Goal: Task Accomplishment & Management: Use online tool/utility

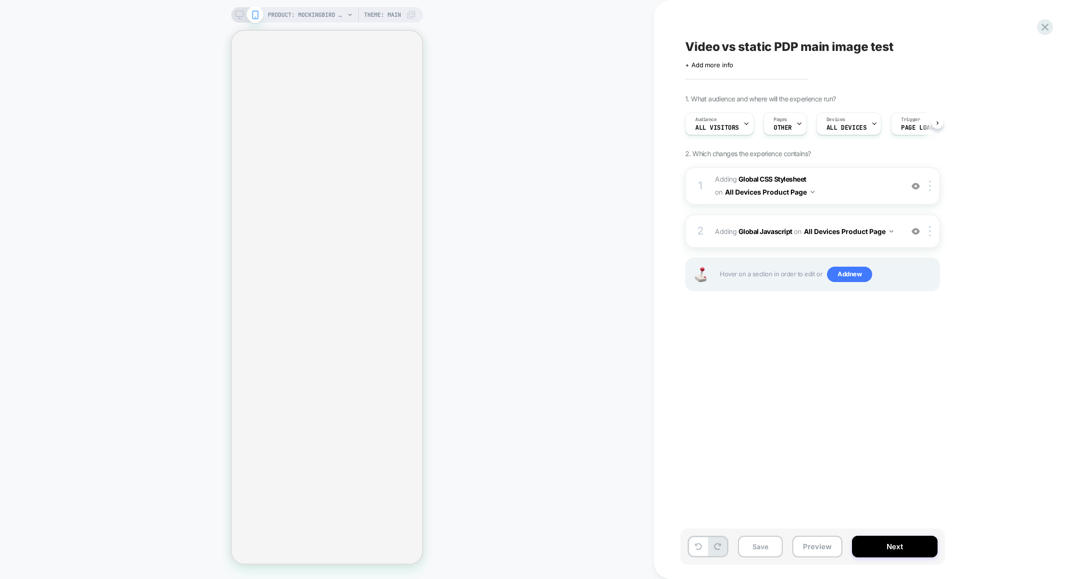
select select "******"
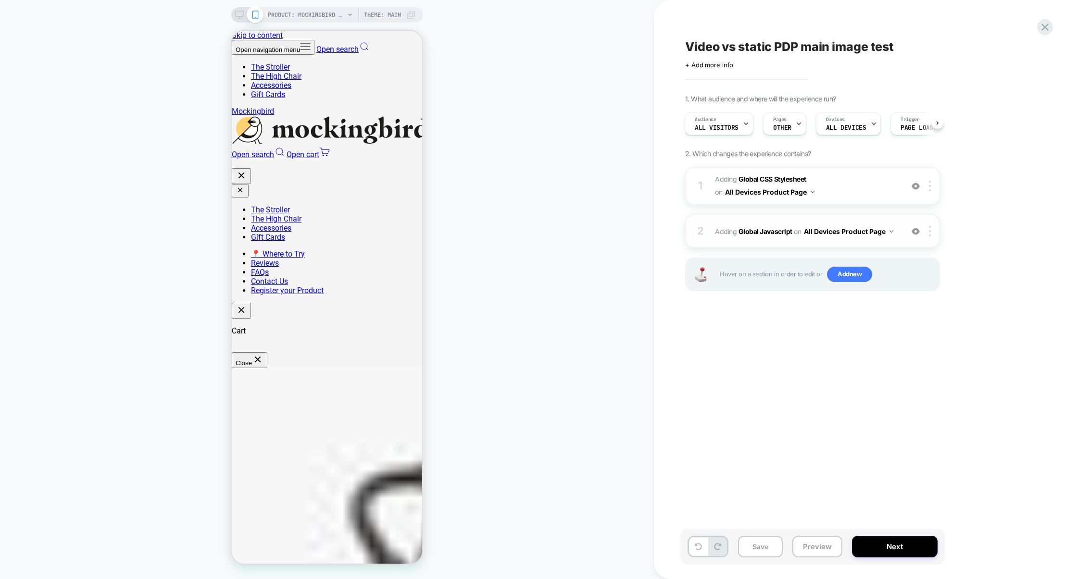
click at [778, 221] on div "2 Adding Global Javascript on All Devices Product Page Add Before Add After Tar…" at bounding box center [812, 231] width 255 height 34
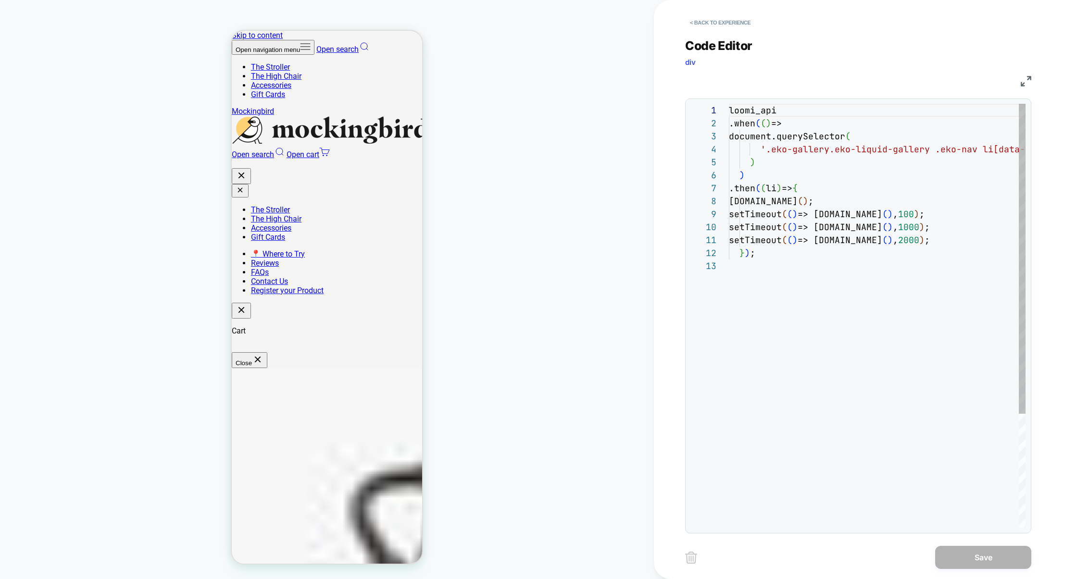
scroll to position [130, 0]
click at [949, 237] on div "loomi_api .when ( ( ) => document.querySelector ( '.eko-gallery.eko-liquid-gall…" at bounding box center [927, 394] width 396 height 580
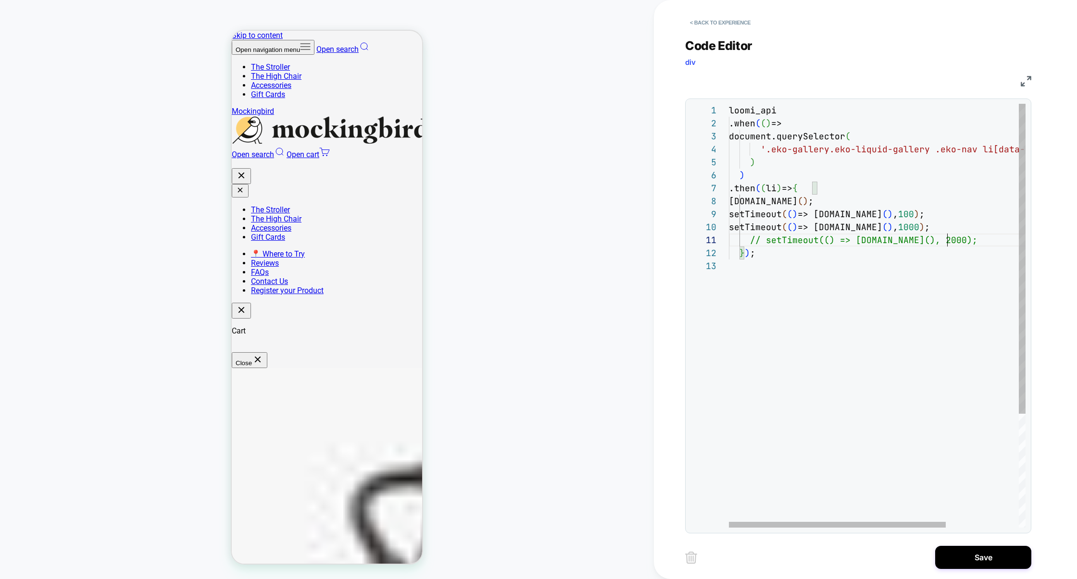
scroll to position [0, 217]
type textarea "**********"
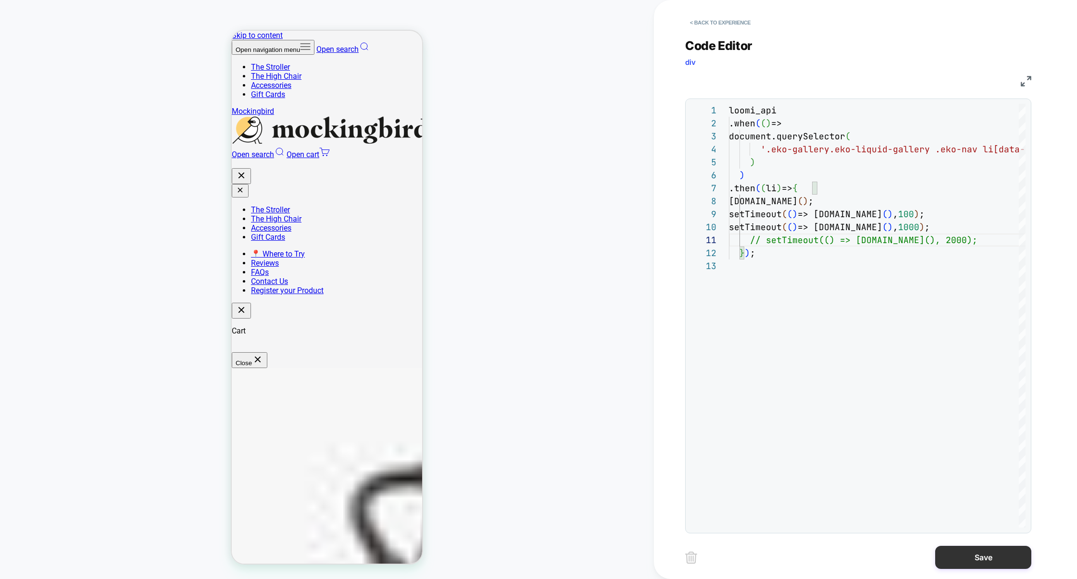
click at [974, 546] on div "Save" at bounding box center [858, 558] width 346 height 24
click at [950, 556] on button "Save" at bounding box center [983, 557] width 96 height 23
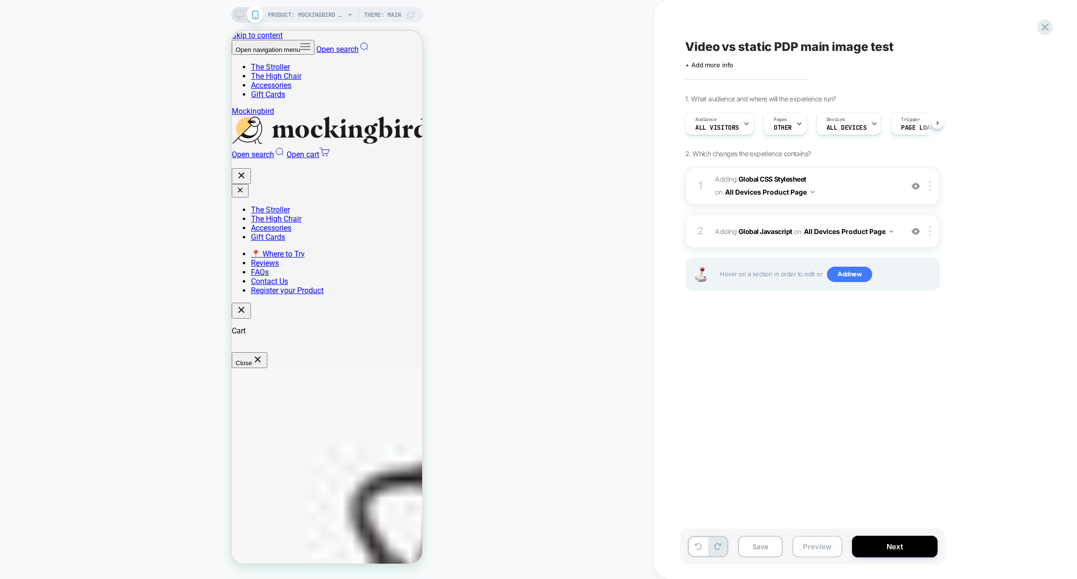
scroll to position [0, 0]
click at [830, 549] on button "Preview" at bounding box center [817, 547] width 50 height 22
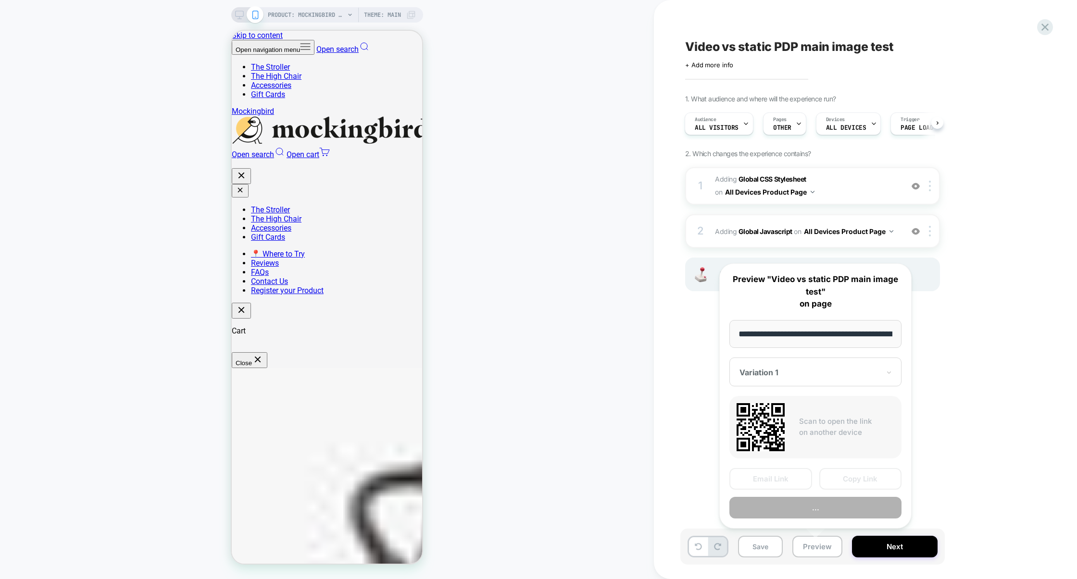
scroll to position [0, 162]
click at [823, 511] on button "Preview" at bounding box center [816, 508] width 172 height 22
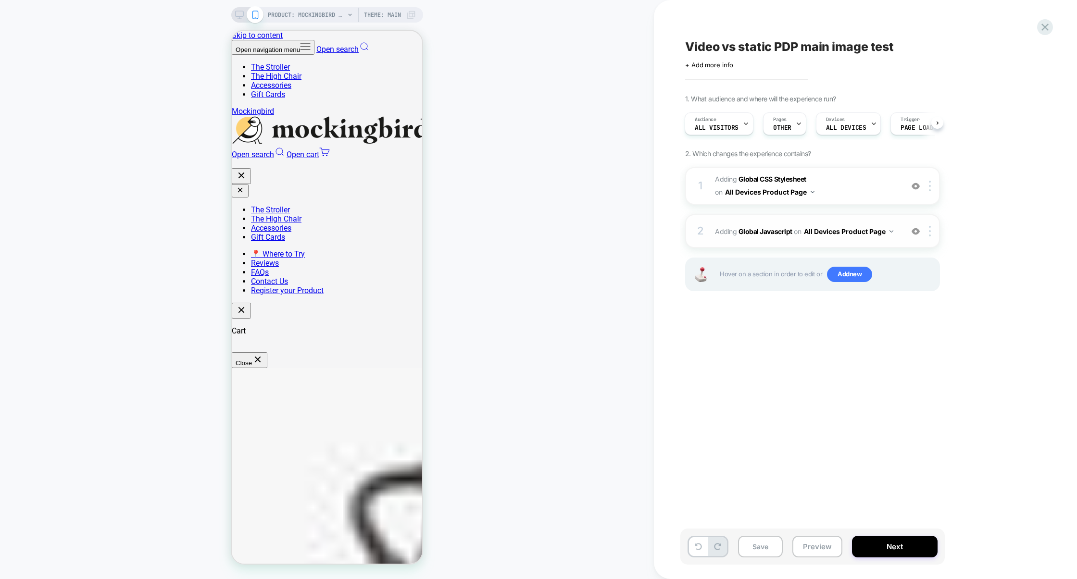
click at [782, 239] on div "2 Adding Global Javascript on All Devices Product Page Add Before Add After Tar…" at bounding box center [812, 231] width 255 height 34
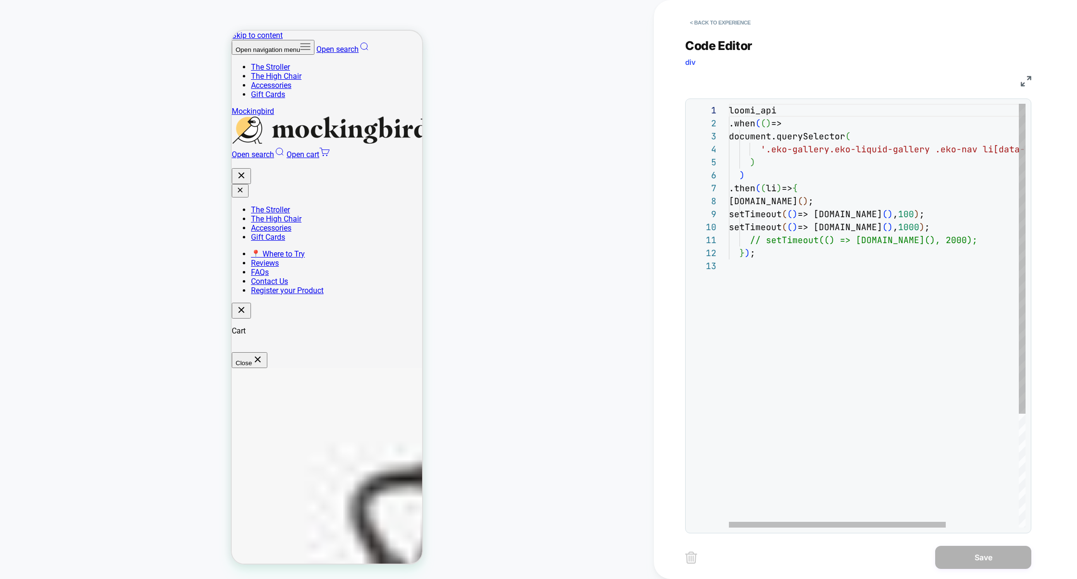
scroll to position [26, 0]
click at [765, 272] on div "loomi_api .when ( ( ) => document.querySelector ( '.eko-gallery.eko-liquid-gall…" at bounding box center [927, 394] width 396 height 580
click at [866, 233] on div "loomi_api .when ( ( ) => document.querySelector ( '.eko-gallery.eko-liquid-gall…" at bounding box center [927, 394] width 396 height 580
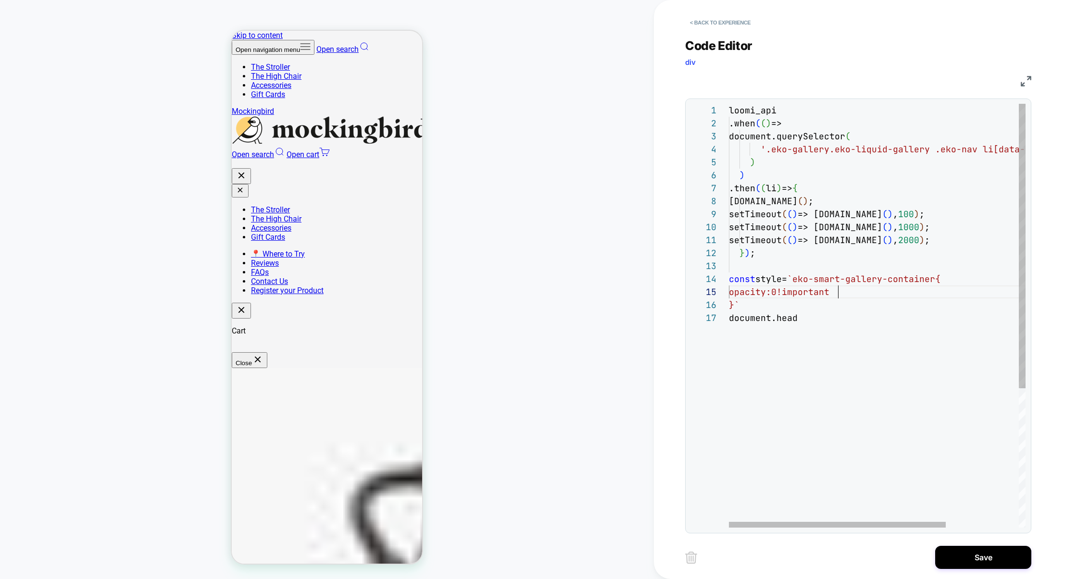
scroll to position [52, 109]
click at [796, 277] on div "loomi_api .when ( ( ) => document.querySelector ( '.eko-gallery.eko-liquid-gall…" at bounding box center [927, 420] width 396 height 632
click at [770, 282] on div "loomi_api .when ( ( ) => document.querySelector ( '.eko-gallery.eko-liquid-gall…" at bounding box center [927, 420] width 396 height 632
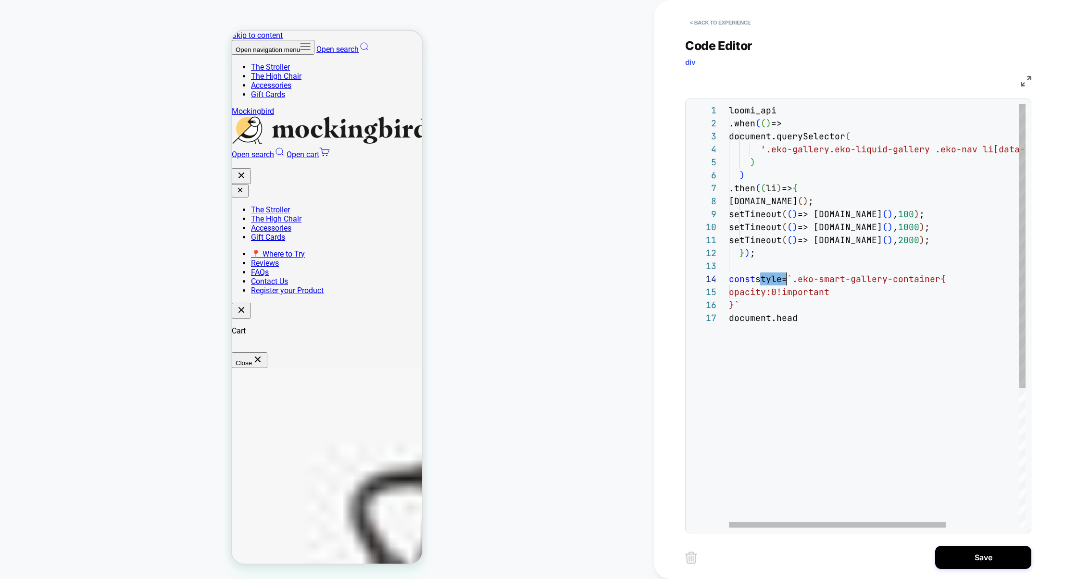
scroll to position [26, 0]
click at [758, 271] on div "loomi_api .when ( ( ) => document.querySelector ( '.eko-gallery.eko-liquid-gall…" at bounding box center [927, 420] width 396 height 632
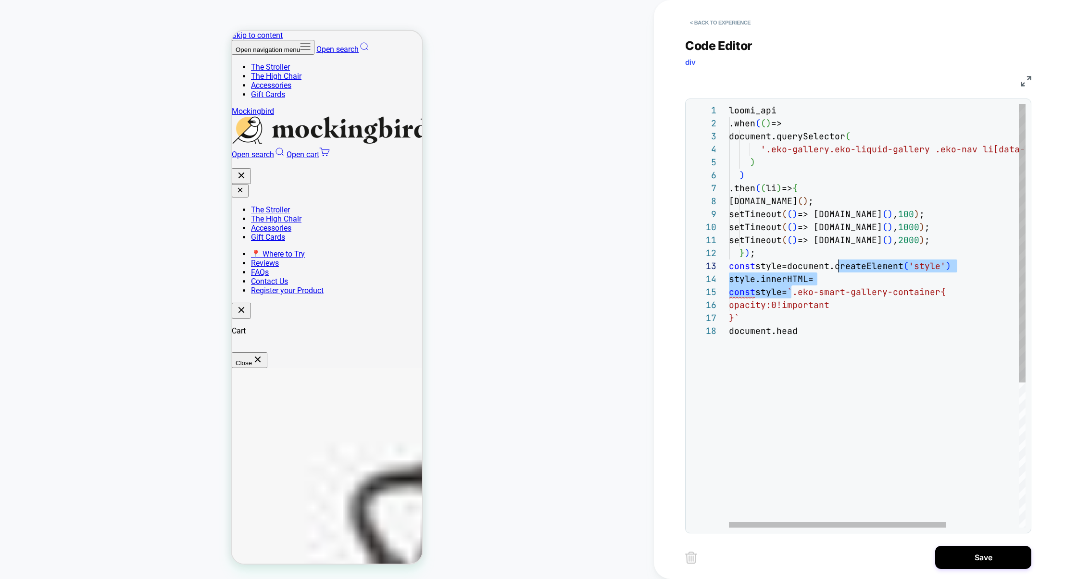
scroll to position [39, 83]
drag, startPoint x: 793, startPoint y: 295, endPoint x: 836, endPoint y: 276, distance: 47.4
click at [836, 276] on div "loomi_api .when ( ( ) => document.querySelector ( '.eko-gallery.eko-liquid-gall…" at bounding box center [927, 426] width 396 height 645
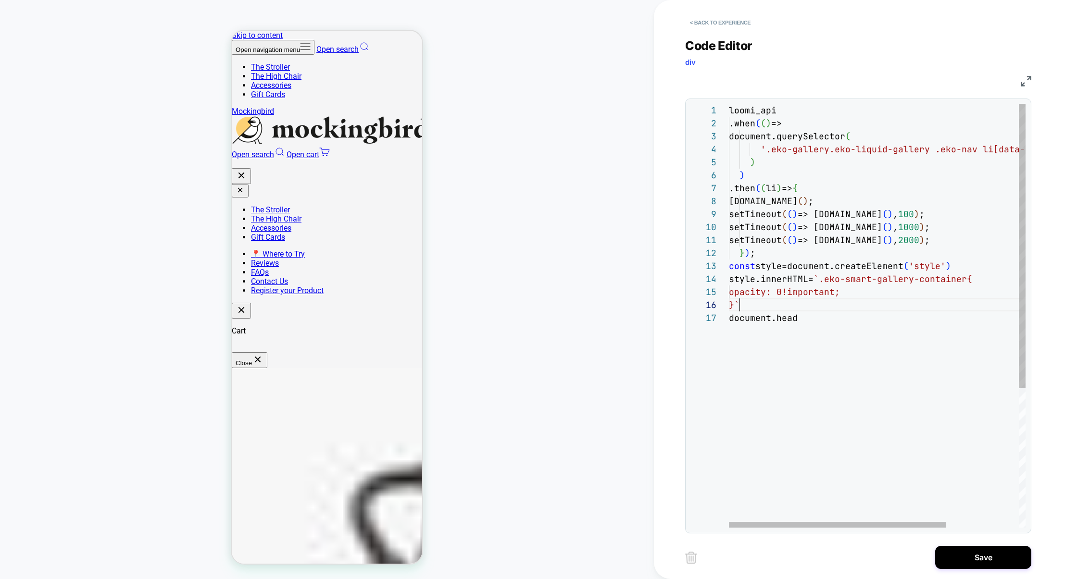
scroll to position [64, 11]
click at [842, 321] on div "loomi_api .when ( ( ) => document.querySelector ( '.eko-gallery.eko-liquid-gall…" at bounding box center [927, 420] width 396 height 632
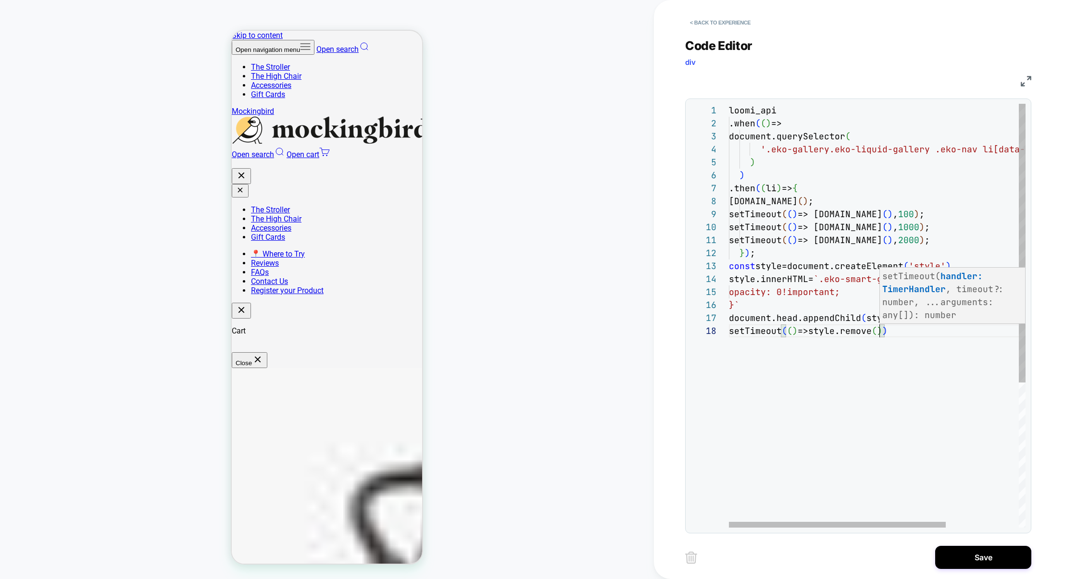
scroll to position [91, 156]
click at [806, 333] on div "loomi_api .when ( ( ) => document.querySelector ( '.eko-gallery.eko-liquid-gall…" at bounding box center [927, 426] width 396 height 645
click at [813, 333] on div "loomi_api .when ( ( ) => document.querySelector ( '.eko-gallery.eko-liquid-gall…" at bounding box center [927, 426] width 396 height 645
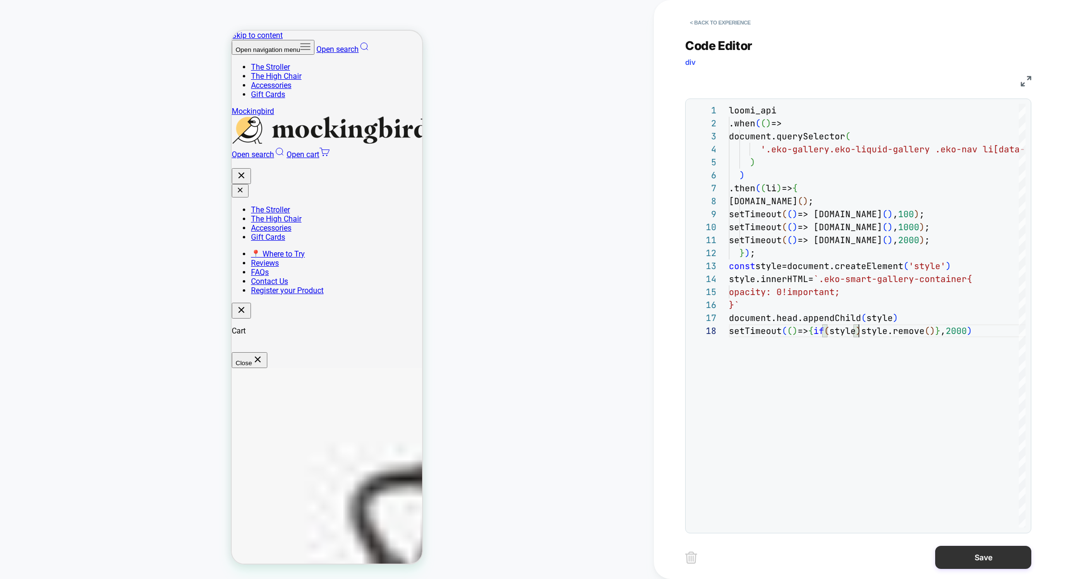
type textarea "**********"
click at [990, 563] on button "Save" at bounding box center [983, 557] width 96 height 23
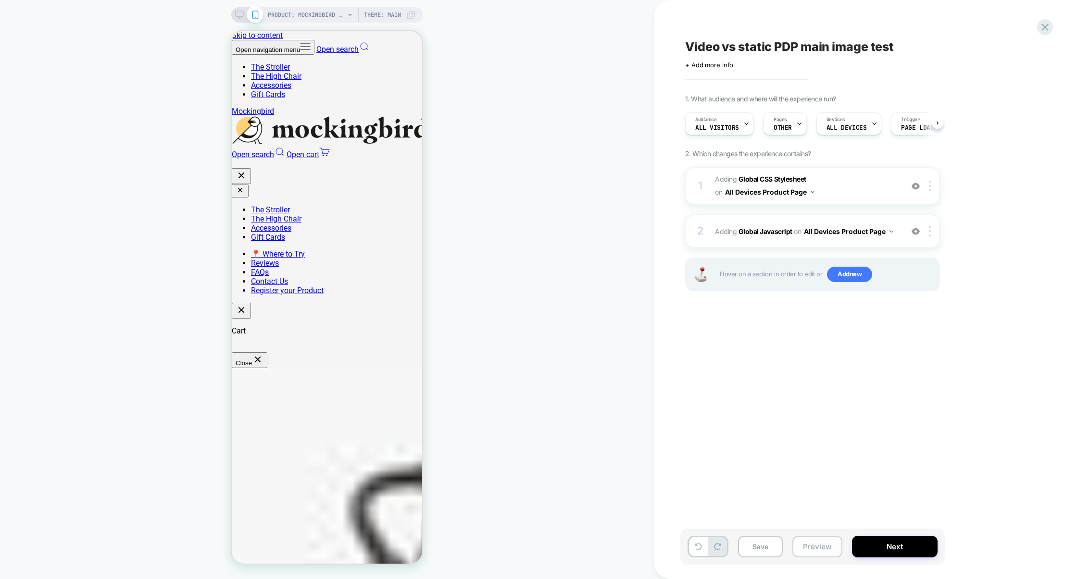
scroll to position [0, 0]
click at [823, 549] on button "Preview" at bounding box center [817, 547] width 50 height 22
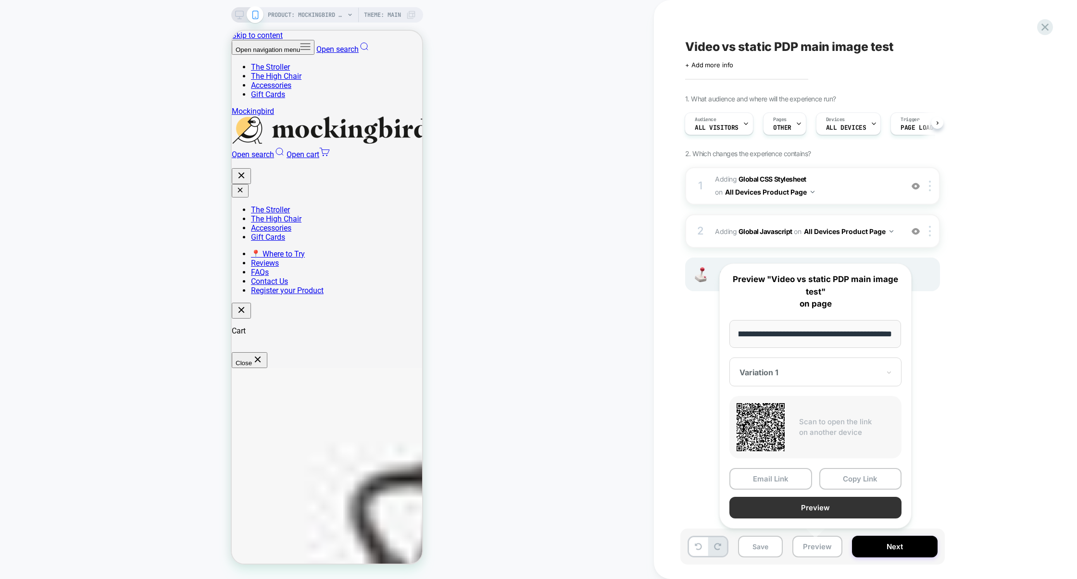
scroll to position [0, 0]
click at [819, 514] on button "Preview" at bounding box center [816, 508] width 172 height 22
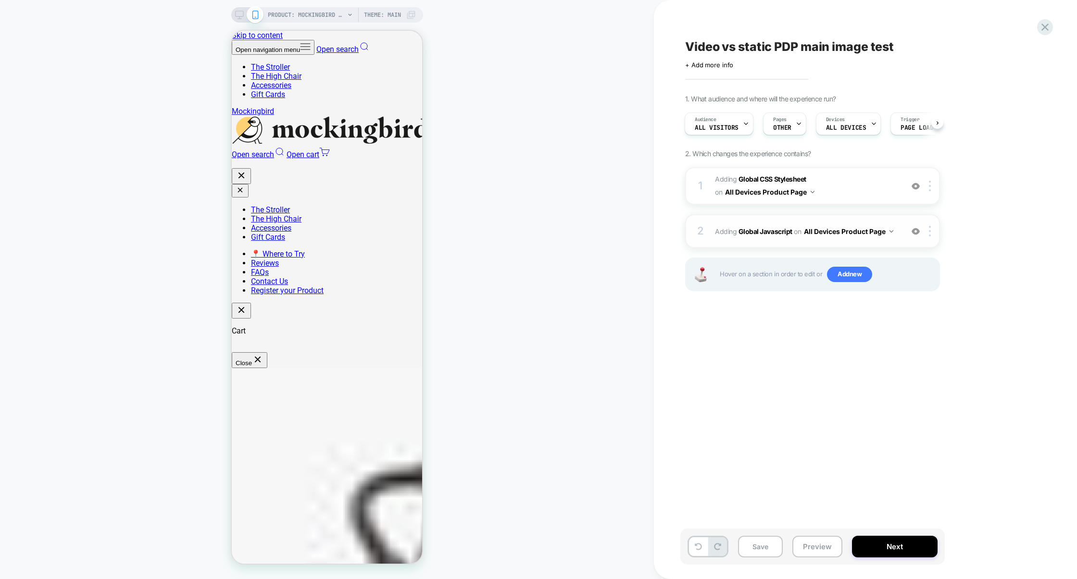
click at [751, 243] on div "2 Adding Global Javascript on All Devices Product Page Add Before Add After Tar…" at bounding box center [812, 231] width 255 height 34
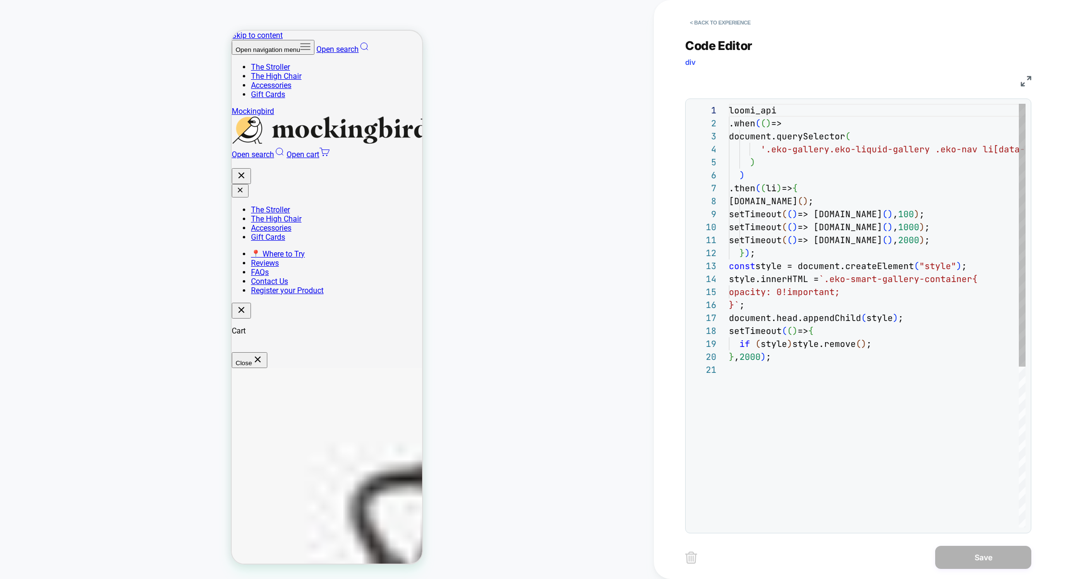
scroll to position [130, 0]
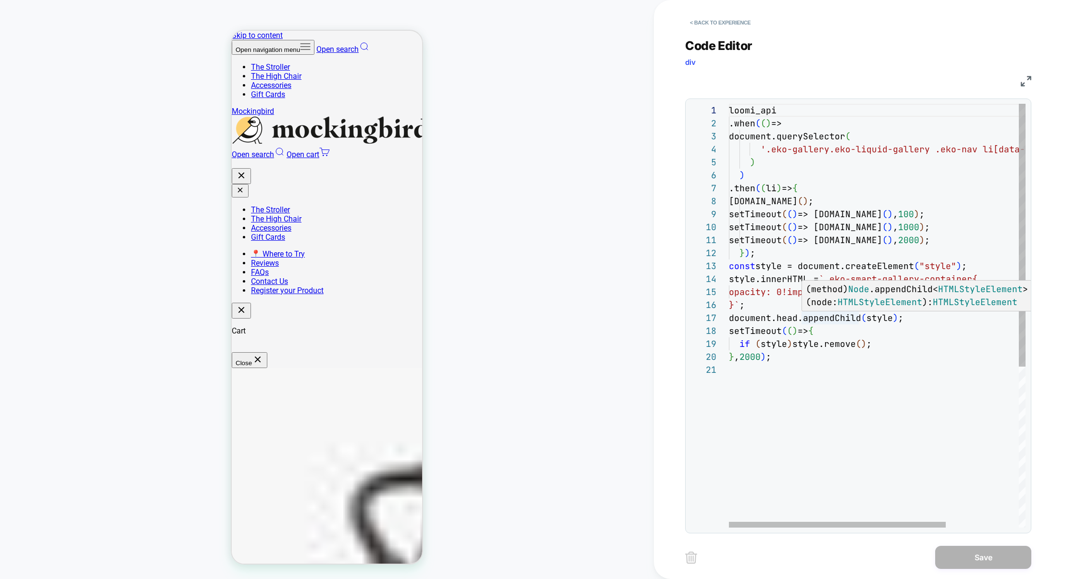
click at [843, 317] on div "loomi_api .when ( ( ) => document.querySelector ( '.eko-gallery.eko-liquid-gall…" at bounding box center [927, 446] width 396 height 684
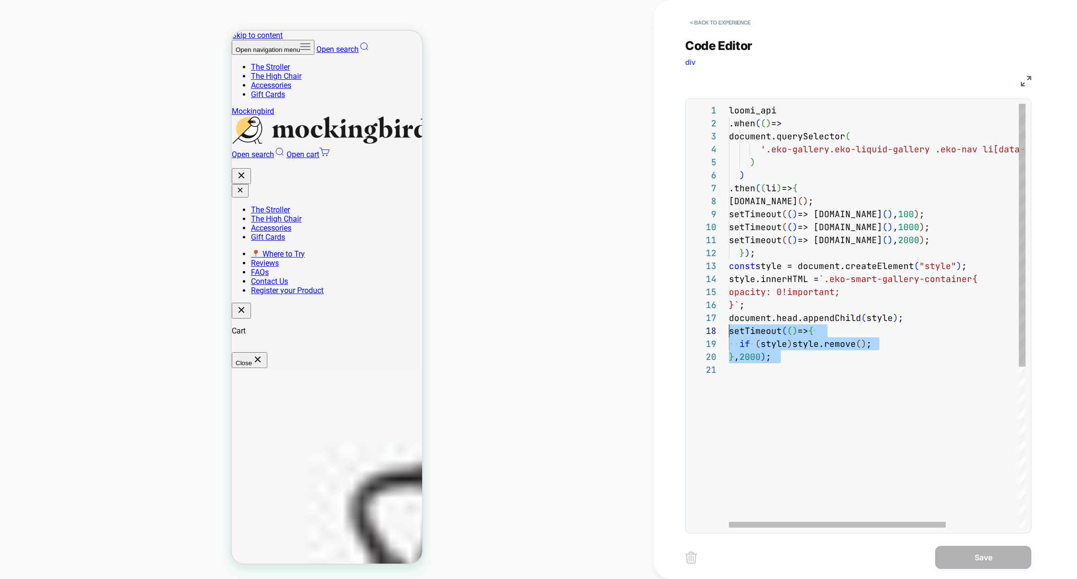
drag, startPoint x: 791, startPoint y: 365, endPoint x: 680, endPoint y: 329, distance: 116.5
click at [680, 329] on div "**********" at bounding box center [865, 289] width 423 height 579
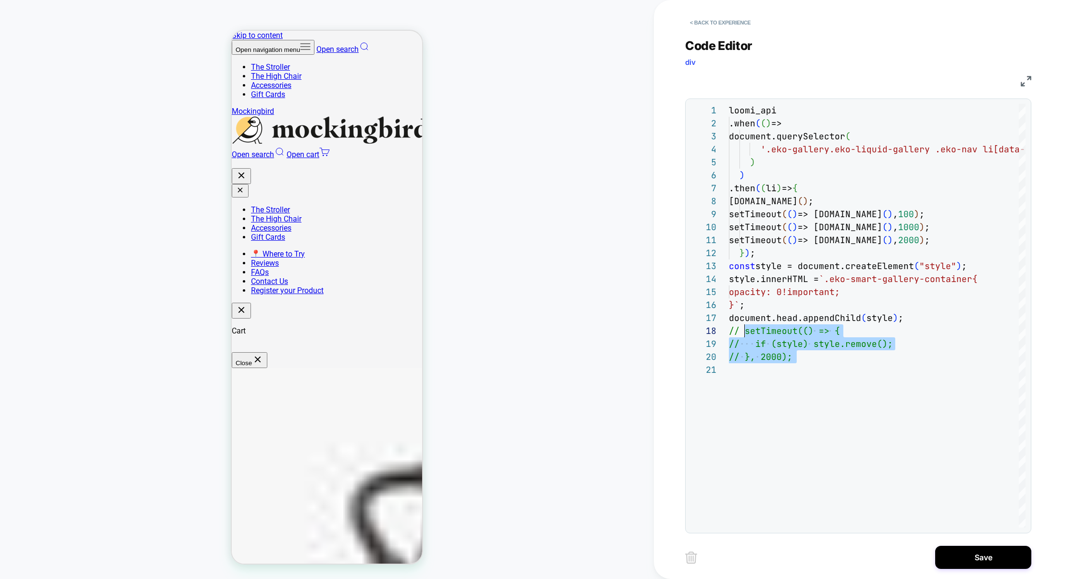
scroll to position [91, 15]
type textarea "**********"
click at [973, 559] on button "Save" at bounding box center [983, 557] width 96 height 23
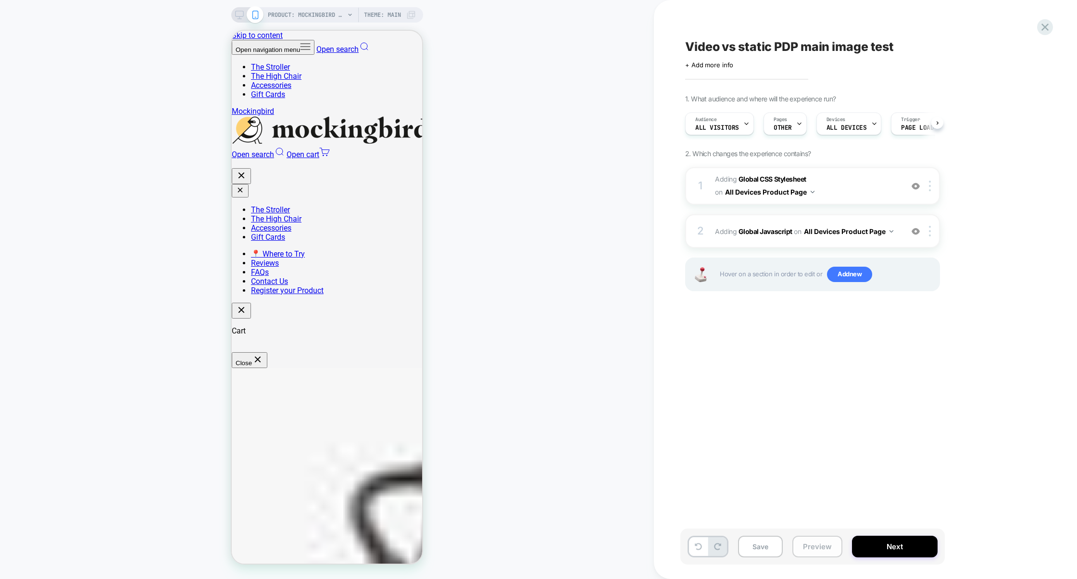
scroll to position [0, 0]
click at [805, 549] on button "Preview" at bounding box center [817, 547] width 50 height 22
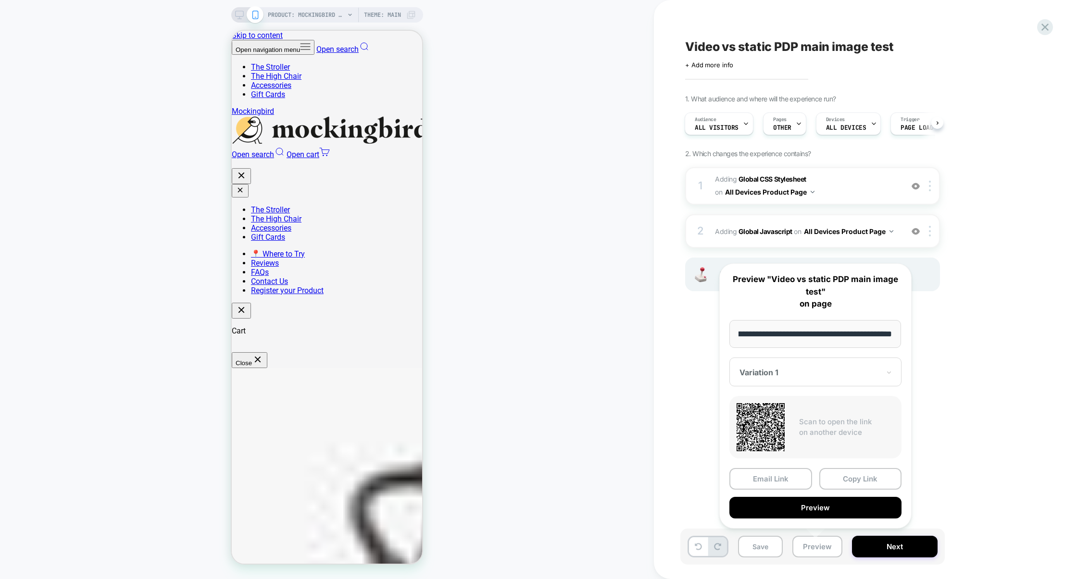
scroll to position [0, 0]
click at [818, 511] on button "Preview" at bounding box center [816, 508] width 172 height 22
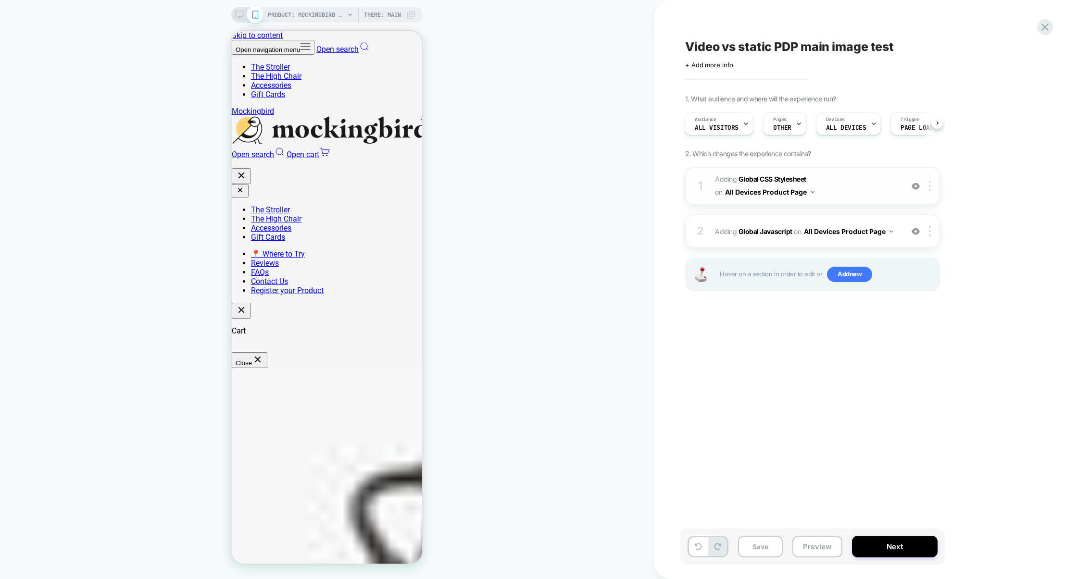
click at [844, 194] on span "Adding Global CSS Stylesheet on All Devices Product Page" at bounding box center [806, 186] width 183 height 26
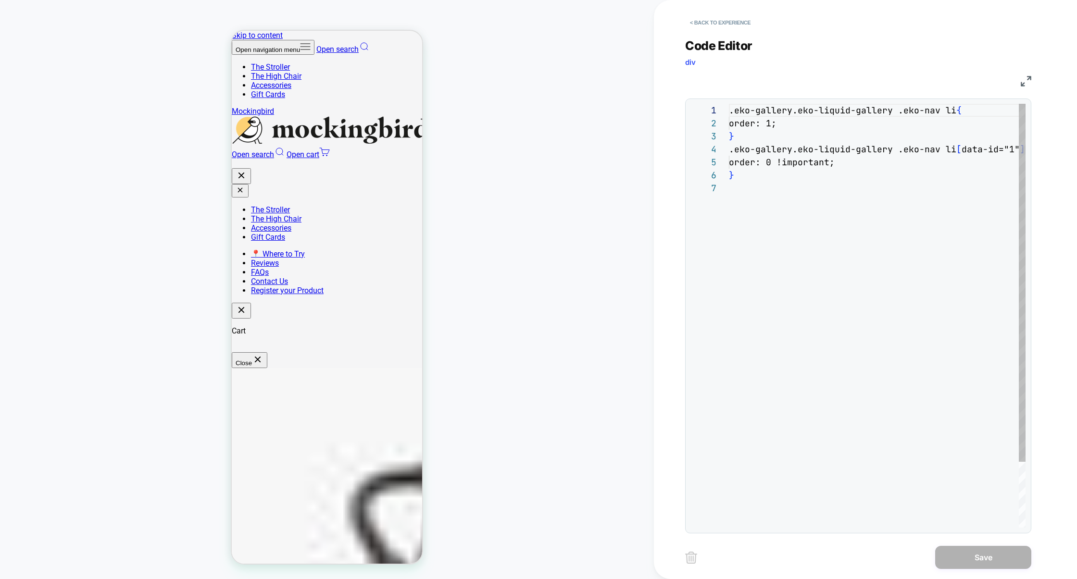
scroll to position [78, 0]
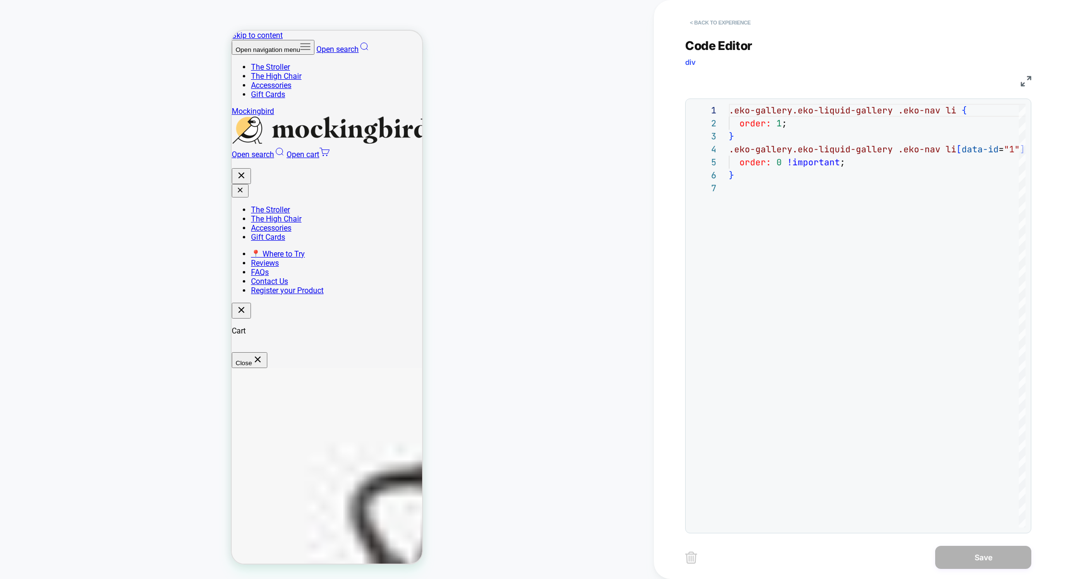
click at [744, 19] on button "< Back to experience" at bounding box center [720, 22] width 70 height 15
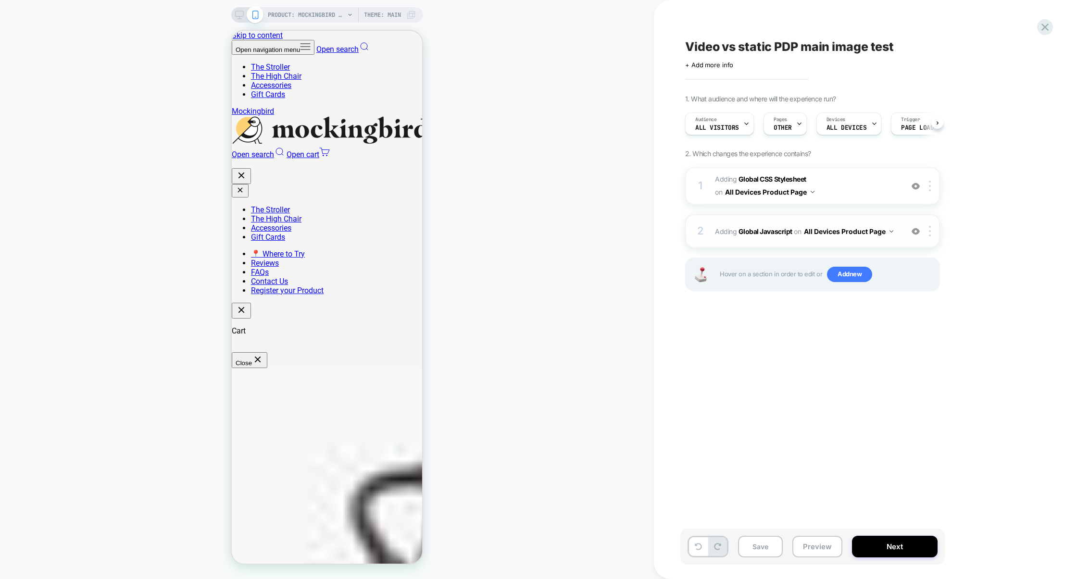
scroll to position [0, 0]
click at [785, 243] on div "2 Adding Global Javascript on All Devices Product Page Add Before Add After Tar…" at bounding box center [812, 231] width 255 height 34
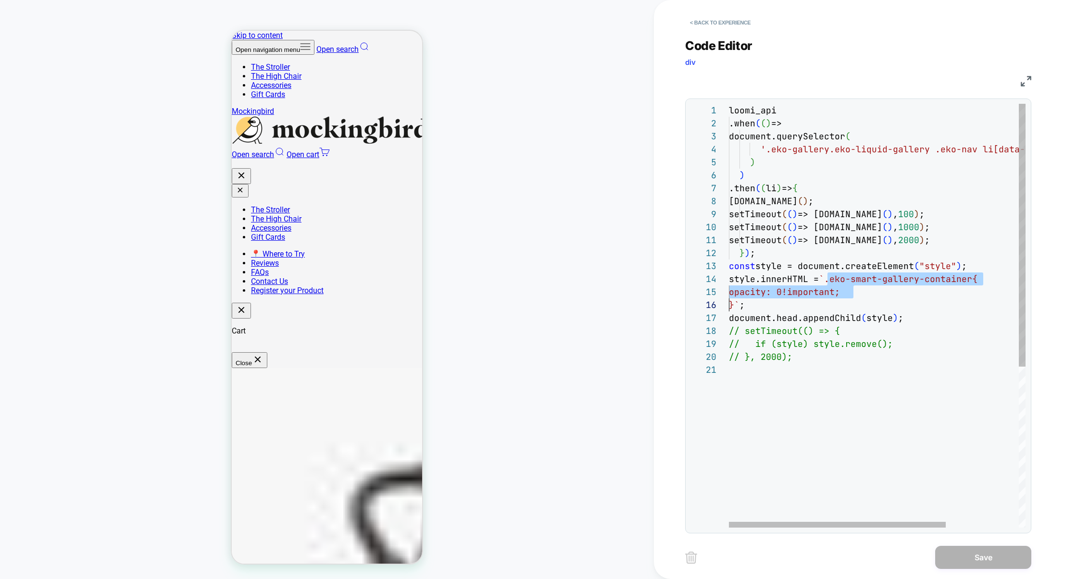
scroll to position [39, 5]
drag, startPoint x: 829, startPoint y: 277, endPoint x: 733, endPoint y: 302, distance: 98.9
click at [733, 303] on div "loomi_api .when ( ( ) => document.querySelector ( '.eko-gallery.eko-liquid-gall…" at bounding box center [927, 446] width 396 height 684
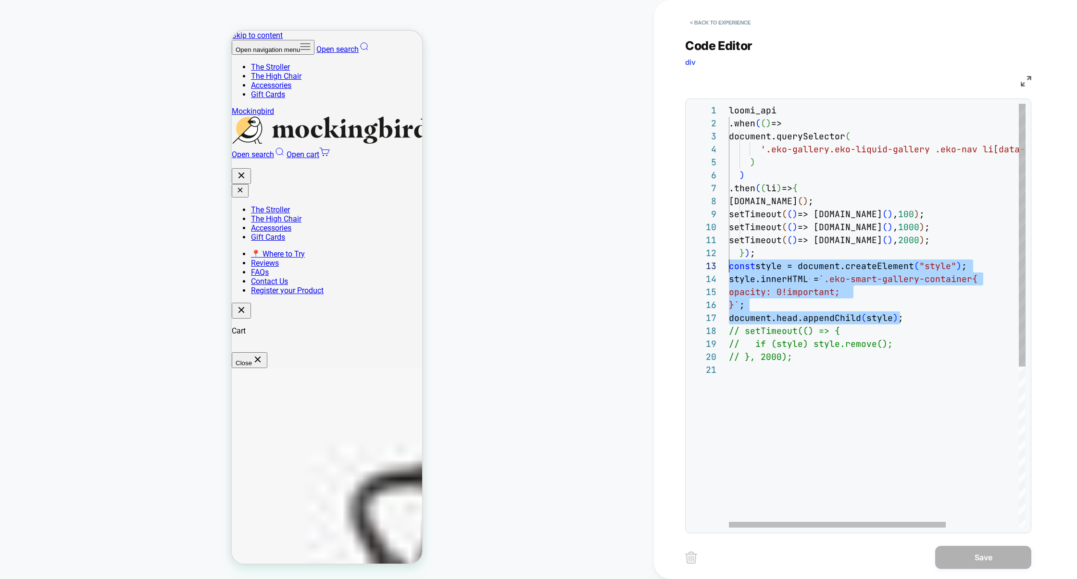
drag, startPoint x: 907, startPoint y: 320, endPoint x: 692, endPoint y: 269, distance: 220.4
click at [729, 269] on div "loomi_api .when ( ( ) => document.querySelector ( '.eko-gallery.eko-liquid-gall…" at bounding box center [927, 446] width 396 height 684
type textarea "**********"
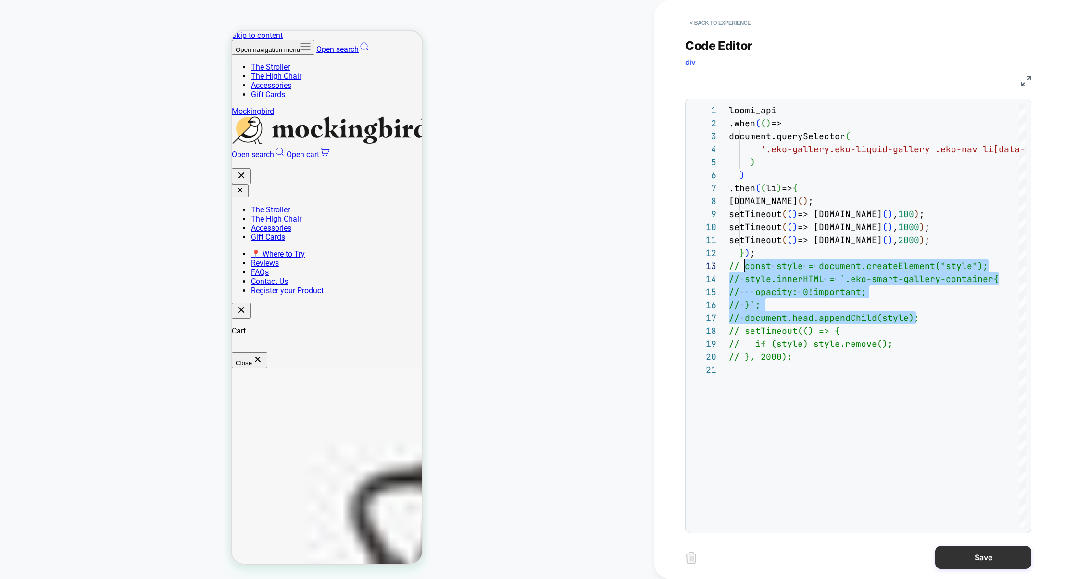
click at [972, 552] on button "Save" at bounding box center [983, 557] width 96 height 23
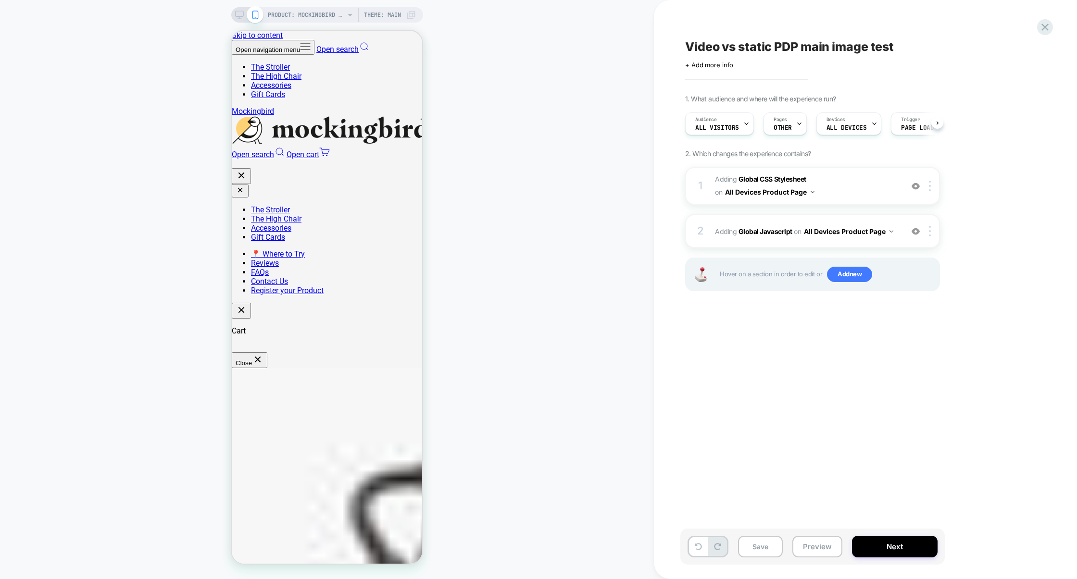
scroll to position [0, 0]
click at [780, 242] on div "2 Adding Global Javascript on All Devices Product Page Add Before Add After Tar…" at bounding box center [812, 231] width 255 height 34
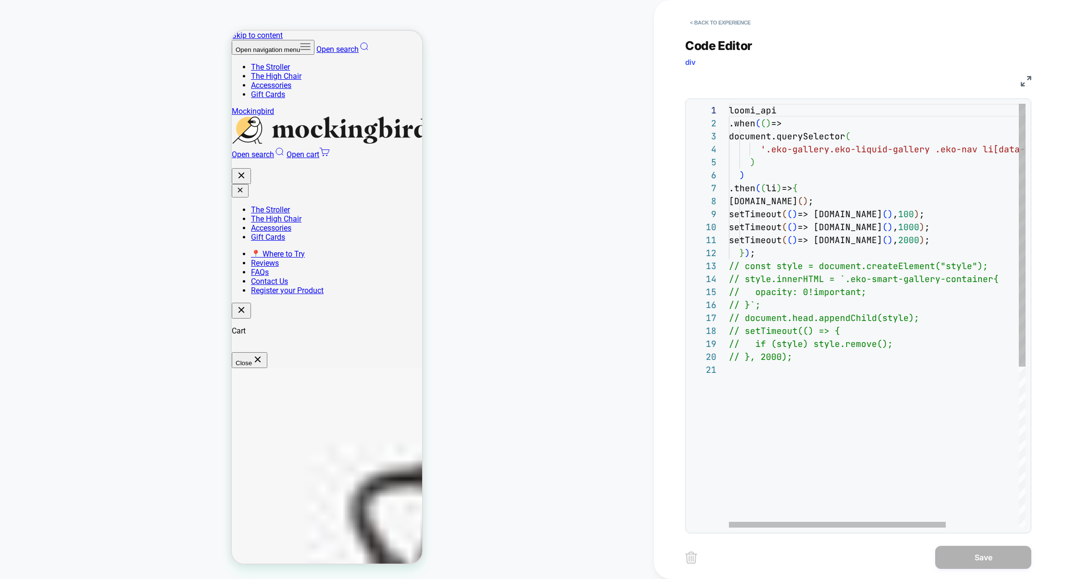
scroll to position [78, 88]
click at [818, 185] on div "loomi_api .when ( ( ) => document.querySelector ( '.eko-gallery.eko-liquid-gall…" at bounding box center [927, 446] width 396 height 684
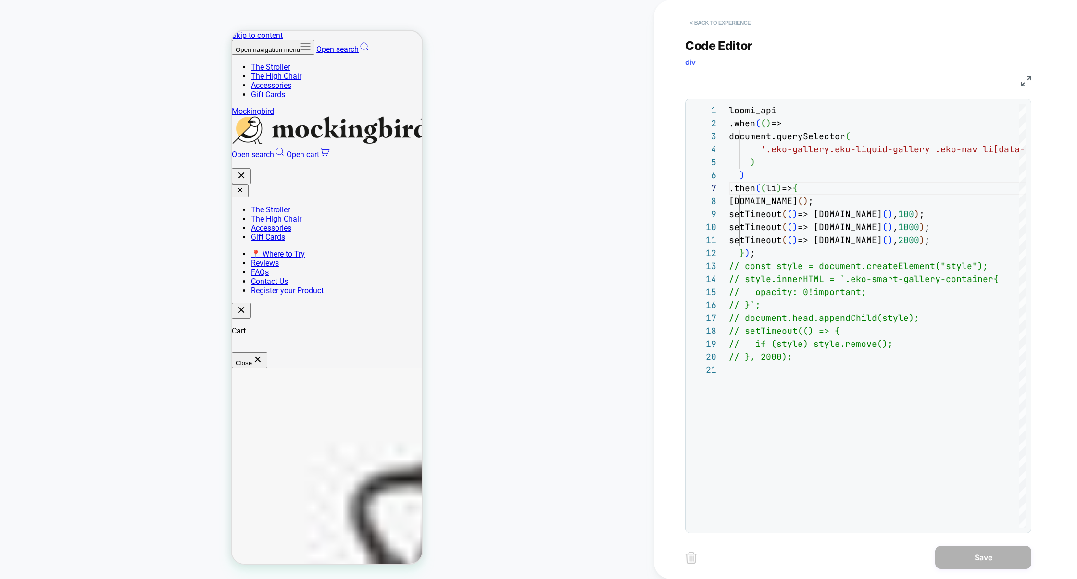
click at [713, 25] on button "< Back to experience" at bounding box center [720, 22] width 70 height 15
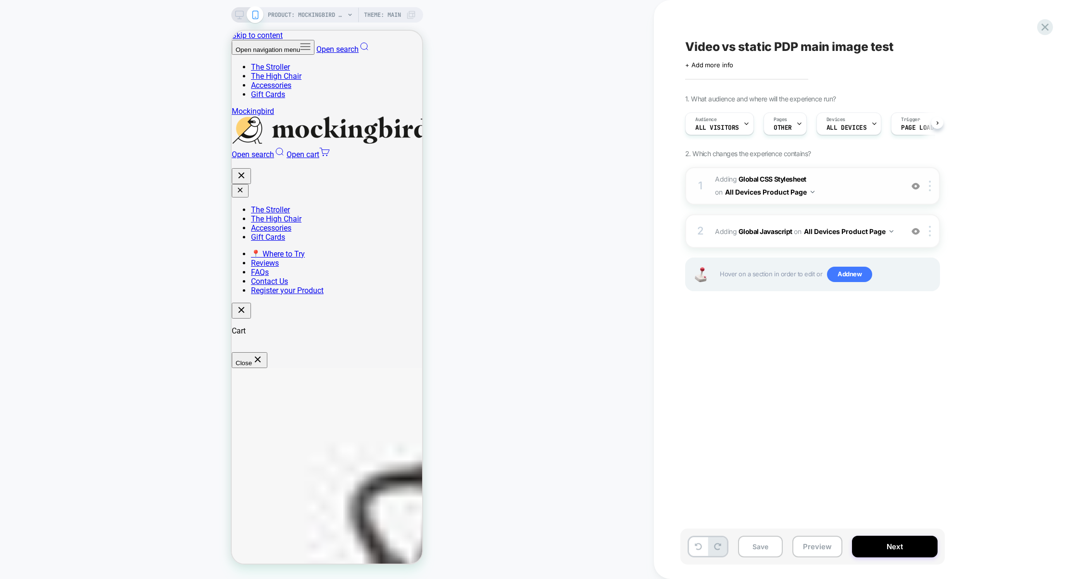
scroll to position [0, 0]
click at [854, 184] on span "Adding Global CSS Stylesheet on All Devices Product Page" at bounding box center [806, 186] width 183 height 26
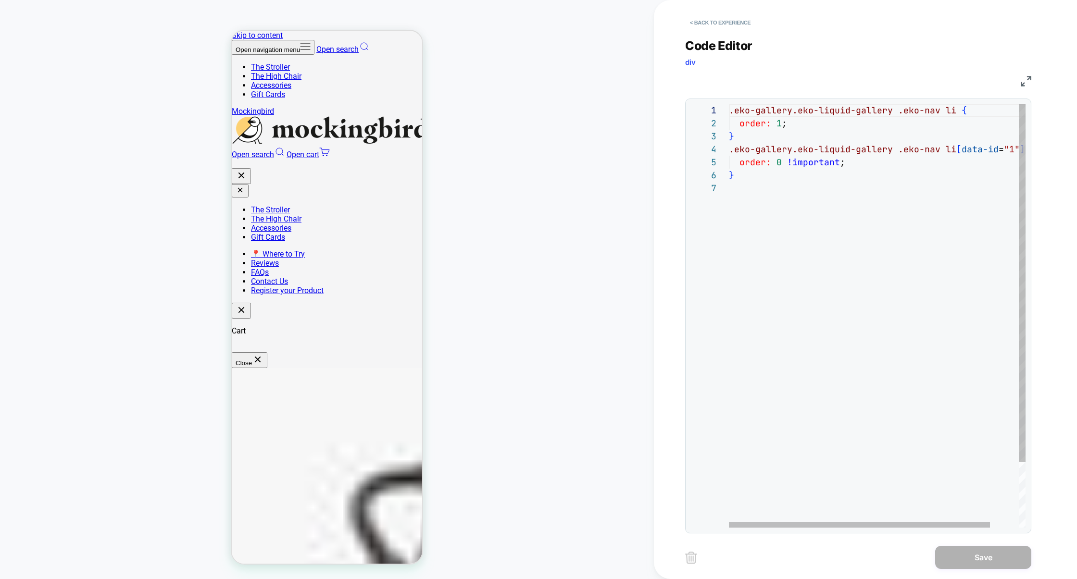
click at [783, 264] on div ".eko-gallery.eko-liquid-gallery .eko-nav li { order: 1 ; } .eko-gallery.eko-liq…" at bounding box center [893, 355] width 329 height 502
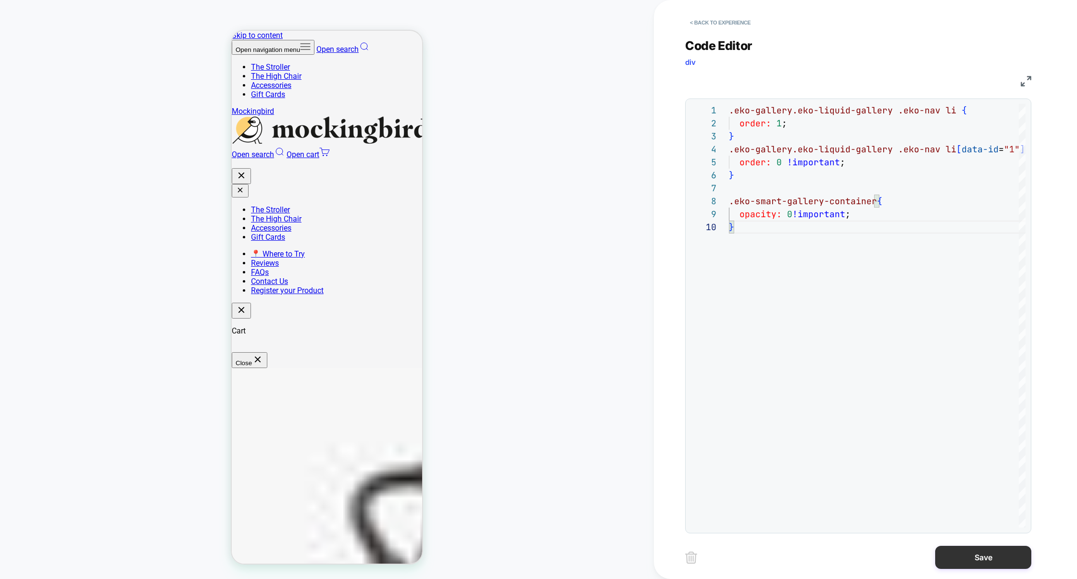
type textarea "**********"
click at [968, 560] on button "Save" at bounding box center [983, 557] width 96 height 23
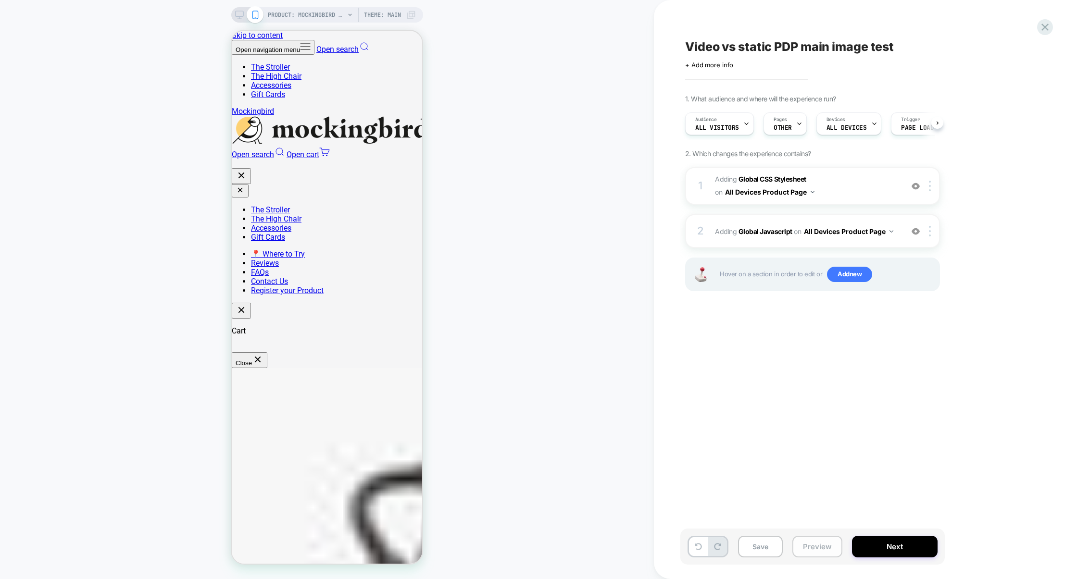
scroll to position [0, 0]
click at [821, 548] on button "Preview" at bounding box center [817, 547] width 50 height 22
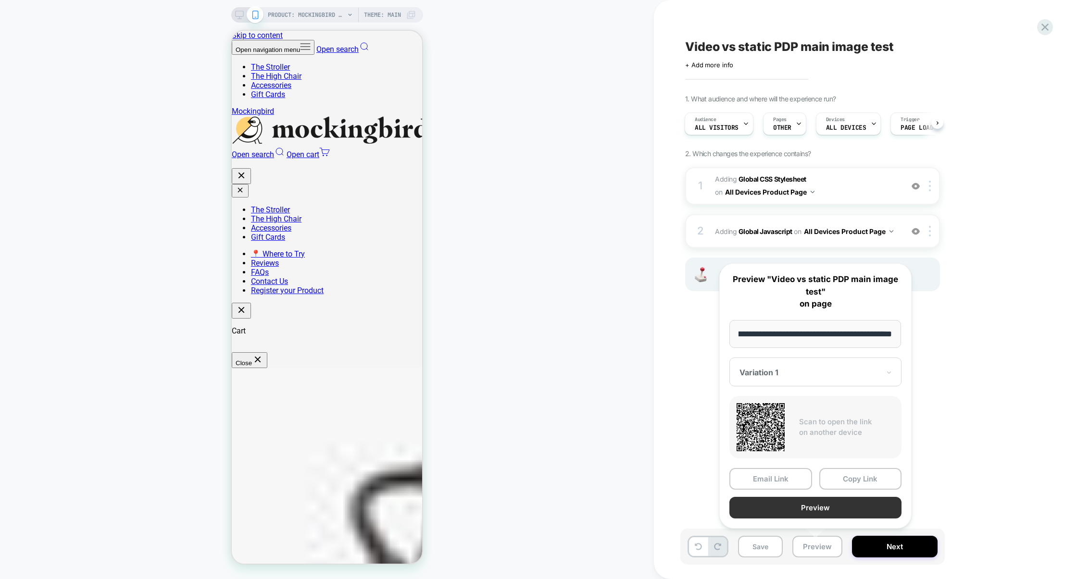
scroll to position [0, 0]
click at [829, 510] on button "Preview" at bounding box center [816, 508] width 172 height 22
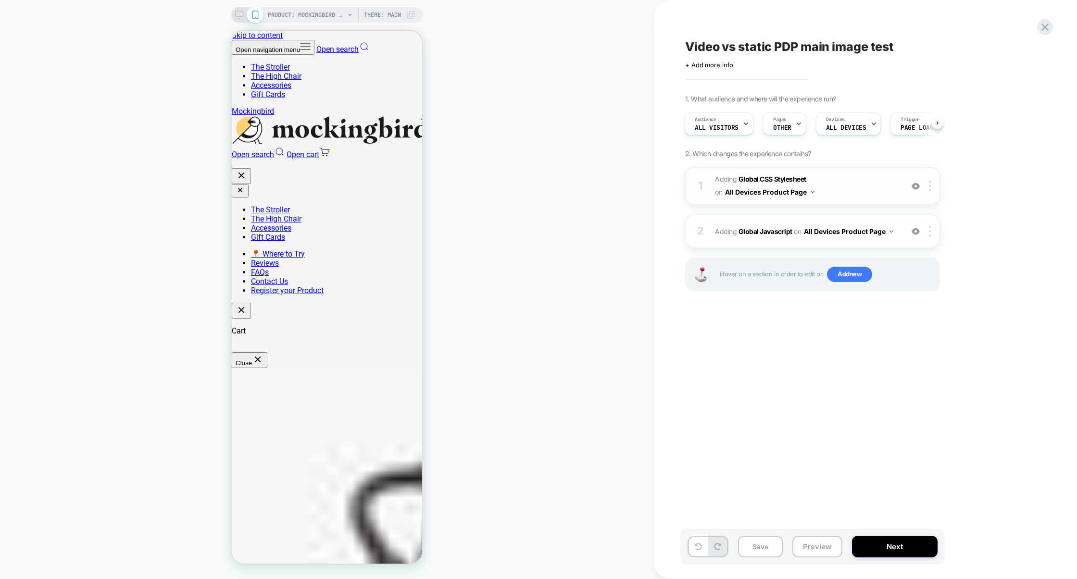
click at [844, 196] on span "Adding Global CSS Stylesheet on All Devices Product Page" at bounding box center [806, 186] width 183 height 26
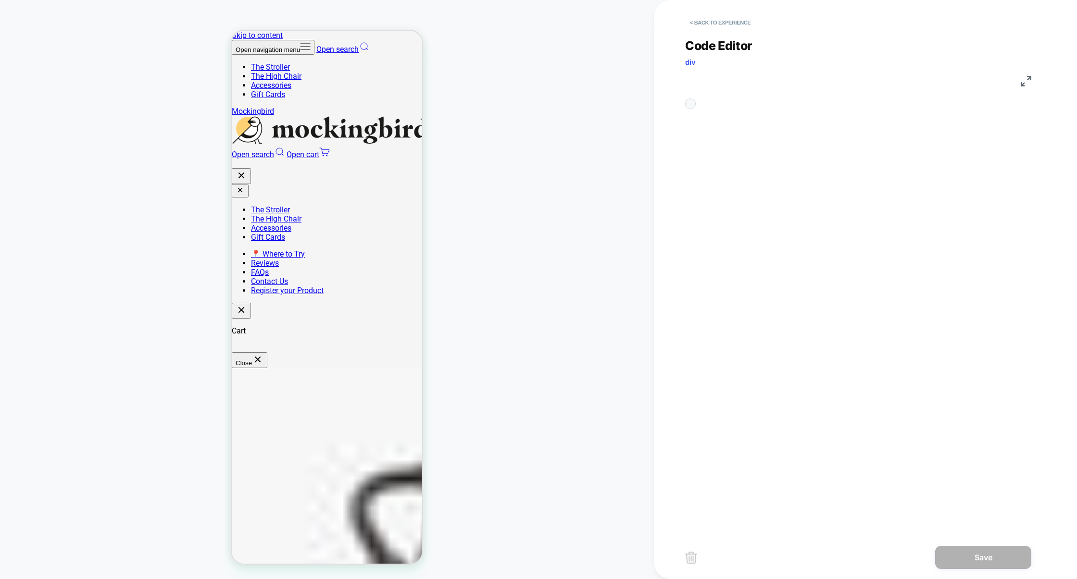
scroll to position [130, 0]
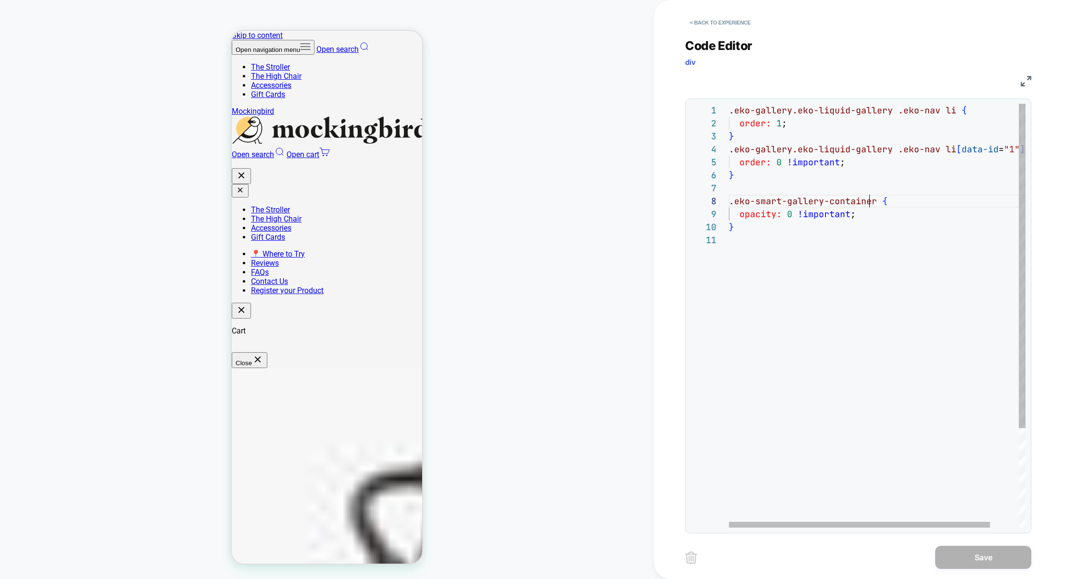
click at [872, 201] on div ".eko-gallery.eko-liquid-gallery .eko-nav li { order: 1 ; } .eko-gallery.eko-liq…" at bounding box center [893, 381] width 329 height 554
drag, startPoint x: 872, startPoint y: 201, endPoint x: 723, endPoint y: 197, distance: 149.6
click at [723, 198] on div "**********" at bounding box center [858, 316] width 335 height 424
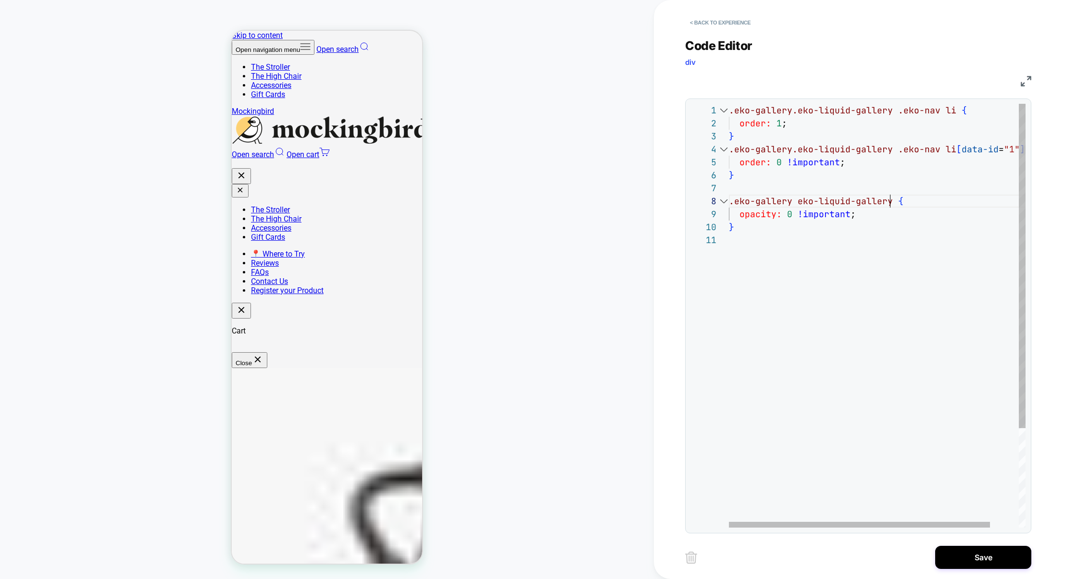
click at [797, 201] on div ".eko-gallery.eko-liquid-gallery .eko-nav li { order: 1 ; } .eko-gallery.eko-liq…" at bounding box center [893, 381] width 329 height 554
type textarea "**********"
click at [775, 314] on div ".eko-gallery.eko-liquid-gallery .eko-nav li { order: 1 ; } .eko-gallery.eko-liq…" at bounding box center [893, 381] width 329 height 554
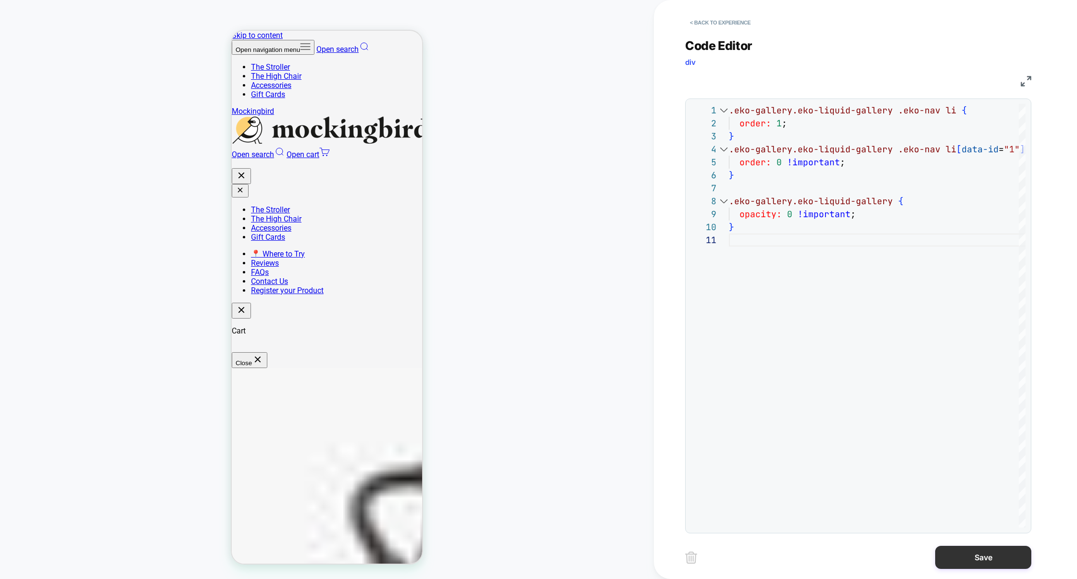
click at [987, 556] on button "Save" at bounding box center [983, 557] width 96 height 23
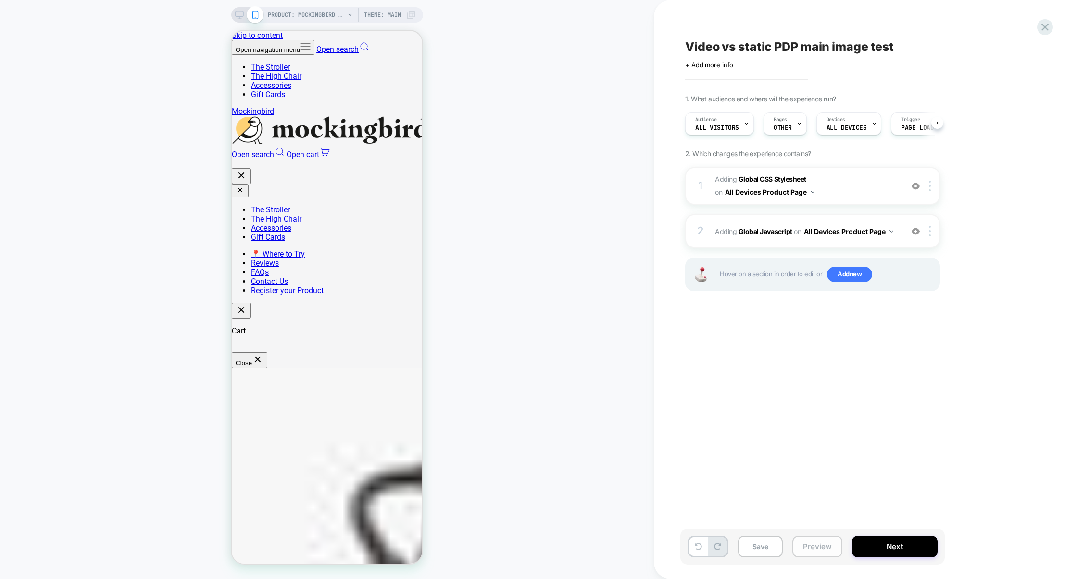
scroll to position [0, 0]
click at [811, 544] on button "Preview" at bounding box center [817, 547] width 50 height 22
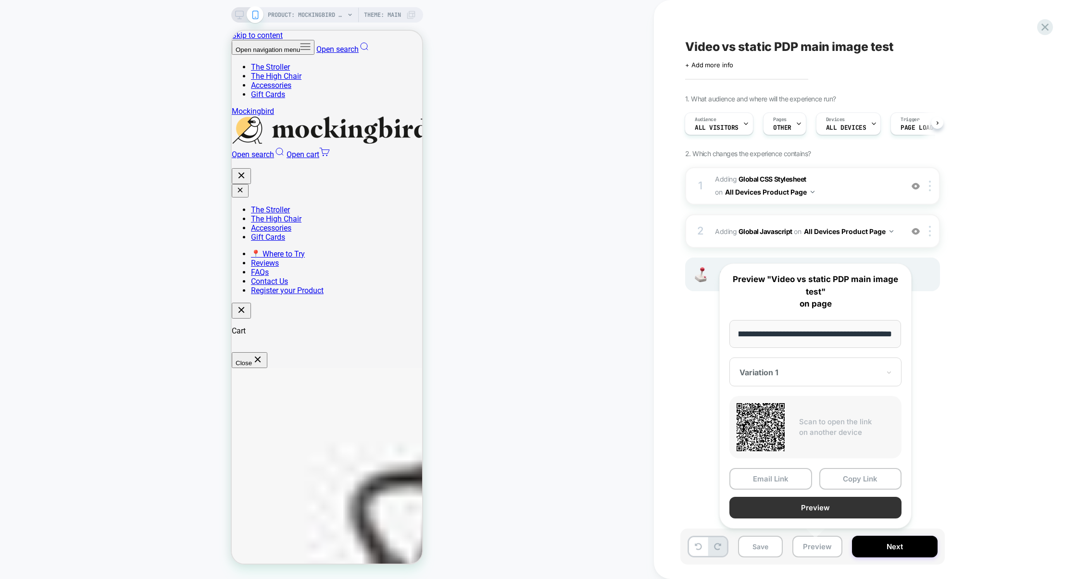
scroll to position [0, 0]
click at [822, 514] on button "Preview" at bounding box center [816, 508] width 172 height 22
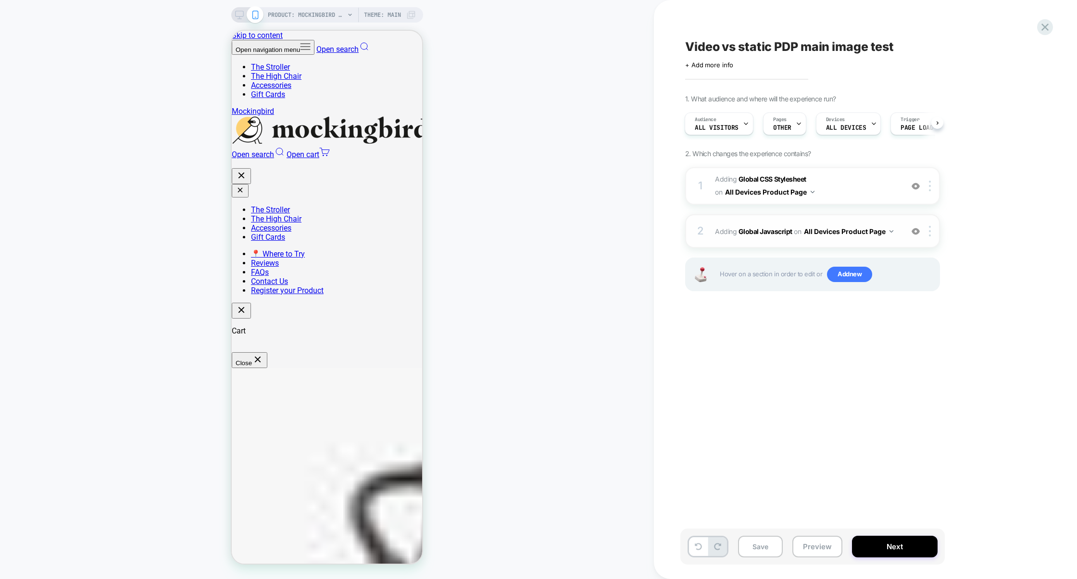
click at [775, 240] on div "2 Adding Global Javascript on All Devices Product Page Add Before Add After Tar…" at bounding box center [812, 231] width 255 height 34
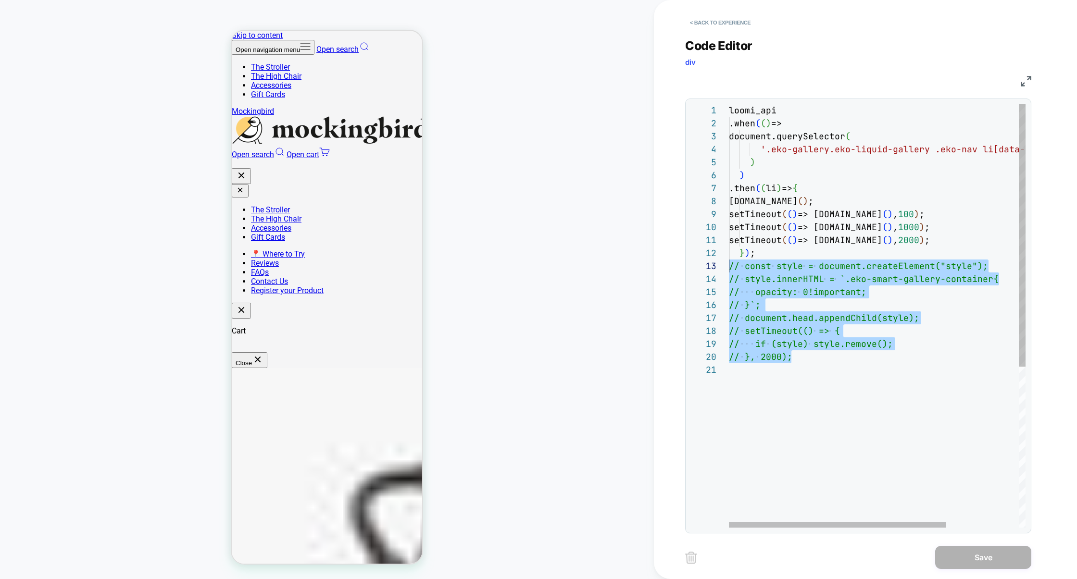
scroll to position [26, 0]
drag, startPoint x: 801, startPoint y: 360, endPoint x: 695, endPoint y: 269, distance: 139.5
click at [729, 269] on div "loomi_api .when ( ( ) => document.querySelector ( '.eko-gallery.eko-liquid-gall…" at bounding box center [927, 446] width 396 height 684
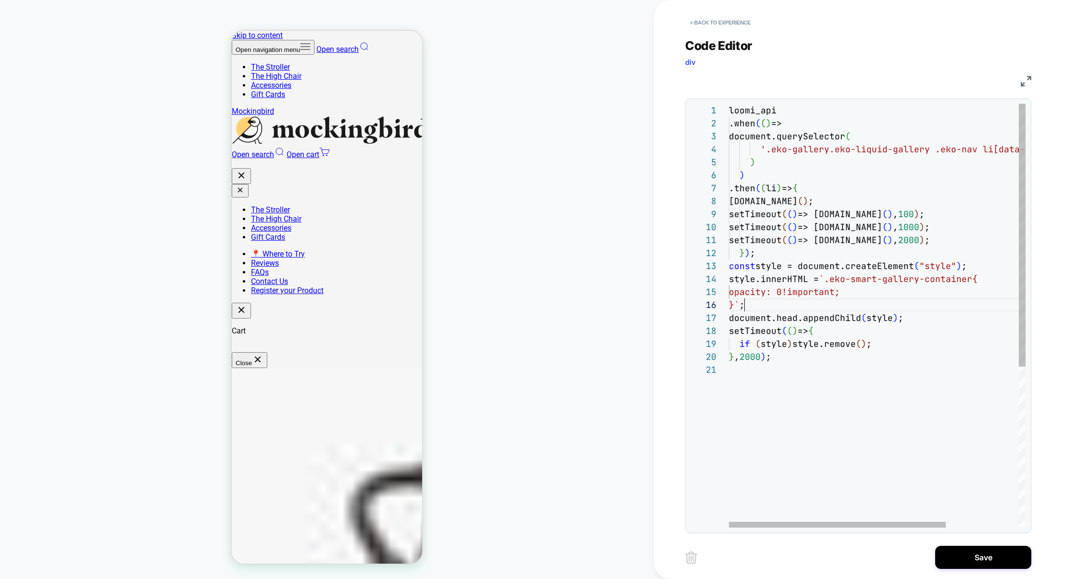
scroll to position [64, 15]
click at [869, 306] on div "loomi_api .when ( ( ) => document.querySelector ( '.eko-gallery.eko-liquid-gall…" at bounding box center [927, 446] width 396 height 684
click at [908, 317] on div "loomi_api .when ( ( ) => document.querySelector ( '.eko-gallery.eko-liquid-gall…" at bounding box center [927, 446] width 396 height 684
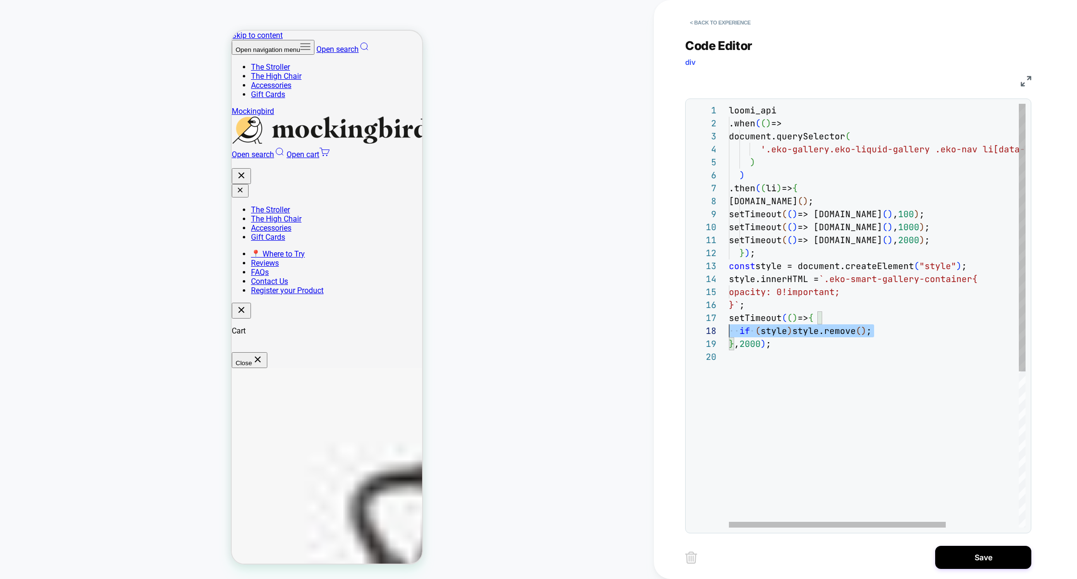
drag, startPoint x: 894, startPoint y: 331, endPoint x: 557, endPoint y: 331, distance: 337.1
click at [729, 331] on div "loomi_api .when ( ( ) => document.querySelector ( '.eko-gallery.eko-liquid-gall…" at bounding box center [927, 439] width 396 height 671
drag, startPoint x: 855, startPoint y: 293, endPoint x: 738, endPoint y: 293, distance: 116.9
click at [738, 293] on div "loomi_api .when ( ( ) => document.querySelector ( '.eko-gallery.eko-liquid-gall…" at bounding box center [927, 439] width 396 height 671
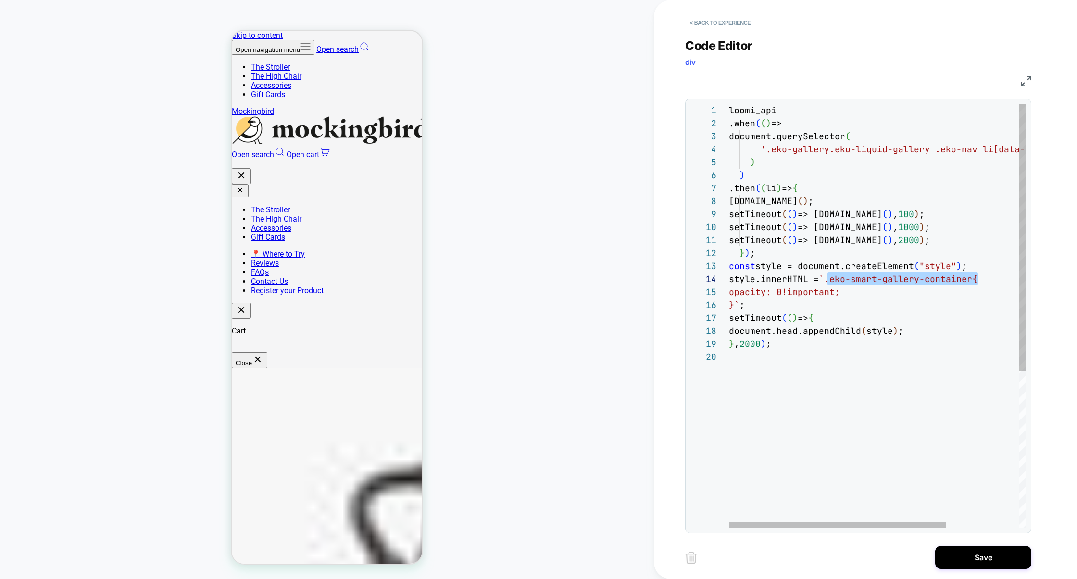
scroll to position [39, 244]
drag, startPoint x: 829, startPoint y: 282, endPoint x: 972, endPoint y: 282, distance: 142.8
click at [972, 282] on div "loomi_api .when ( ( ) => document.querySelector ( '.eko-gallery.eko-liquid-gall…" at bounding box center [927, 439] width 396 height 671
click at [893, 281] on div "loomi_api .when ( ( ) => document.querySelector ( '.eko-gallery.eko-liquid-gall…" at bounding box center [927, 439] width 396 height 671
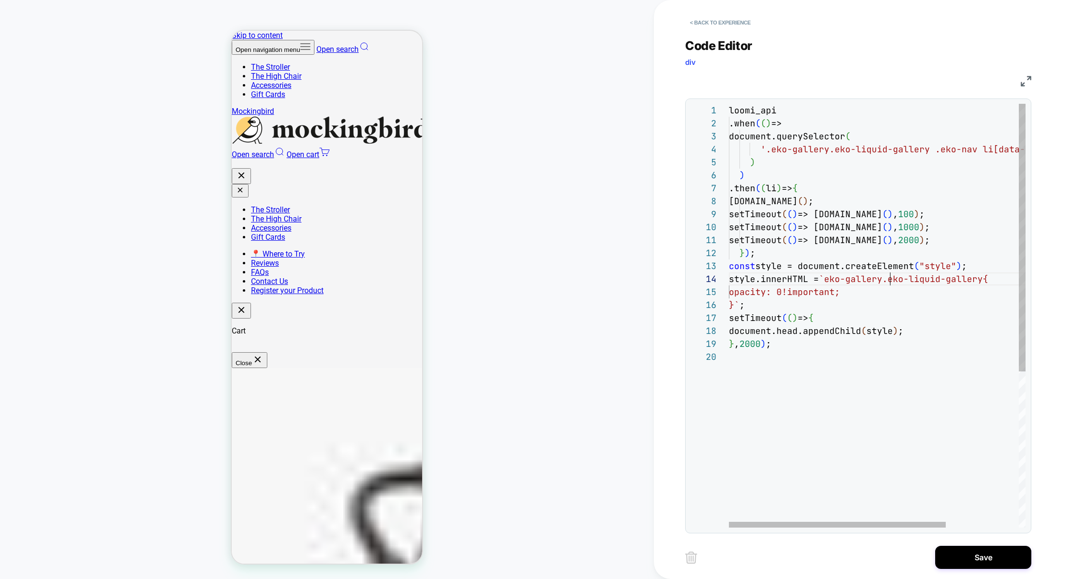
scroll to position [39, 161]
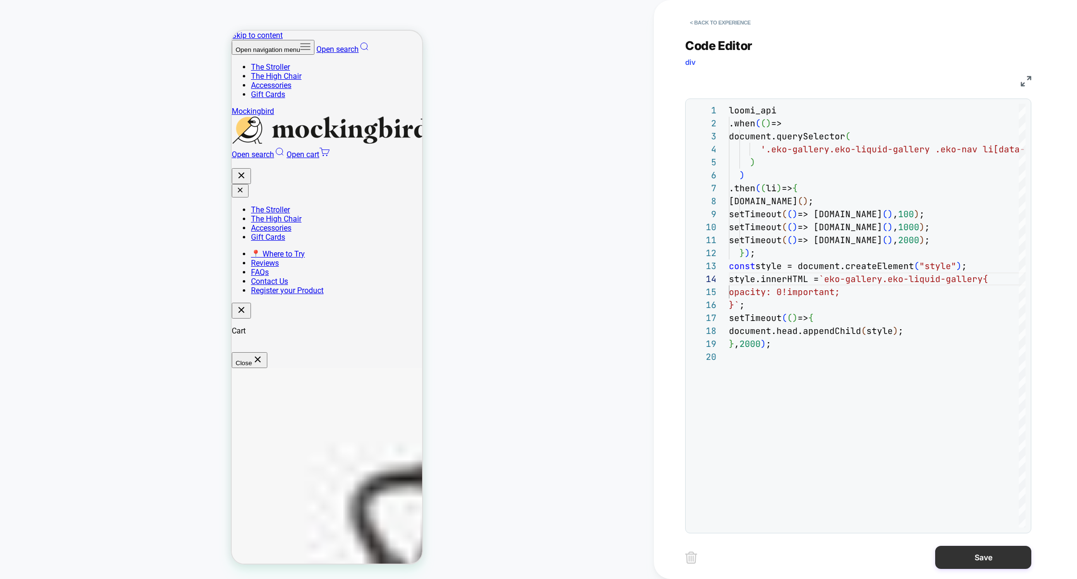
type textarea "**********"
click at [979, 554] on button "Save" at bounding box center [983, 557] width 96 height 23
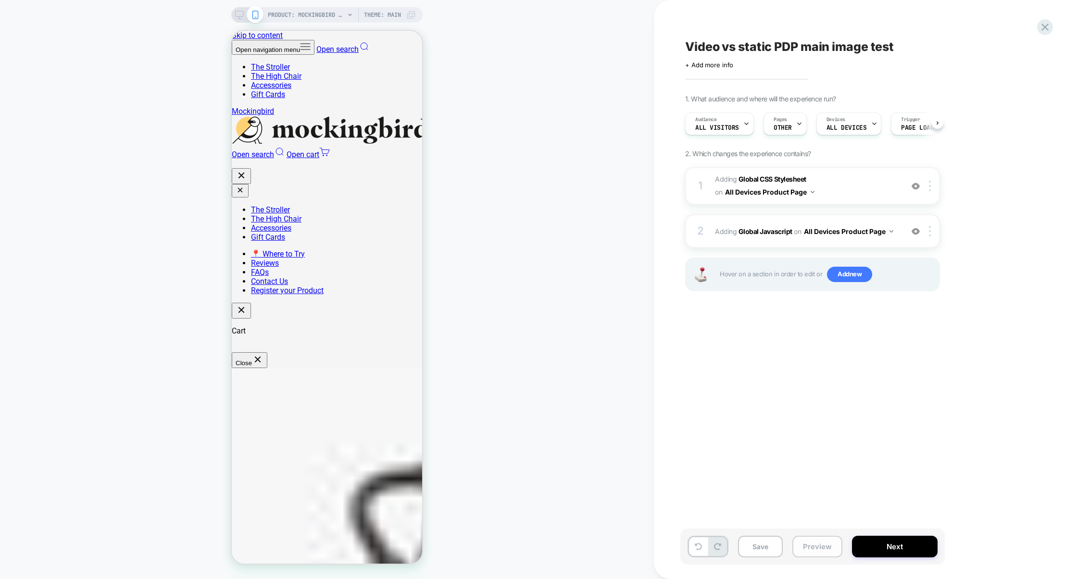
scroll to position [0, 0]
click at [815, 546] on button "Preview" at bounding box center [817, 547] width 50 height 22
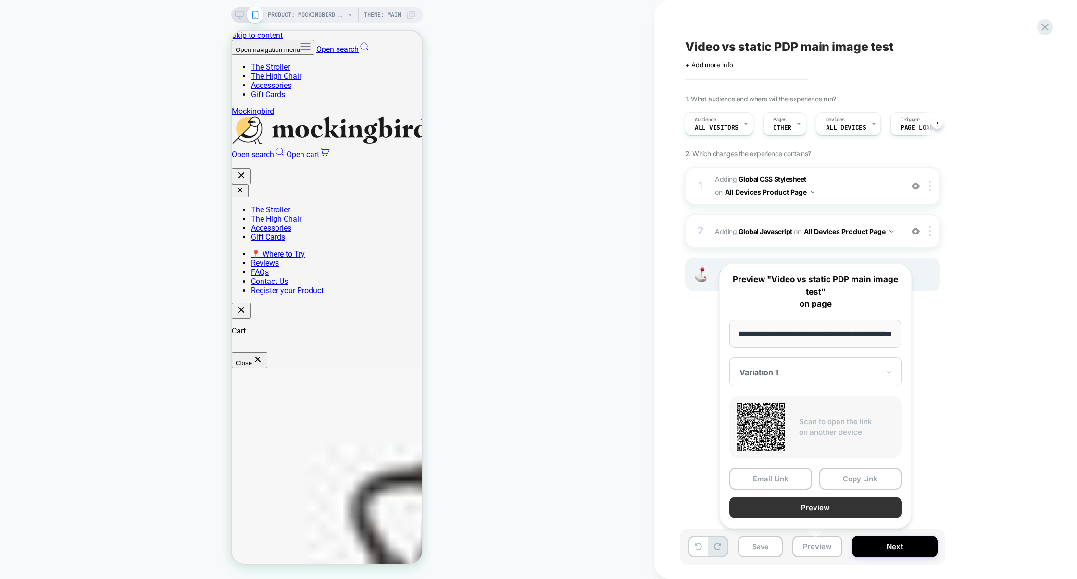
scroll to position [0, 0]
click at [829, 508] on button "Preview" at bounding box center [816, 508] width 172 height 22
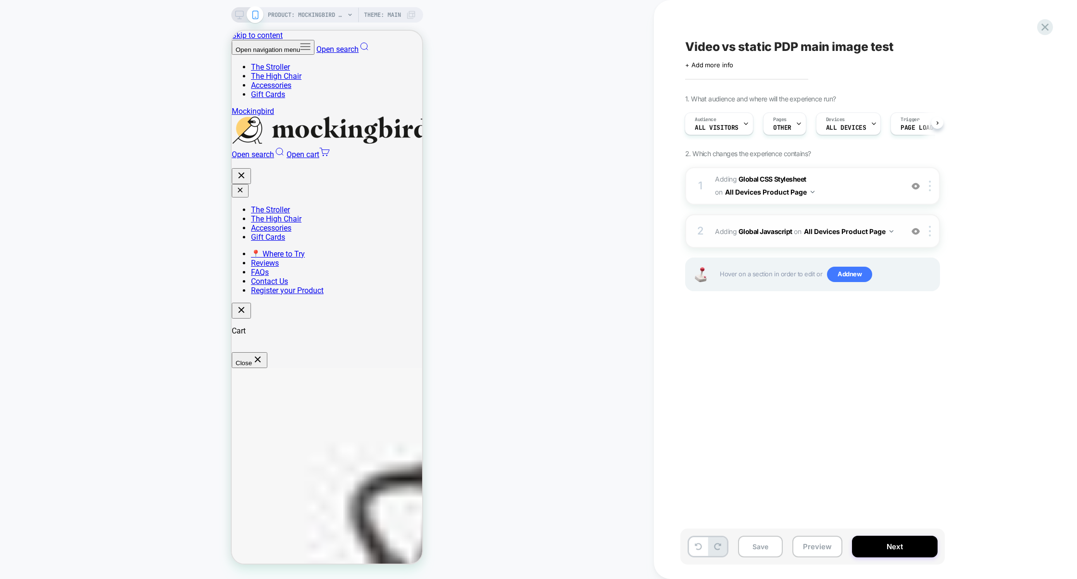
click at [773, 219] on div "2 Adding Global Javascript on All Devices Product Page Add Before Add After Tar…" at bounding box center [812, 231] width 255 height 34
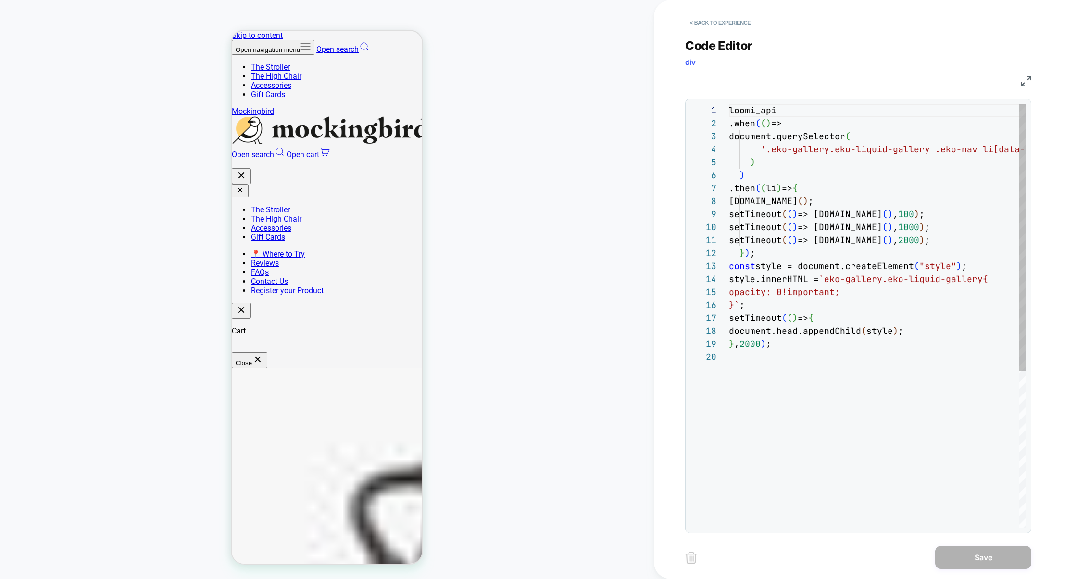
scroll to position [130, 0]
click at [853, 334] on div "loomi_api .when ( ( ) => document.querySelector ( '.eko-gallery.eko-liquid-gall…" at bounding box center [927, 439] width 396 height 671
click at [885, 330] on div "loomi_api .when ( ( ) => document.querySelector ( '.eko-gallery.eko-liquid-gall…" at bounding box center [927, 439] width 396 height 671
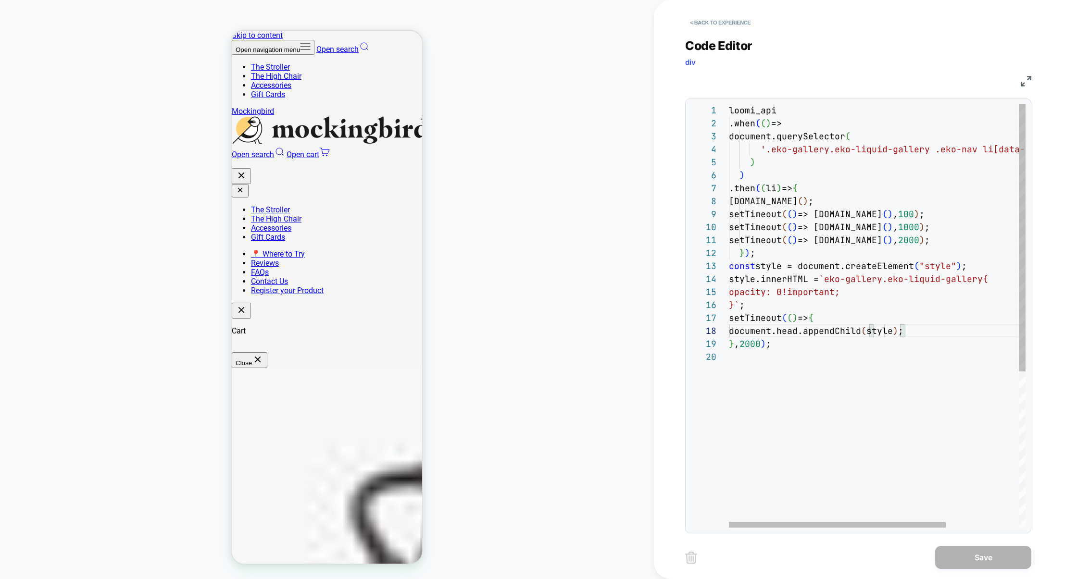
click at [885, 330] on div "loomi_api .when ( ( ) => document.querySelector ( '.eko-gallery.eko-liquid-gall…" at bounding box center [927, 439] width 396 height 671
click at [893, 373] on div "loomi_api .when ( ( ) => document.querySelector ( '.eko-gallery.eko-liquid-gall…" at bounding box center [927, 439] width 396 height 671
click at [791, 289] on div "loomi_api .when ( ( ) => document.querySelector ( '.eko-gallery.eko-liquid-gall…" at bounding box center [927, 439] width 396 height 671
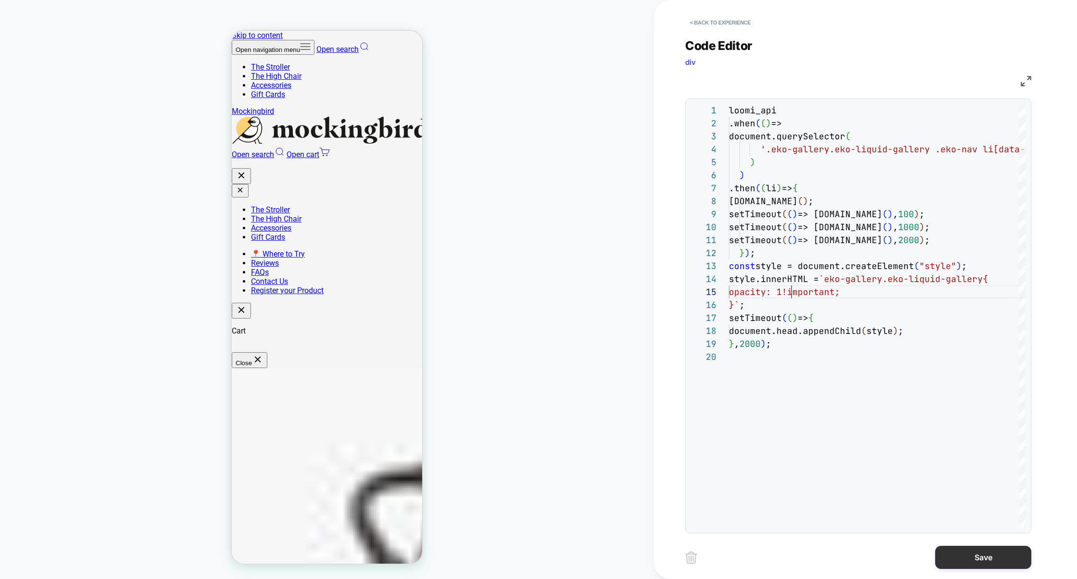
type textarea "**********"
click at [984, 563] on button "Save" at bounding box center [983, 557] width 96 height 23
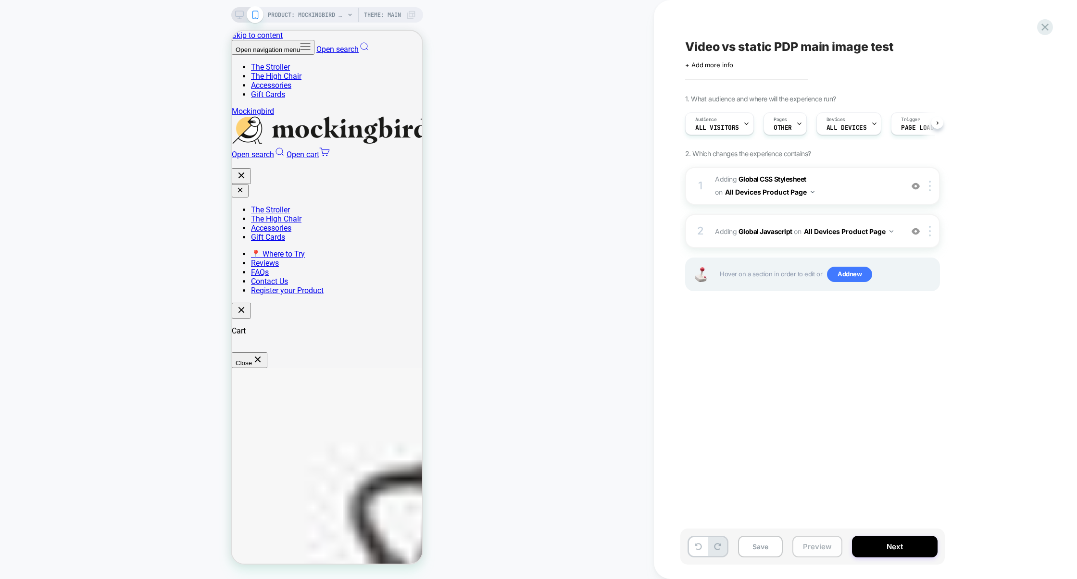
scroll to position [0, 0]
click at [813, 551] on button "Preview" at bounding box center [817, 547] width 50 height 22
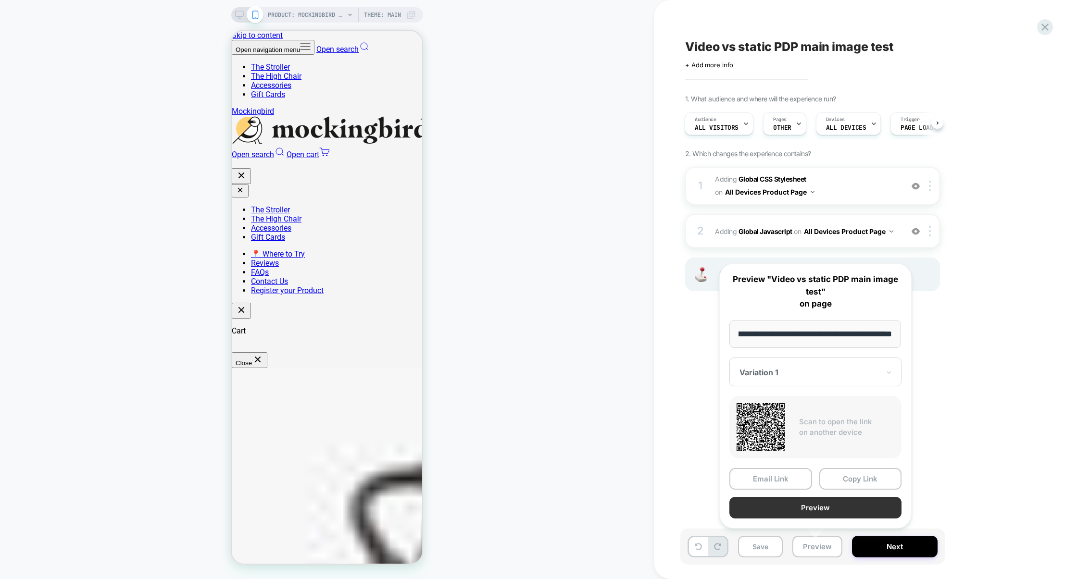
scroll to position [0, 0]
click at [822, 510] on button "Preview" at bounding box center [816, 508] width 172 height 22
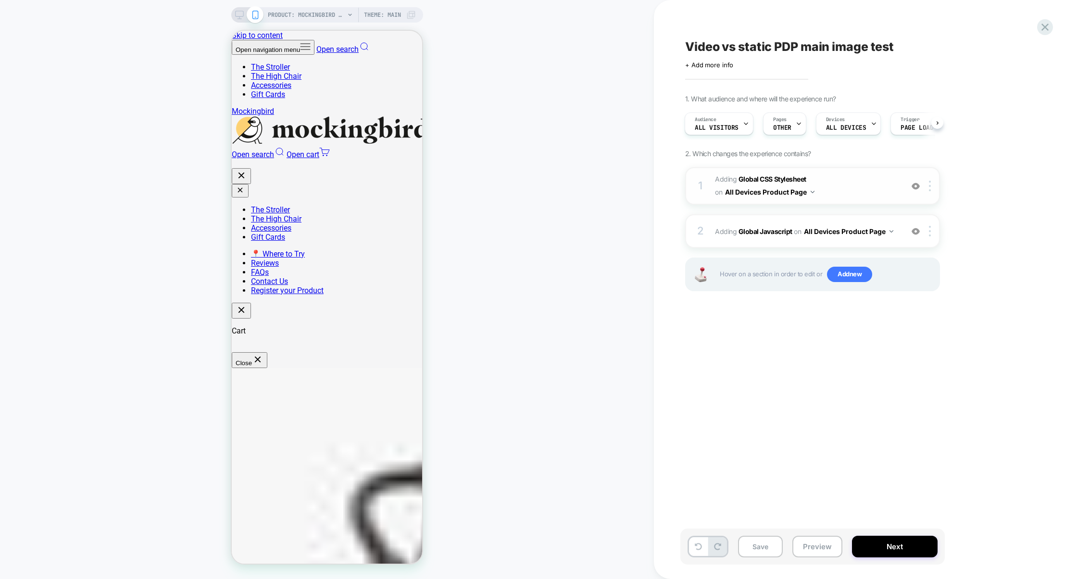
click at [842, 190] on span "Adding Global CSS Stylesheet on All Devices Product Page" at bounding box center [806, 186] width 183 height 26
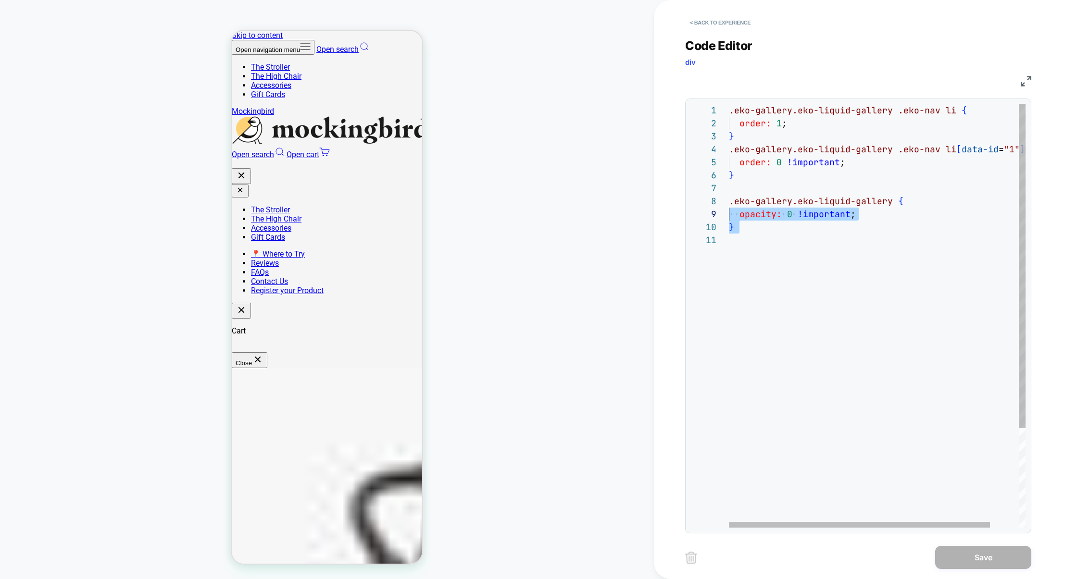
scroll to position [91, 0]
drag, startPoint x: 757, startPoint y: 242, endPoint x: 721, endPoint y: 205, distance: 52.0
click at [721, 205] on div "**********" at bounding box center [858, 316] width 335 height 424
click at [756, 243] on div ".eko-gallery.eko-liquid-gallery .eko-nav li { order: 1 ; } .eko-gallery.eko-liq…" at bounding box center [893, 381] width 329 height 554
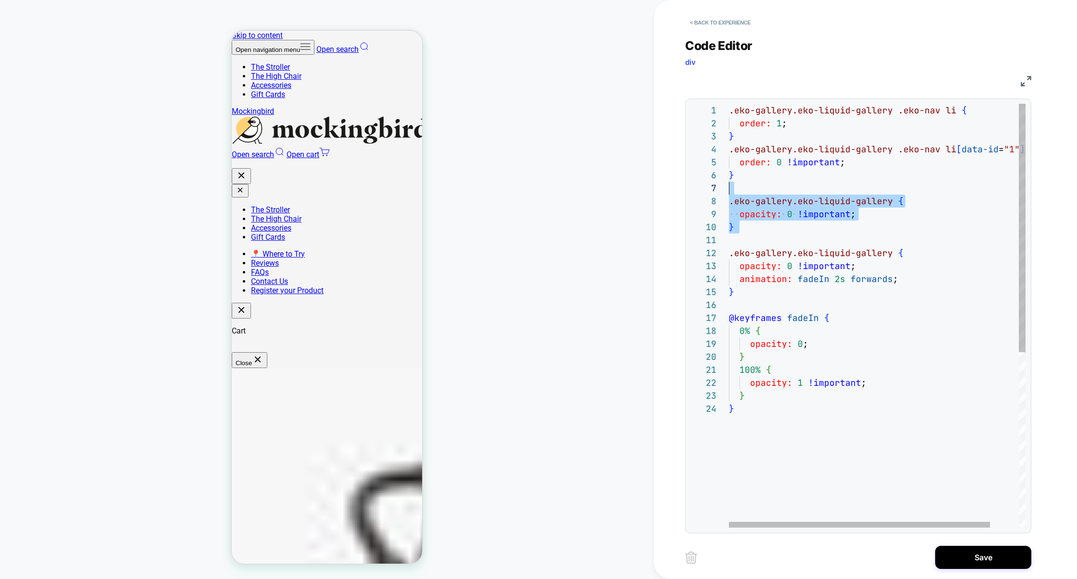
scroll to position [78, 0]
drag, startPoint x: 748, startPoint y: 235, endPoint x: 699, endPoint y: 195, distance: 62.9
click at [729, 194] on div ".eko-gallery.eko-liquid-gallery .eko-nav li { order: 1 ; } .eko-gallery.eko-liq…" at bounding box center [893, 465] width 329 height 723
click at [839, 283] on div ".eko-gallery.eko-liquid-gallery .eko-nav li { order: 1 ; } .eko-gallery.eko-liq…" at bounding box center [893, 465] width 329 height 723
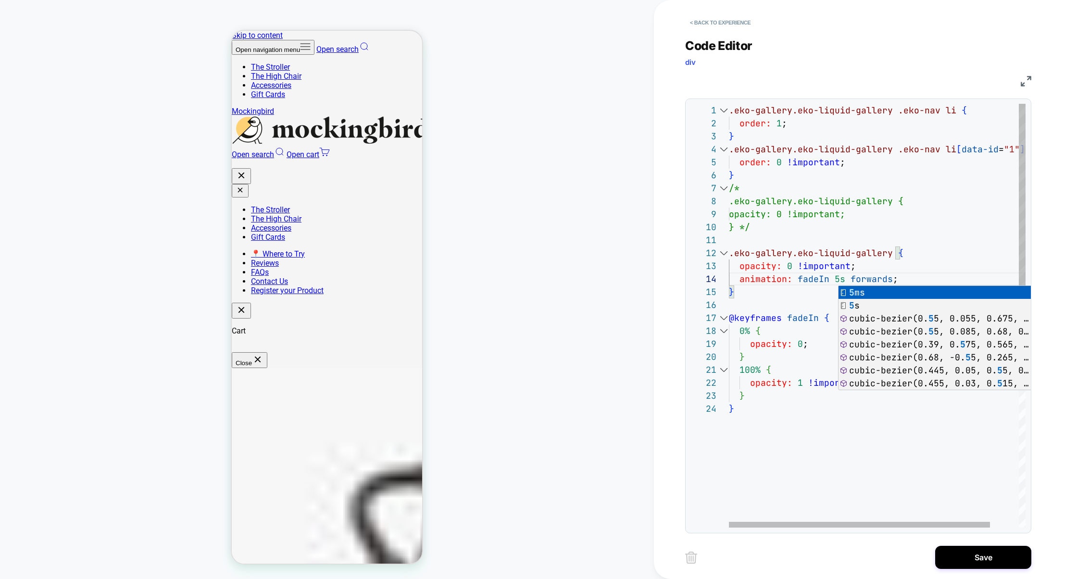
click at [775, 383] on div ".eko-gallery.eko-liquid-gallery .eko-nav li { order: 1 ; } .eko-gallery.eko-liq…" at bounding box center [893, 465] width 329 height 723
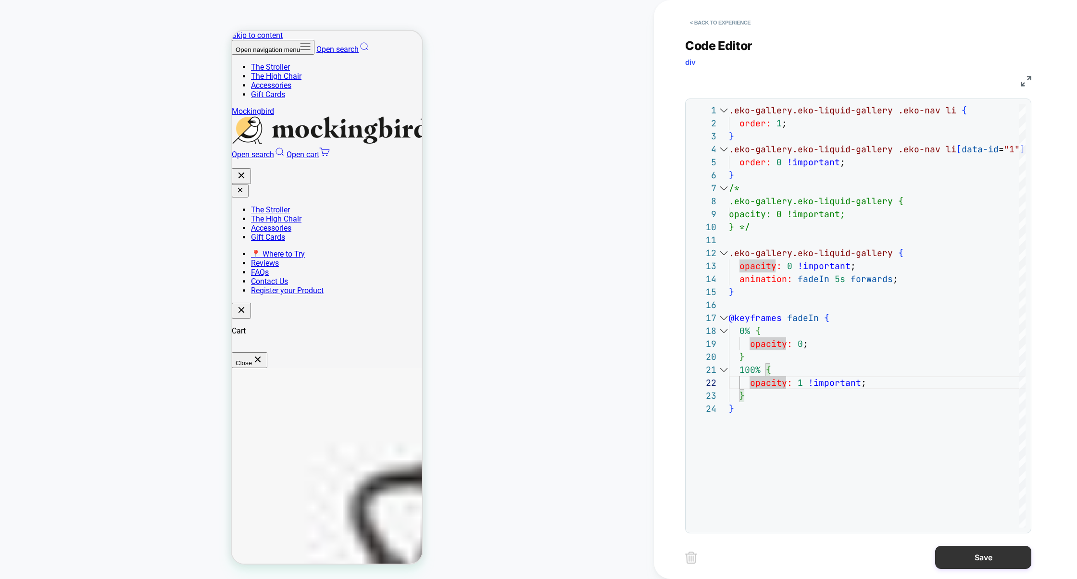
type textarea "**********"
click at [965, 551] on button "Save" at bounding box center [983, 557] width 96 height 23
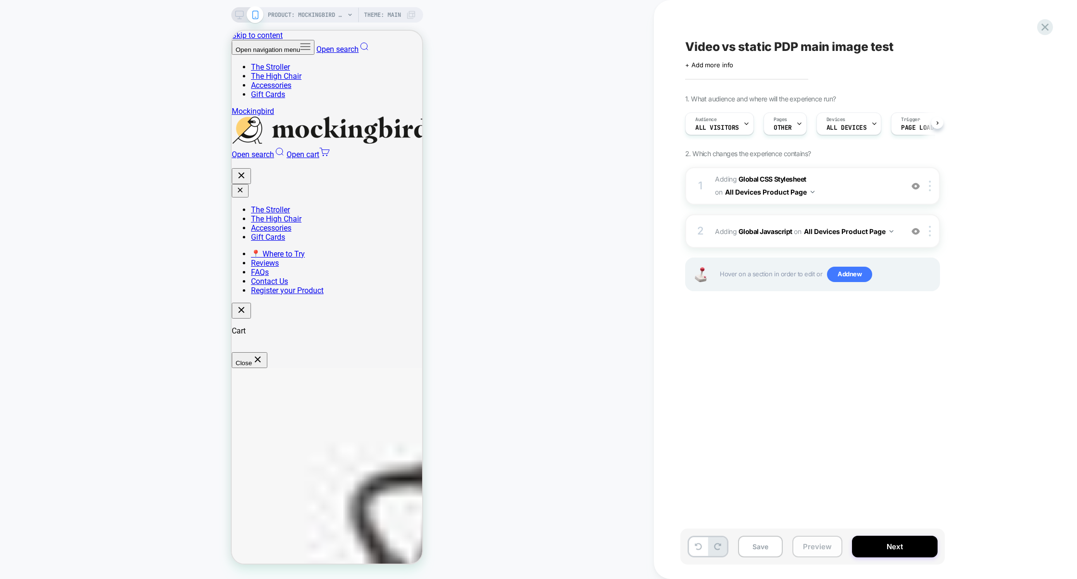
click at [824, 545] on button "Preview" at bounding box center [817, 547] width 50 height 22
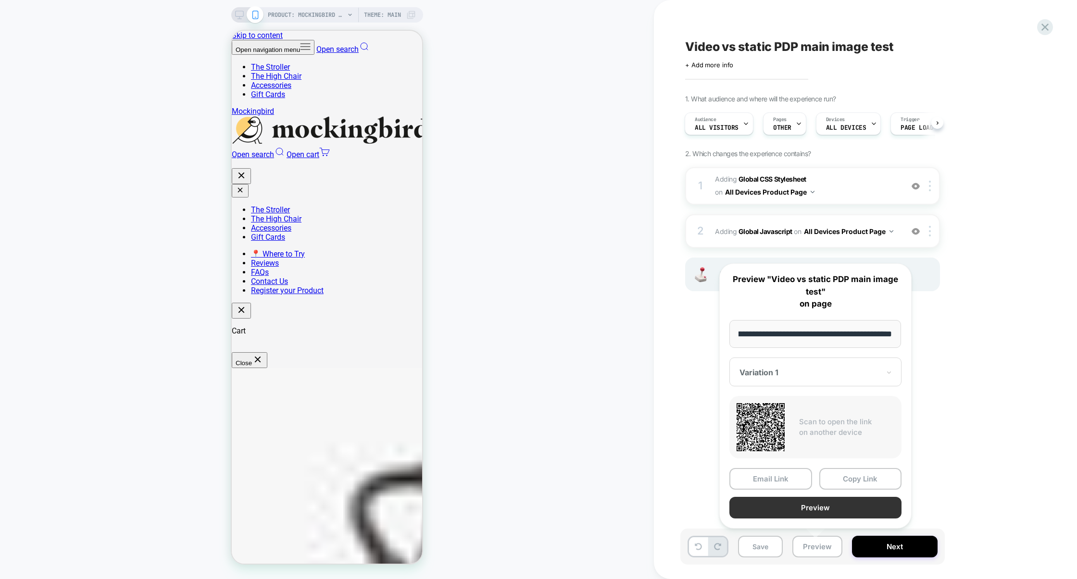
scroll to position [0, 0]
click at [823, 515] on button "Preview" at bounding box center [816, 508] width 172 height 22
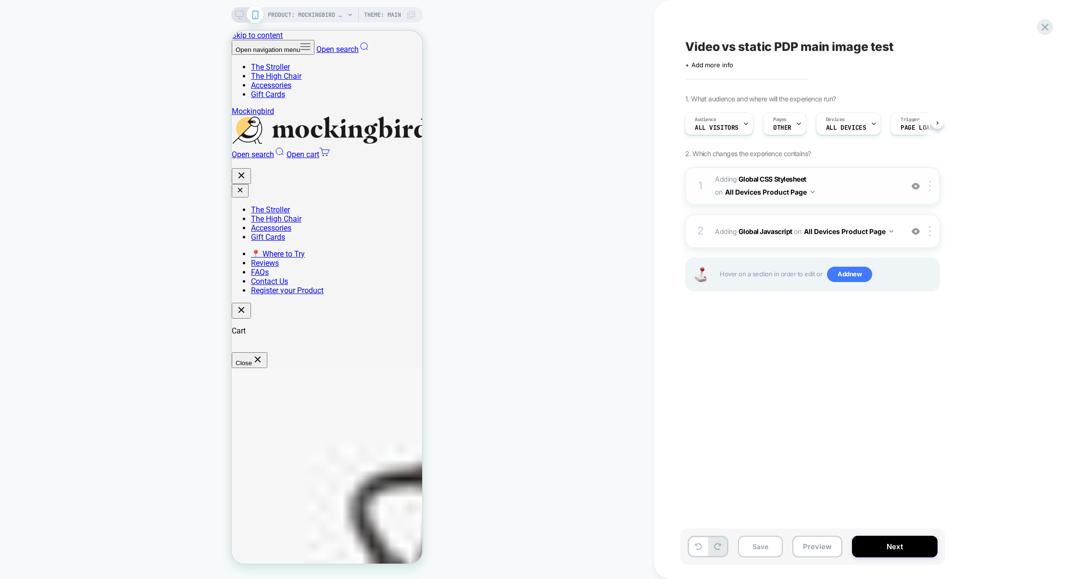
click at [856, 187] on span "Adding Global CSS Stylesheet on All Devices Product Page" at bounding box center [806, 186] width 183 height 26
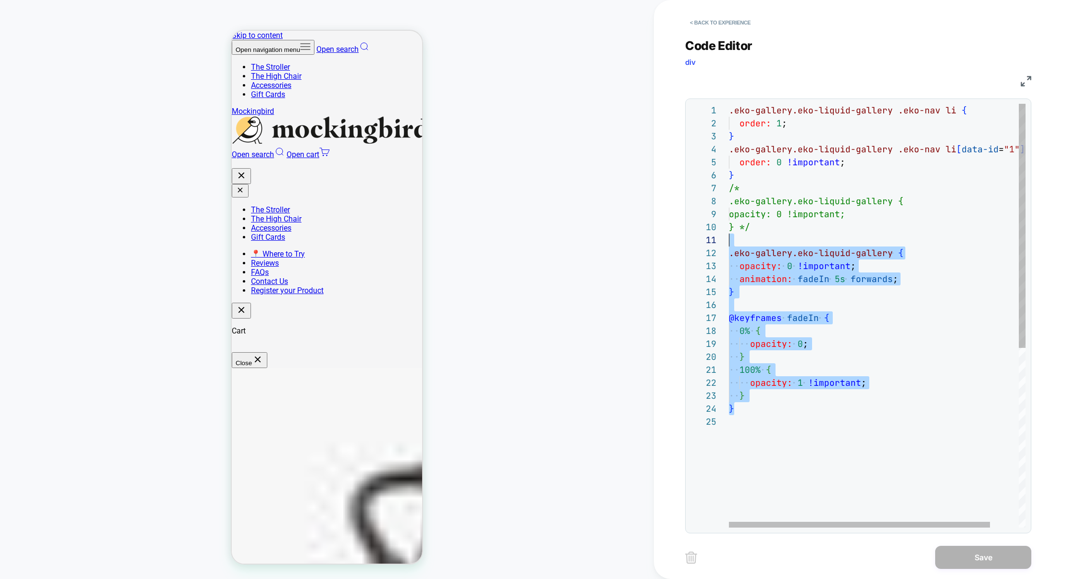
drag, startPoint x: 762, startPoint y: 408, endPoint x: 730, endPoint y: 241, distance: 169.5
click at [730, 241] on div ".eko-gallery.eko-liquid-gallery .eko-nav li { order: 1 ; } .eko-gallery.eko-liq…" at bounding box center [893, 472] width 329 height 736
type textarea "**********"
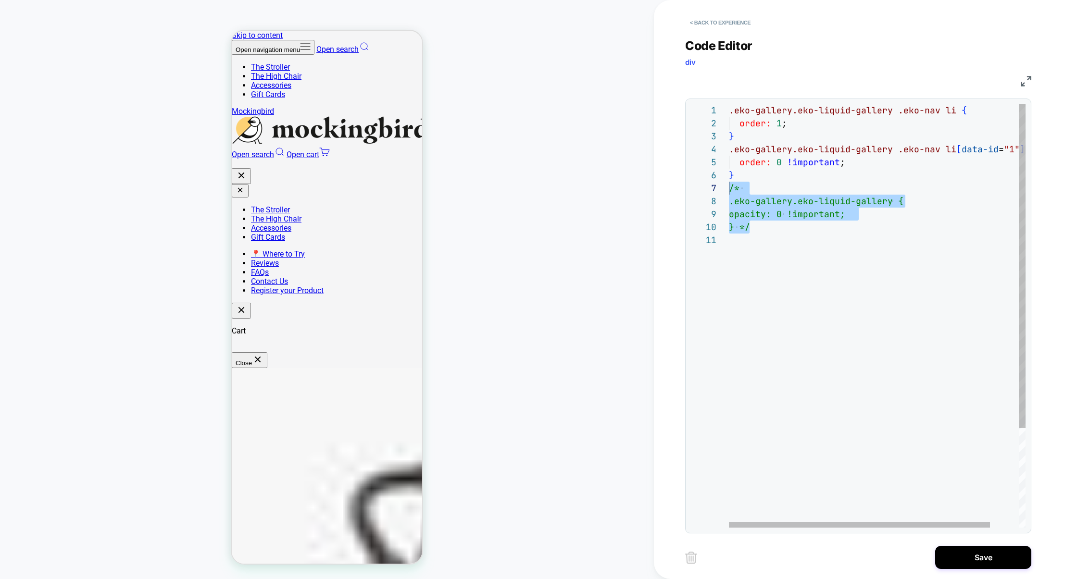
scroll to position [78, 0]
drag, startPoint x: 760, startPoint y: 232, endPoint x: 698, endPoint y: 188, distance: 76.6
click at [729, 188] on div ".eko-gallery.eko-liquid-gallery .eko-nav li { order: 1 ; } .eko-gallery.eko-liq…" at bounding box center [893, 381] width 329 height 554
type textarea "**********"
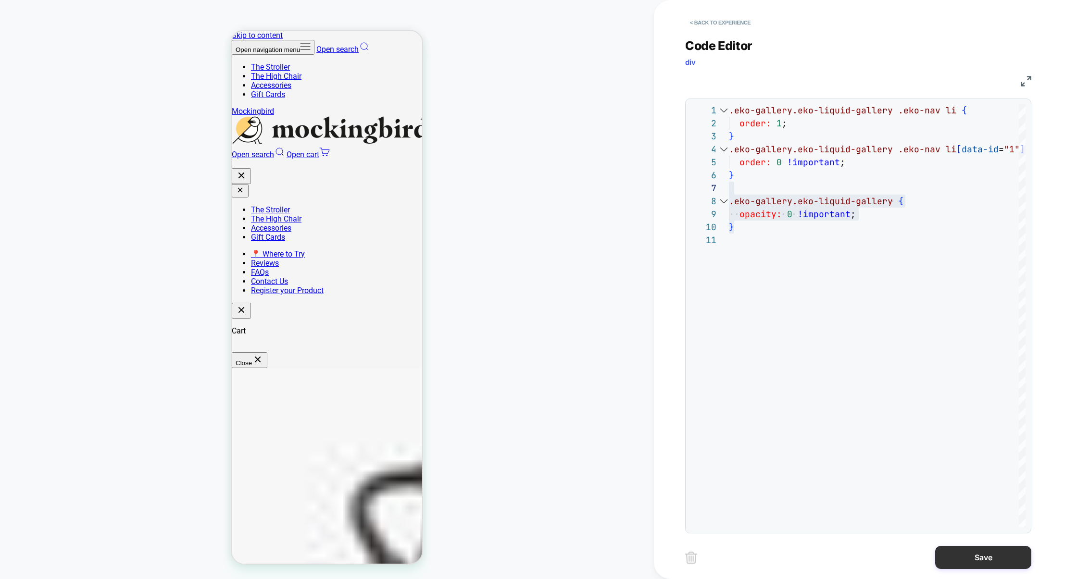
click at [976, 562] on button "Save" at bounding box center [983, 557] width 96 height 23
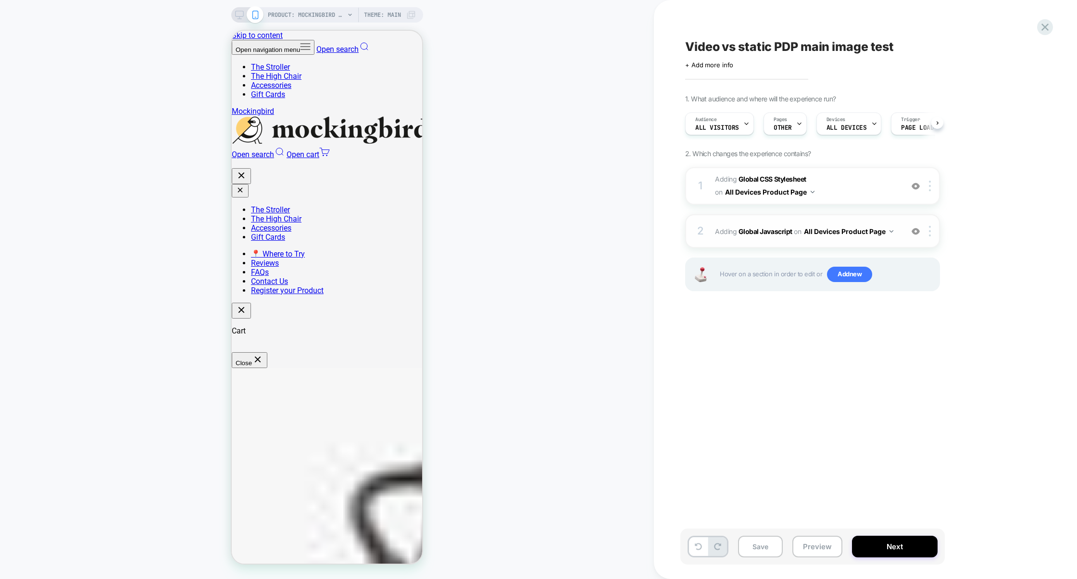
scroll to position [0, 0]
click at [763, 245] on div "2 Adding Global Javascript on All Devices Product Page Add Before Add After Tar…" at bounding box center [812, 231] width 255 height 34
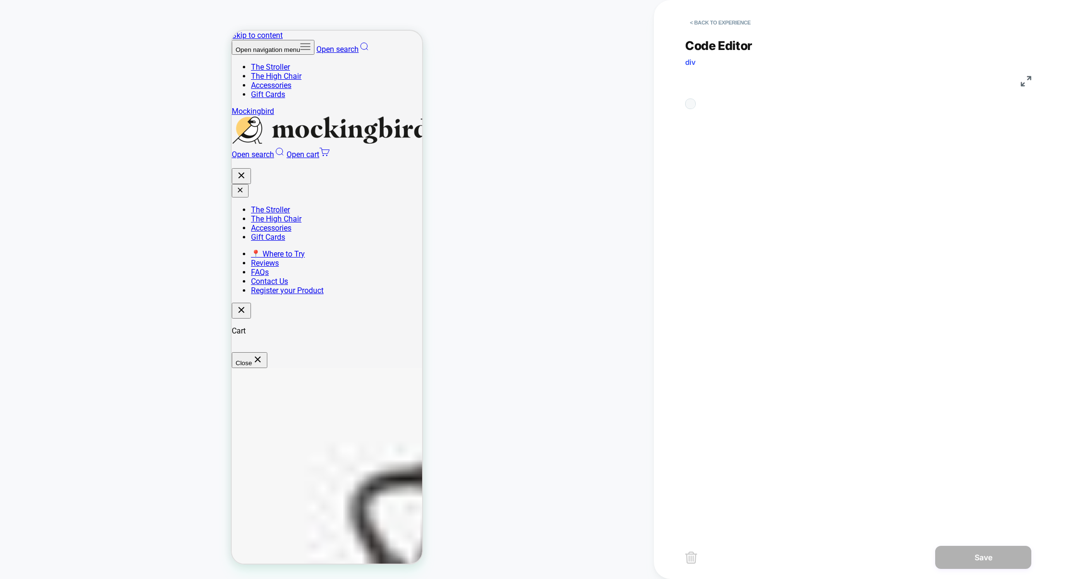
scroll to position [130, 0]
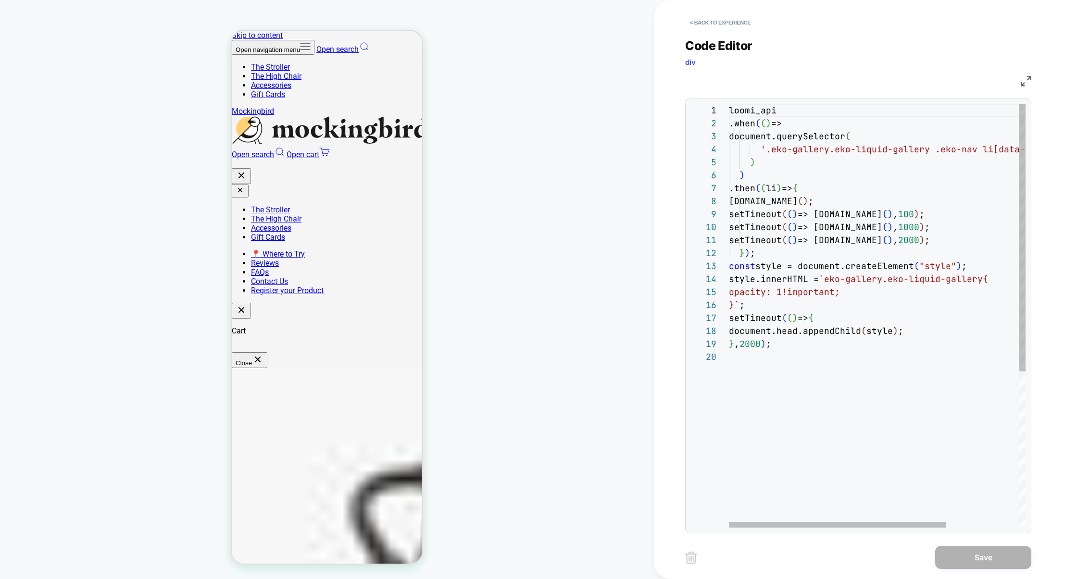
click at [984, 278] on div "loomi_api .when ( ( ) => document.querySelector ( '.eko-gallery.eko-liquid-gall…" at bounding box center [927, 439] width 396 height 671
click at [829, 280] on div "loomi_api .when ( ( ) => document.querySelector ( '.eko-gallery.eko-liquid-gall…" at bounding box center [927, 439] width 396 height 671
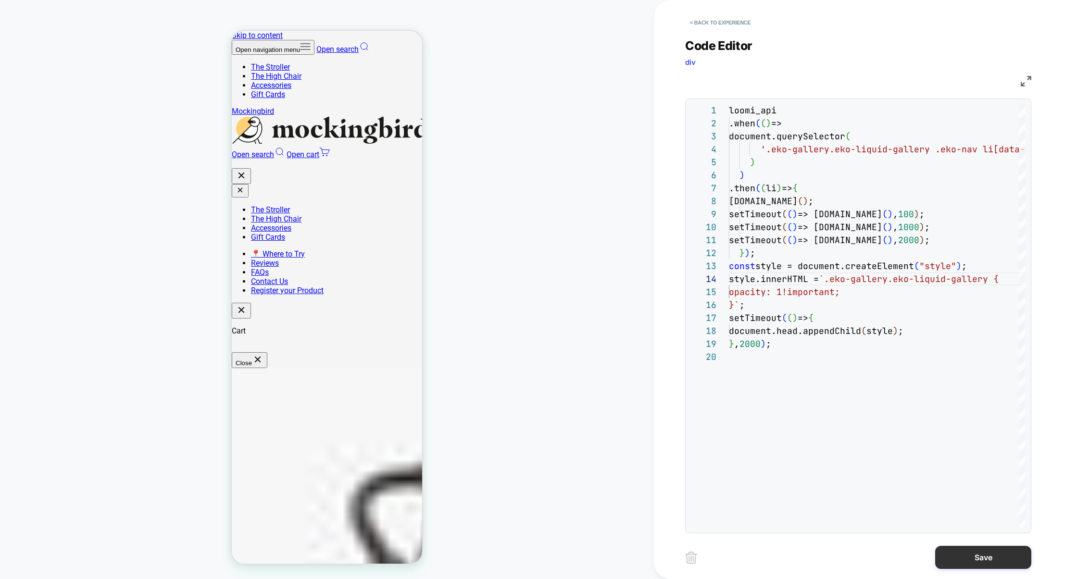
type textarea "**********"
click at [961, 553] on button "Save" at bounding box center [983, 557] width 96 height 23
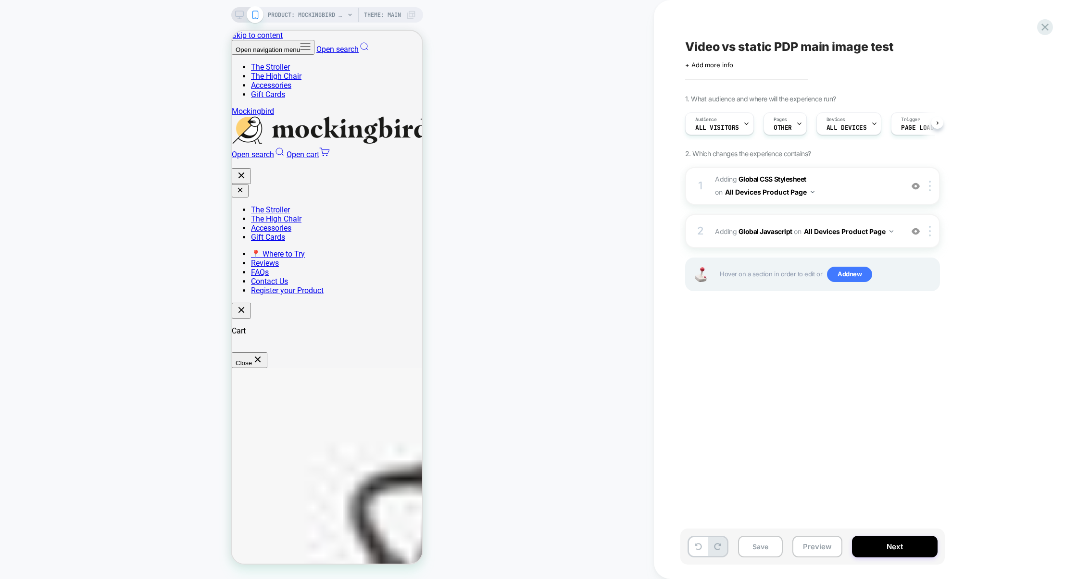
scroll to position [0, 0]
click at [820, 551] on button "Preview" at bounding box center [817, 547] width 50 height 22
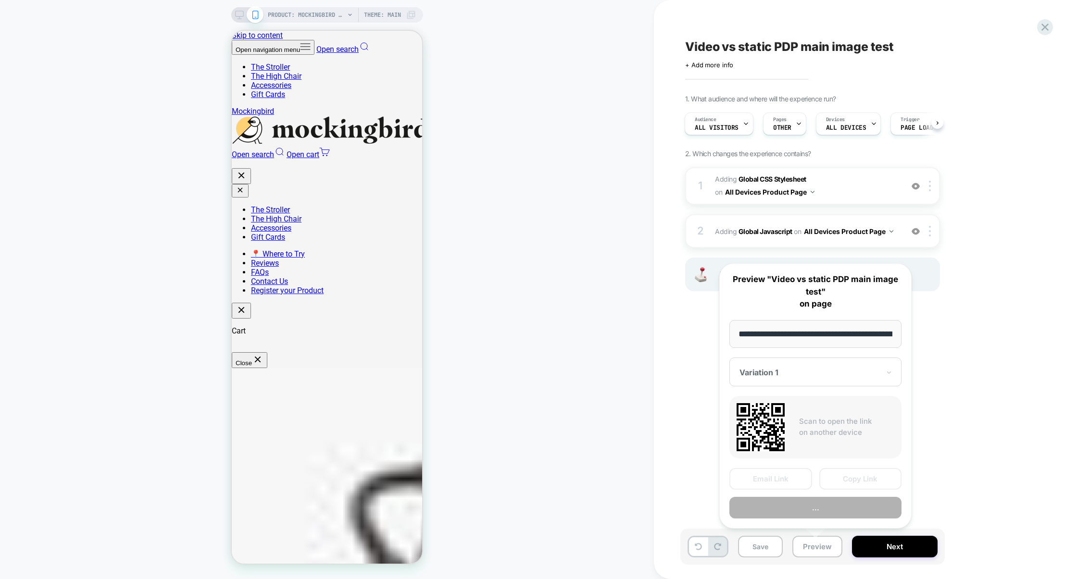
scroll to position [0, 162]
click at [835, 504] on button "Preview" at bounding box center [816, 508] width 172 height 22
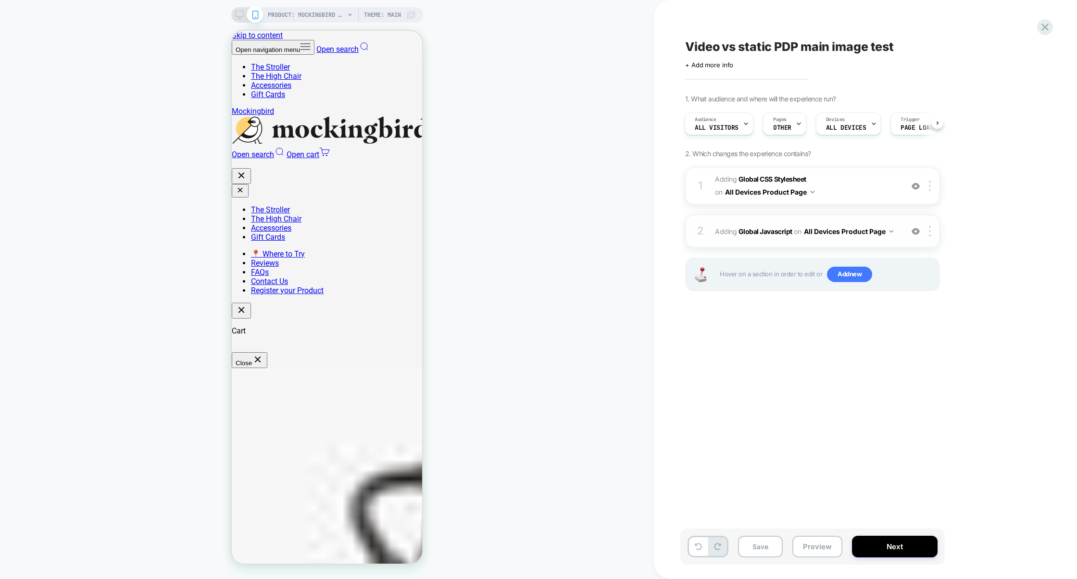
click at [789, 239] on div "2 Adding Global Javascript on All Devices Product Page Add Before Add After Tar…" at bounding box center [812, 231] width 255 height 34
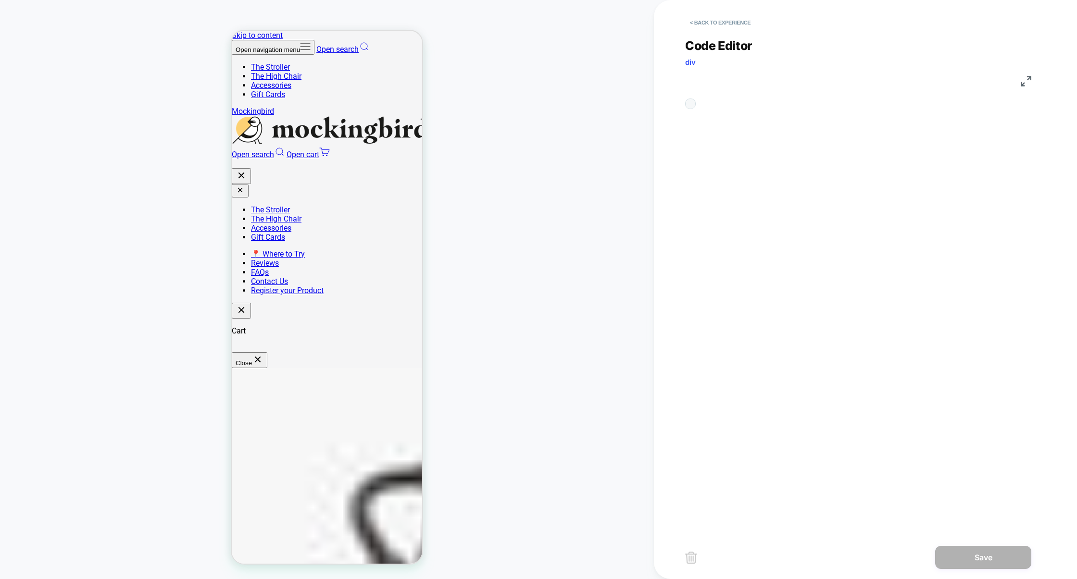
scroll to position [130, 0]
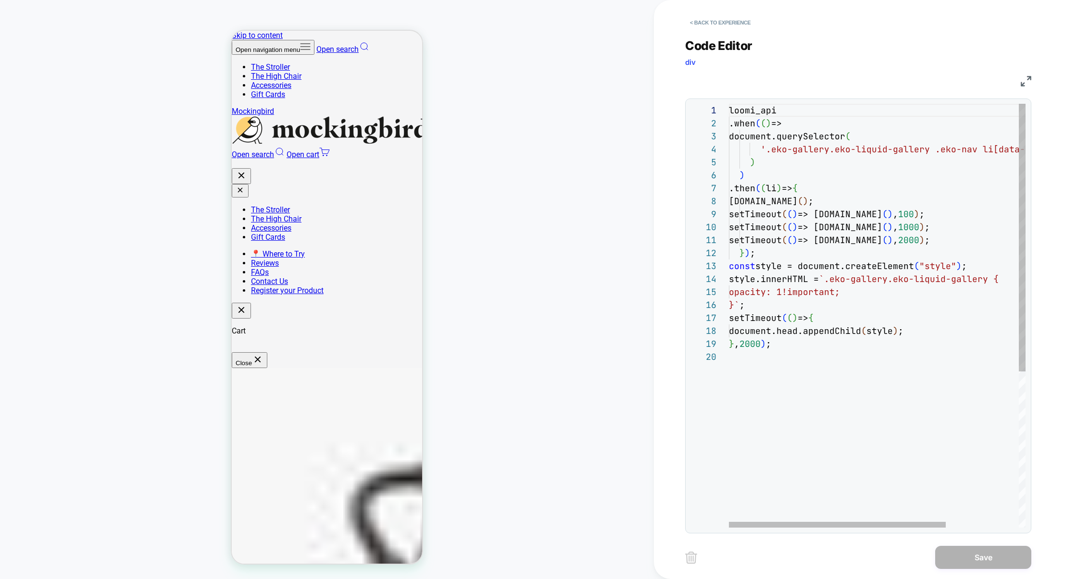
click at [750, 344] on div "loomi_api .when ( ( ) => document.querySelector ( '.eko-gallery.eko-liquid-gall…" at bounding box center [927, 439] width 396 height 671
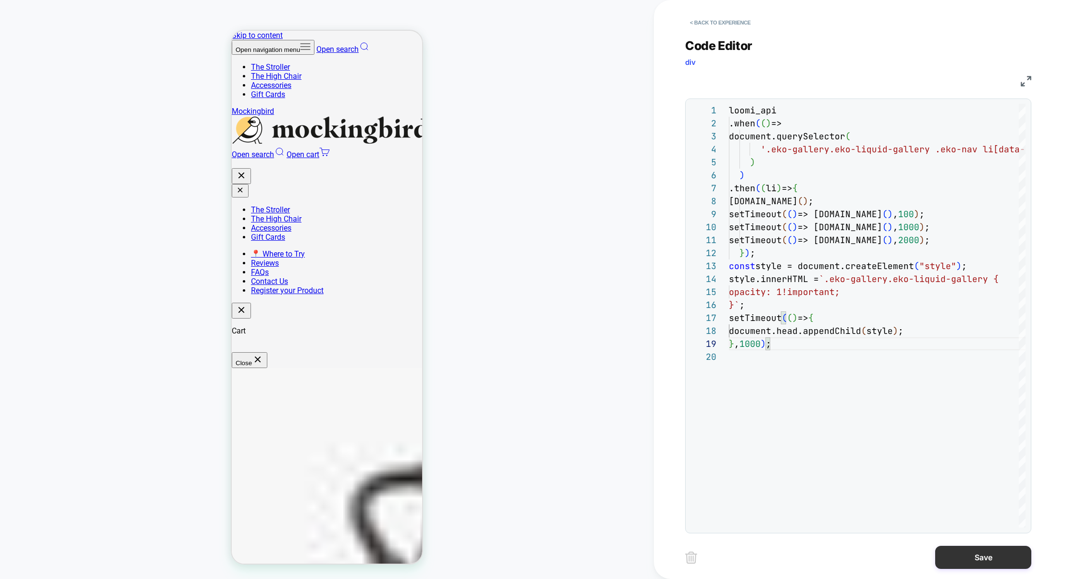
type textarea "**********"
click at [962, 555] on button "Save" at bounding box center [983, 557] width 96 height 23
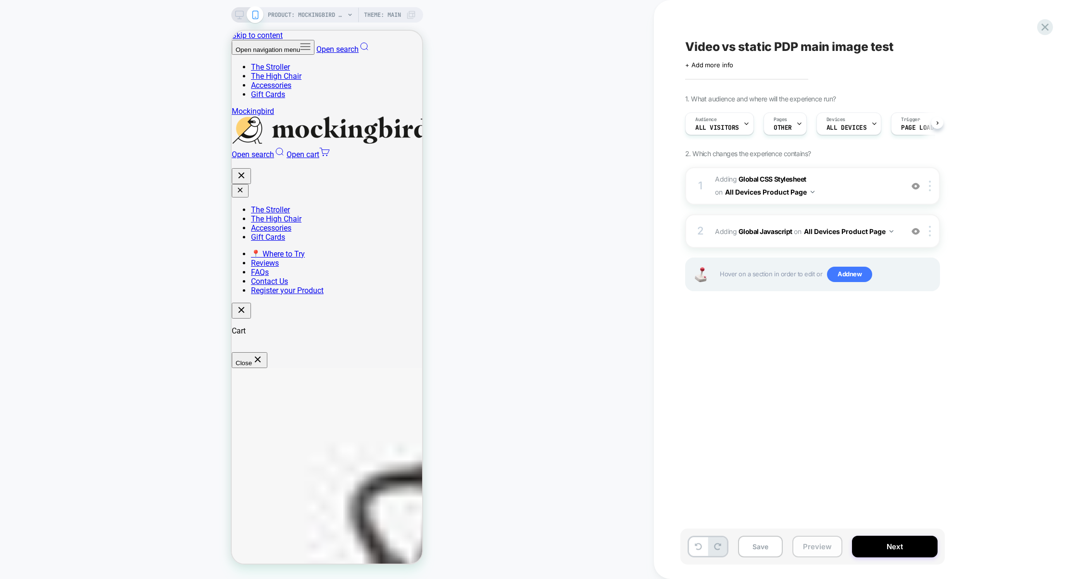
scroll to position [0, 0]
click at [829, 551] on button "Preview" at bounding box center [817, 547] width 50 height 22
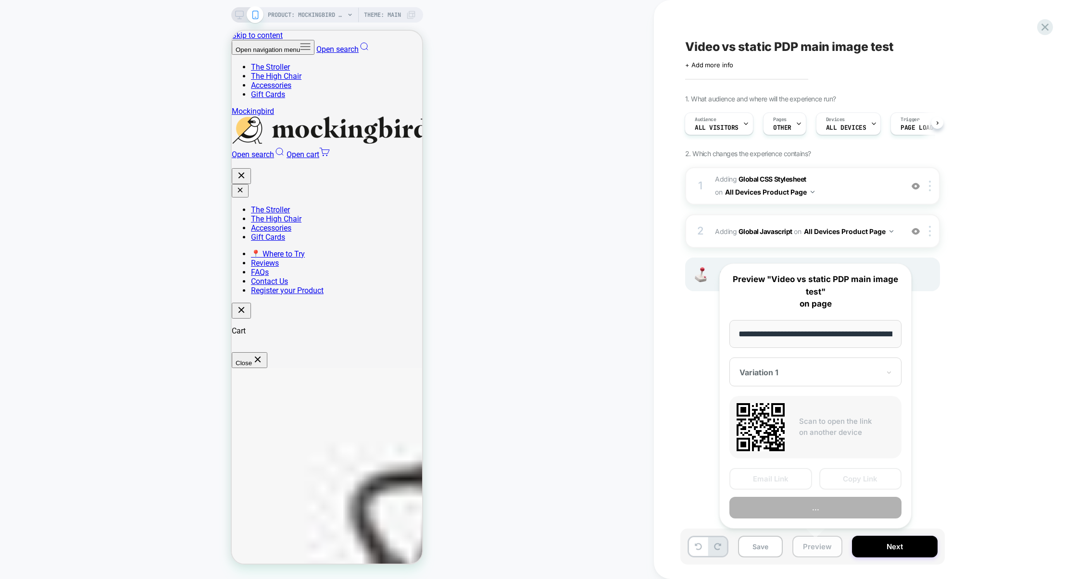
scroll to position [0, 162]
click at [836, 510] on button "Preview" at bounding box center [816, 508] width 172 height 22
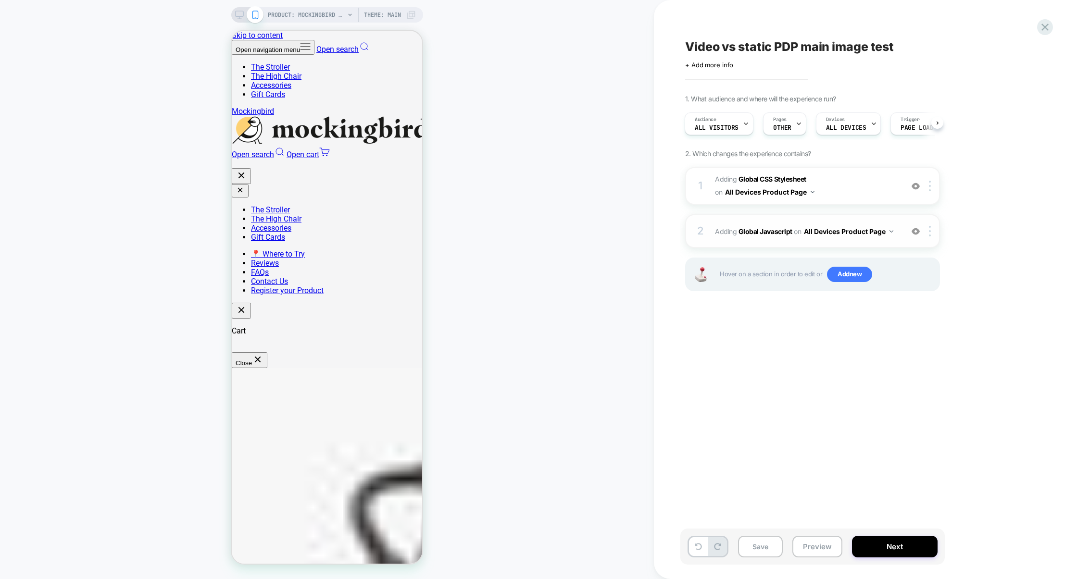
click at [793, 247] on div "2 Adding Global Javascript on All Devices Product Page Add Before Add After Tar…" at bounding box center [812, 231] width 255 height 34
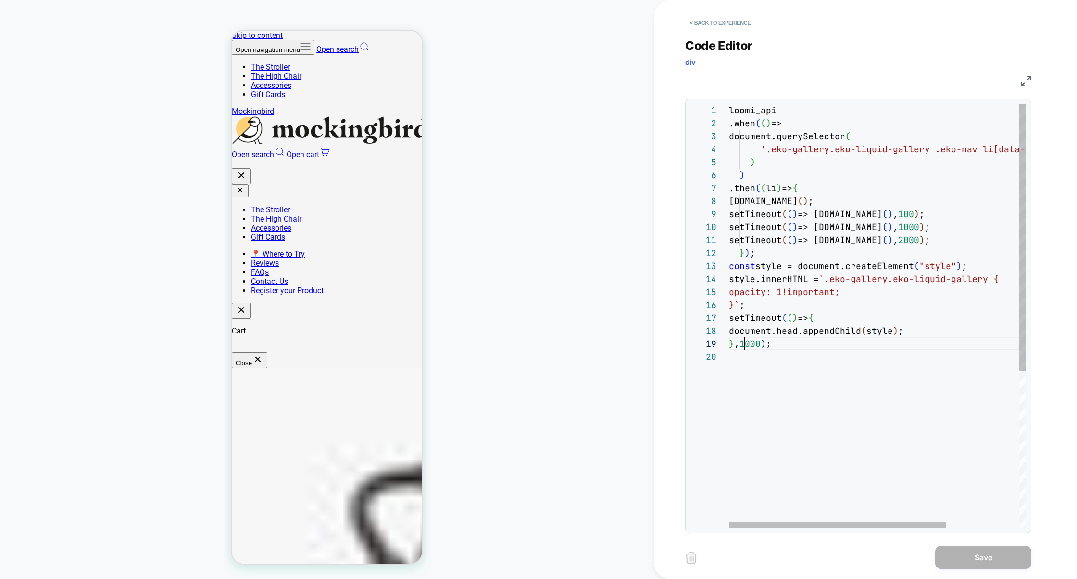
scroll to position [104, 15]
click at [746, 340] on div "loomi_api .when ( ( ) => document.querySelector ( '.eko-gallery.eko-liquid-gall…" at bounding box center [927, 439] width 396 height 671
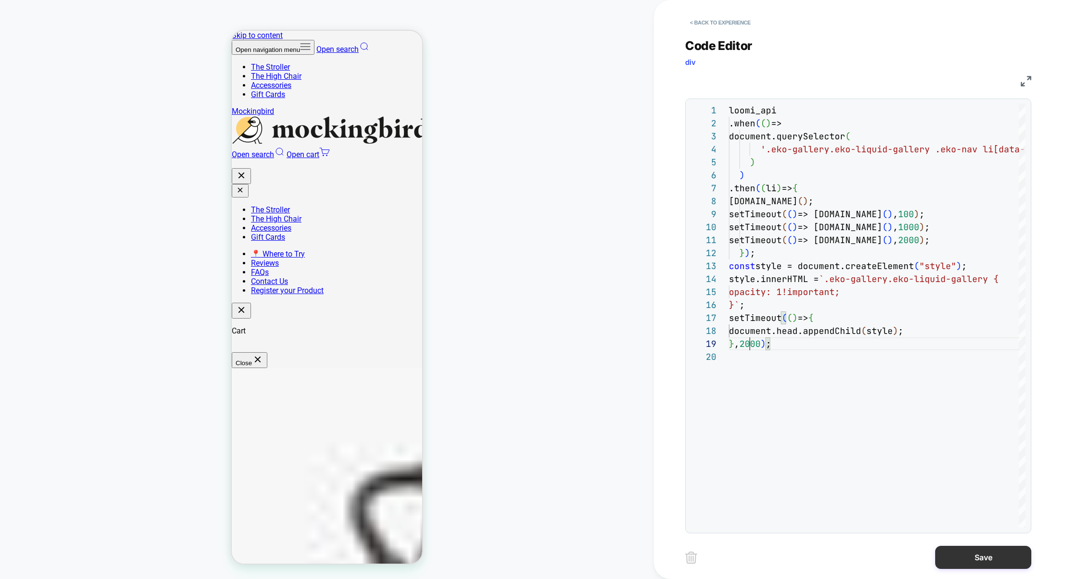
type textarea "**********"
click at [970, 554] on button "Save" at bounding box center [983, 557] width 96 height 23
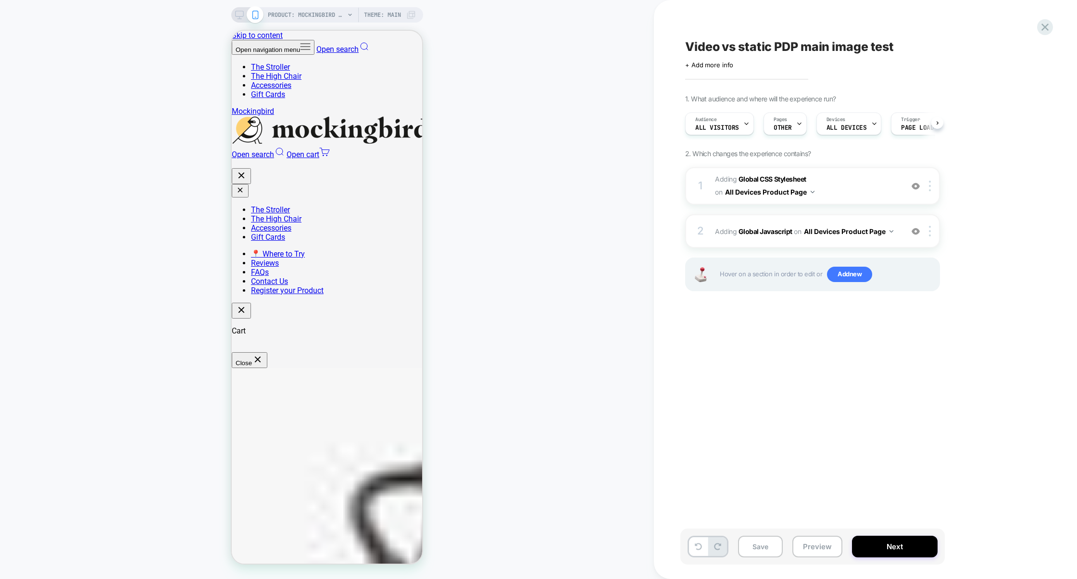
scroll to position [0, 0]
click at [856, 201] on div "1 Adding Global CSS Stylesheet on All Devices Product Page Add Before Add After…" at bounding box center [812, 186] width 255 height 38
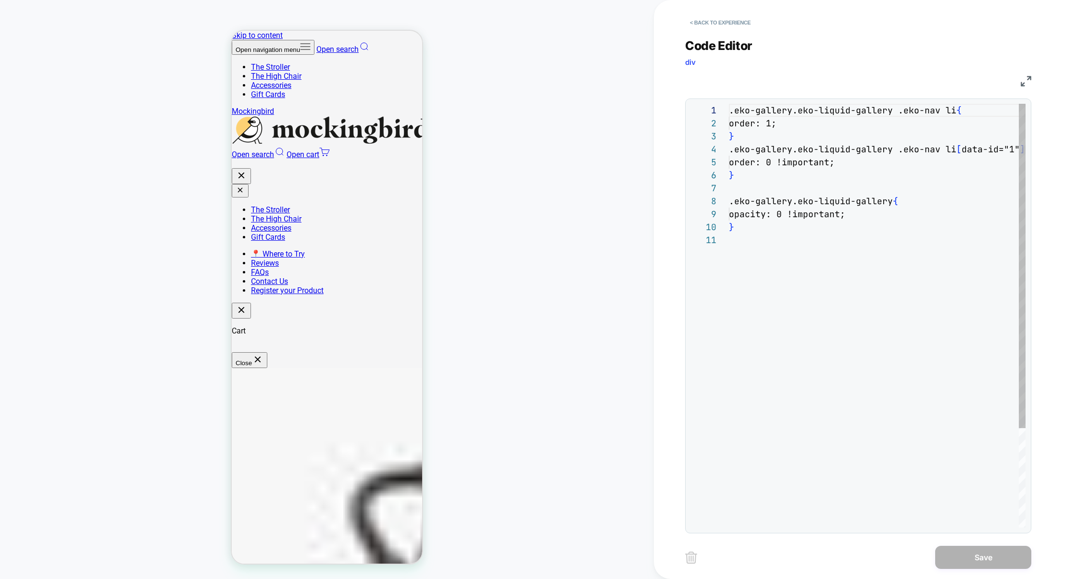
scroll to position [130, 0]
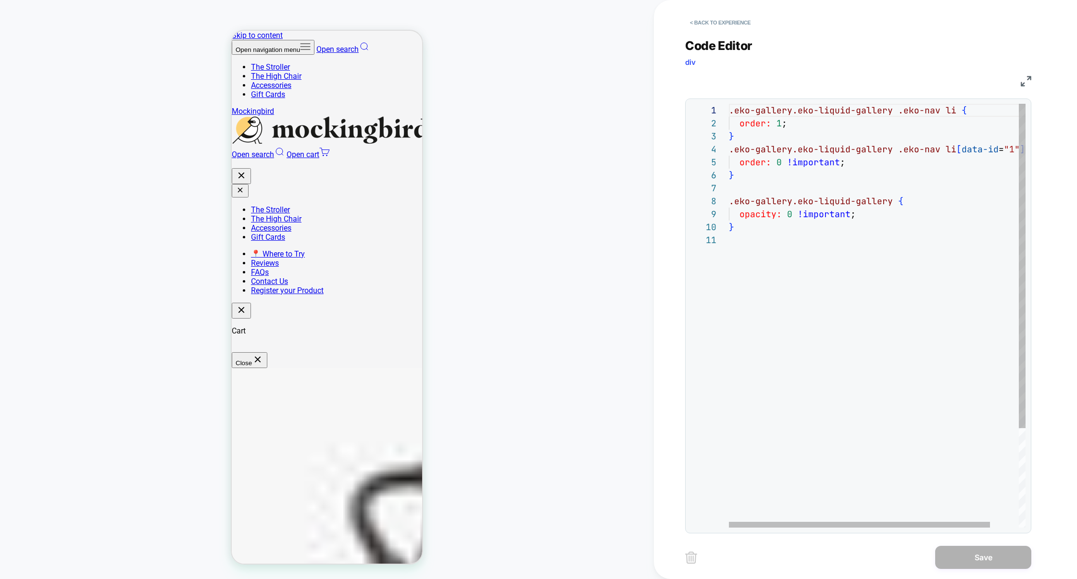
click at [863, 215] on div ".eko-gallery.eko-liquid-gallery .eko-nav li { order: 1 ; } .eko-gallery.eko-liq…" at bounding box center [893, 381] width 329 height 554
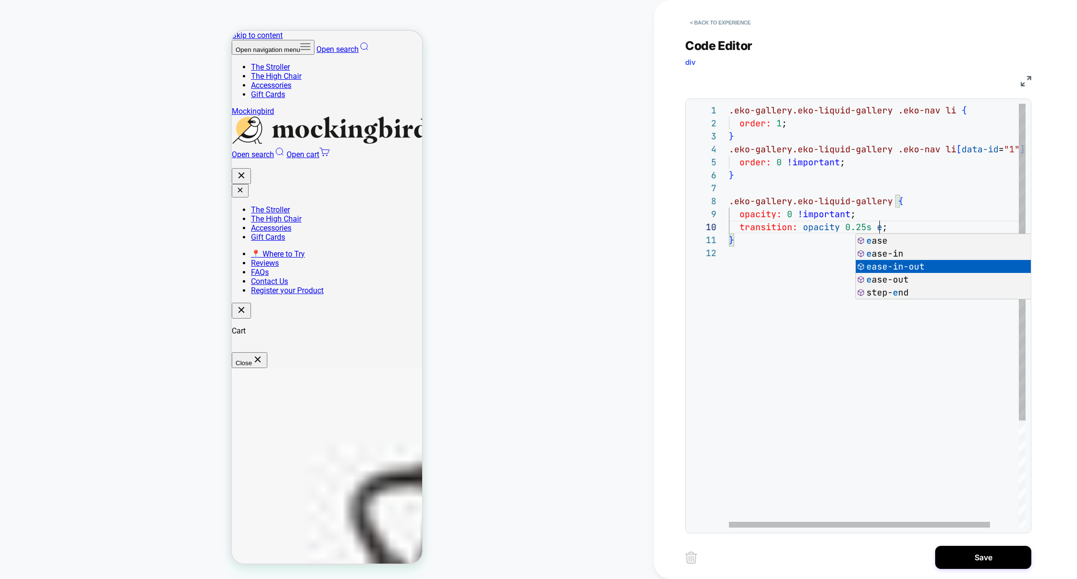
scroll to position [116, 202]
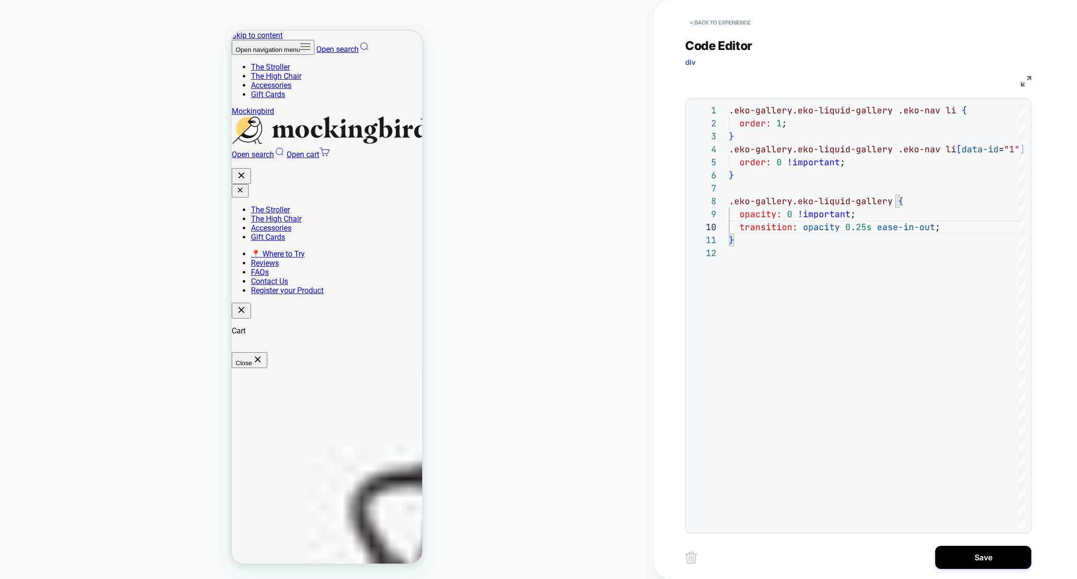
type textarea "**********"
click at [982, 572] on div "**********" at bounding box center [865, 289] width 361 height 579
click at [986, 565] on button "Save" at bounding box center [983, 557] width 96 height 23
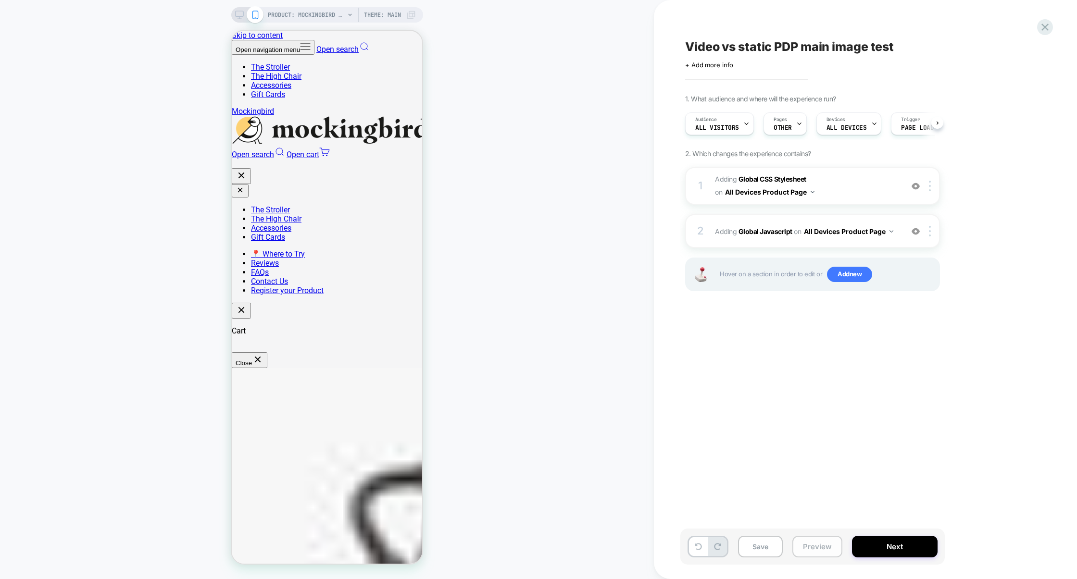
scroll to position [0, 0]
click at [778, 547] on button "Save" at bounding box center [760, 547] width 45 height 22
click at [827, 549] on button "Preview" at bounding box center [817, 547] width 50 height 22
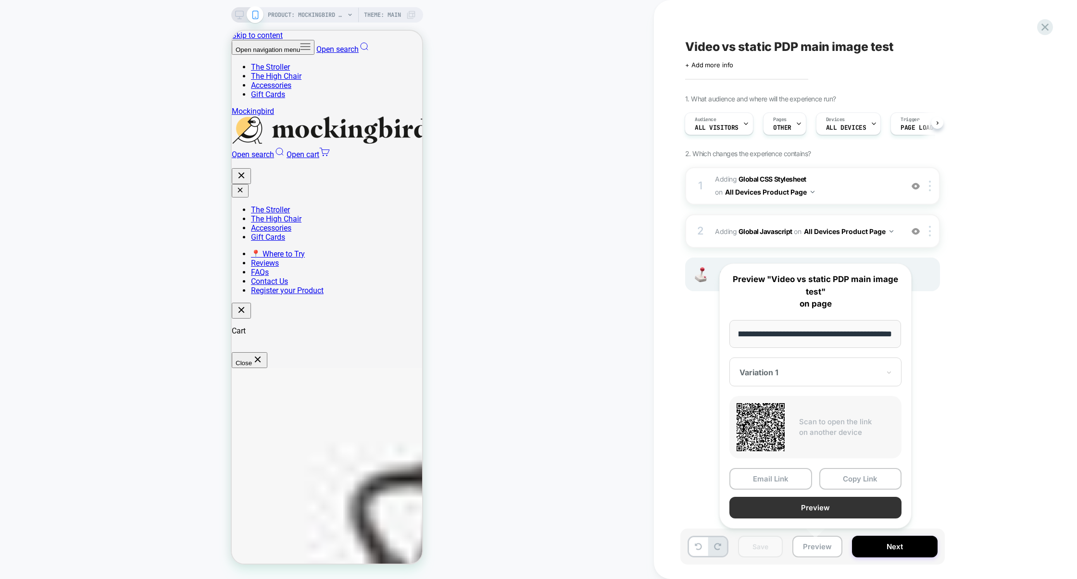
scroll to position [0, 0]
click at [828, 509] on button "Preview" at bounding box center [816, 508] width 172 height 22
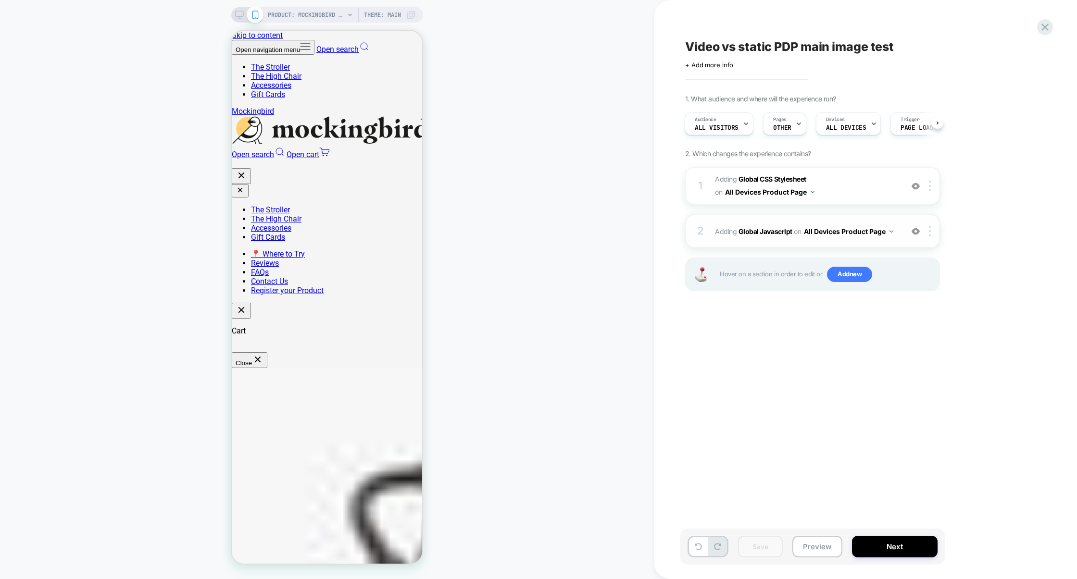
click at [762, 242] on div "2 Adding Global Javascript on All Devices Product Page Add Before Add After Tar…" at bounding box center [812, 231] width 255 height 34
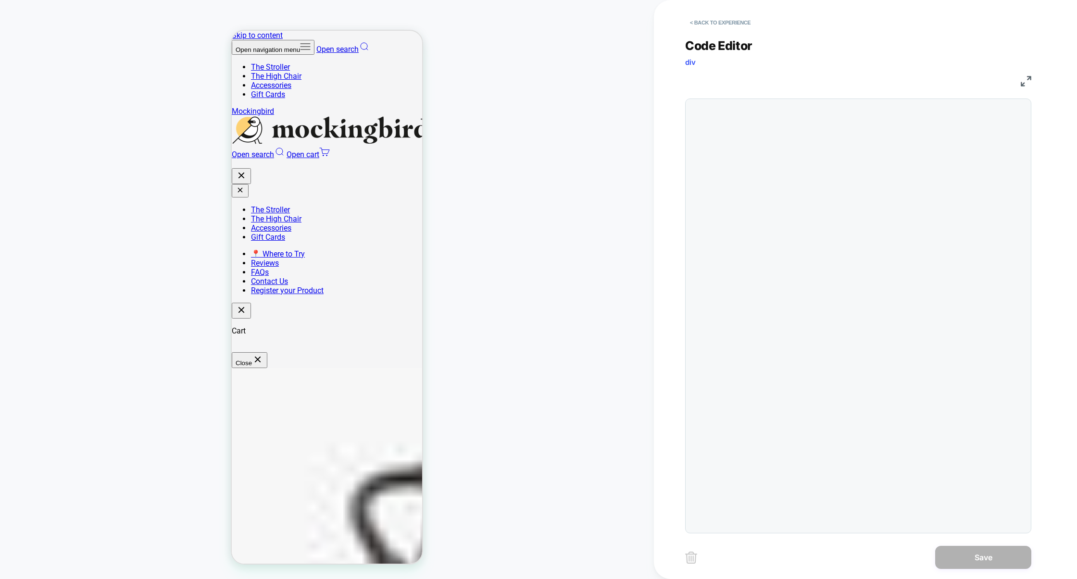
scroll to position [130, 0]
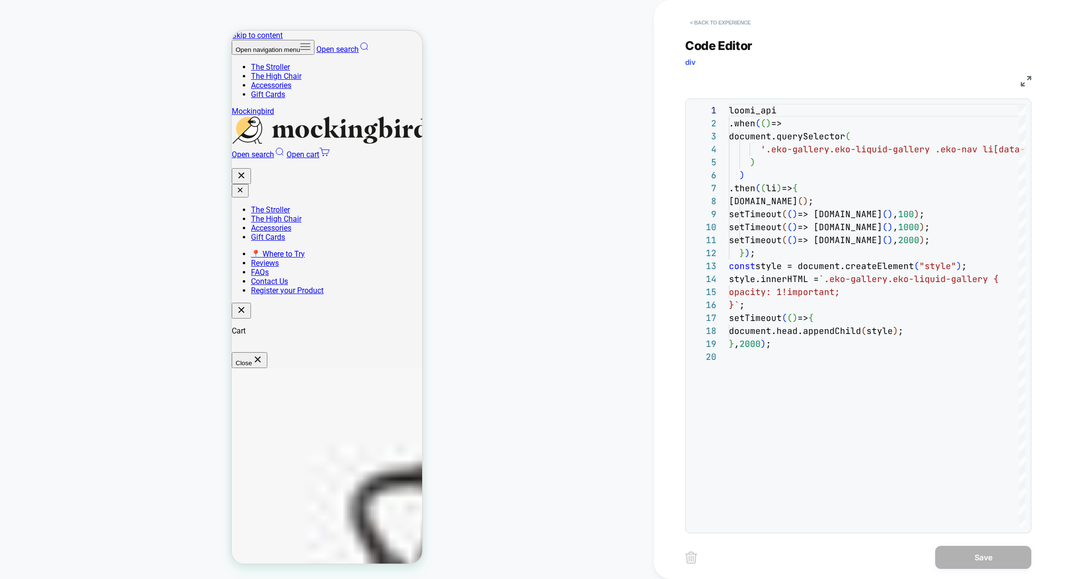
click at [734, 19] on button "< Back to experience" at bounding box center [720, 22] width 70 height 15
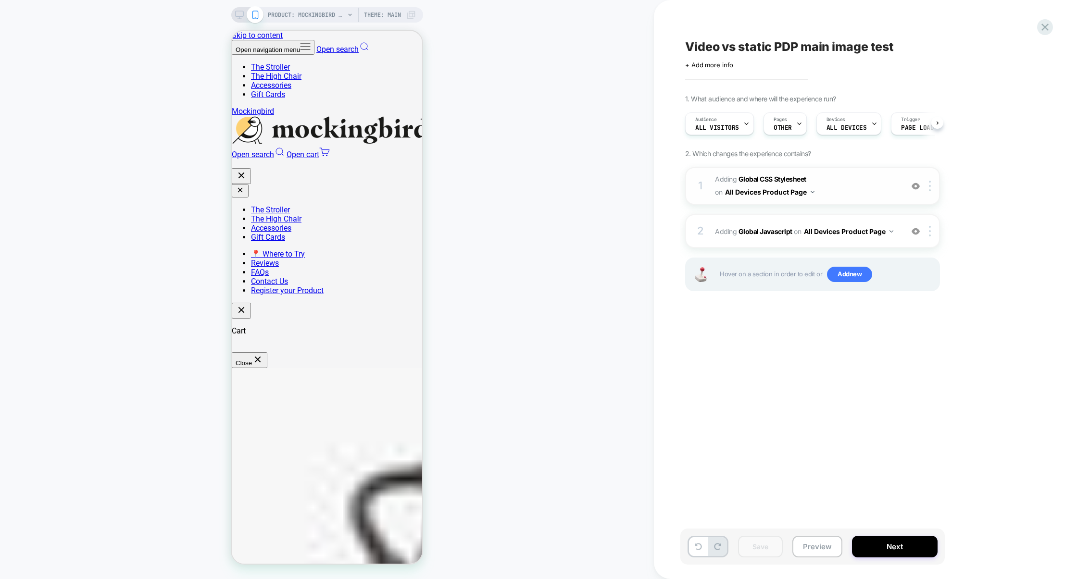
scroll to position [0, 0]
click at [862, 193] on span "Adding Global CSS Stylesheet on All Devices Product Page" at bounding box center [806, 186] width 183 height 26
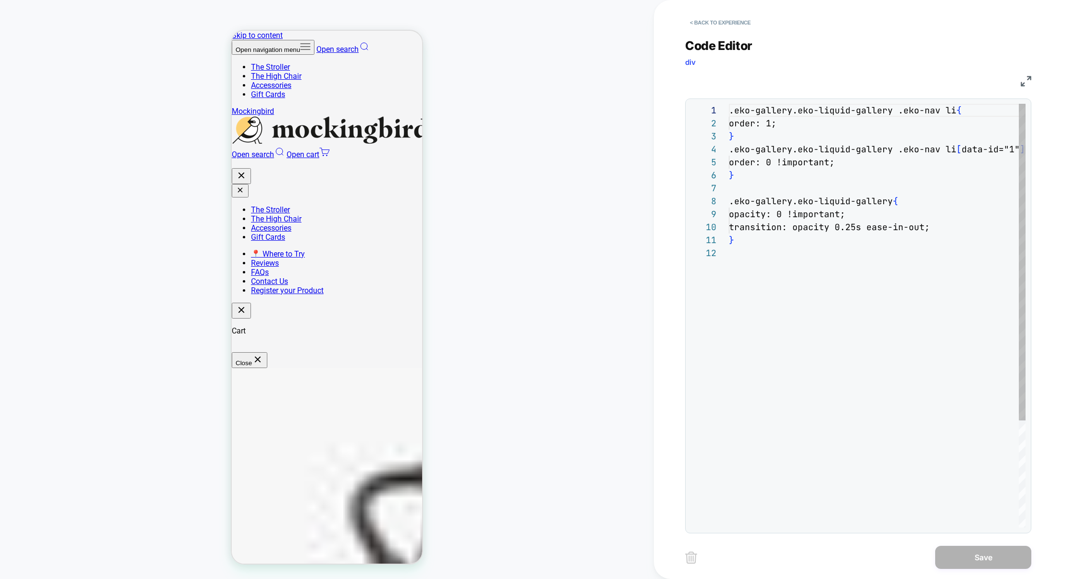
scroll to position [130, 0]
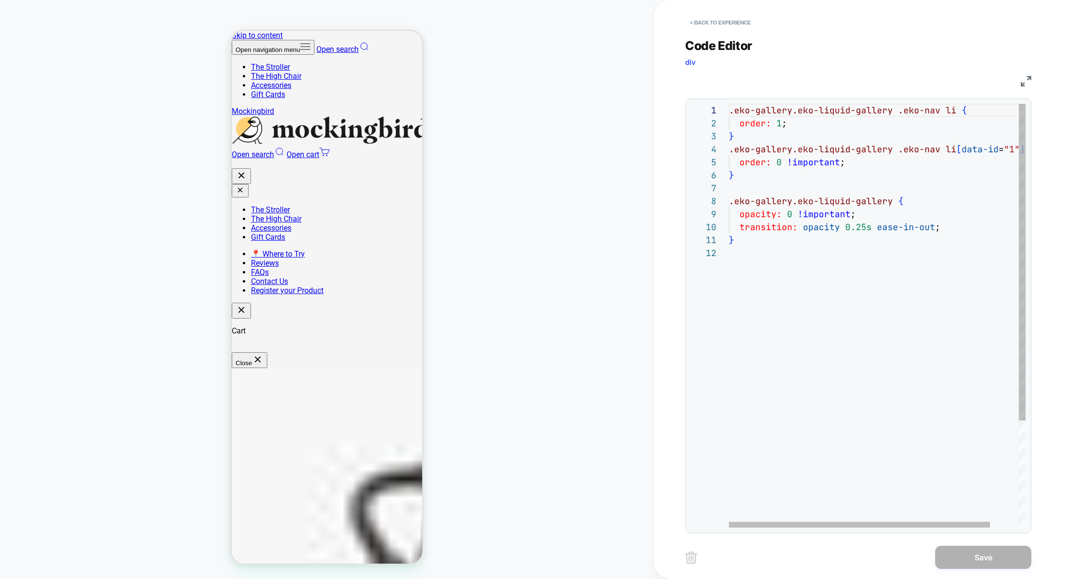
click at [938, 226] on div ".eko-gallery.eko-liquid-gallery .eko-nav li { order: 1 ; } .eko-gallery.eko-liq…" at bounding box center [893, 387] width 329 height 567
type textarea "**********"
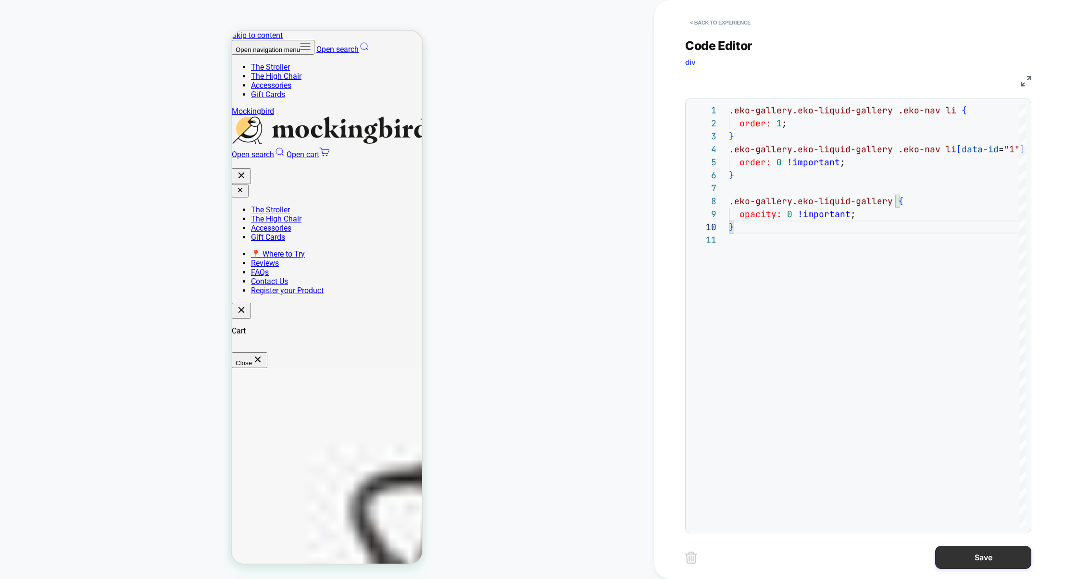
click at [964, 547] on button "Save" at bounding box center [983, 557] width 96 height 23
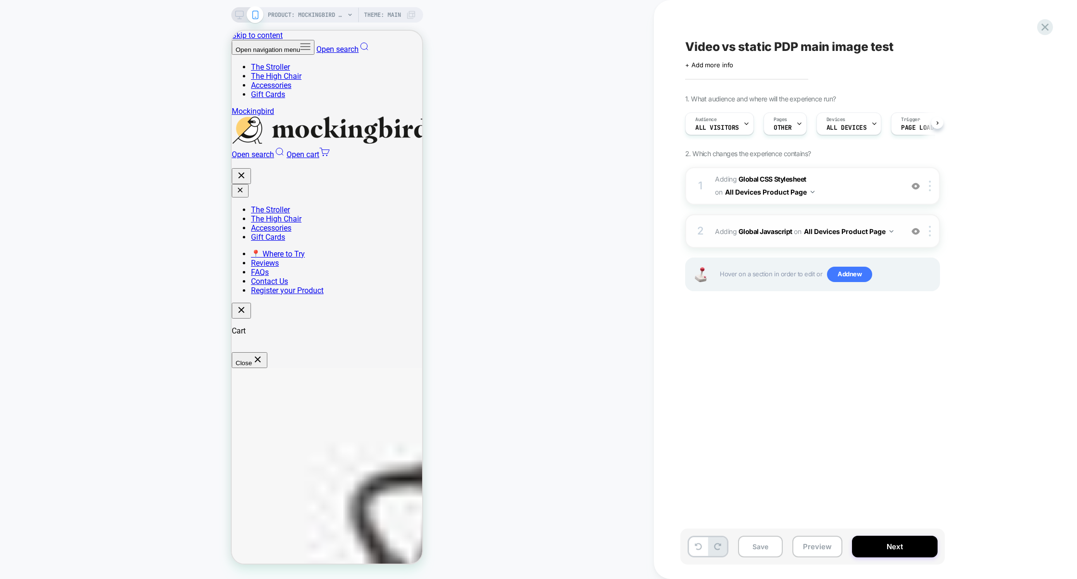
scroll to position [0, 0]
click at [834, 215] on div "2 Adding Global Javascript on All Devices Product Page Add Before Add After Tar…" at bounding box center [812, 231] width 255 height 34
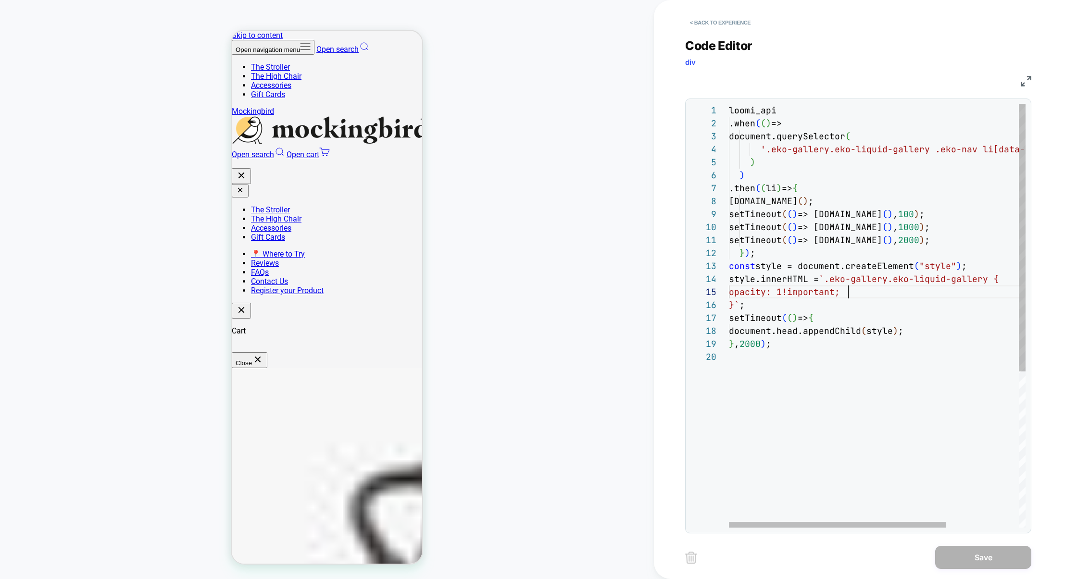
scroll to position [52, 119]
click at [853, 289] on div "loomi_api .when ( ( ) => document.querySelector ( '.eko-gallery.eko-liquid-gall…" at bounding box center [927, 439] width 396 height 671
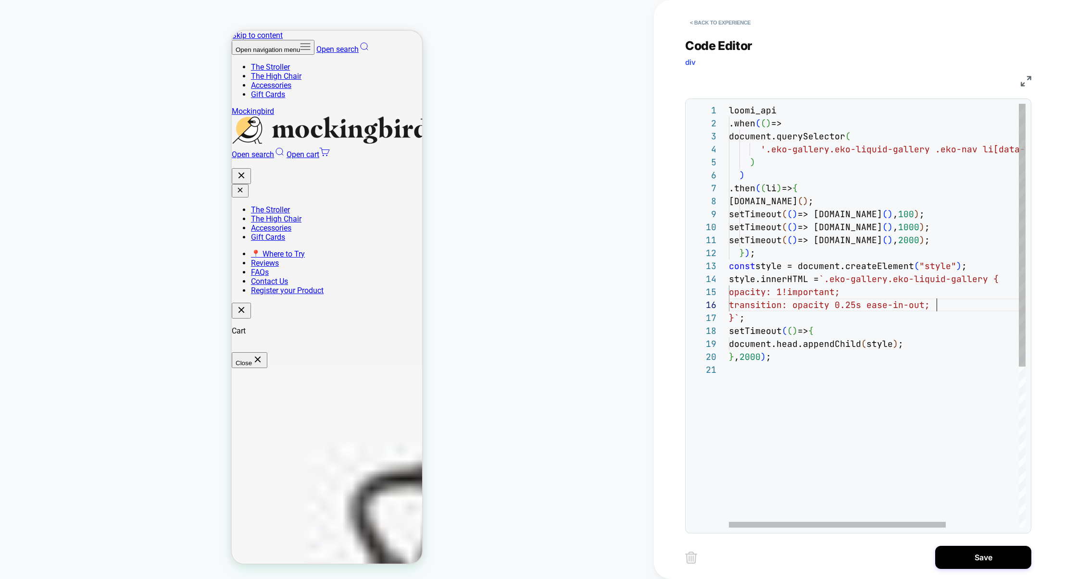
scroll to position [64, 208]
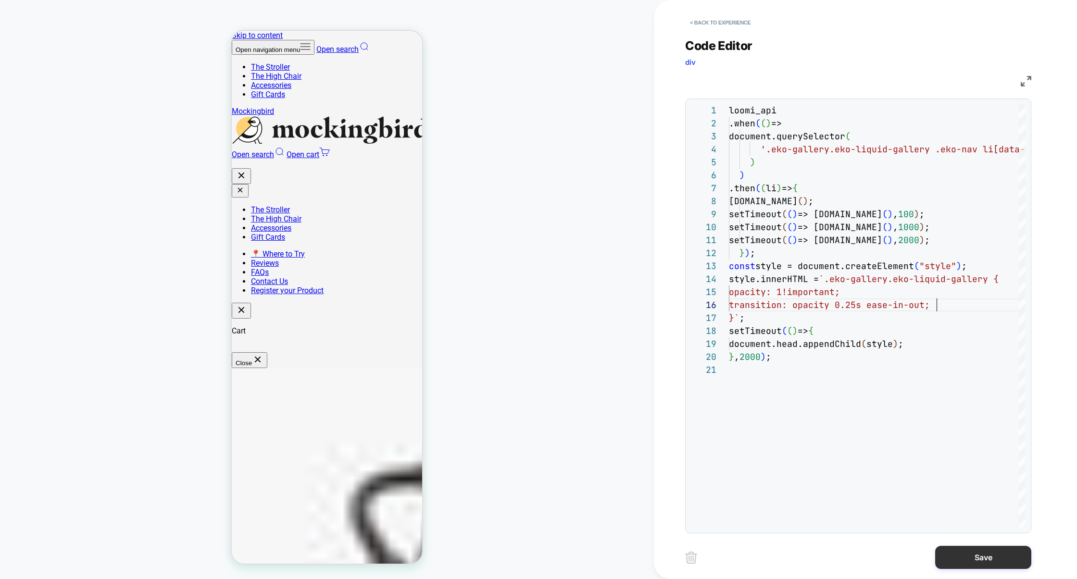
type textarea "**********"
click at [955, 555] on button "Save" at bounding box center [983, 557] width 96 height 23
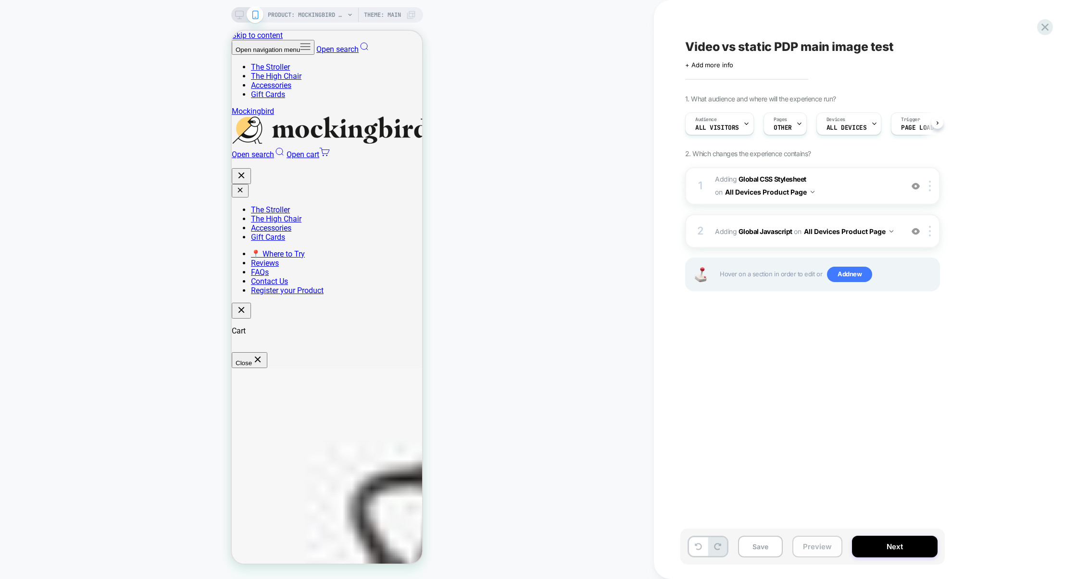
scroll to position [0, 0]
click at [819, 547] on button "Preview" at bounding box center [817, 547] width 50 height 22
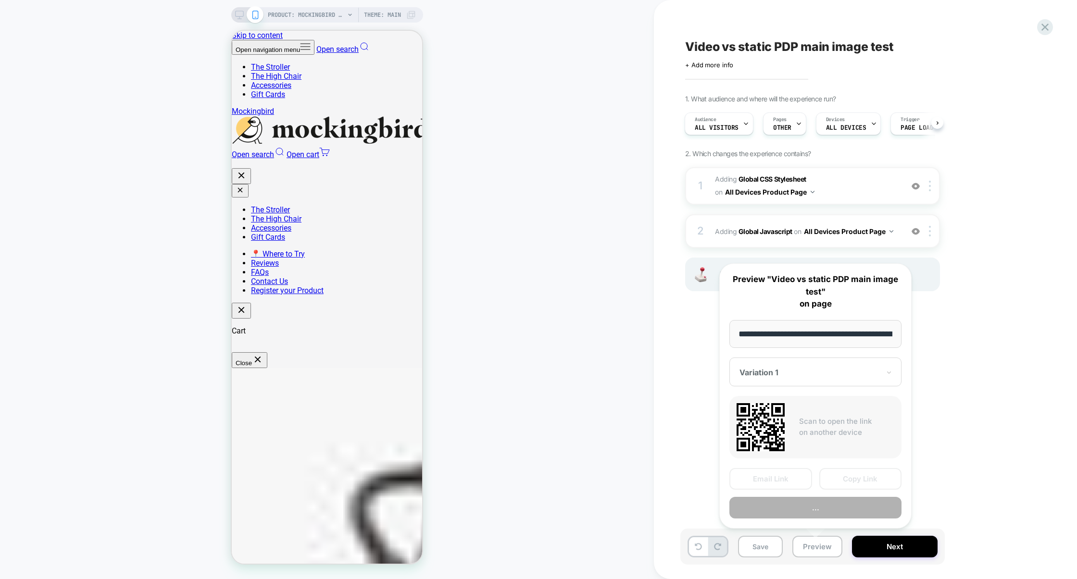
scroll to position [0, 162]
click at [829, 513] on button "Preview" at bounding box center [816, 508] width 172 height 22
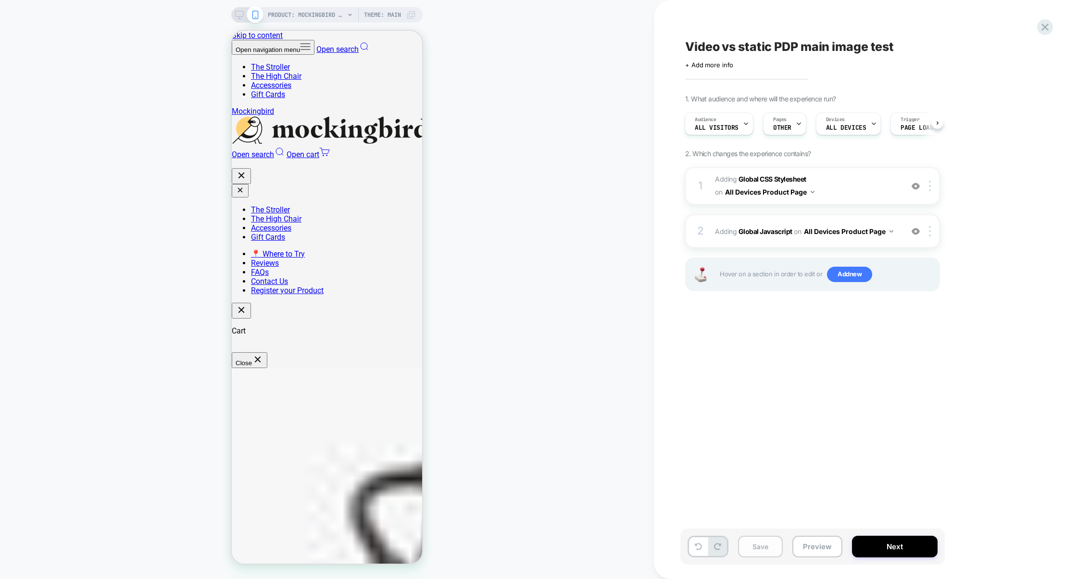
click at [763, 552] on button "Save" at bounding box center [760, 547] width 45 height 22
click at [810, 545] on button "Preview" at bounding box center [817, 547] width 50 height 22
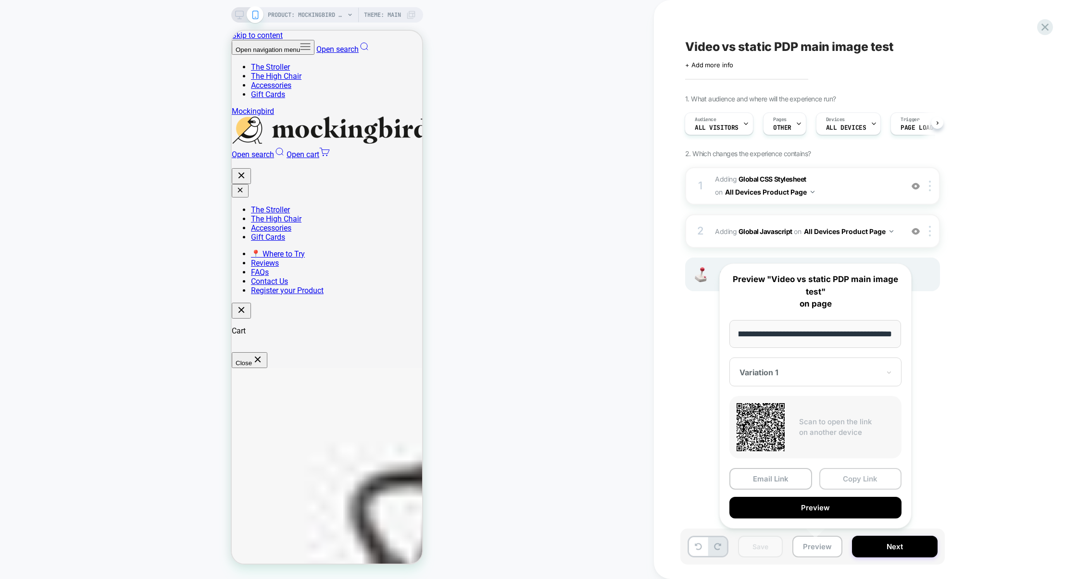
scroll to position [0, 0]
click at [857, 477] on button "Copy Link" at bounding box center [860, 479] width 83 height 22
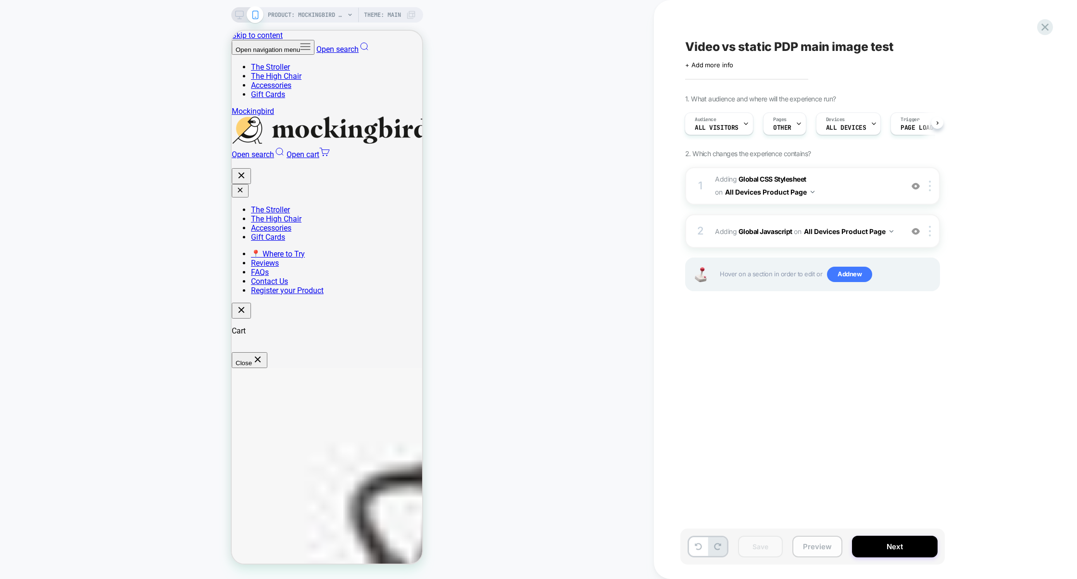
click at [820, 551] on button "Preview" at bounding box center [817, 547] width 50 height 22
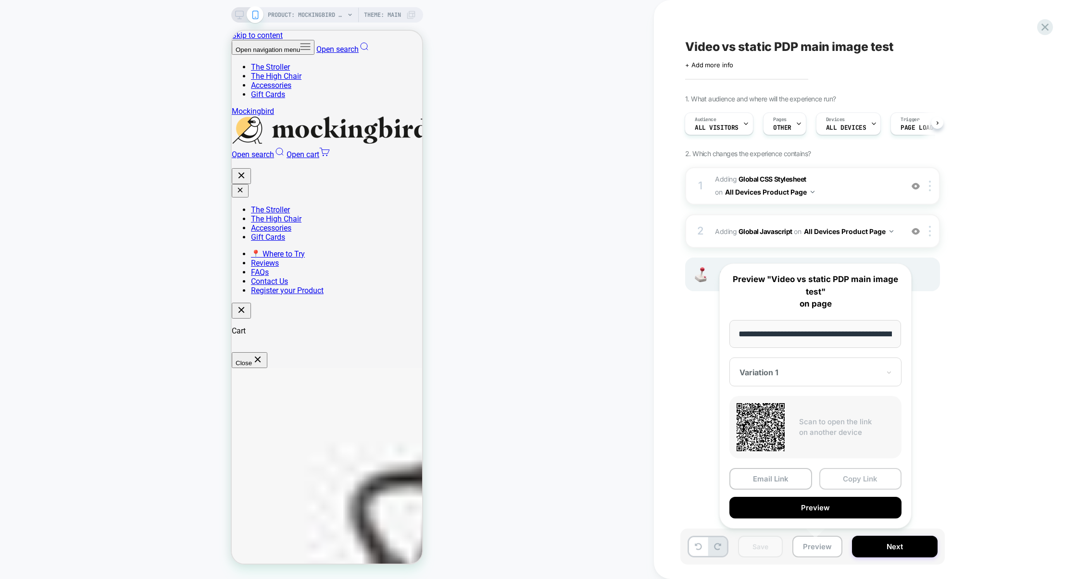
click at [861, 480] on button "Copy Link" at bounding box center [860, 479] width 83 height 22
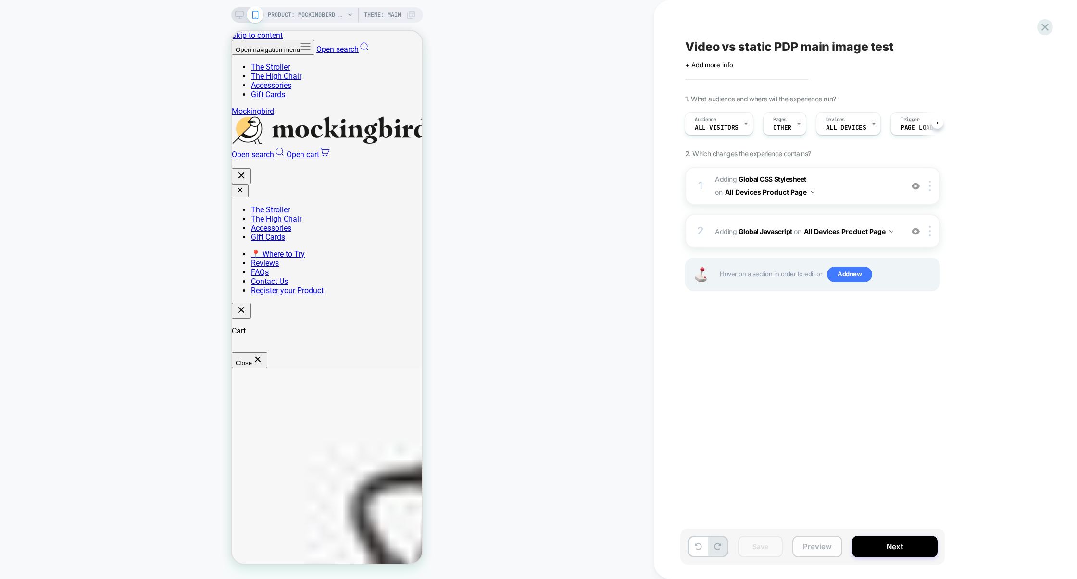
click at [800, 542] on button "Preview" at bounding box center [817, 547] width 50 height 22
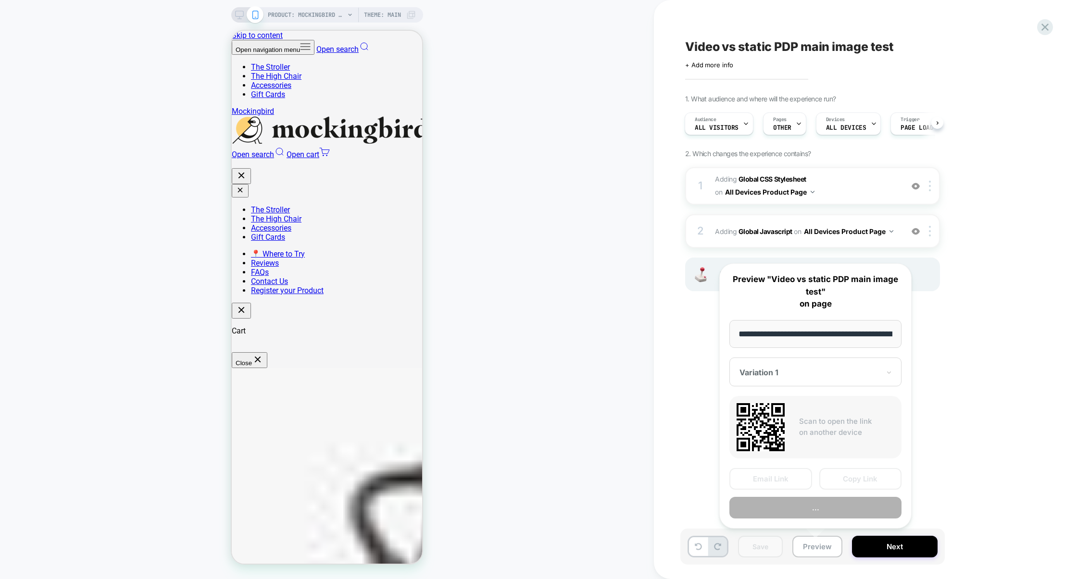
scroll to position [0, 162]
click at [807, 509] on button "Preview" at bounding box center [816, 508] width 172 height 22
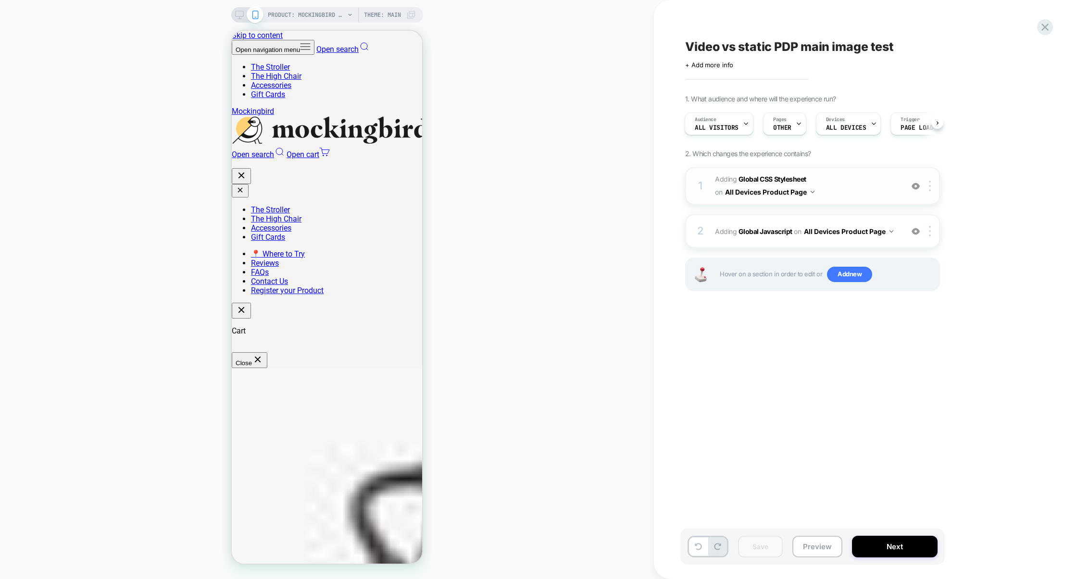
click at [846, 189] on span "Adding Global CSS Stylesheet on All Devices Product Page" at bounding box center [806, 186] width 183 height 26
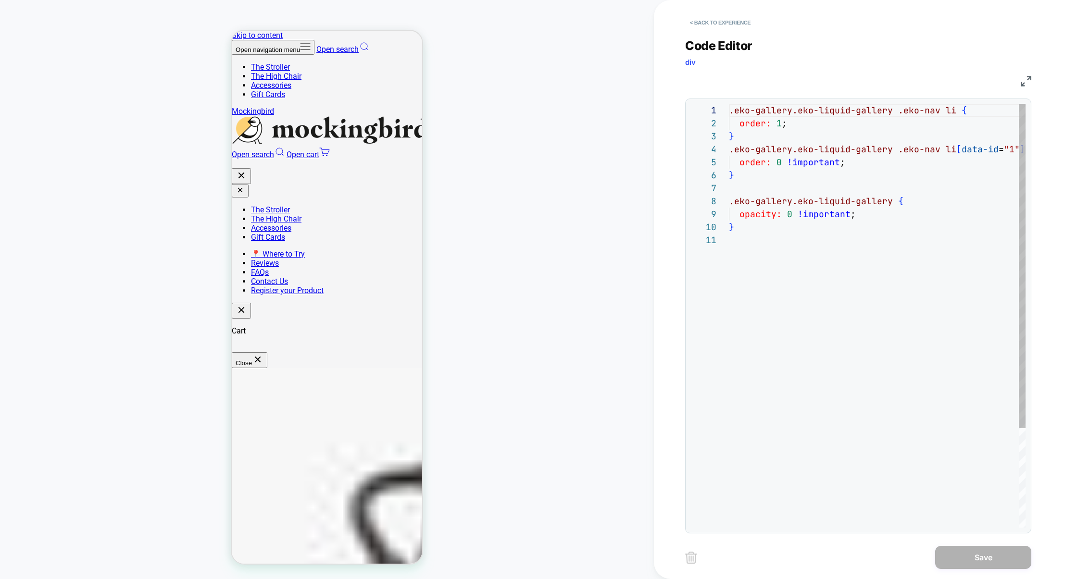
scroll to position [130, 0]
click at [794, 224] on div ".eko-gallery.eko-liquid-gallery .eko-nav li { order: 1 ; } .eko-gallery.eko-liq…" at bounding box center [893, 381] width 329 height 554
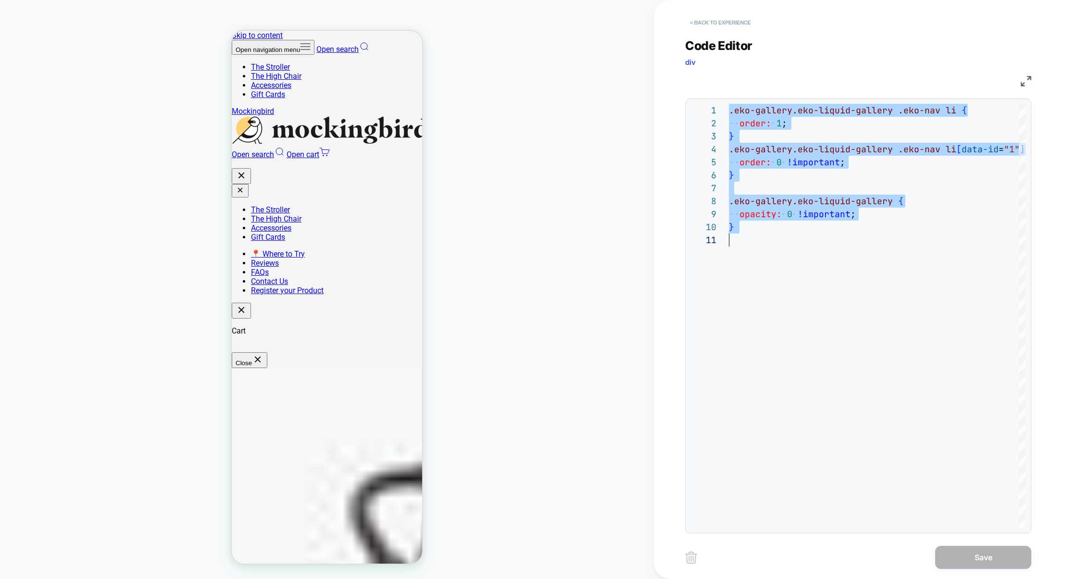
click at [749, 19] on button "< Back to experience" at bounding box center [720, 22] width 70 height 15
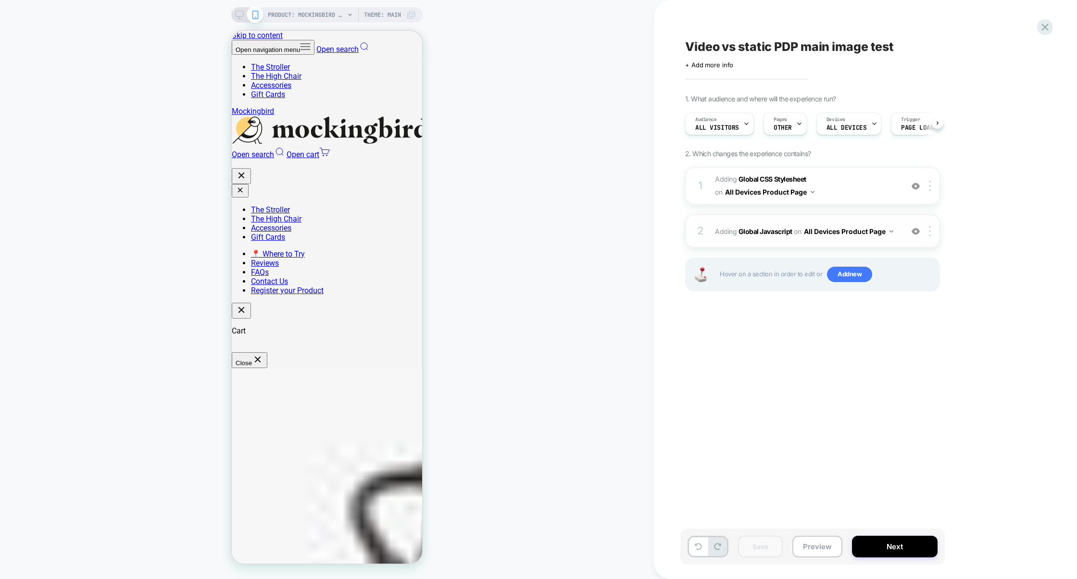
scroll to position [0, 0]
click at [809, 215] on div "2 Adding Global Javascript on All Devices Product Page Add Before Add After Tar…" at bounding box center [812, 231] width 255 height 34
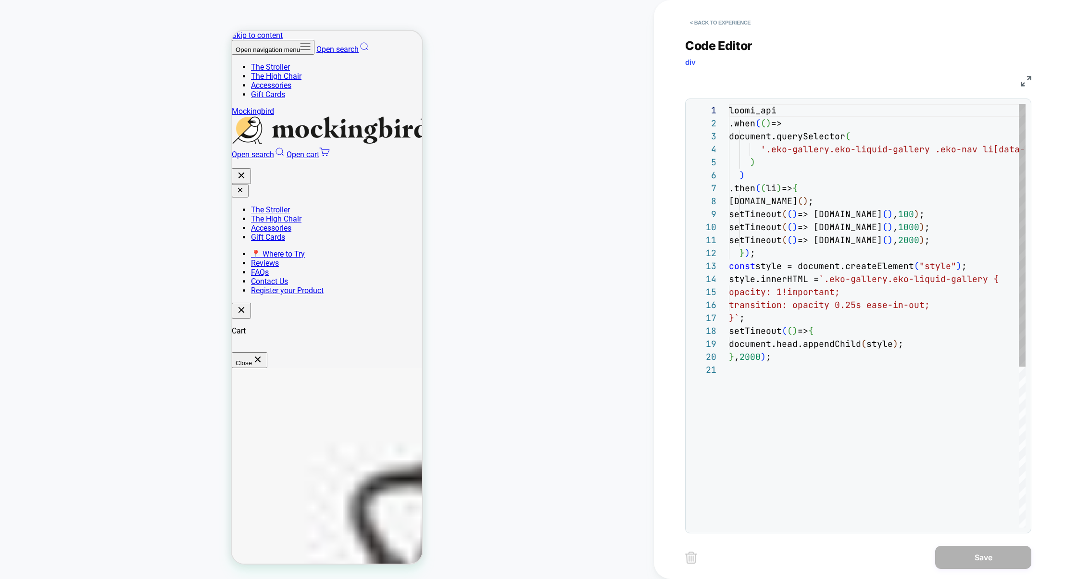
scroll to position [130, 0]
click at [829, 195] on div "loomi_api .when ( ( ) => document.querySelector ( '.eko-gallery.eko-liquid-gall…" at bounding box center [927, 446] width 396 height 684
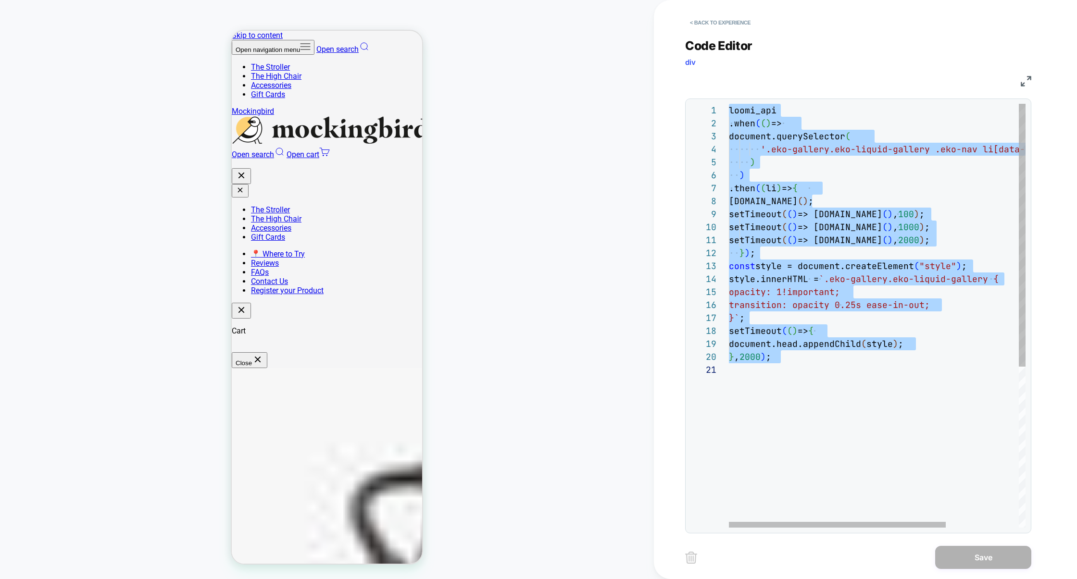
type textarea "**********"
click at [782, 377] on div "loomi_api .when ( ( ) => document.querySelector ( '.eko-gallery.eko-liquid-gall…" at bounding box center [927, 446] width 396 height 684
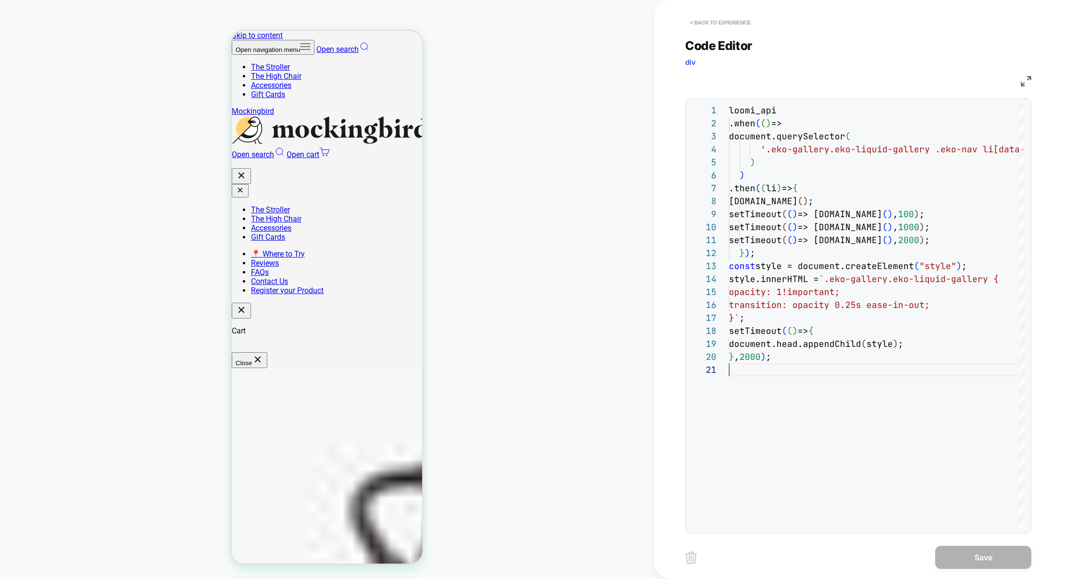
click at [734, 26] on button "< Back to experience" at bounding box center [720, 22] width 70 height 15
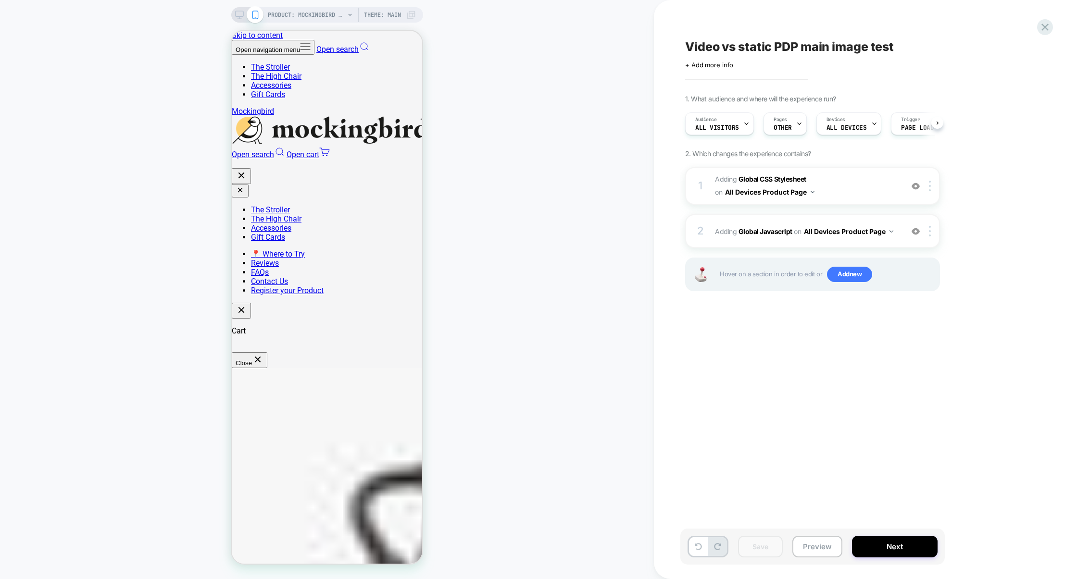
scroll to position [0, 0]
click at [808, 537] on button "Preview" at bounding box center [817, 547] width 50 height 22
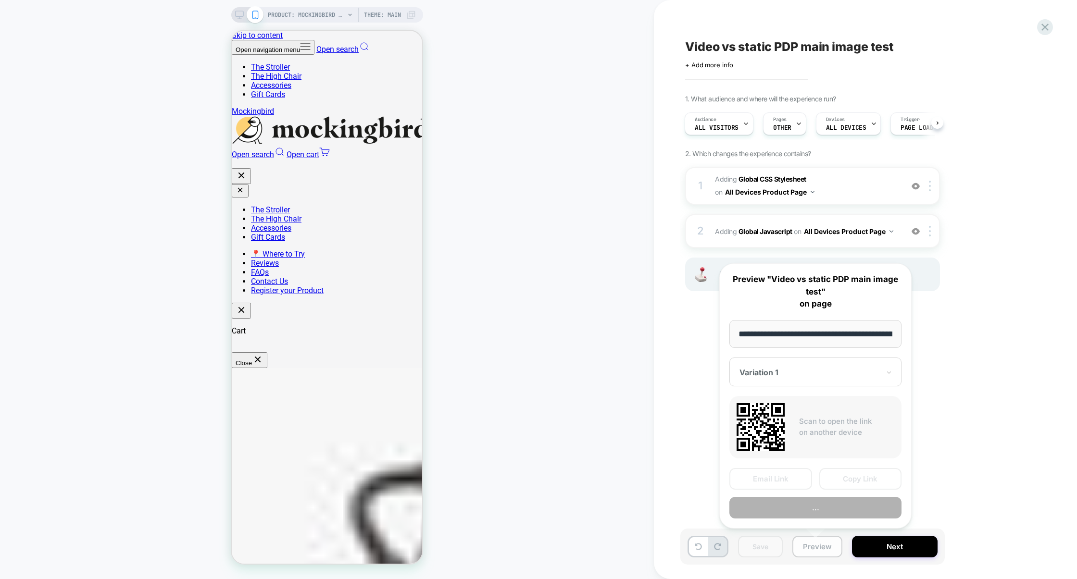
scroll to position [0, 162]
click at [865, 478] on button "Copy Link" at bounding box center [860, 479] width 83 height 22
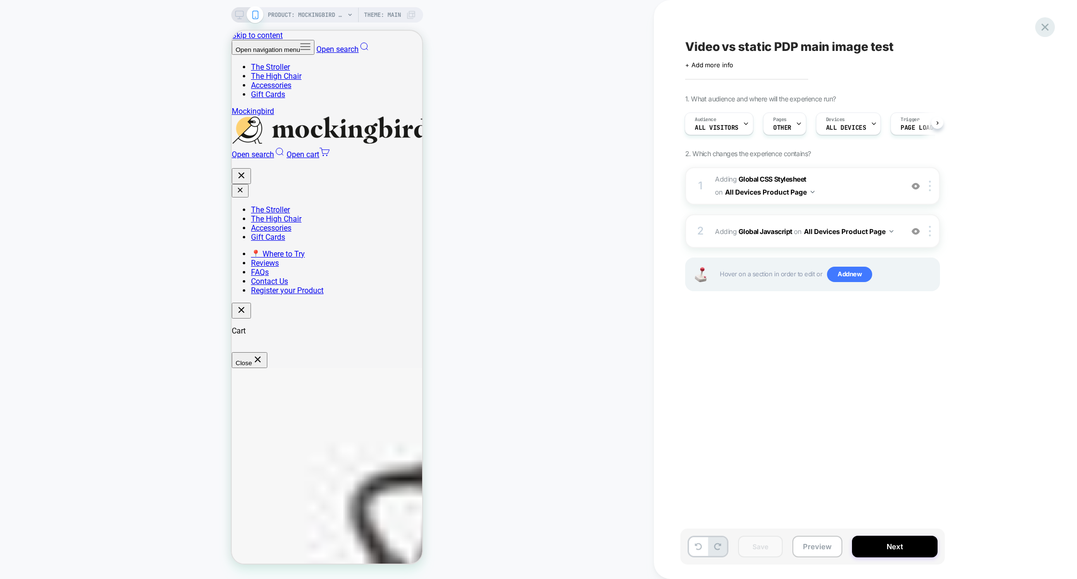
click at [1044, 27] on icon at bounding box center [1045, 27] width 13 height 13
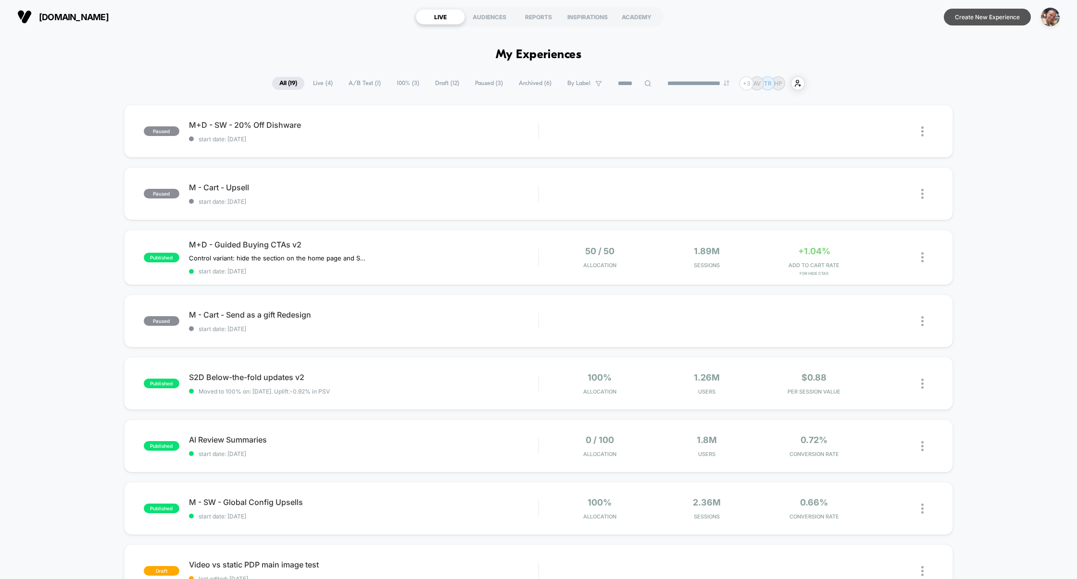
click at [981, 22] on button "Create New Experience" at bounding box center [987, 17] width 87 height 17
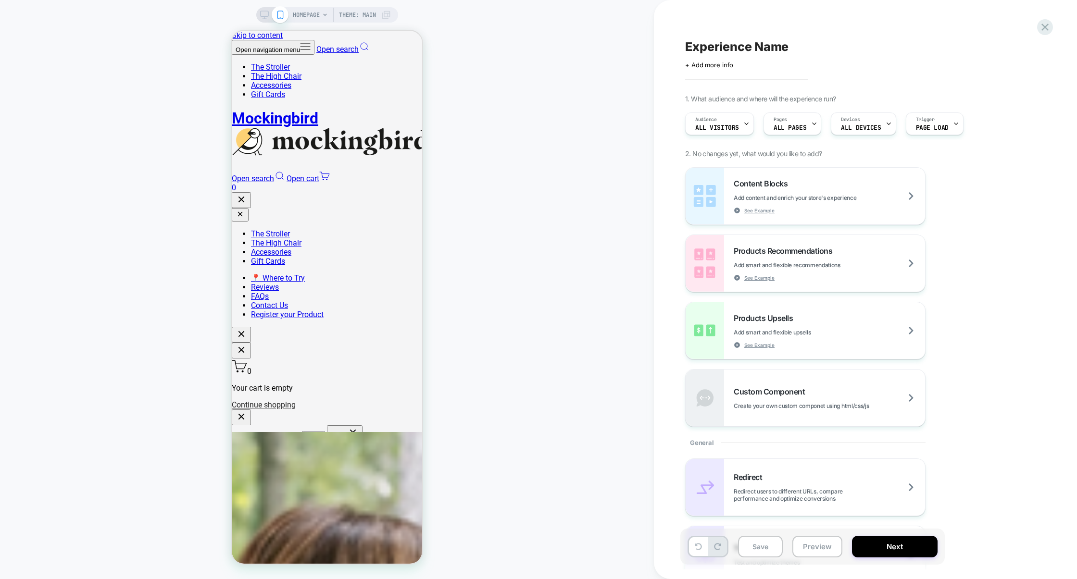
click at [699, 48] on span "Experience Name" at bounding box center [736, 46] width 103 height 14
type textarea "**********"
click at [775, 550] on button "Save" at bounding box center [760, 547] width 45 height 22
click at [810, 550] on button "Preview" at bounding box center [817, 547] width 50 height 22
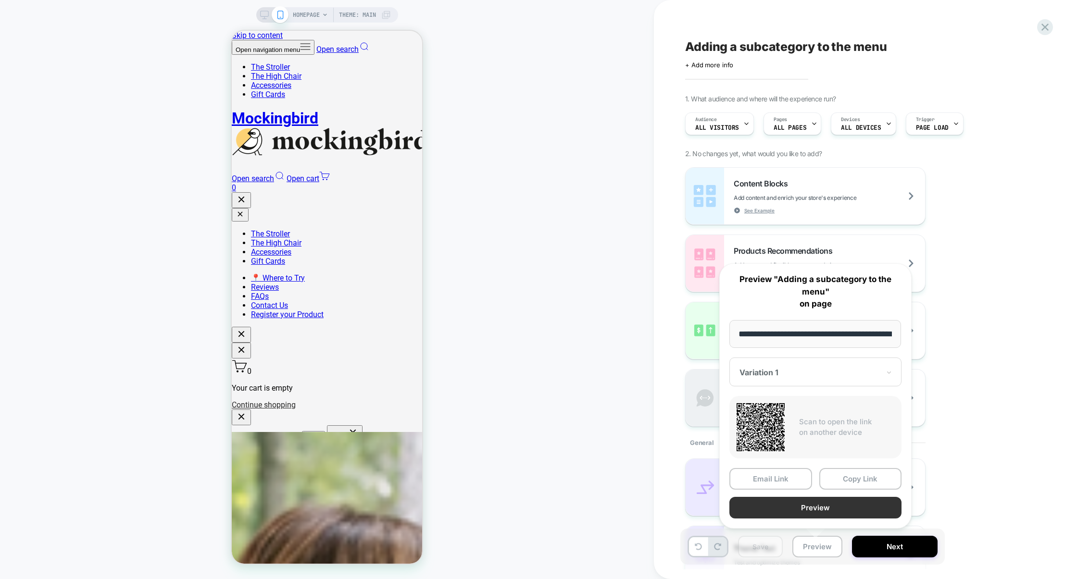
click at [812, 510] on button "Preview" at bounding box center [816, 508] width 172 height 22
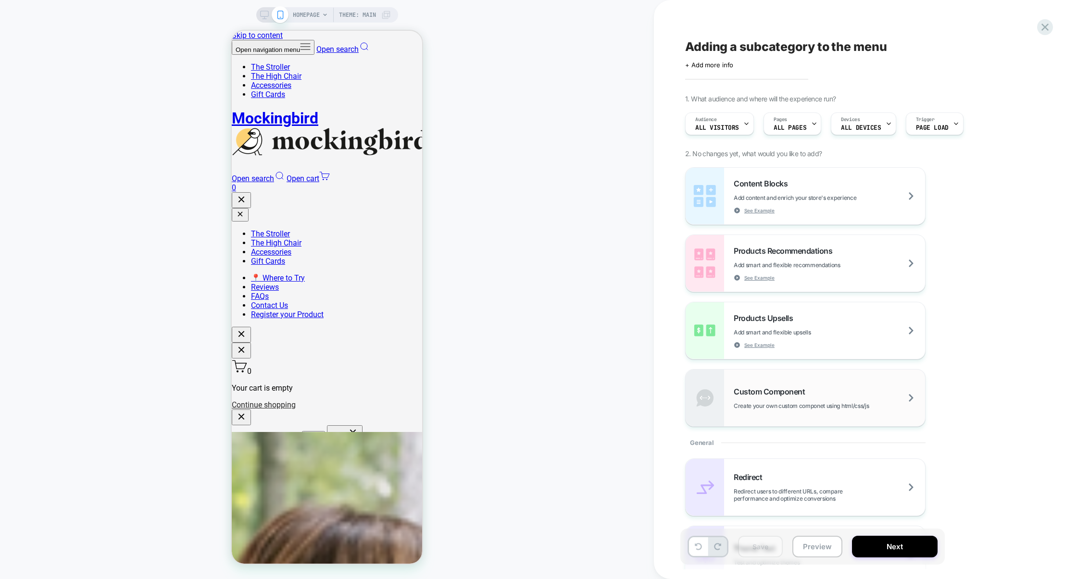
click at [806, 384] on div "Custom Component Create your own custom componet using html/css/js" at bounding box center [805, 398] width 239 height 57
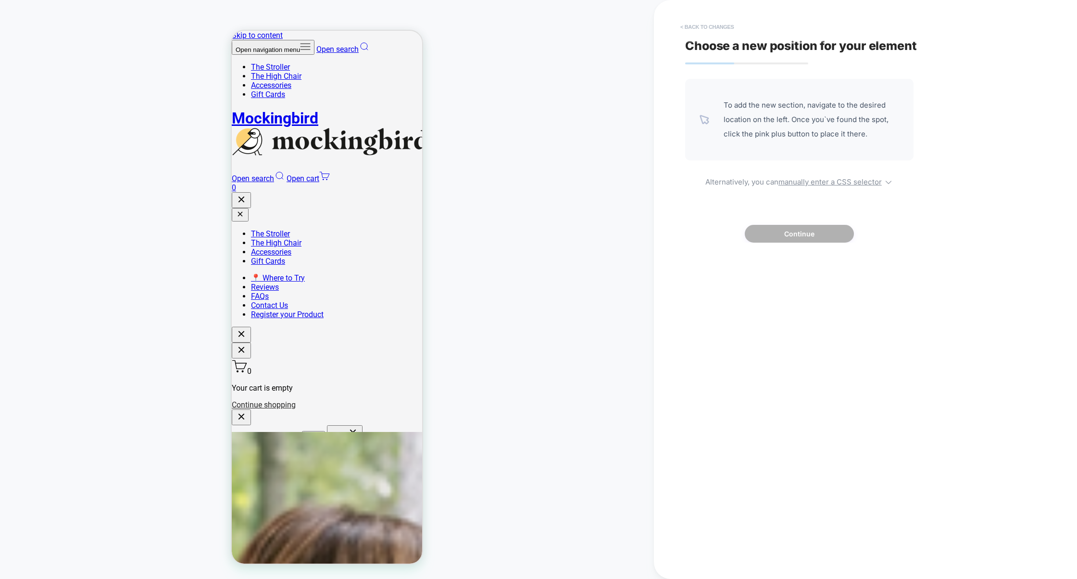
click at [718, 29] on button "< Back to changes" at bounding box center [707, 26] width 63 height 15
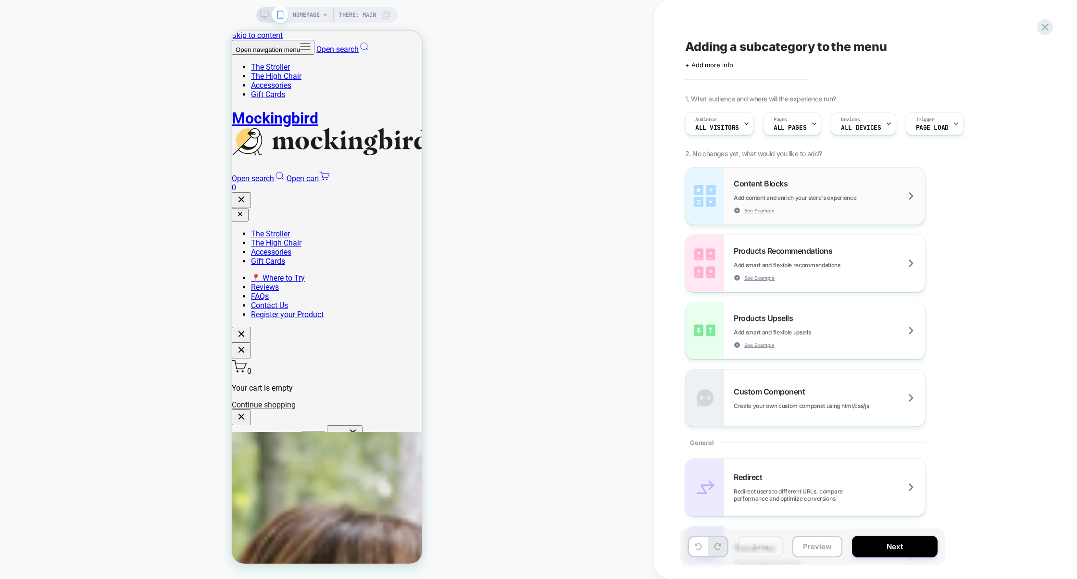
click at [829, 206] on div "Content Blocks Add content and enrich your store's experience See Example" at bounding box center [829, 196] width 191 height 35
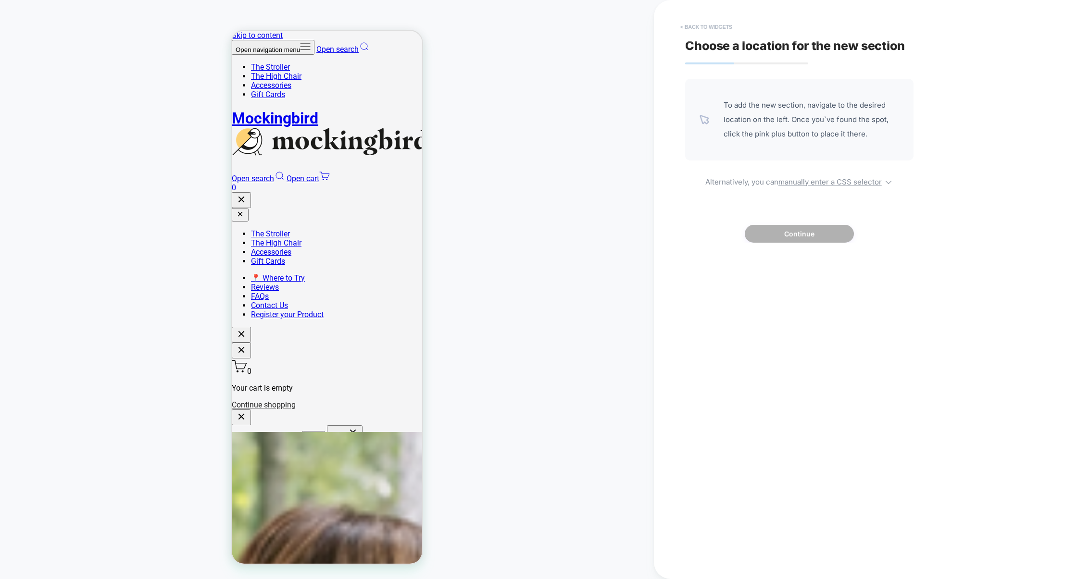
click at [711, 28] on button "< Back to widgets" at bounding box center [707, 26] width 62 height 15
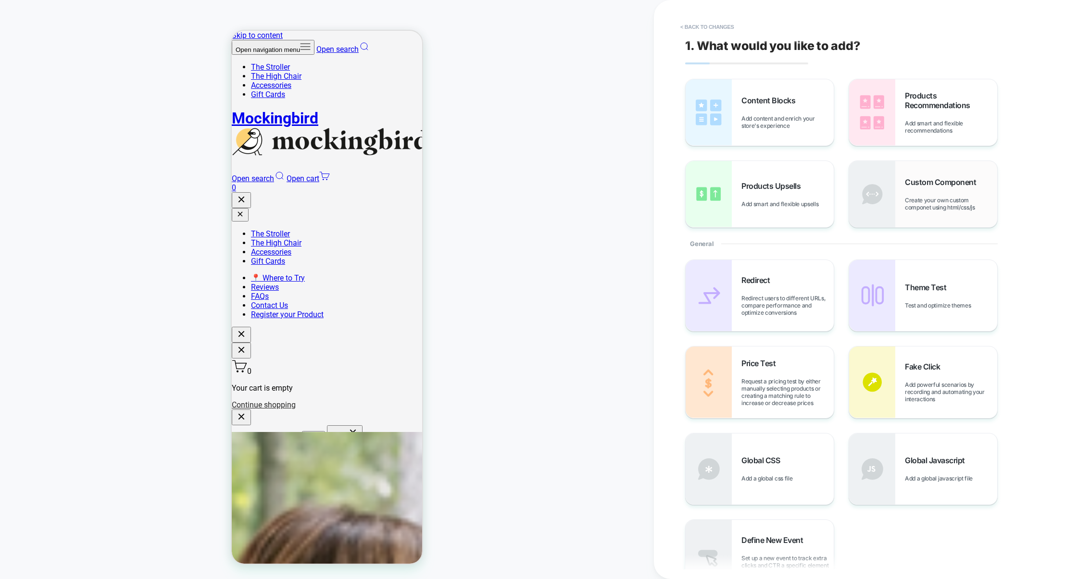
click at [886, 198] on img at bounding box center [872, 194] width 46 height 66
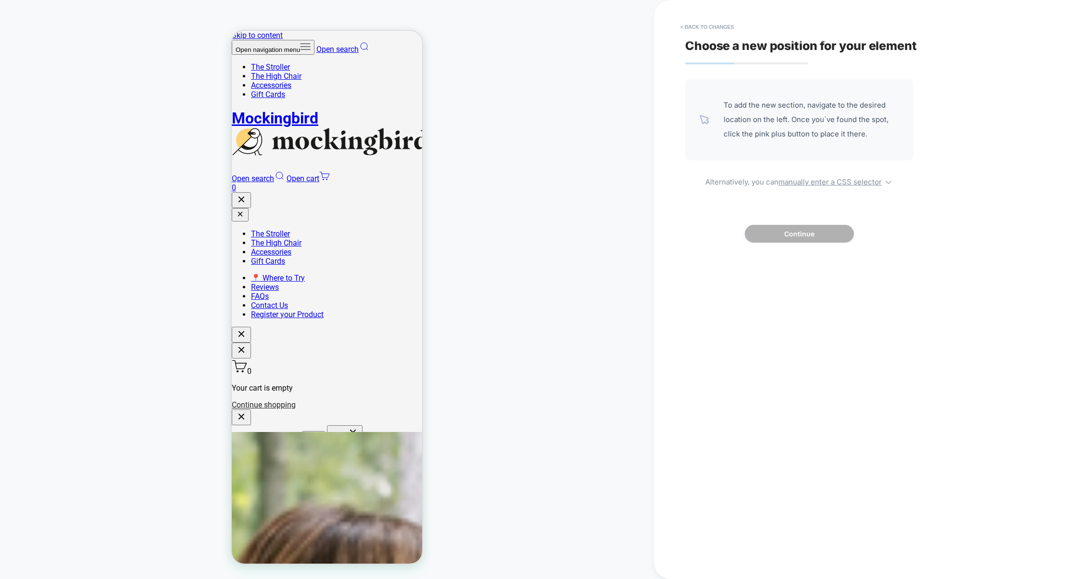
click at [843, 187] on div "To add the new section, navigate to the desired location on the left. Once you`…" at bounding box center [799, 161] width 228 height 164
click at [846, 186] on u "manually enter a CSS selector" at bounding box center [830, 181] width 103 height 9
select select "*******"
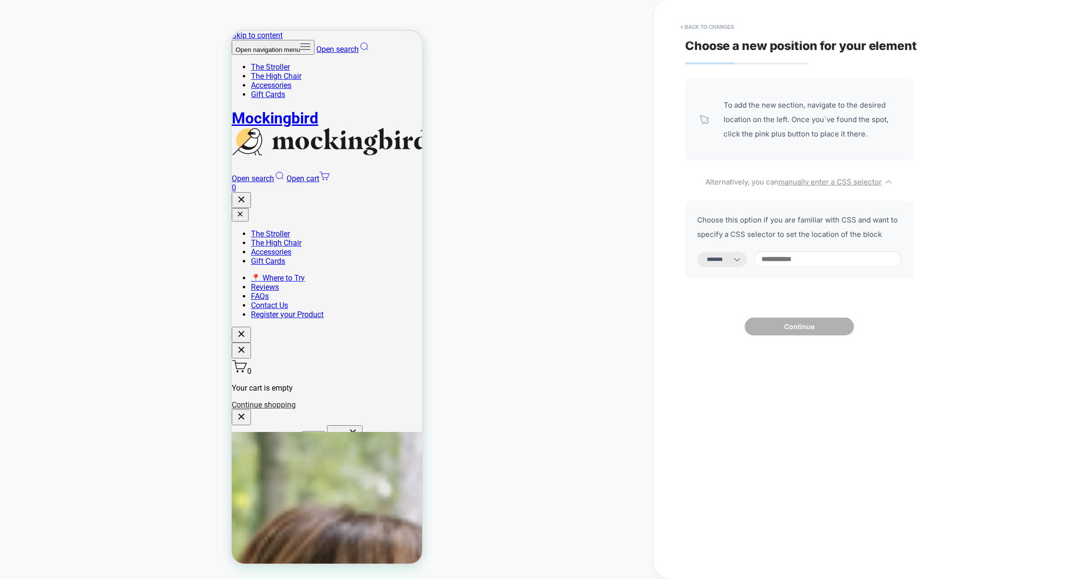
click at [792, 259] on input at bounding box center [828, 260] width 148 height 16
paste input "**********"
type input "**********"
select select "*********"
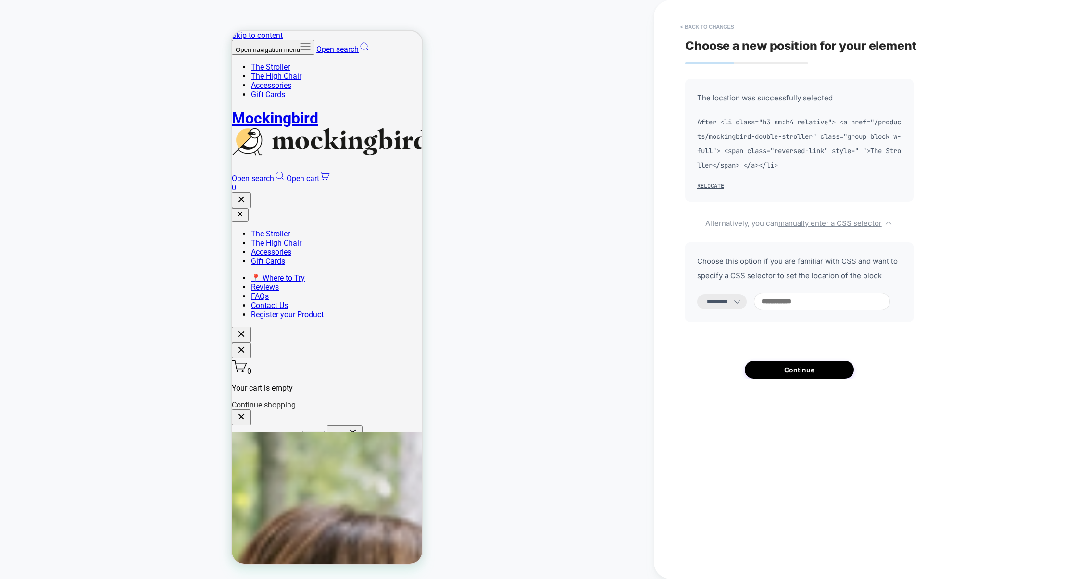
scroll to position [0, 0]
paste input "**********"
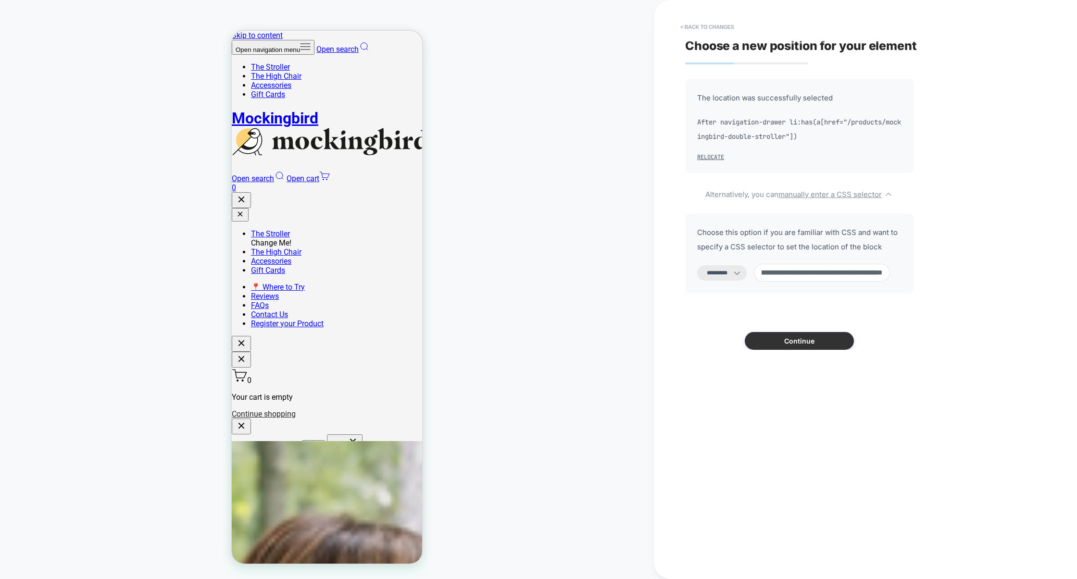
type input "**********"
click at [827, 338] on button "Continue" at bounding box center [799, 341] width 109 height 18
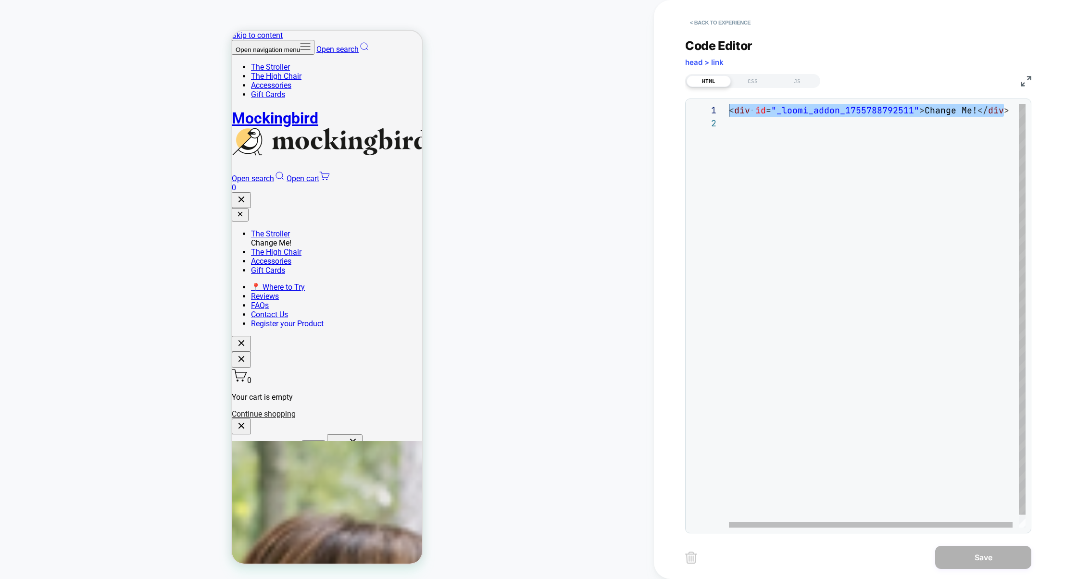
drag, startPoint x: 1011, startPoint y: 113, endPoint x: 573, endPoint y: 95, distance: 438.0
click at [729, 104] on div "< div id = "_loomi_addon_1755788792511" > Change Me! </ div >" at bounding box center [880, 322] width 303 height 437
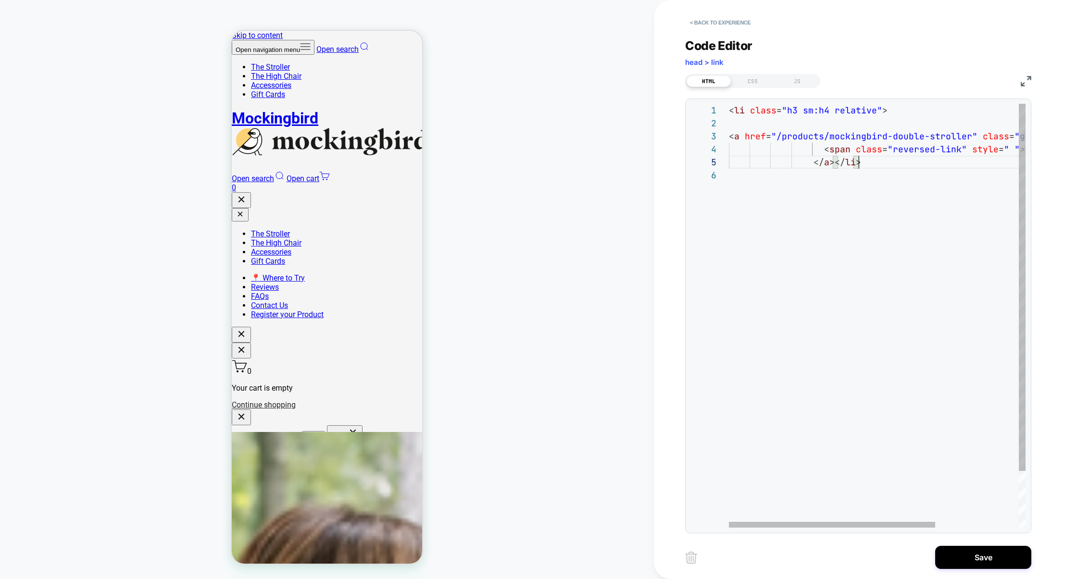
scroll to position [52, 130]
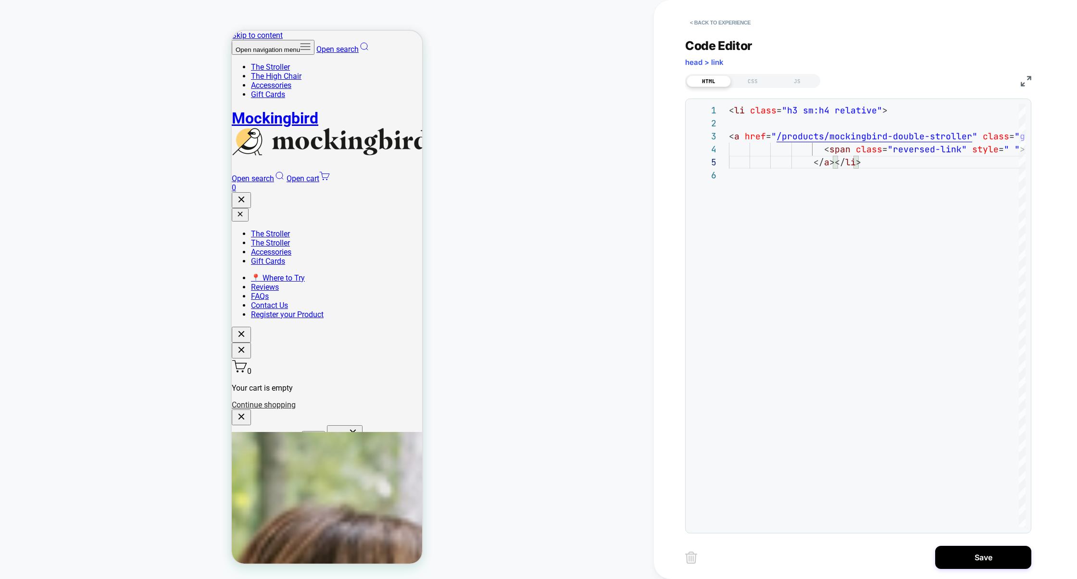
click at [1028, 80] on img at bounding box center [1026, 81] width 11 height 11
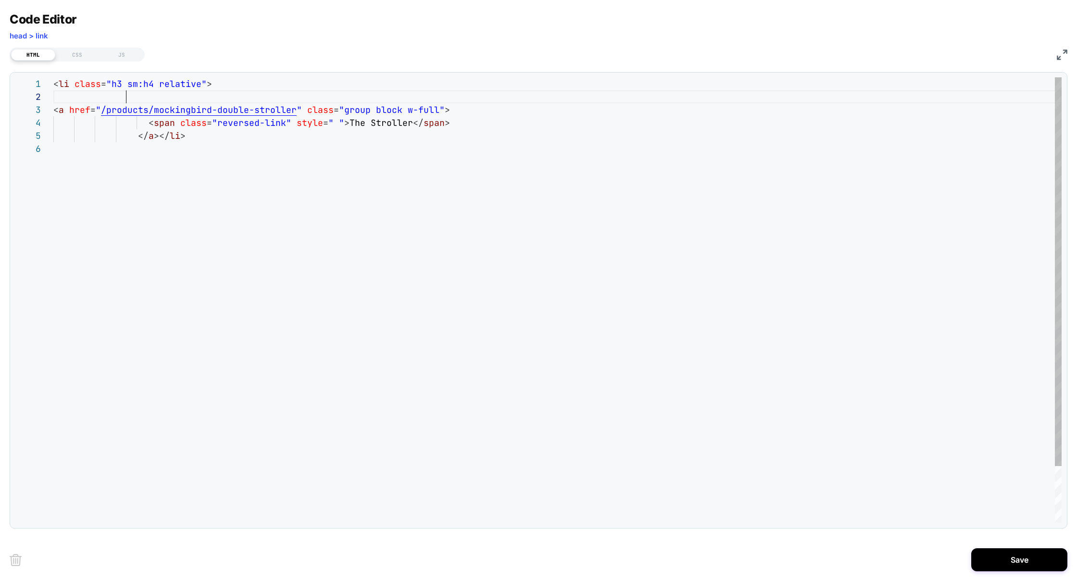
click at [144, 93] on div "< li class = "h3 sm:h4 relative" > < a href = " /products/mockingbird-double-st…" at bounding box center [557, 332] width 1008 height 511
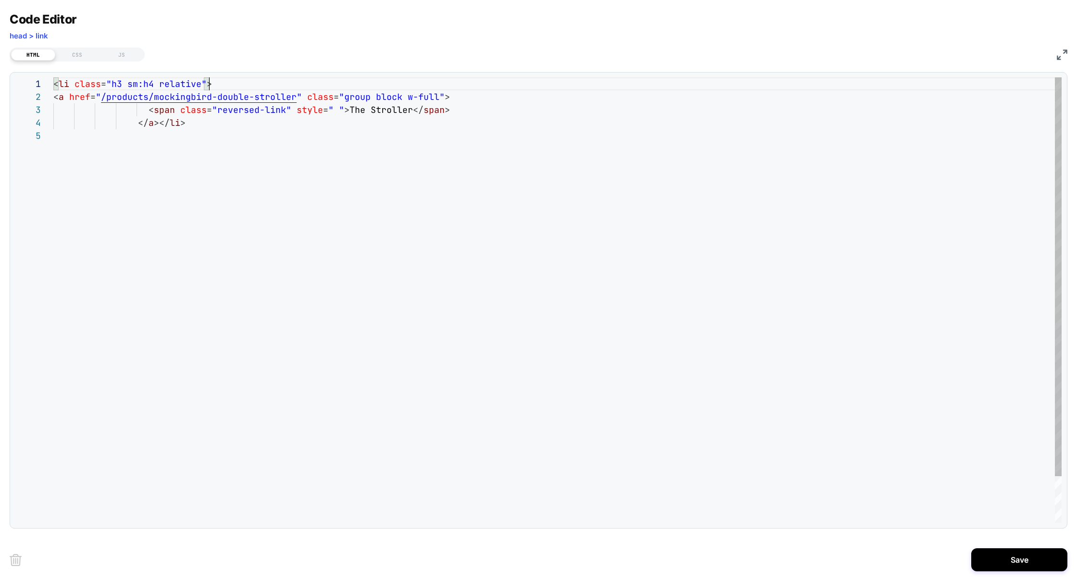
scroll to position [13, 0]
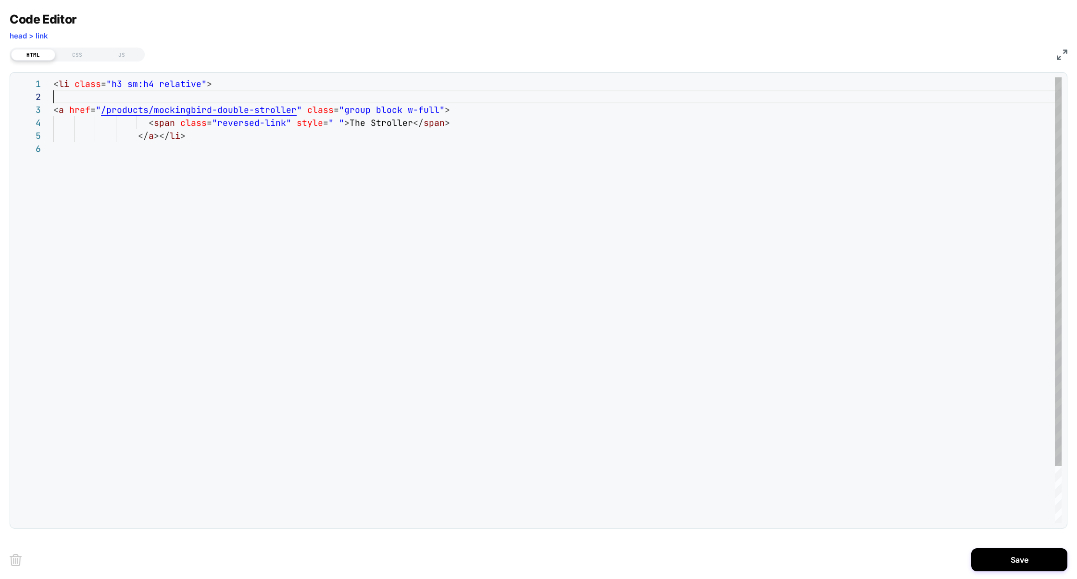
type textarea "**********"
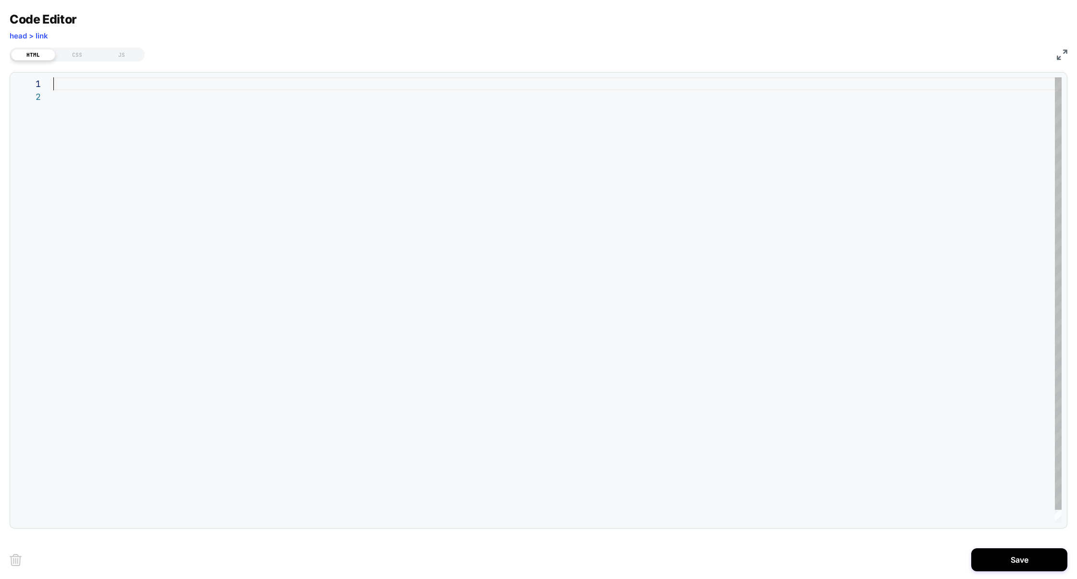
scroll to position [0, 0]
click at [290, 133] on div "< div id = "_loomi_addon_1755788792511" > Change Me! </ div >" at bounding box center [557, 306] width 1008 height 459
drag, startPoint x: 245, startPoint y: 83, endPoint x: 295, endPoint y: 85, distance: 50.6
click at [295, 85] on div "< div id = "_loomi_addon_1755788792511" > Change Me! </ div >" at bounding box center [557, 306] width 1008 height 459
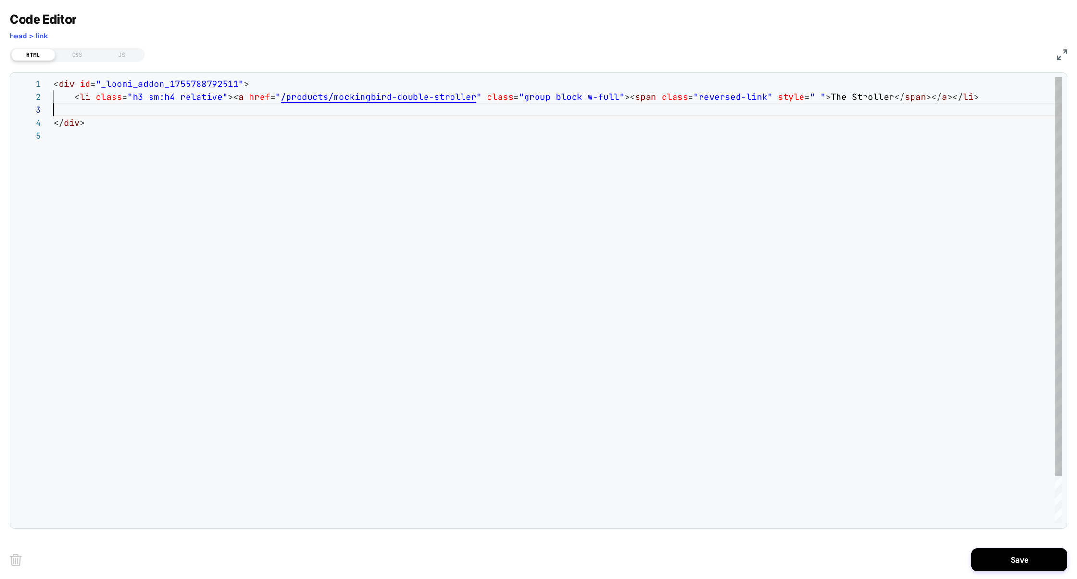
scroll to position [39, 0]
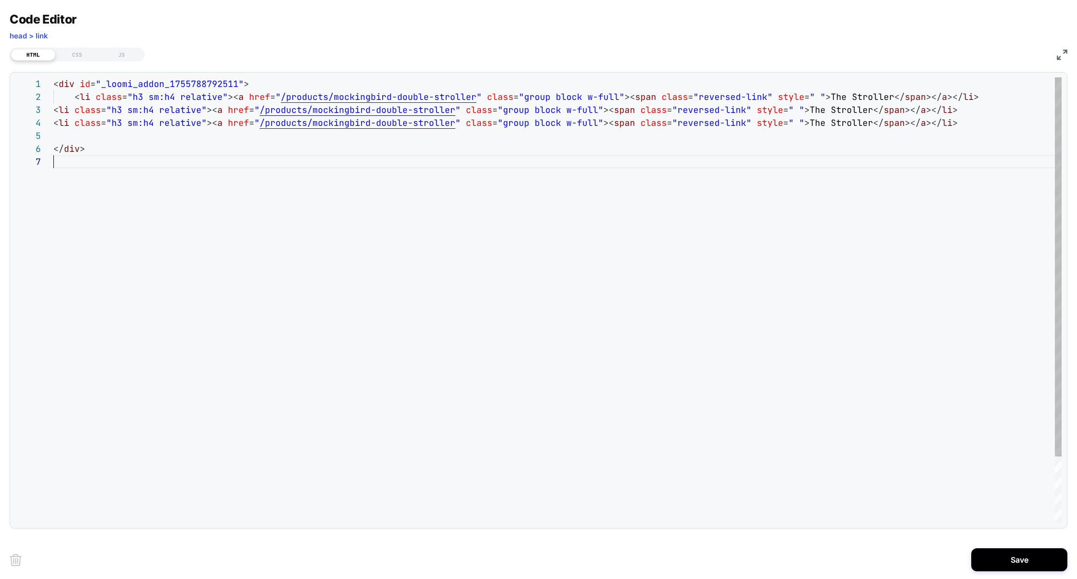
click at [181, 177] on div "< div id = "_loomi_addon_1755788792511" > < li class = "h3 sm:h4 relative" >< a…" at bounding box center [557, 339] width 1008 height 524
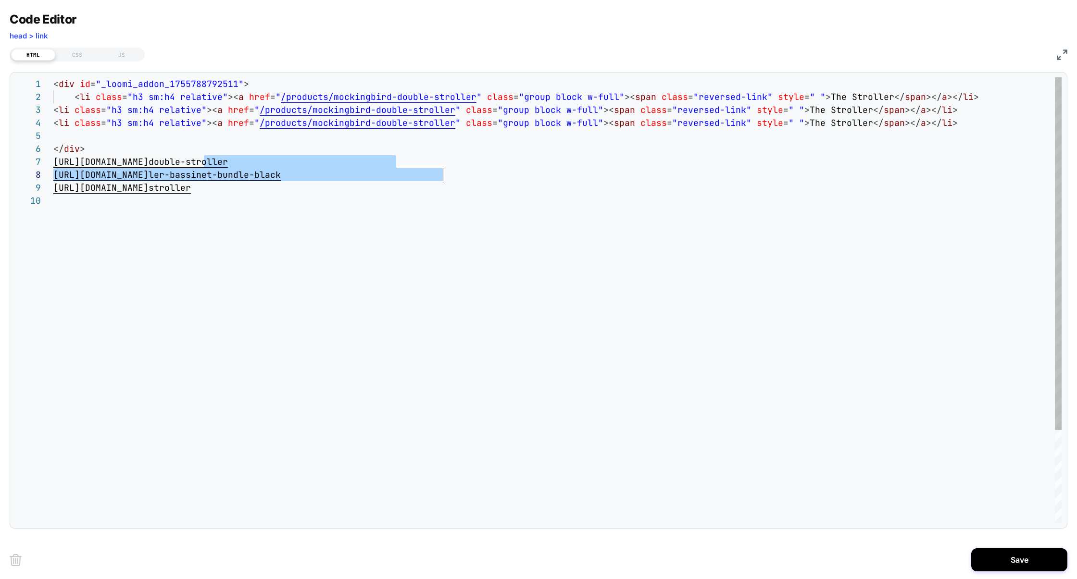
scroll to position [64, 338]
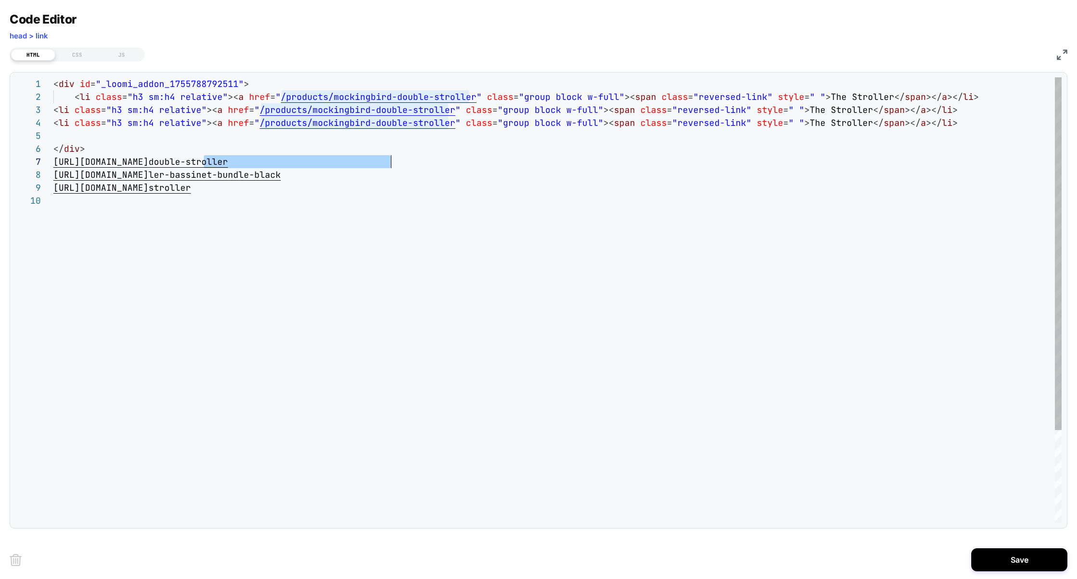
drag, startPoint x: 203, startPoint y: 163, endPoint x: 460, endPoint y: 164, distance: 256.8
click at [460, 164] on div "< div id = "_loomi_addon_1755788792511" > < li class = "h3 sm:h4 relative" >< a…" at bounding box center [557, 358] width 1008 height 563
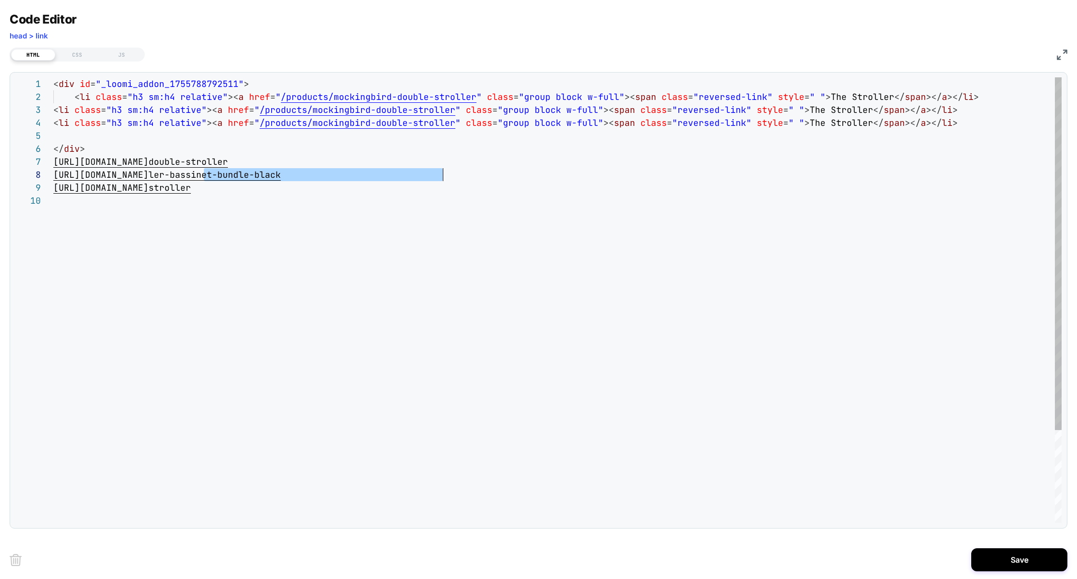
scroll to position [78, 390]
drag, startPoint x: 205, startPoint y: 178, endPoint x: 472, endPoint y: 179, distance: 266.9
click at [472, 179] on div "[URL][DOMAIN_NAME] ler-bassinet-bundle-black" at bounding box center [557, 174] width 1008 height 13
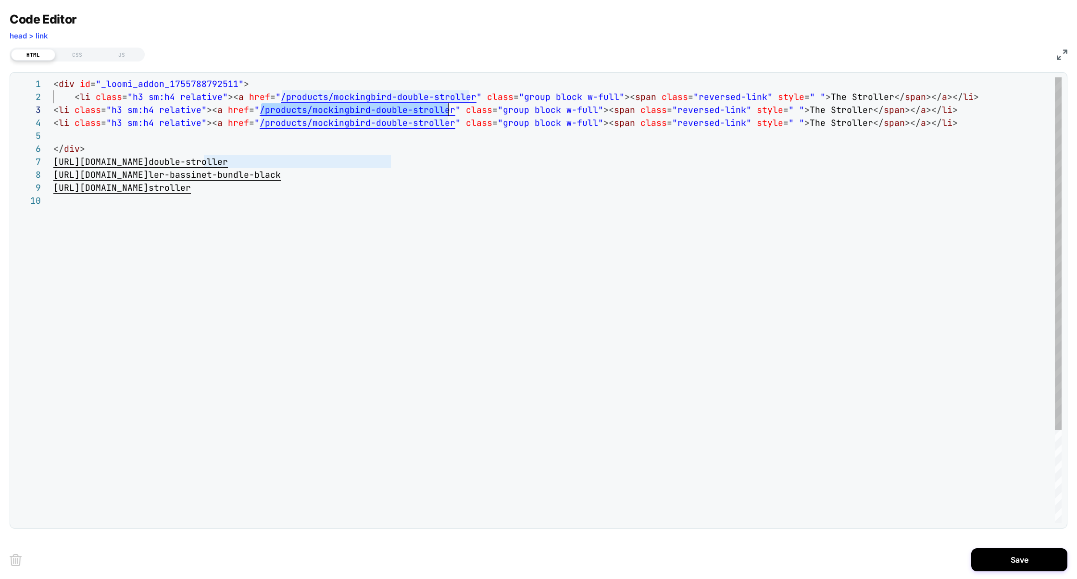
drag, startPoint x: 260, startPoint y: 109, endPoint x: 448, endPoint y: 115, distance: 188.1
click at [448, 115] on div "< div id = "_loomi_addon_1755788792511" > < li class = "h3 sm:h4 relative" >< a…" at bounding box center [557, 358] width 1008 height 563
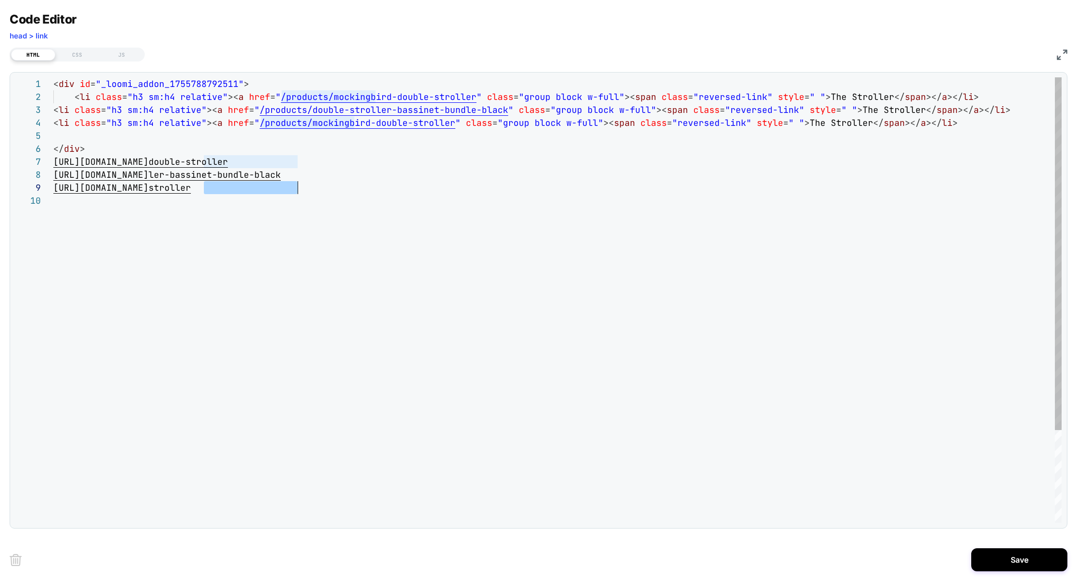
scroll to position [78, 301]
drag, startPoint x: 205, startPoint y: 190, endPoint x: 376, endPoint y: 193, distance: 170.7
click at [376, 193] on div "< div id = "_loomi_addon_1755788792511" > < li class = "h3 sm:h4 relative" >< a…" at bounding box center [557, 358] width 1008 height 563
drag, startPoint x: 261, startPoint y: 125, endPoint x: 449, endPoint y: 128, distance: 188.1
click at [449, 128] on div "< div id = "_loomi_addon_1755788792511" > < li class = "h3 sm:h4 relative" >< a…" at bounding box center [557, 358] width 1008 height 563
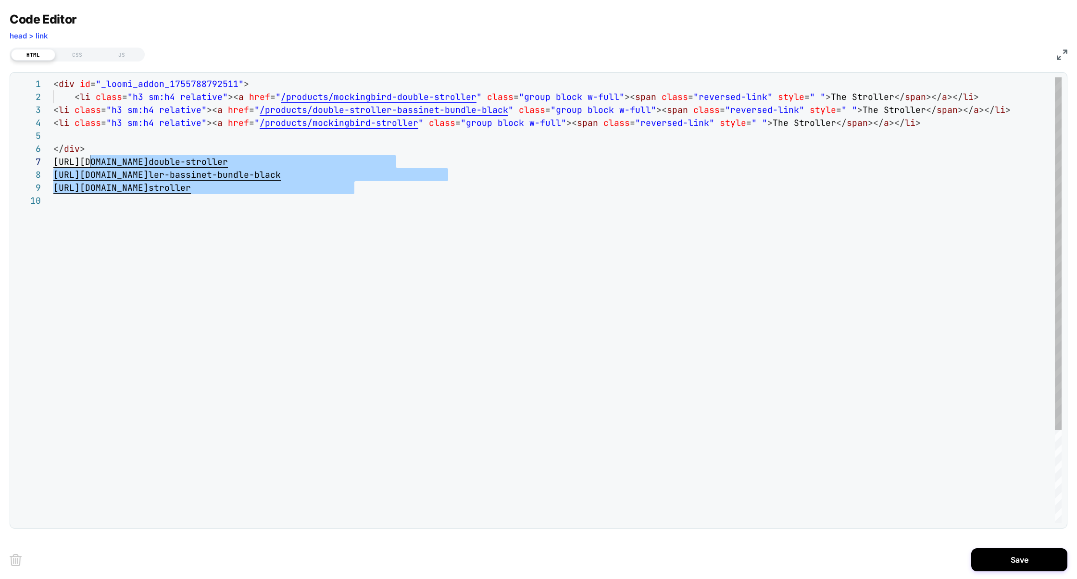
scroll to position [64, 0]
drag, startPoint x: 371, startPoint y: 189, endPoint x: 31, endPoint y: 163, distance: 341.5
click at [53, 164] on div "< div id = "_loomi_addon_1755788792511" > < li class = "h3 sm:h4 relative" >< a…" at bounding box center [557, 358] width 1008 height 563
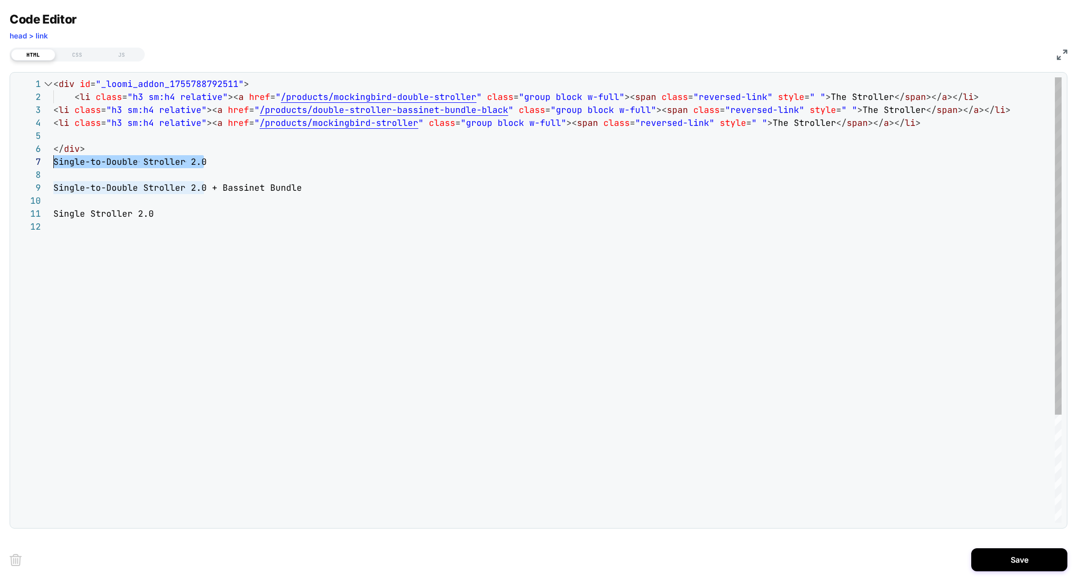
drag, startPoint x: 217, startPoint y: 168, endPoint x: 53, endPoint y: 164, distance: 164.1
click at [53, 164] on div "< div id = "_loomi_addon_1755788792511" > < li class = "h3 sm:h4 relative" >< a…" at bounding box center [557, 371] width 1008 height 589
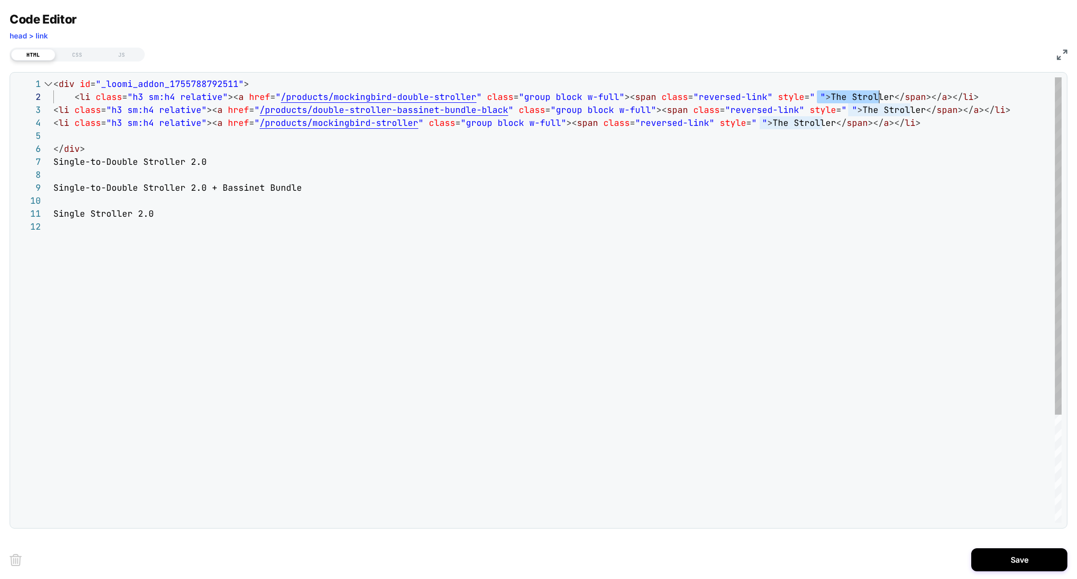
drag, startPoint x: 818, startPoint y: 99, endPoint x: 878, endPoint y: 99, distance: 60.6
click at [878, 99] on span "The Stroller" at bounding box center [862, 96] width 63 height 11
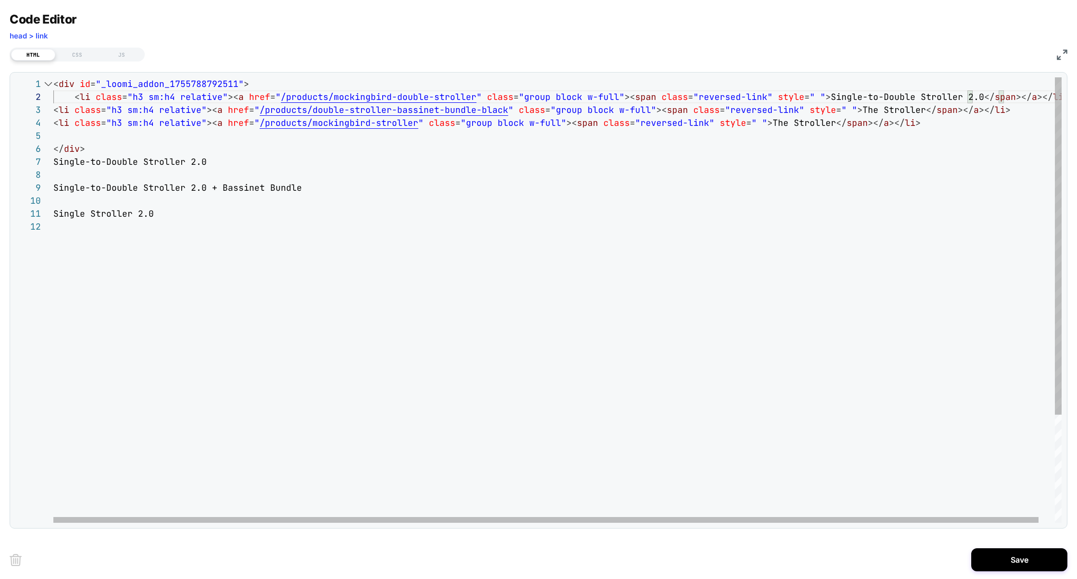
click at [313, 191] on div "< div id = "_loomi_addon_1755788792511" > < li class = "h3 sm:h4 relative" >< a…" at bounding box center [565, 371] width 1025 height 589
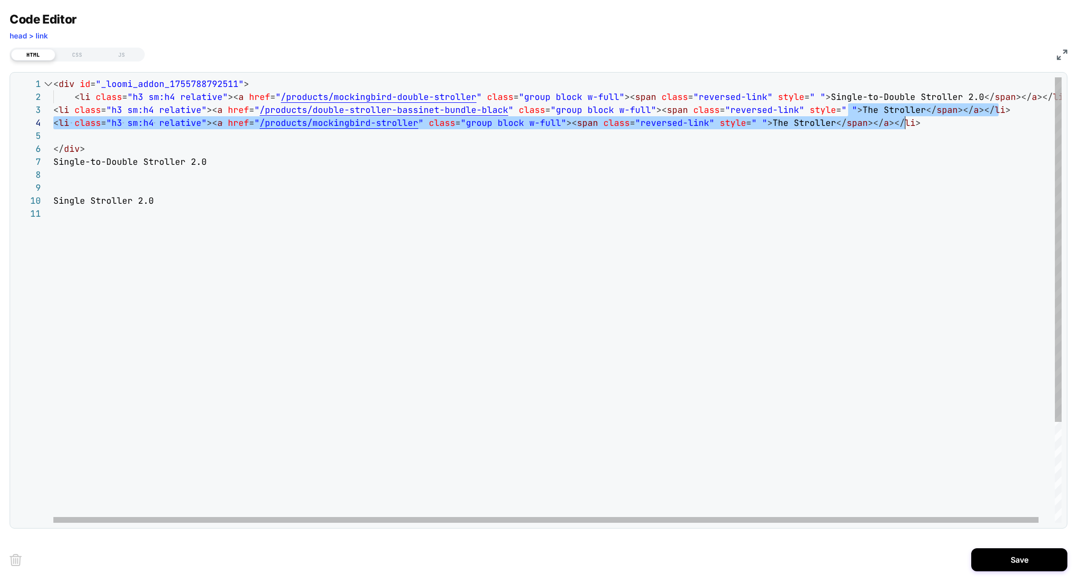
scroll to position [26, 857]
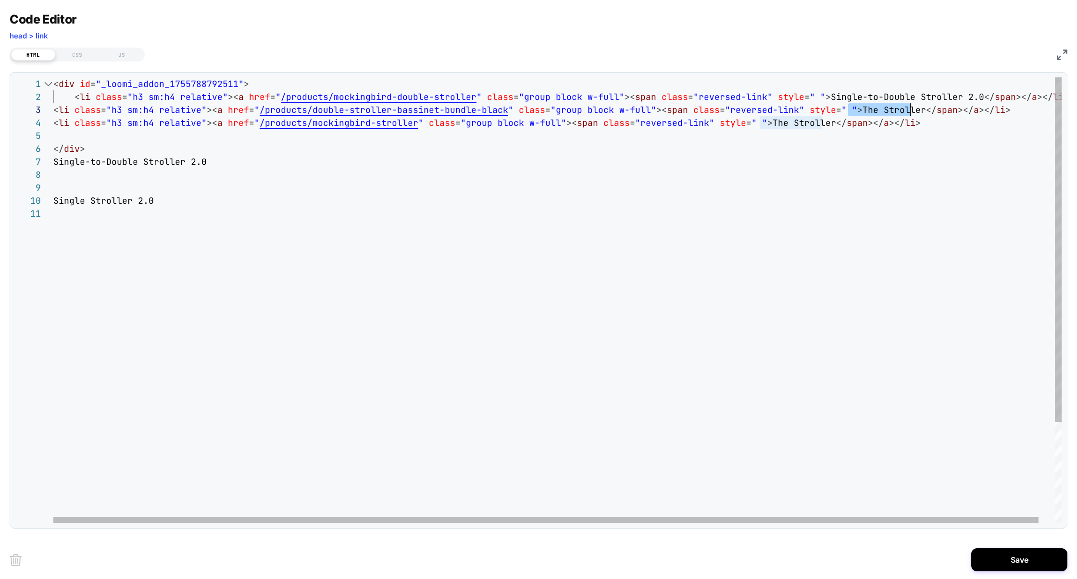
drag, startPoint x: 850, startPoint y: 113, endPoint x: 909, endPoint y: 116, distance: 59.7
click at [909, 116] on div "< div id = "_loomi_addon_1755788792511" > < li class = "h3 sm:h4 relative" >< a…" at bounding box center [565, 365] width 1025 height 576
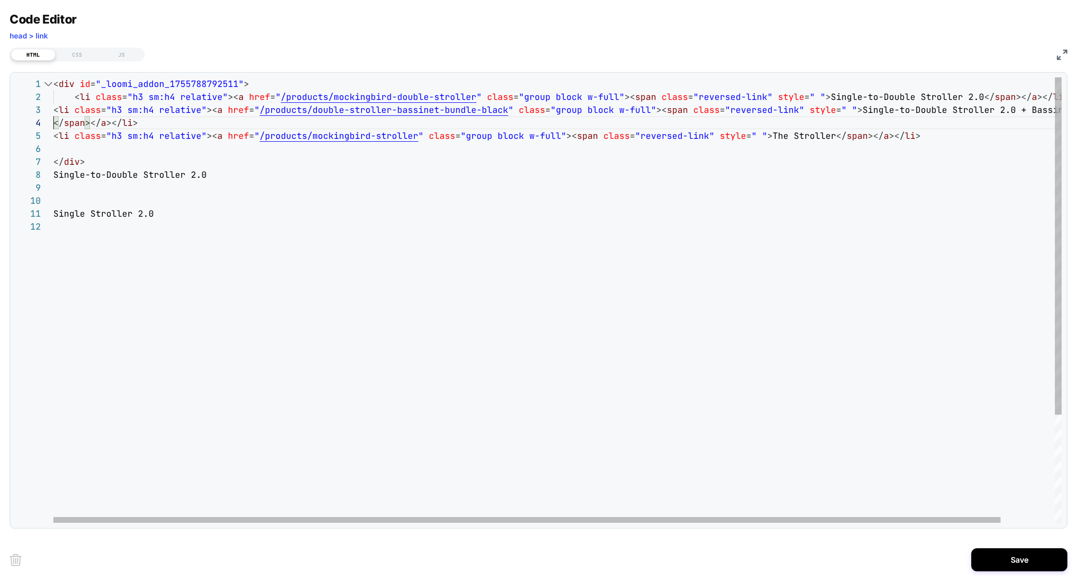
scroll to position [0, 67]
click at [120, 208] on div "< div id = "_loomi_addon_1755788792511" > < li class = "h3 sm:h4 relative" >< a…" at bounding box center [586, 371] width 1066 height 589
type textarea "**********"
drag, startPoint x: 762, startPoint y: 135, endPoint x: 823, endPoint y: 135, distance: 61.6
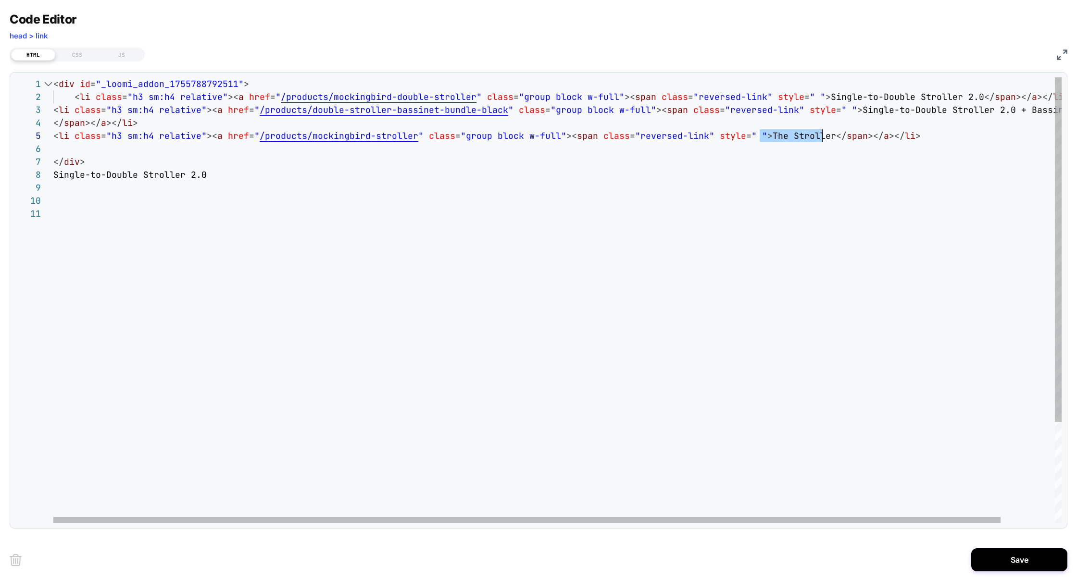
click at [823, 135] on div "< div id = "_loomi_addon_1755788792511" > < li class = "h3 sm:h4 relative" >< a…" at bounding box center [586, 365] width 1066 height 576
click at [53, 149] on div "< div id = "_loomi_addon_1755788792511" > < li class = "h3 sm:h4 relative" >< a…" at bounding box center [557, 300] width 1008 height 446
click at [54, 150] on div "< div id = "_loomi_addon_1755788792511" > < li class = "h3 sm:h4 relative" >< a…" at bounding box center [586, 371] width 1066 height 589
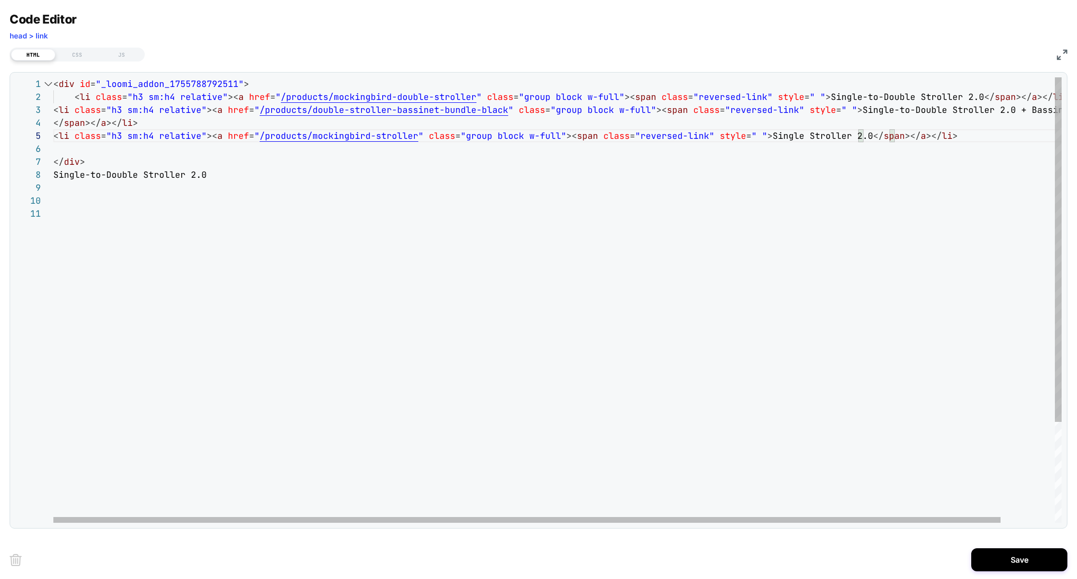
click at [56, 126] on div "< div id = "_loomi_addon_1755788792511" > < li class = "h3 sm:h4 relative" >< a…" at bounding box center [586, 365] width 1066 height 576
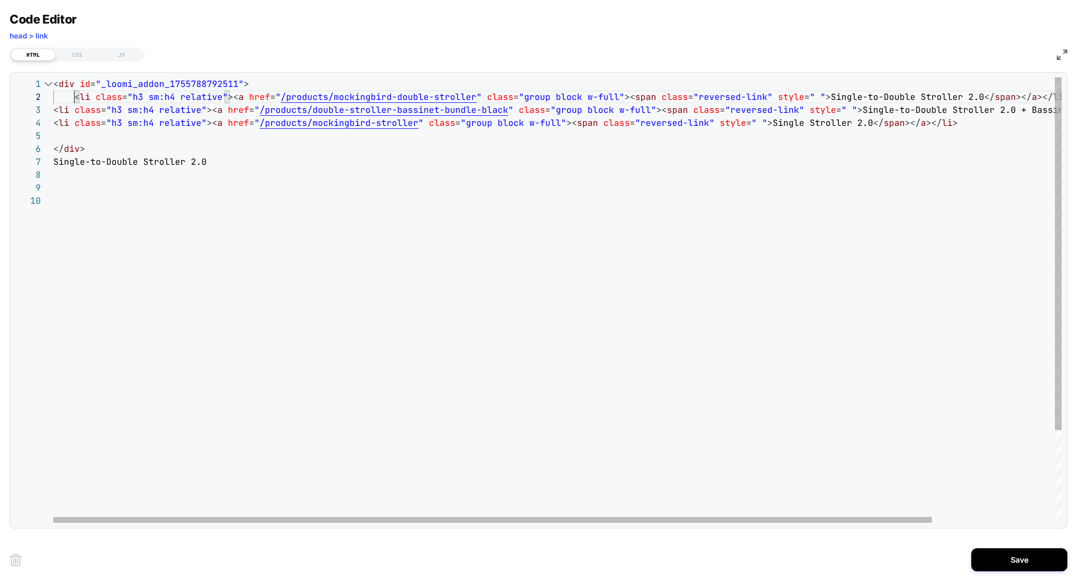
scroll to position [13, 15]
drag, startPoint x: 76, startPoint y: 99, endPoint x: 39, endPoint y: 99, distance: 37.0
click at [53, 99] on div "< div id = "_loomi_addon_1755788792511" > < li class = "h3 sm:h4 relative" >< a…" at bounding box center [627, 358] width 1149 height 563
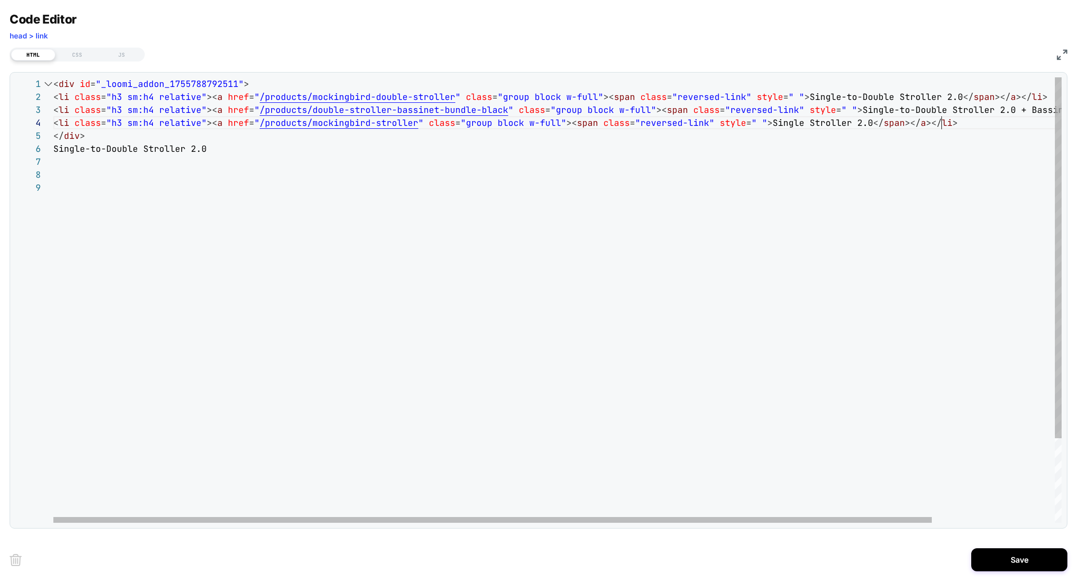
scroll to position [26, 888]
click at [144, 148] on div "< div id = "_loomi_addon_1755788792511" > < li class = "h3 sm:h4 relative" >< a…" at bounding box center [627, 352] width 1149 height 550
type textarea "**********"
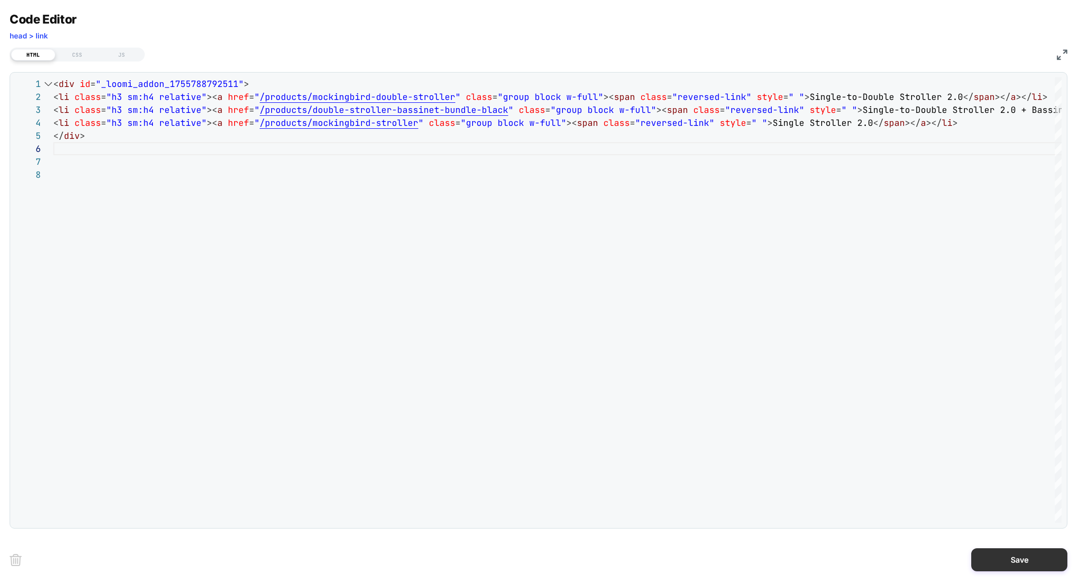
click at [996, 554] on button "Save" at bounding box center [1019, 560] width 96 height 23
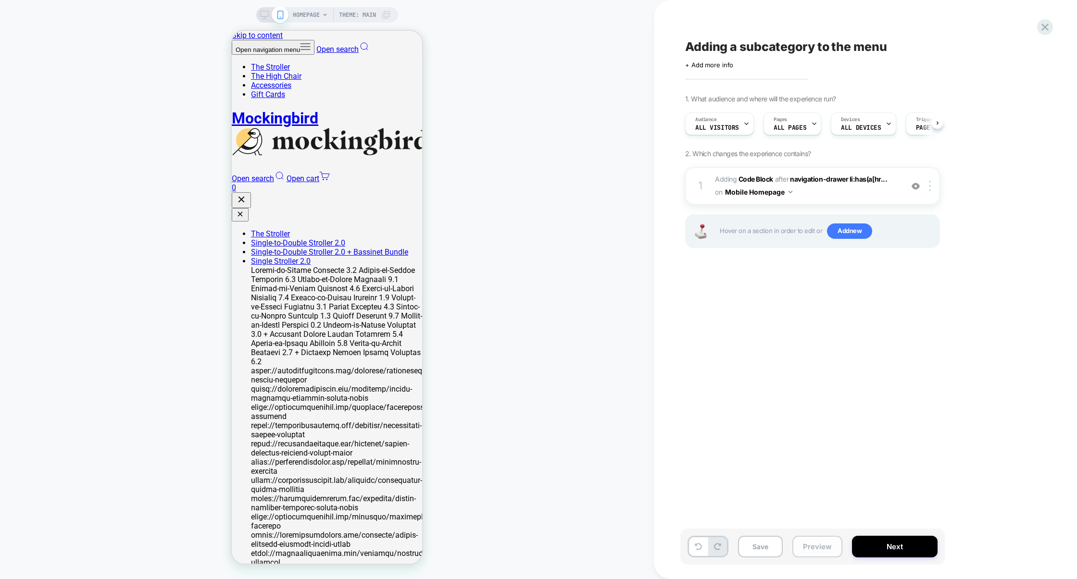
scroll to position [0, 0]
click at [822, 551] on button "Preview" at bounding box center [817, 547] width 50 height 22
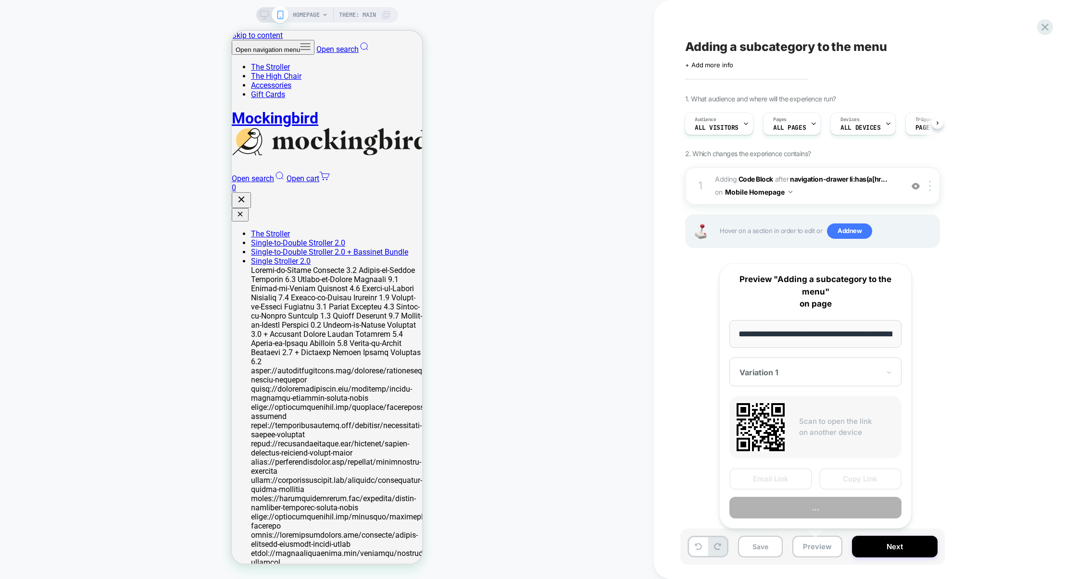
scroll to position [0, 0]
click at [834, 507] on button "Preview" at bounding box center [816, 508] width 172 height 22
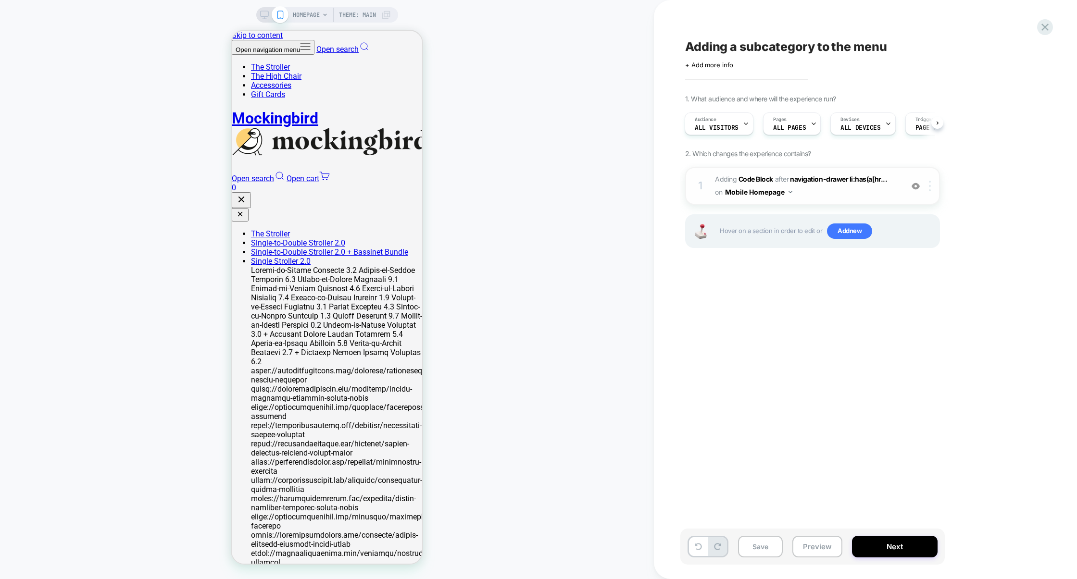
click at [931, 186] on img at bounding box center [930, 186] width 2 height 11
click at [932, 183] on div at bounding box center [932, 186] width 16 height 11
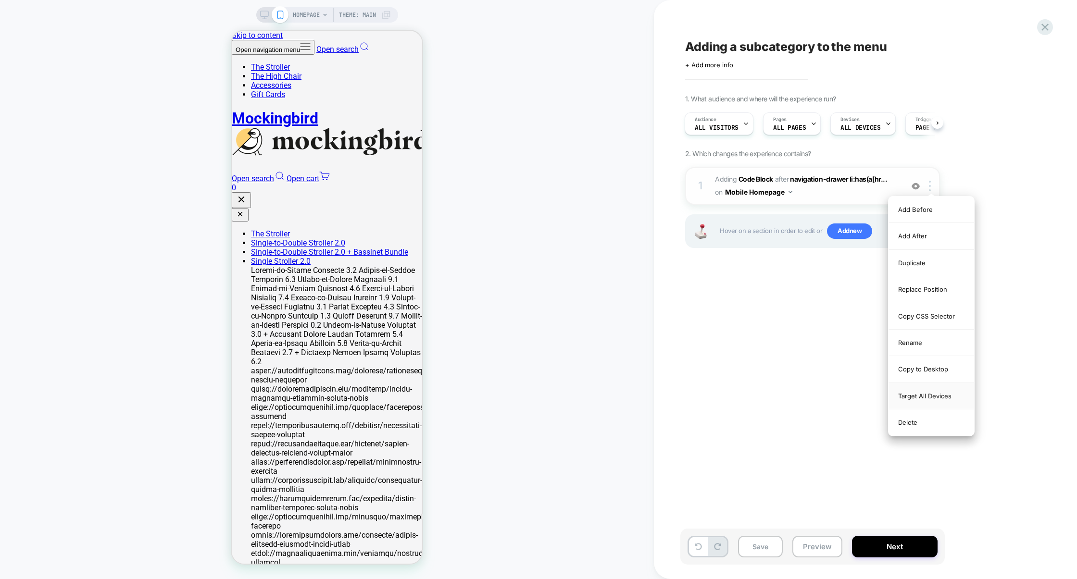
click at [911, 395] on div "Target All Devices" at bounding box center [932, 396] width 86 height 26
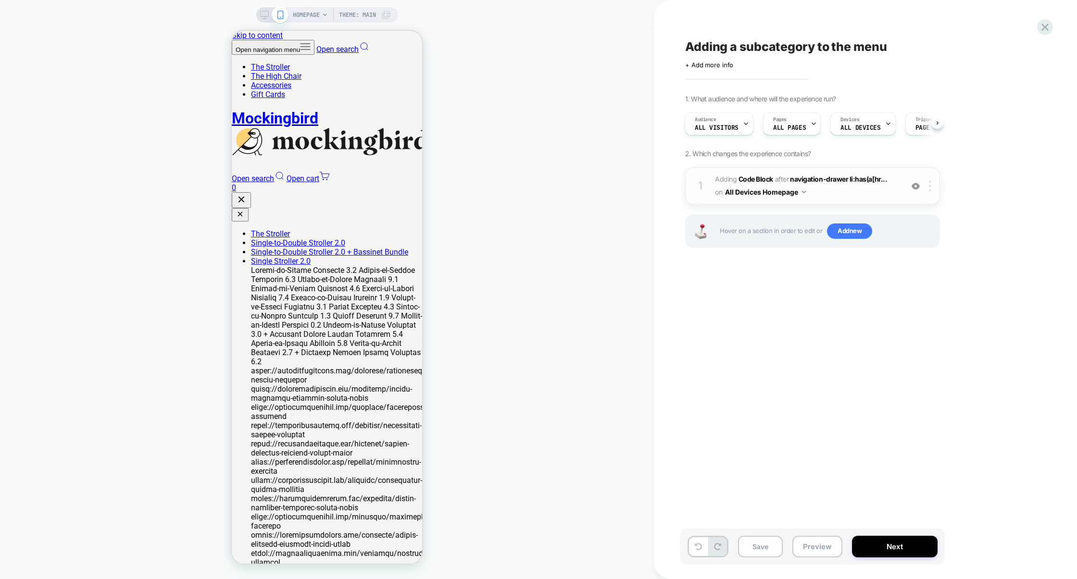
click at [788, 189] on button "All Devices Homepage" at bounding box center [765, 192] width 81 height 14
click at [767, 330] on div "All Devices All Pages" at bounding box center [765, 338] width 129 height 21
click at [813, 553] on button "Preview" at bounding box center [817, 547] width 50 height 22
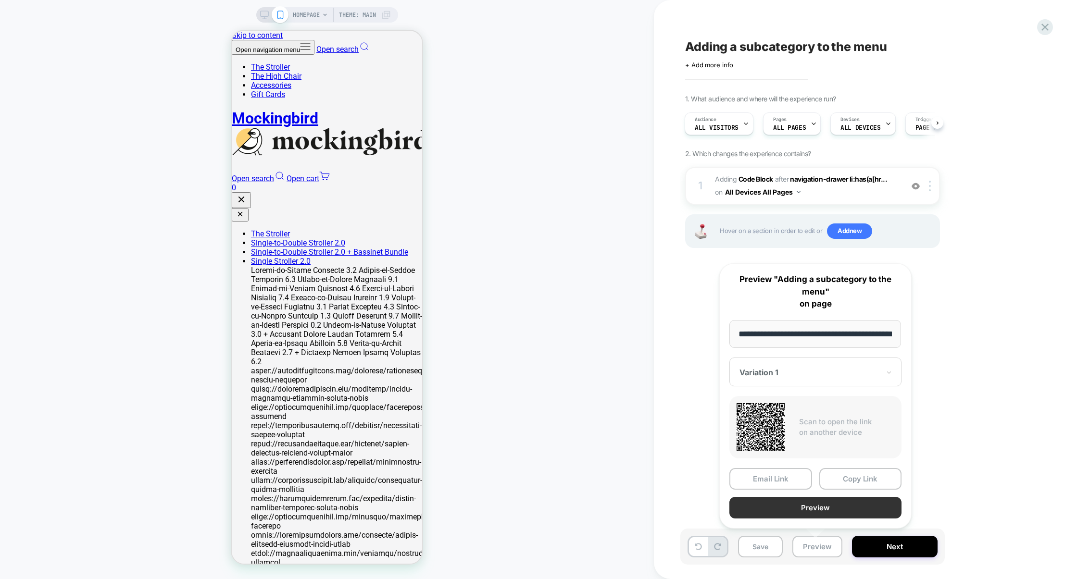
click at [815, 514] on button "Preview" at bounding box center [816, 508] width 172 height 22
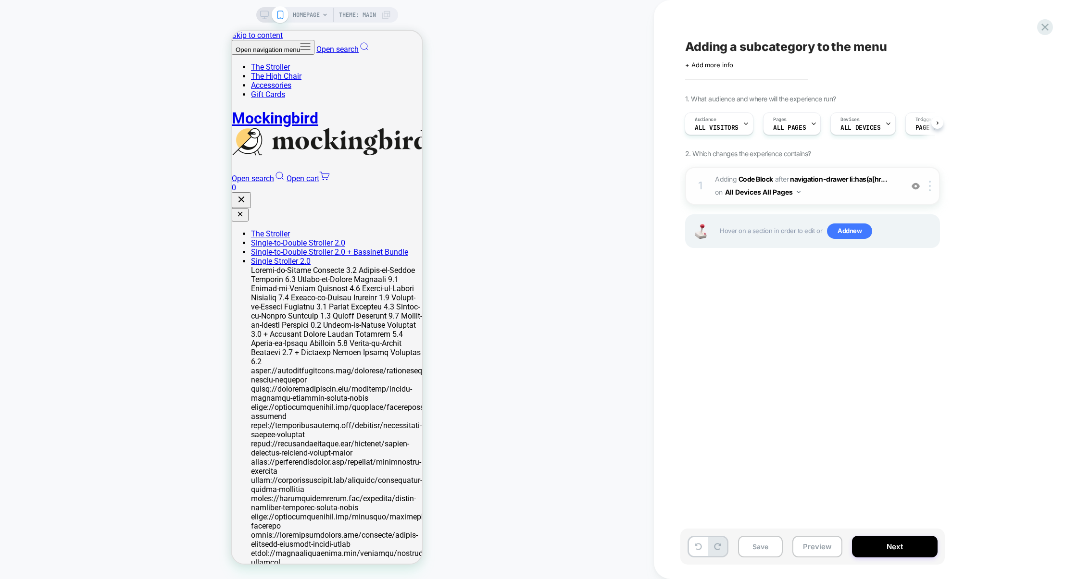
click at [838, 191] on span "Adding Code Block AFTER navigation-drawer li:has(a[hr... navigation-drawer li:h…" at bounding box center [806, 186] width 183 height 26
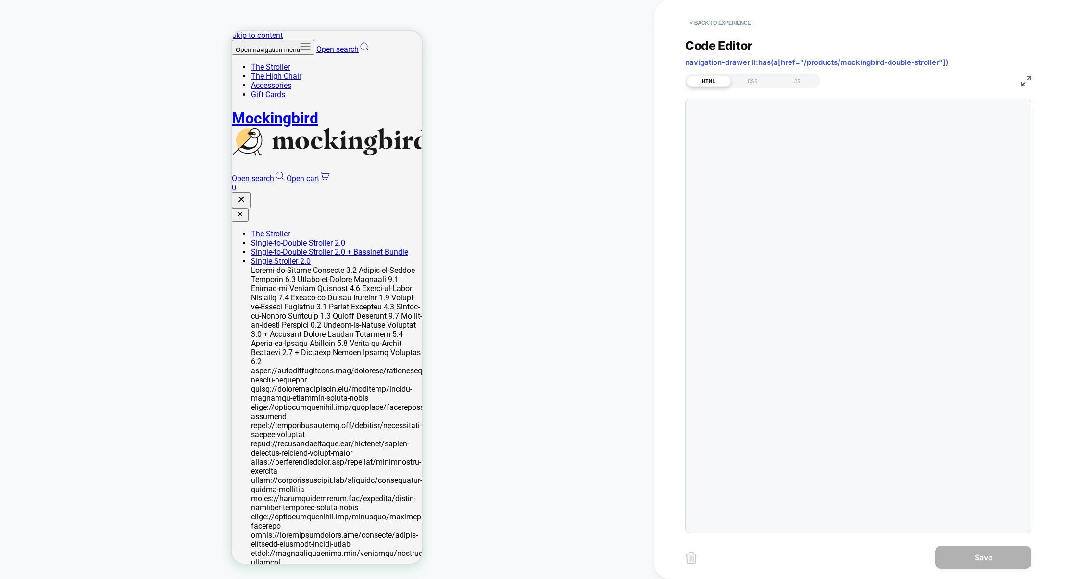
scroll to position [130, 0]
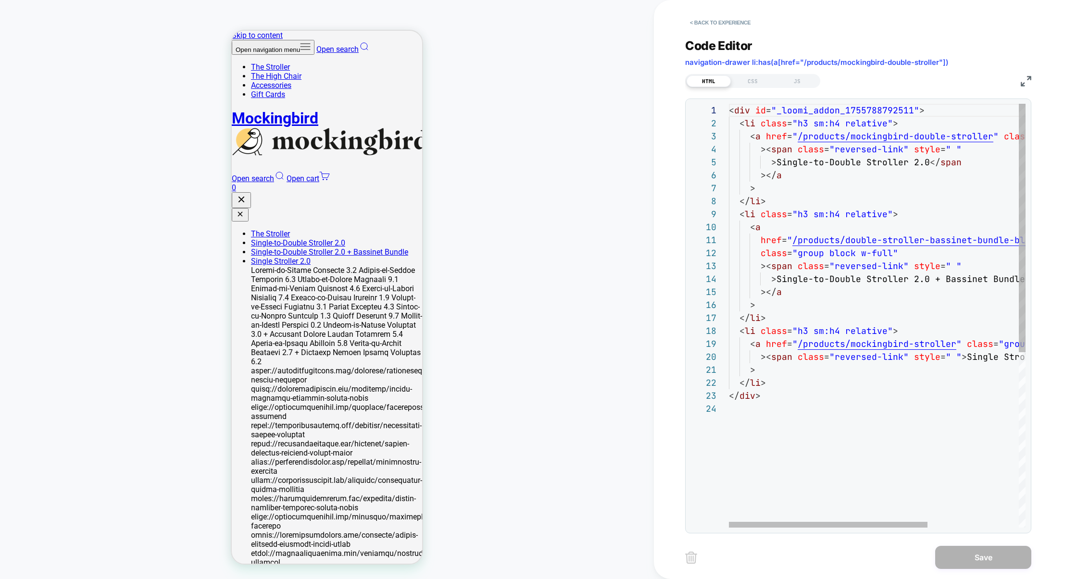
click at [800, 113] on div "< div id = "_loomi_addon_1755788792511" > < li class = "h3 sm:h4 relative" > < …" at bounding box center [945, 465] width 433 height 723
click at [800, 114] on div "< div id = "_loomi_addon_1755788792511" > < li class = "h3 sm:h4 relative" > < …" at bounding box center [945, 465] width 433 height 723
click at [752, 125] on div "< div id = "_loomi_addon_1755788792511" > < li class = "h3 sm:h4 relative" > < …" at bounding box center [945, 465] width 433 height 723
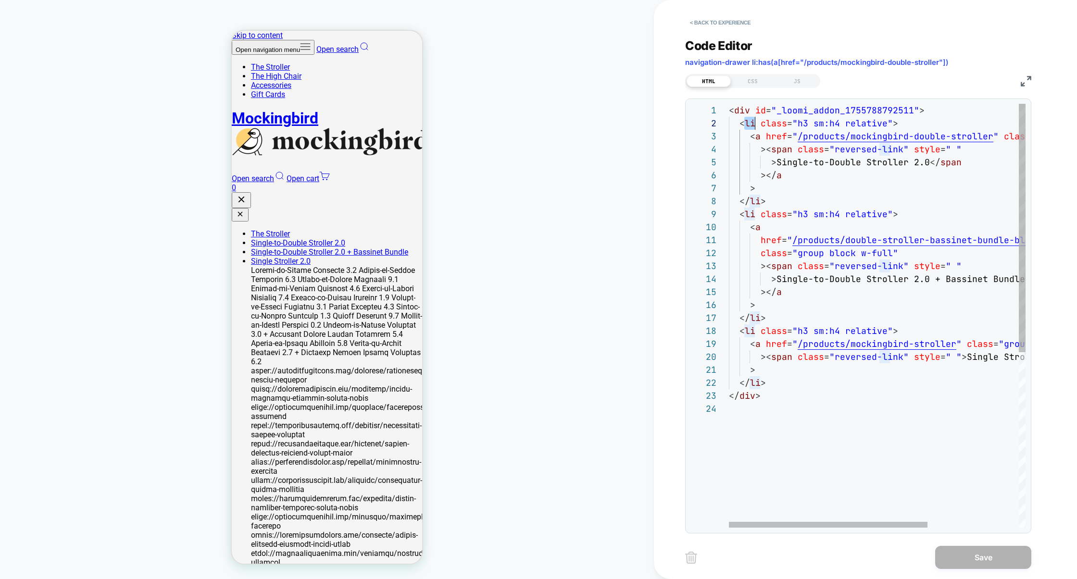
scroll to position [13, 26]
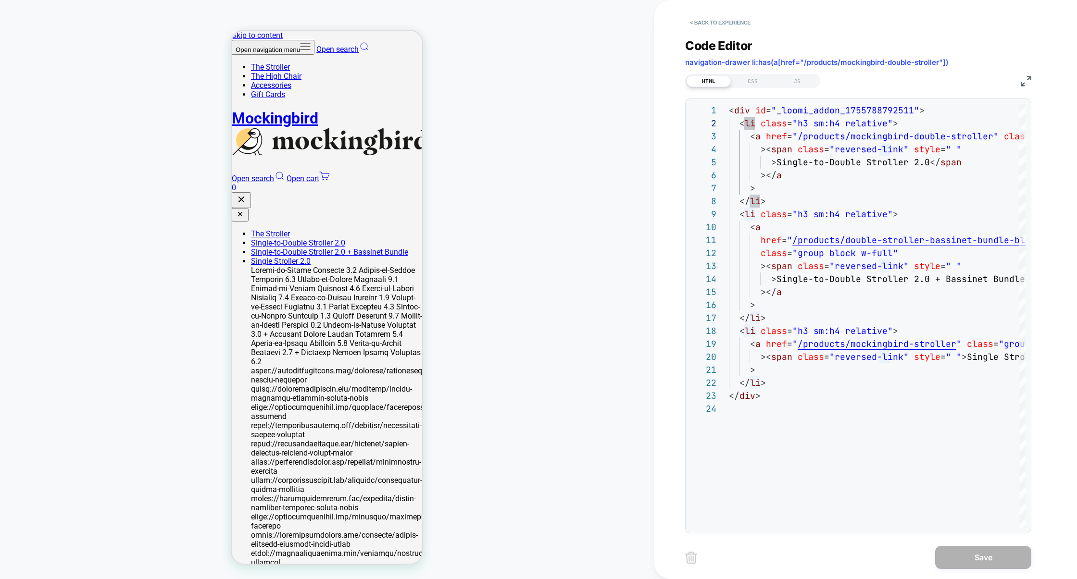
click at [241, 43] on button "Open navigation menu" at bounding box center [273, 47] width 83 height 15
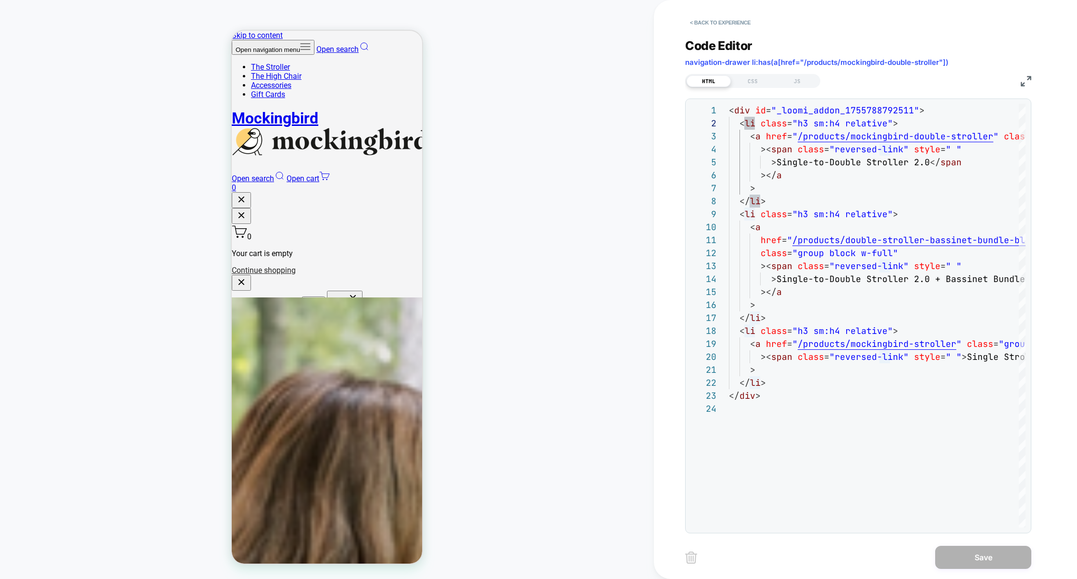
scroll to position [0, 0]
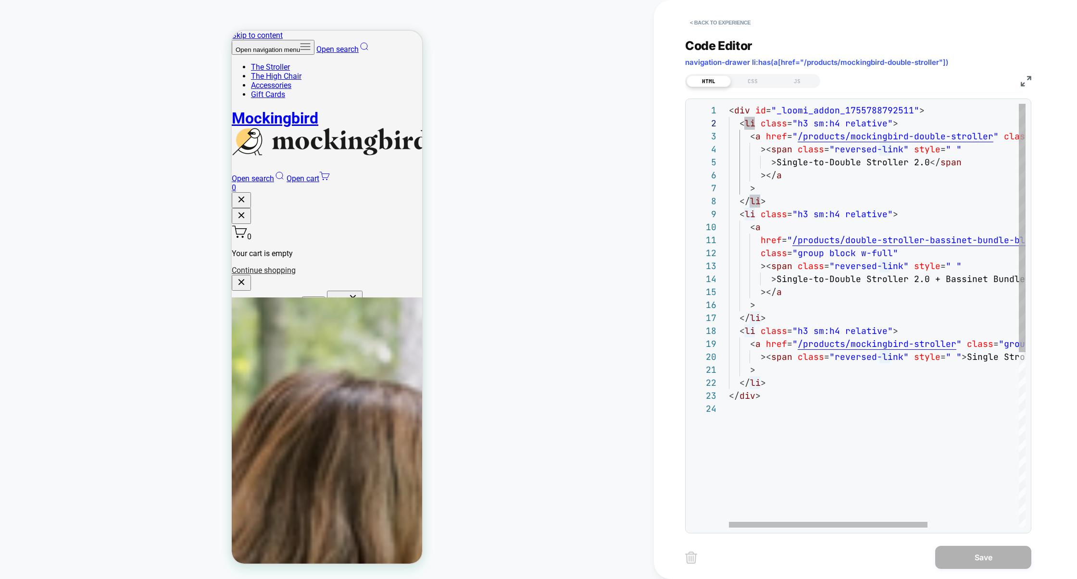
click at [797, 110] on div "< div id = "_loomi_addon_1755788792511" > < li class = "h3 sm:h4 relative" > < …" at bounding box center [945, 465] width 433 height 723
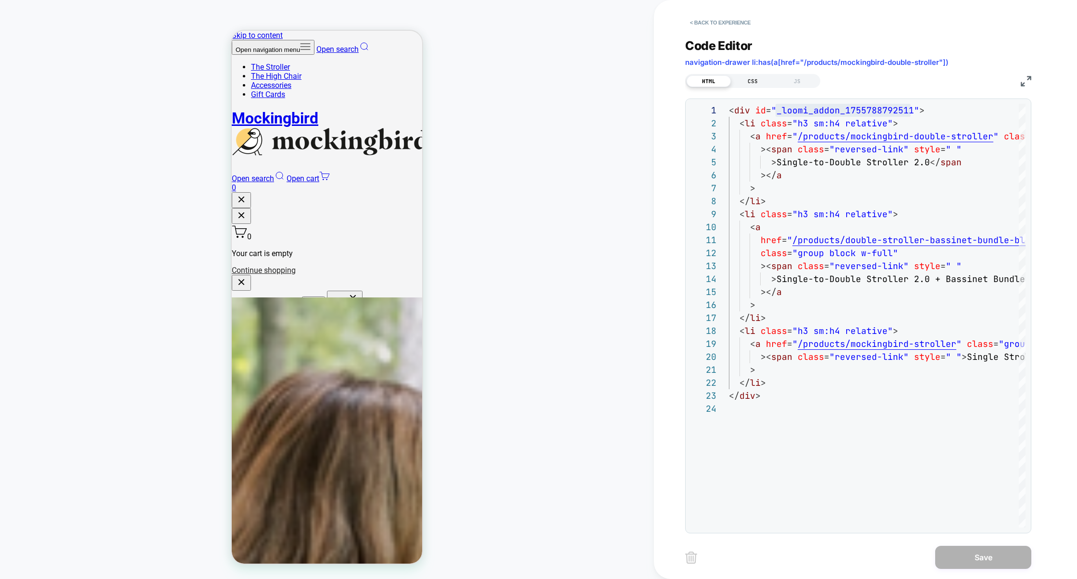
click at [756, 81] on div "CSS" at bounding box center [753, 81] width 44 height 12
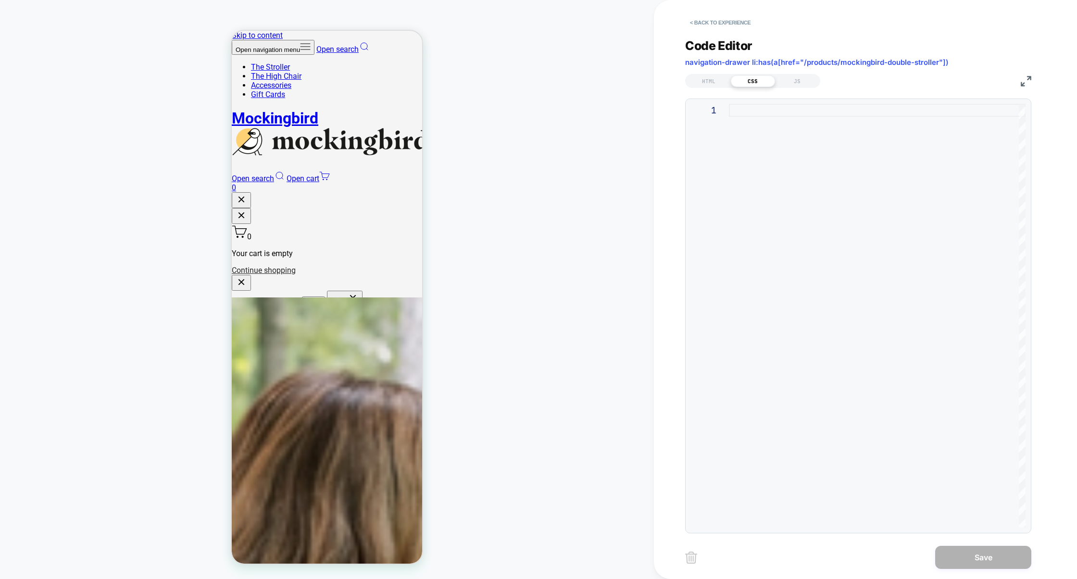
click at [769, 144] on div at bounding box center [877, 316] width 297 height 424
type textarea "*"
type textarea "**********"
click at [716, 82] on div "HTML" at bounding box center [709, 81] width 44 height 12
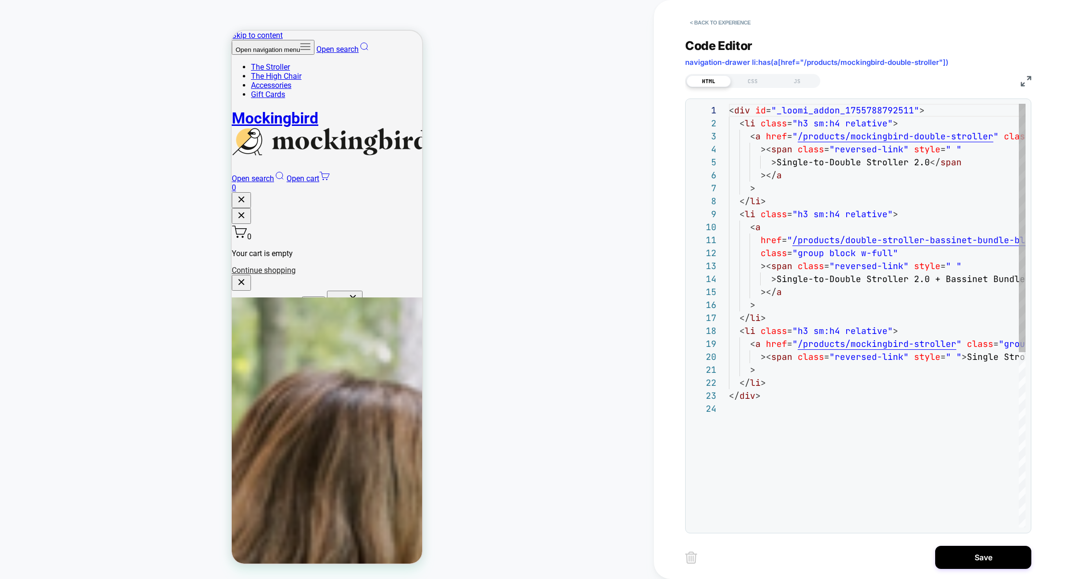
scroll to position [130, 0]
click at [750, 126] on div "< div id = "_loomi_addon_1755788792511" > < li class = "h3 sm:h4 relative" > < …" at bounding box center [945, 465] width 433 height 723
click at [749, 126] on div "< div id = "_loomi_addon_1755788792511" > < li class = "h3 sm:h4 relative" > < …" at bounding box center [945, 465] width 433 height 723
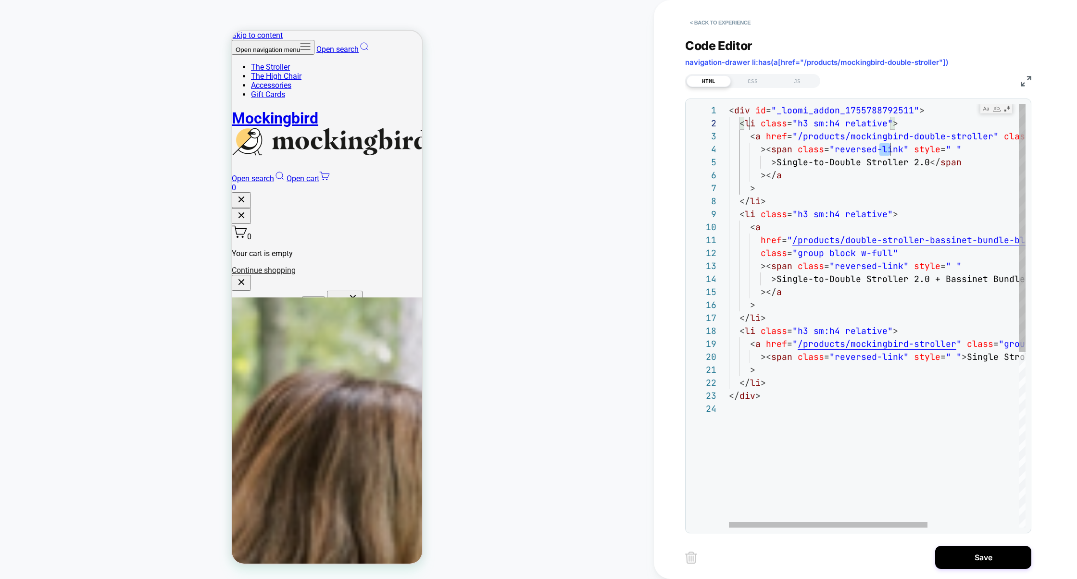
click at [749, 126] on div "< div id = "_loomi_addon_1755788792511" > < li class = "h3 sm:h4 relative" > < …" at bounding box center [945, 465] width 433 height 723
click at [798, 123] on div "< div id = "_loomi_addon_1755788792511" > < li class = "h3 sm:h4 relative" > < …" at bounding box center [945, 465] width 433 height 723
click at [851, 123] on div "< div id = "_loomi_addon_1755788792511" > < li class = "h3 sm:h4 relative" > < …" at bounding box center [945, 465] width 433 height 723
click at [806, 122] on div "< div id = "_loomi_addon_1755788792511" > < li class = "h3 sm:h4 relative" > < …" at bounding box center [945, 465] width 433 height 723
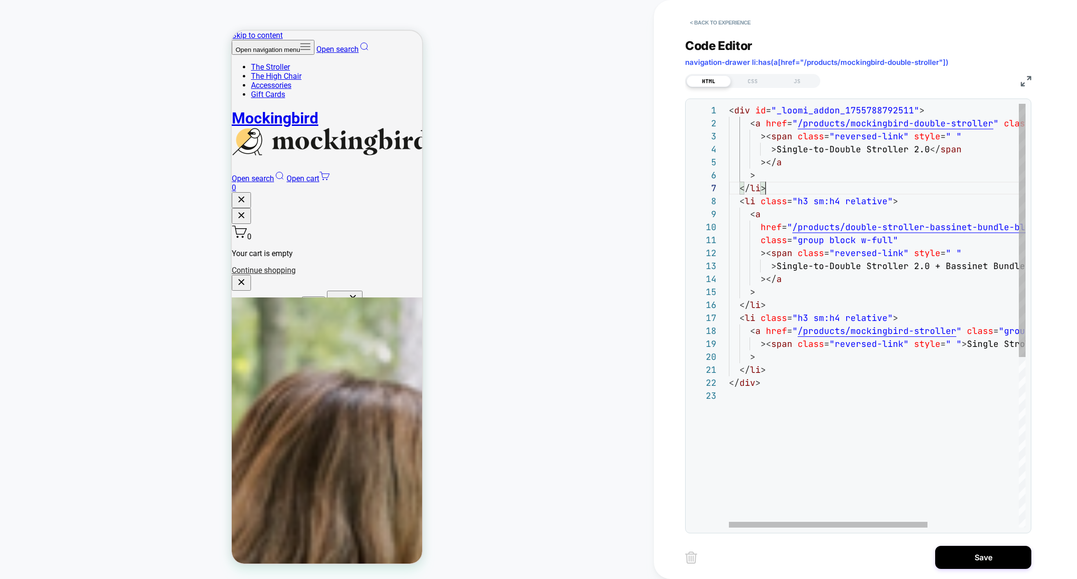
scroll to position [78, 37]
click at [772, 189] on div "< div id = "_loomi_addon_1755788792511" > < a href = " /products/mockingbird-do…" at bounding box center [945, 459] width 433 height 710
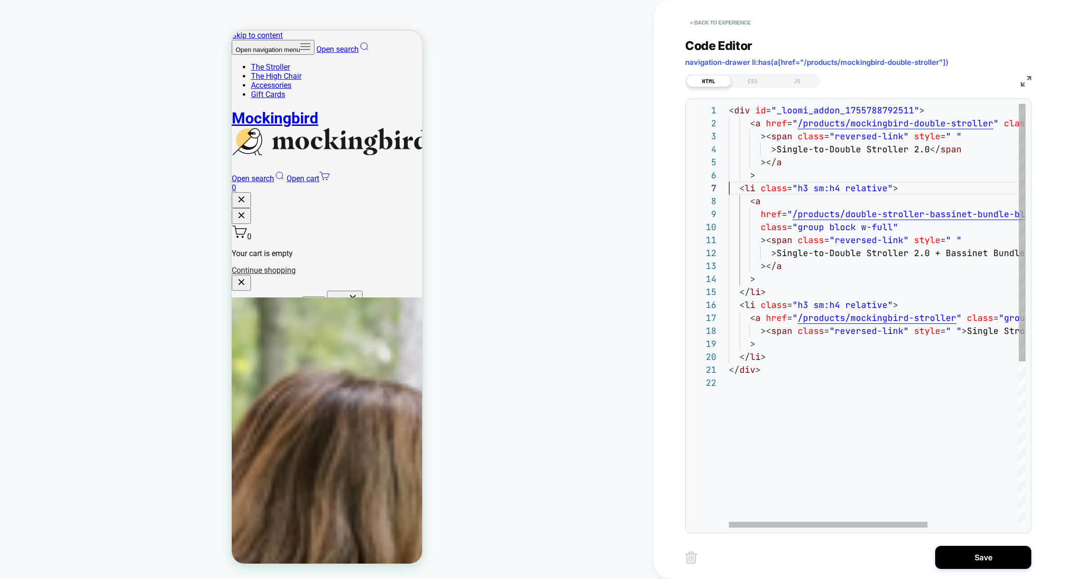
scroll to position [78, 0]
click at [784, 192] on div "< div id = "_loomi_addon_1755788792511" > < a href = " /products/mockingbird-do…" at bounding box center [945, 452] width 433 height 697
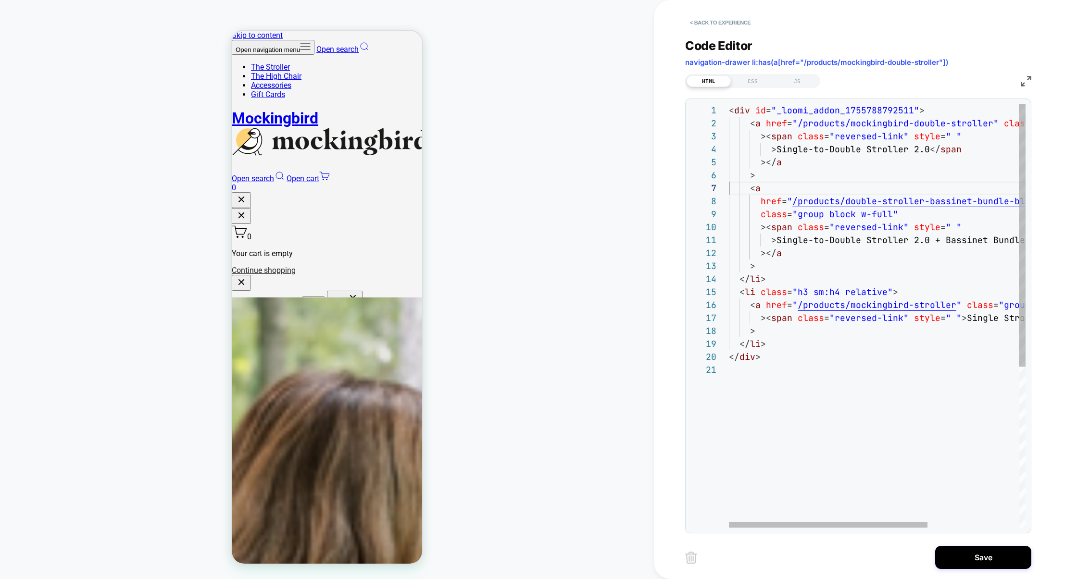
scroll to position [39, 37]
click at [763, 280] on div "< div id = "_loomi_addon_1755788792511" > < a href = " /products/mockingbird-do…" at bounding box center [945, 446] width 433 height 684
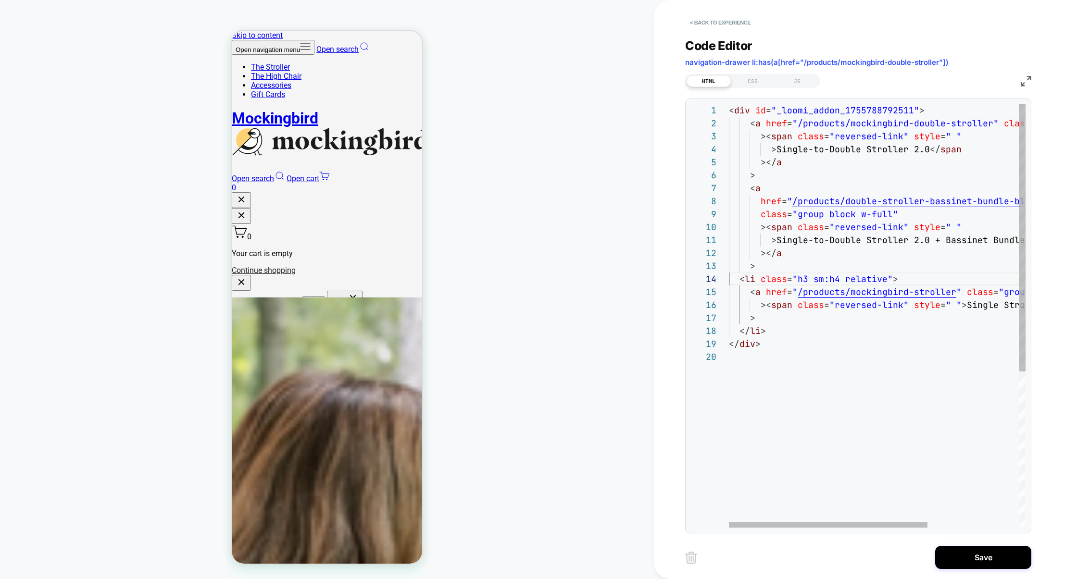
scroll to position [91, 37]
click at [768, 328] on div "< div id = "_loomi_addon_1755788792511" > < a href = " /products/mockingbird-do…" at bounding box center [945, 439] width 433 height 671
click at [768, 325] on div "< div id = "_loomi_addon_1755788792511" > < a href = " /products/mockingbird-do…" at bounding box center [945, 439] width 433 height 671
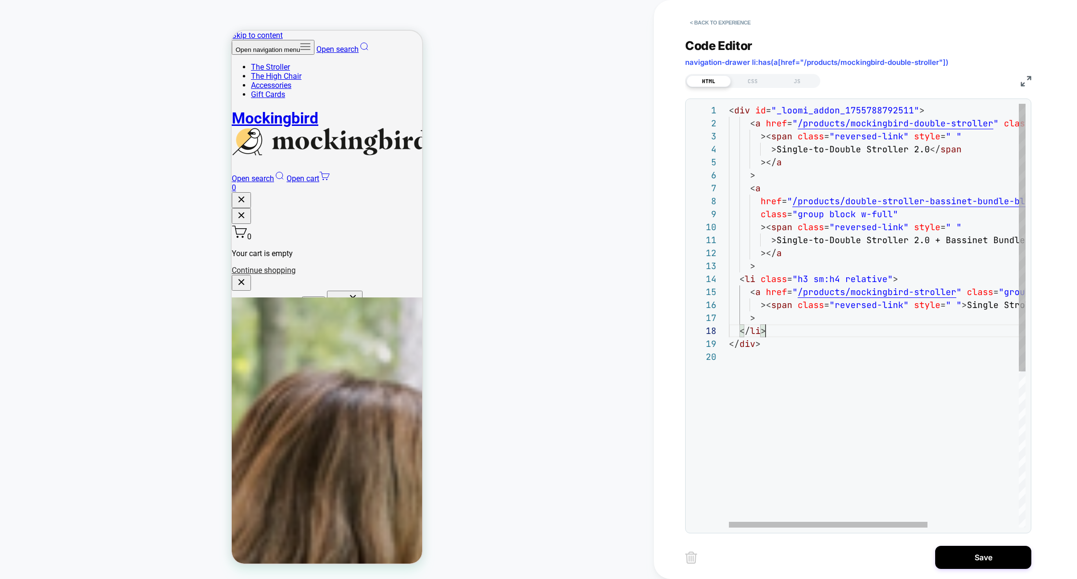
click at [770, 327] on div "< div id = "_loomi_addon_1755788792511" > < a href = " /products/mockingbird-do…" at bounding box center [945, 439] width 433 height 671
click at [818, 277] on div "< div id = "_loomi_addon_1755788792511" > < a href = " /products/mockingbird-do…" at bounding box center [945, 433] width 433 height 658
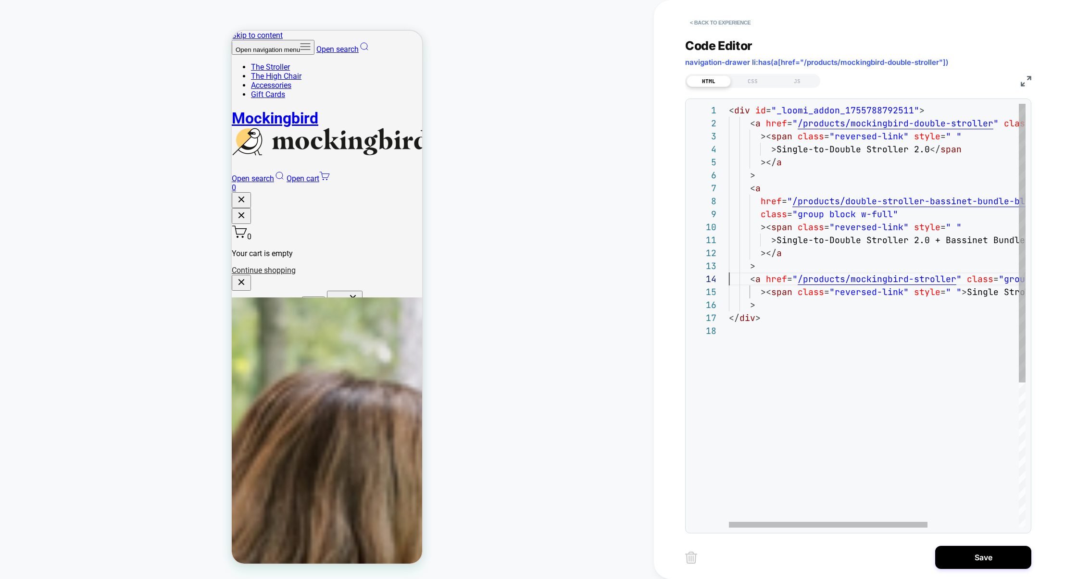
type textarea "**********"
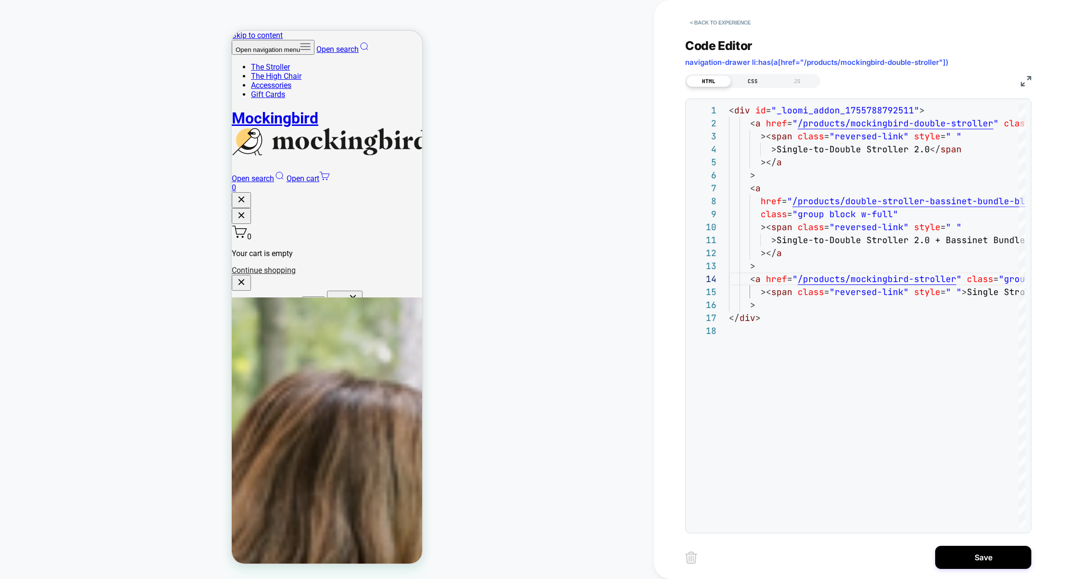
click at [753, 80] on div "CSS" at bounding box center [753, 81] width 44 height 12
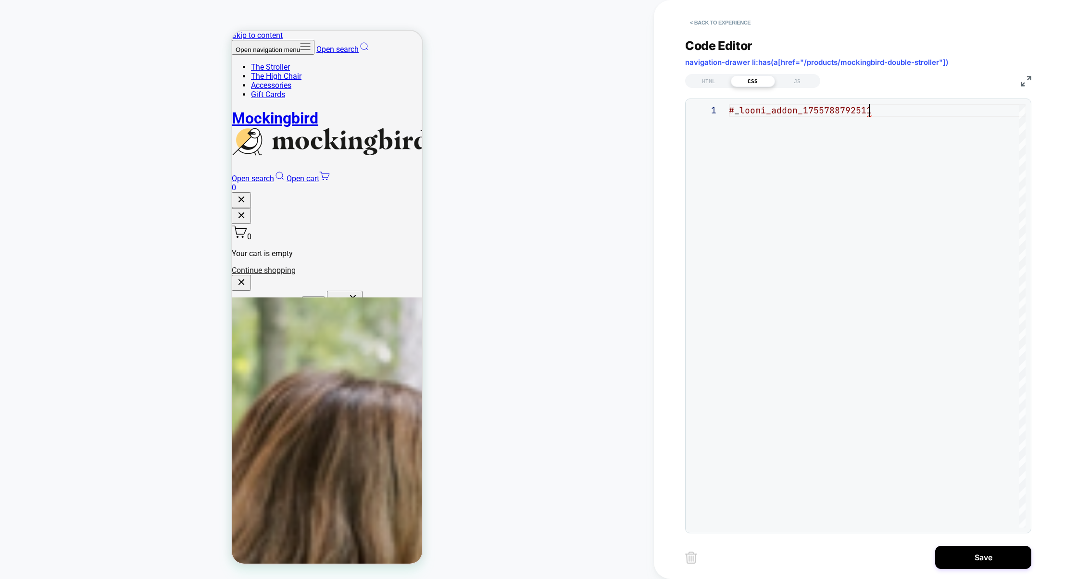
scroll to position [0, 139]
click at [897, 114] on div "# _ loomi_addon_1755788792511" at bounding box center [877, 316] width 297 height 424
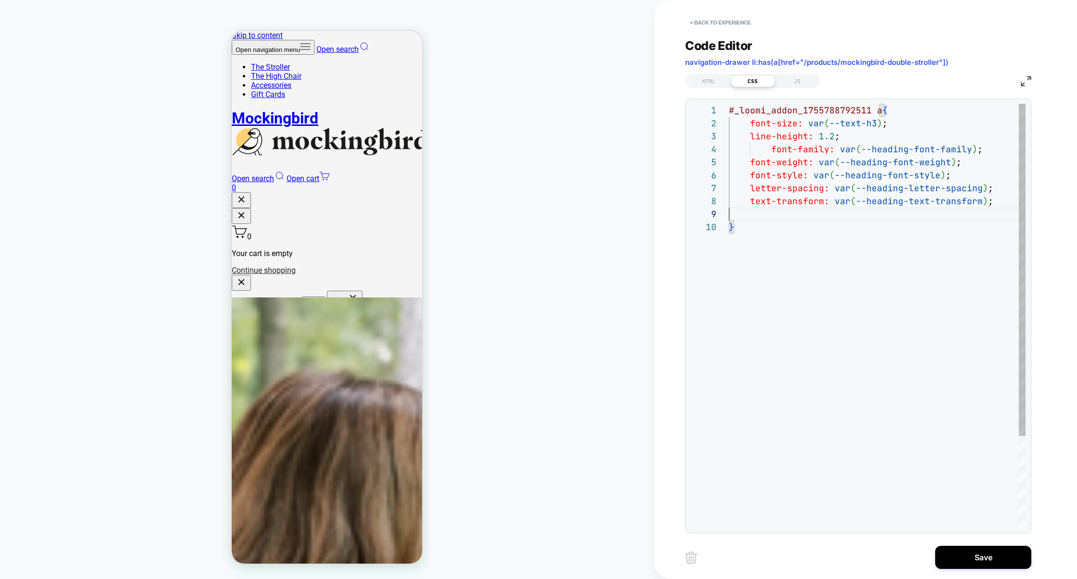
scroll to position [91, 259]
click at [871, 118] on div "# _ loomi_addon_1755788792511 a { font-size: var ( --text-h3 ) ; line-height: 1…" at bounding box center [877, 368] width 297 height 528
click at [1000, 207] on div "# _ loomi_addon_1755788792511 a { font-size: var ( --text-h5 ) ; line-height: 1…" at bounding box center [877, 368] width 297 height 528
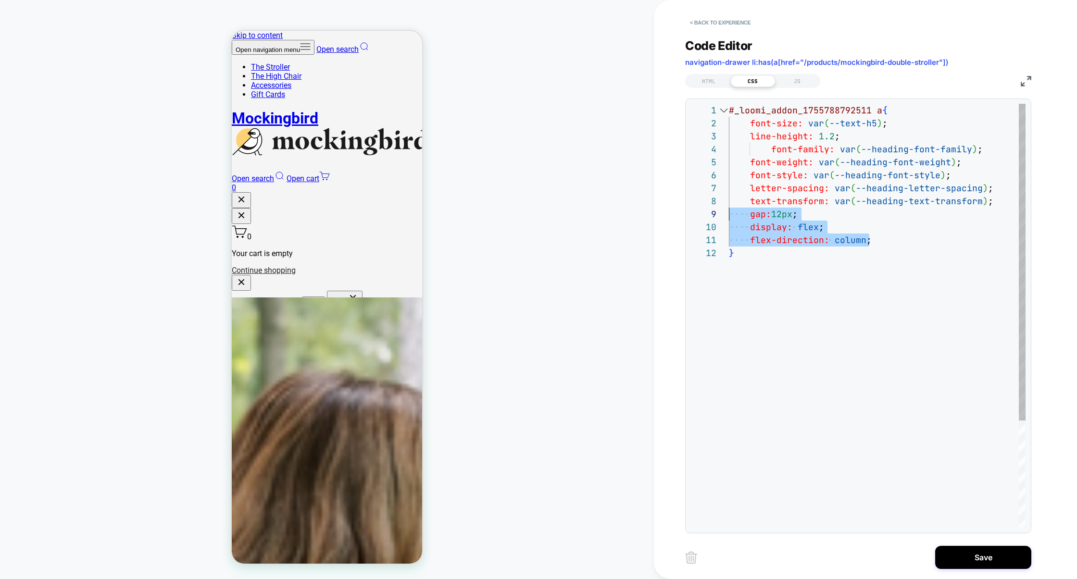
drag, startPoint x: 875, startPoint y: 239, endPoint x: 699, endPoint y: 210, distance: 178.4
click at [698, 210] on div "**********" at bounding box center [858, 316] width 335 height 424
type textarea "**********"
click at [767, 252] on div "# _ loomi_addon_1755788792511 a { font-size: var ( --text-h5 ) ; line-height: 1…" at bounding box center [877, 374] width 297 height 541
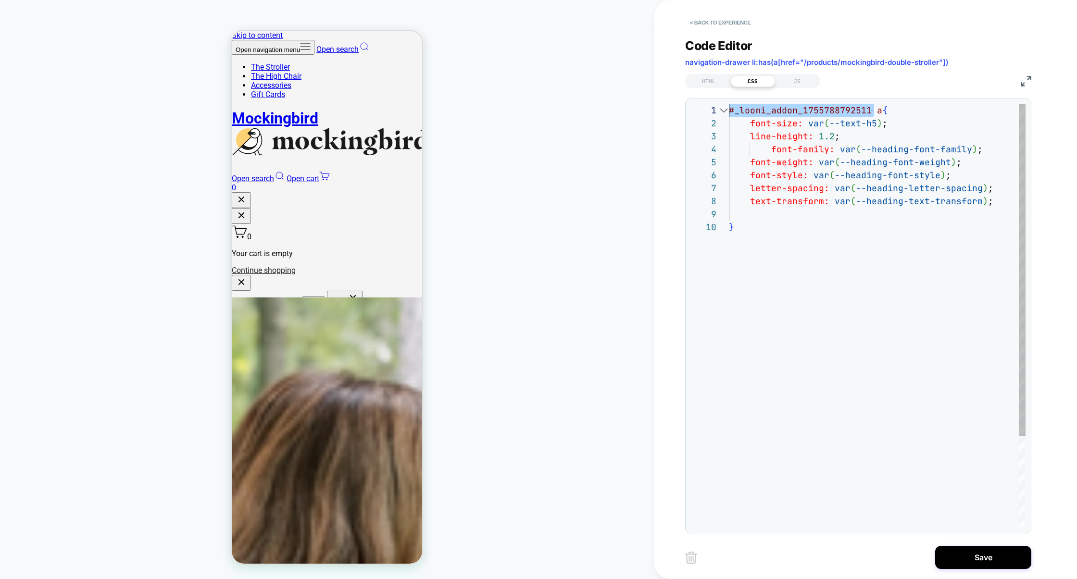
scroll to position [0, 0]
drag, startPoint x: 872, startPoint y: 112, endPoint x: 533, endPoint y: 112, distance: 339.0
click at [729, 112] on div "# _ loomi_addon_1755788792511 a { font-size: var ( --text-h5 ) ; line-height: 1…" at bounding box center [877, 374] width 297 height 541
click at [743, 266] on div "# _ loomi_addon_1755788792511 a { font-size: var ( --text-h5 ) ; line-height: 1…" at bounding box center [877, 374] width 297 height 541
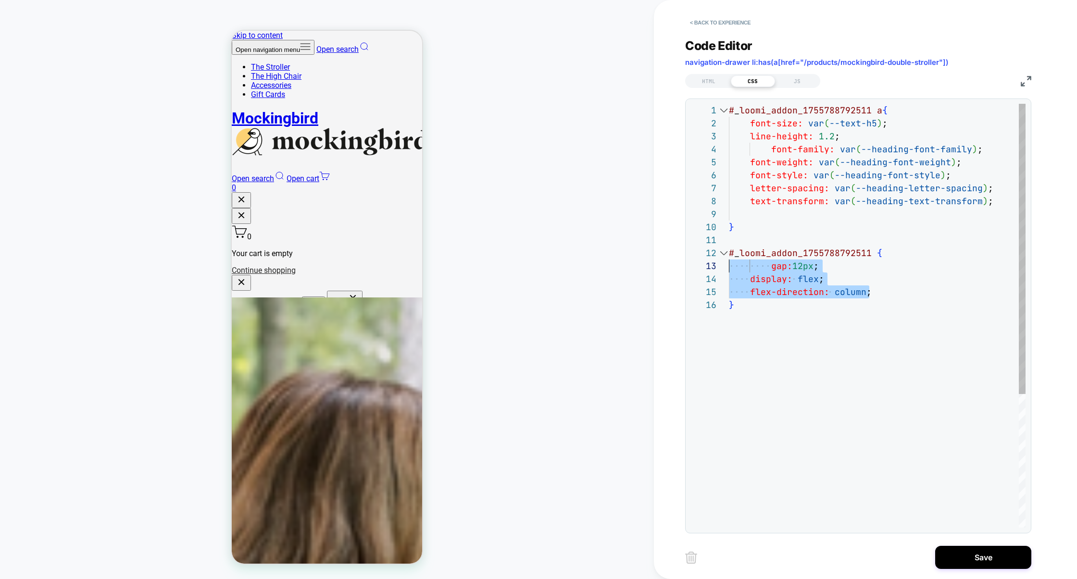
scroll to position [39, 0]
drag, startPoint x: 887, startPoint y: 294, endPoint x: 662, endPoint y: 276, distance: 226.3
click at [661, 276] on div "**********" at bounding box center [865, 289] width 423 height 579
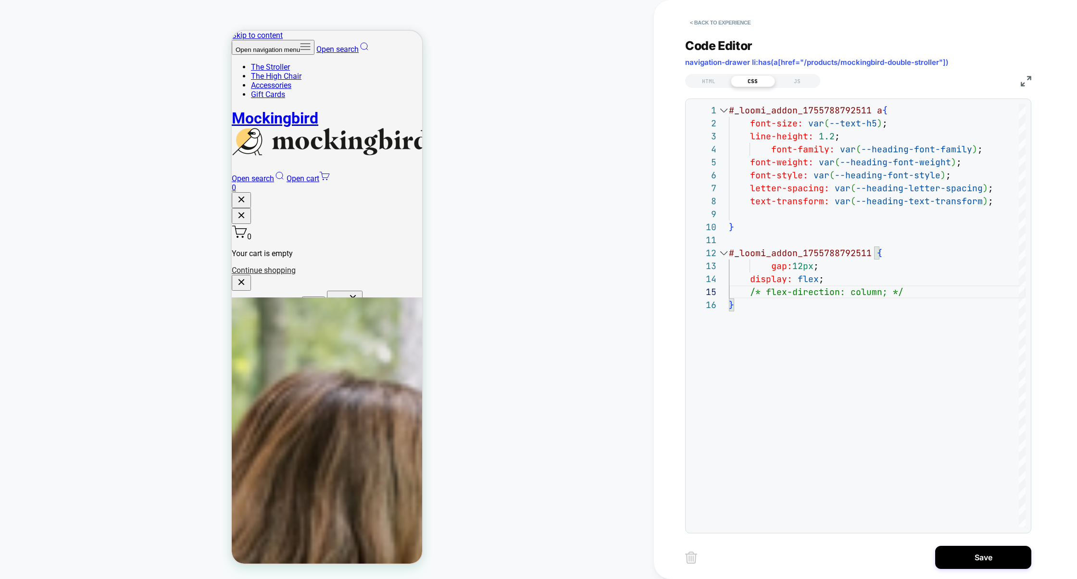
scroll to position [52, 140]
click at [805, 266] on div "# _ loomi_addon_1755788792511 a { font-size: var ( --text-h5 ) ; line-height: 1…" at bounding box center [877, 413] width 297 height 619
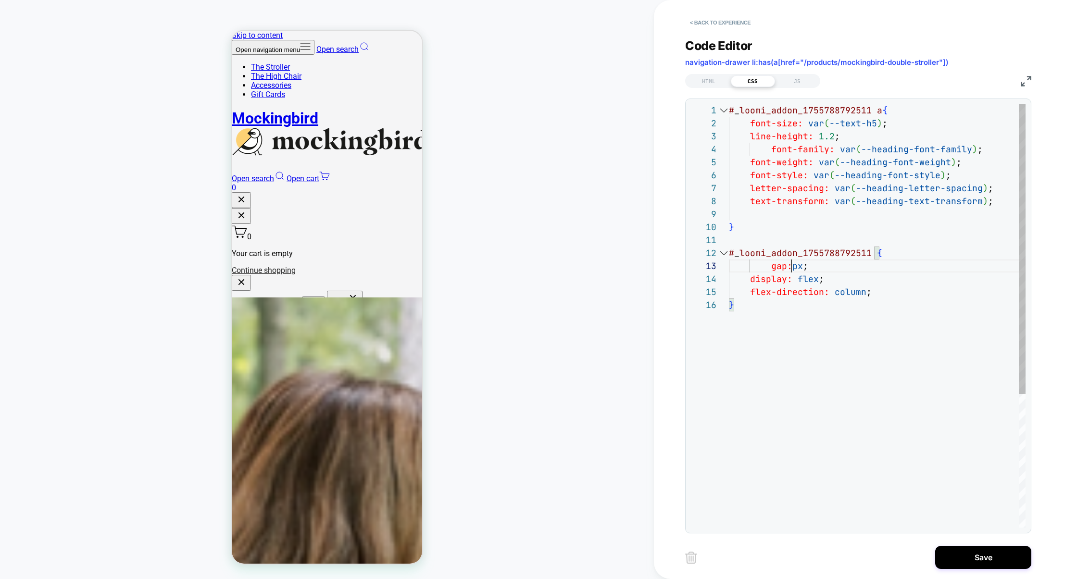
scroll to position [26, 67]
click at [887, 289] on div "# _ loomi_addon_1755788792511 a { font-size: var ( --text-h5 ) ; line-height: 1…" at bounding box center [877, 413] width 297 height 619
click at [861, 359] on div "# _ loomi_addon_1755788792511 a { font-size: var ( --text-h5 ) ; line-height: 1…" at bounding box center [877, 420] width 297 height 632
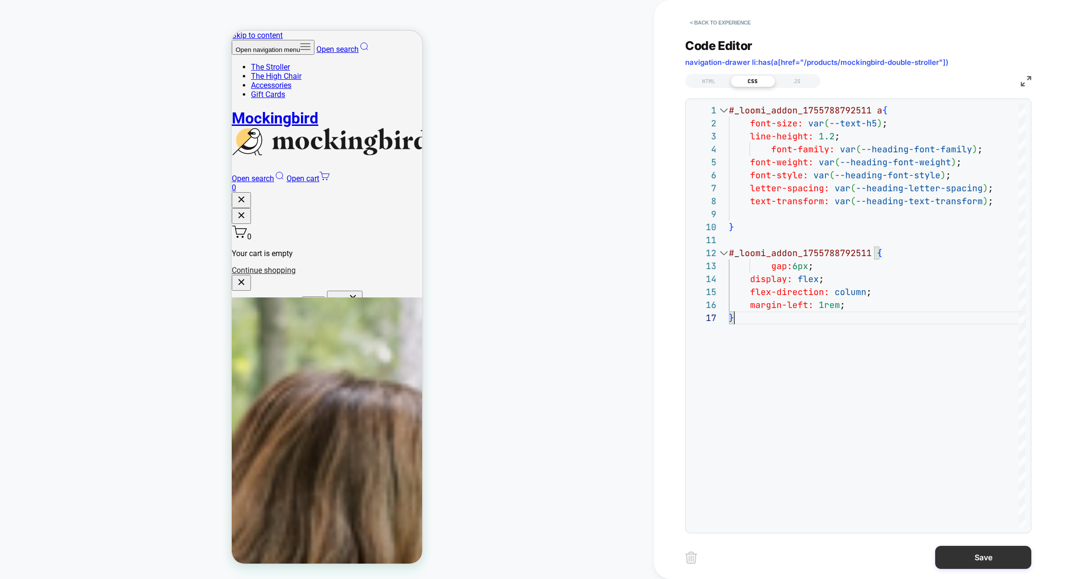
type textarea "**********"
click at [964, 550] on button "Save" at bounding box center [983, 557] width 96 height 23
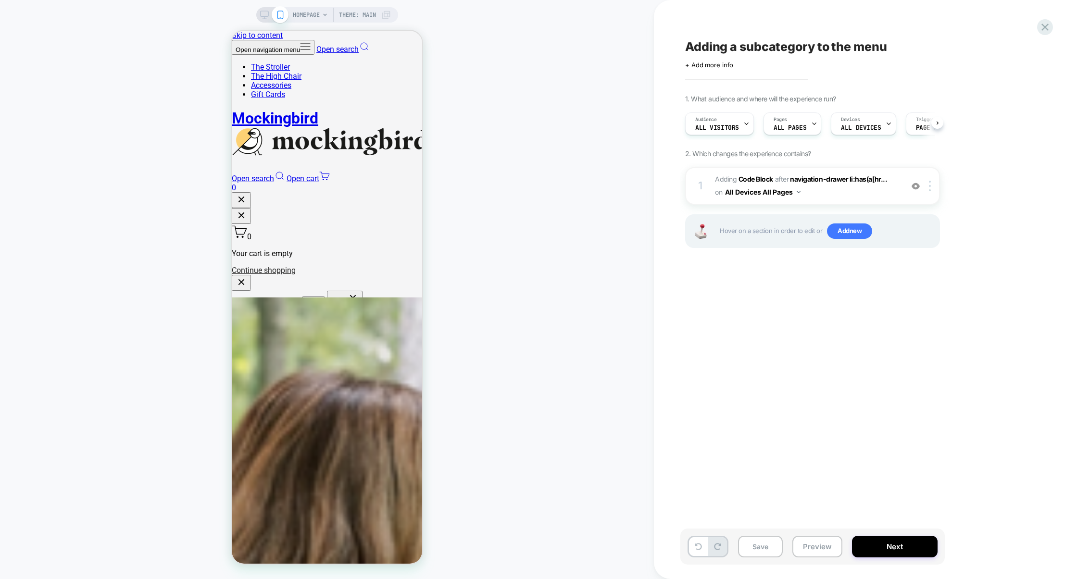
scroll to position [0, 0]
click at [755, 540] on button "Save" at bounding box center [760, 547] width 45 height 22
click at [829, 553] on button "Preview" at bounding box center [817, 547] width 50 height 22
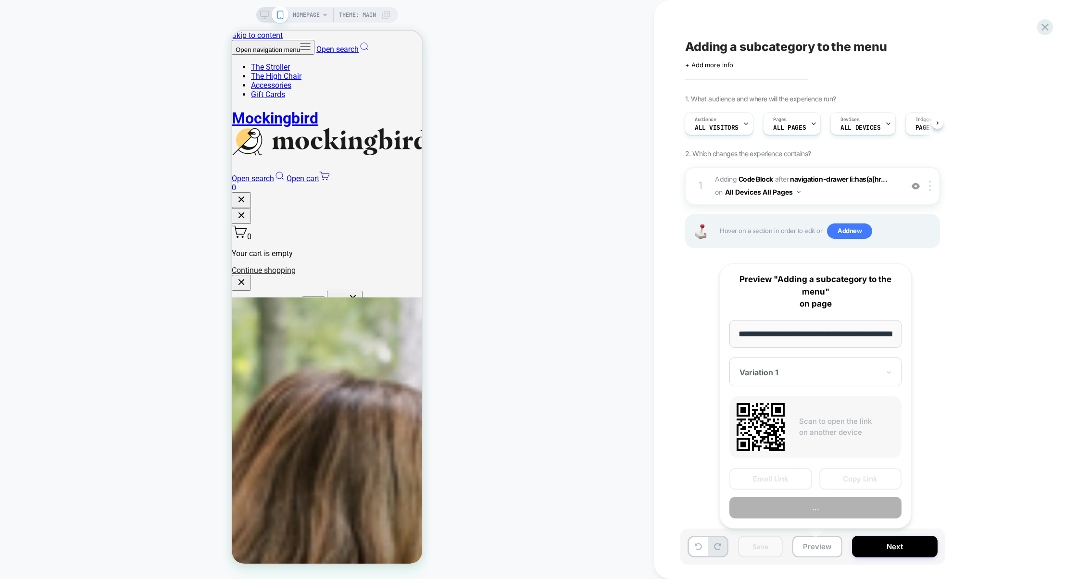
scroll to position [0, 39]
click at [831, 511] on button "Preview" at bounding box center [816, 508] width 172 height 22
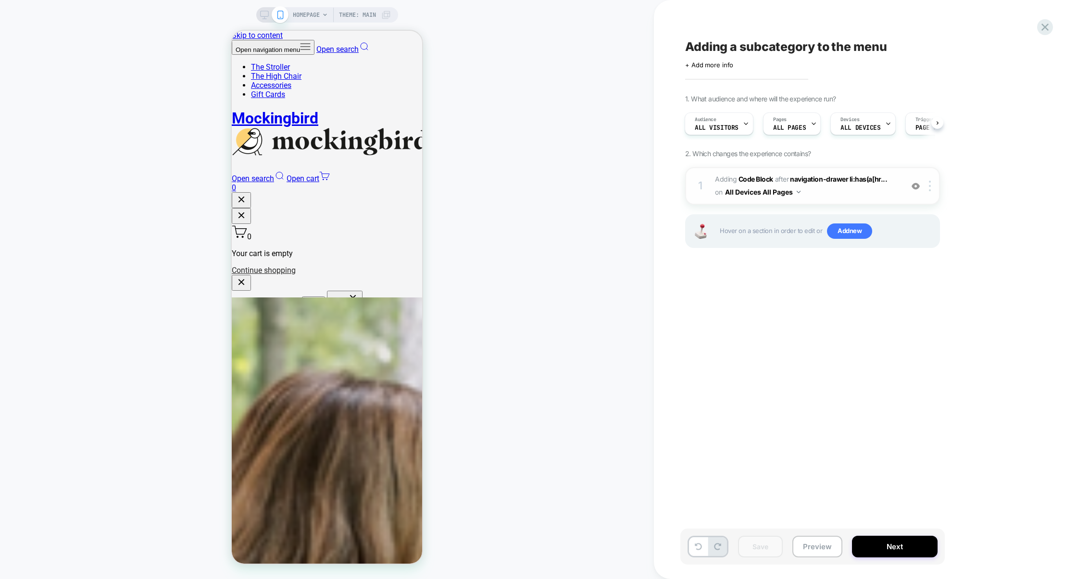
click at [842, 189] on span "Adding Code Block AFTER navigation-drawer li:has(a[hr... navigation-drawer li:h…" at bounding box center [806, 186] width 183 height 26
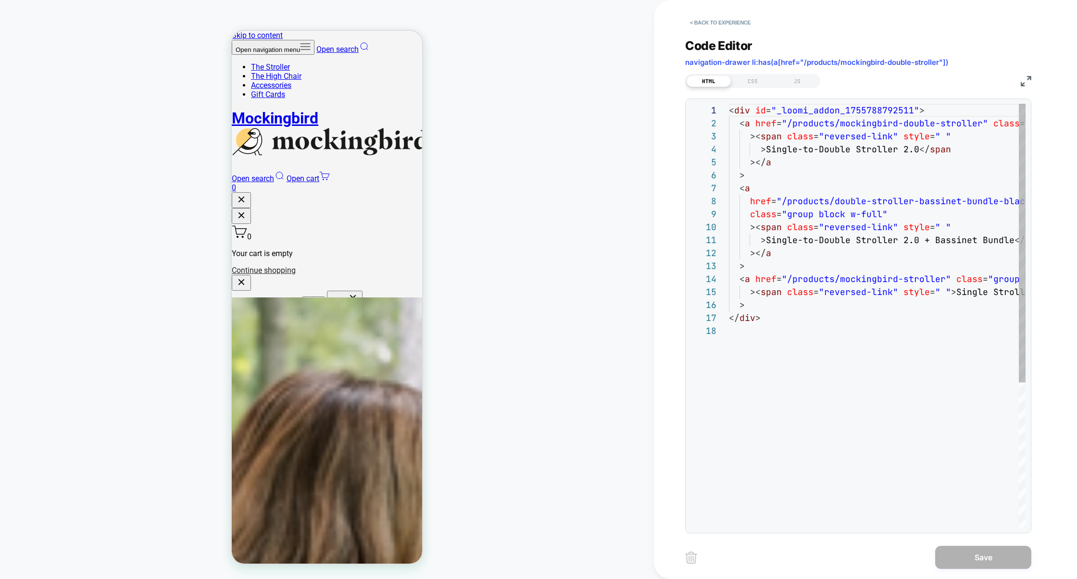
scroll to position [130, 0]
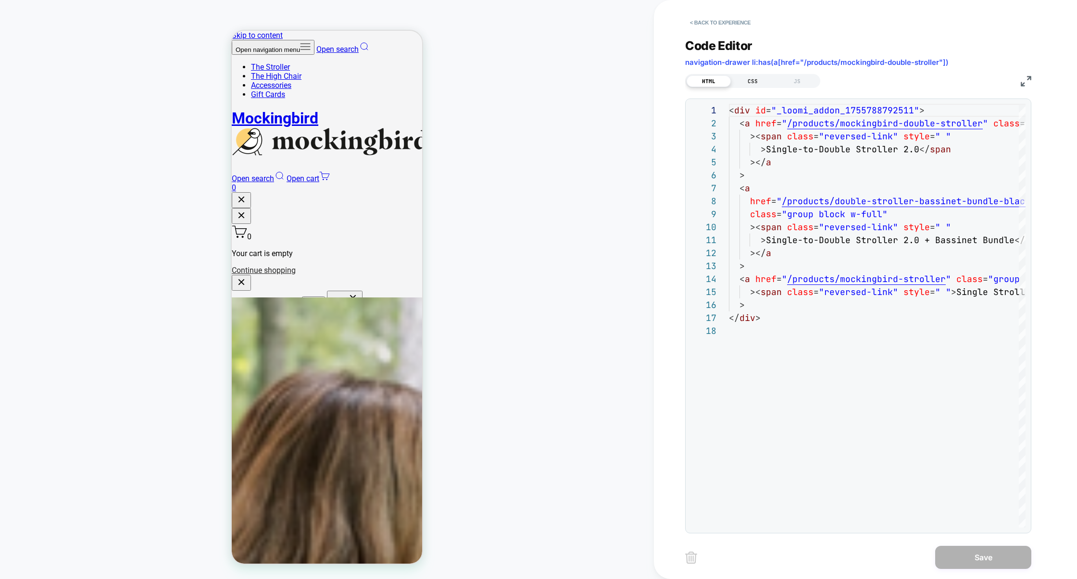
click at [754, 83] on div "CSS" at bounding box center [753, 81] width 44 height 12
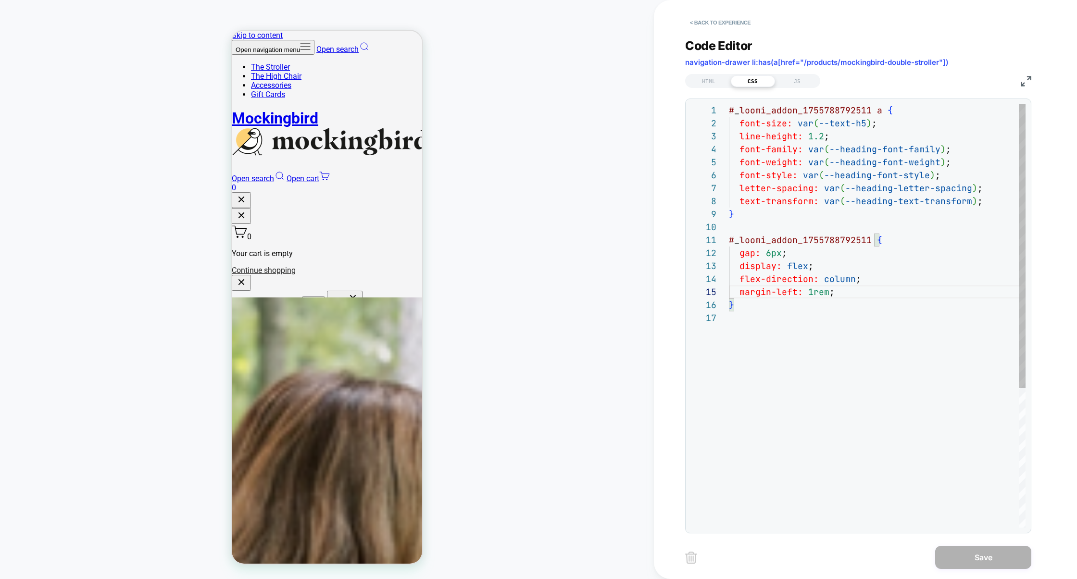
click at [851, 299] on div "# _ loomi_addon_1755788792511 a { font-size: var ( --text-h5 ) ; line-height: 1…" at bounding box center [877, 420] width 297 height 632
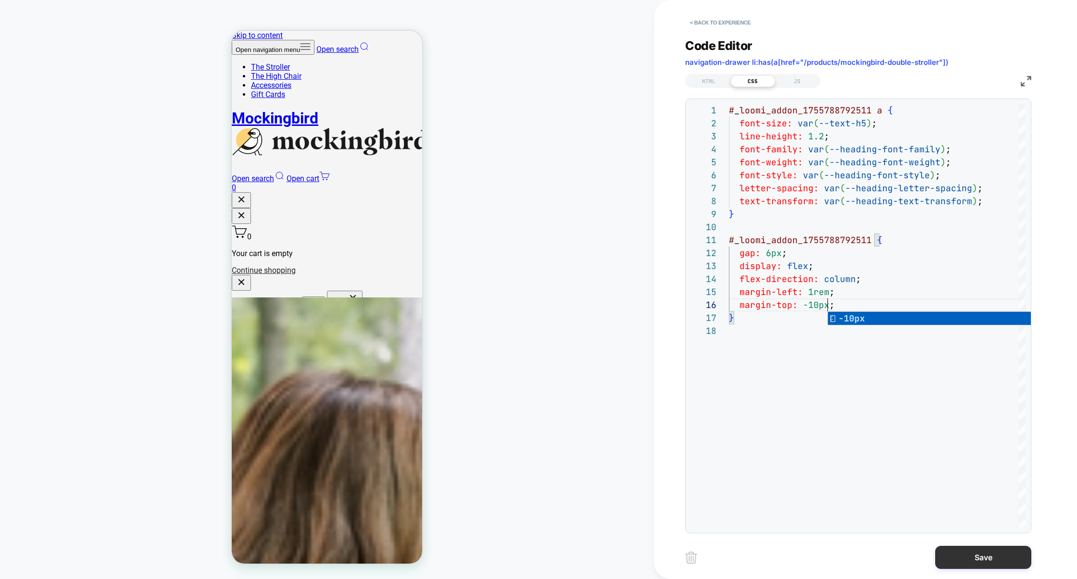
type textarea "**********"
click at [963, 564] on button "Save" at bounding box center [983, 557] width 96 height 23
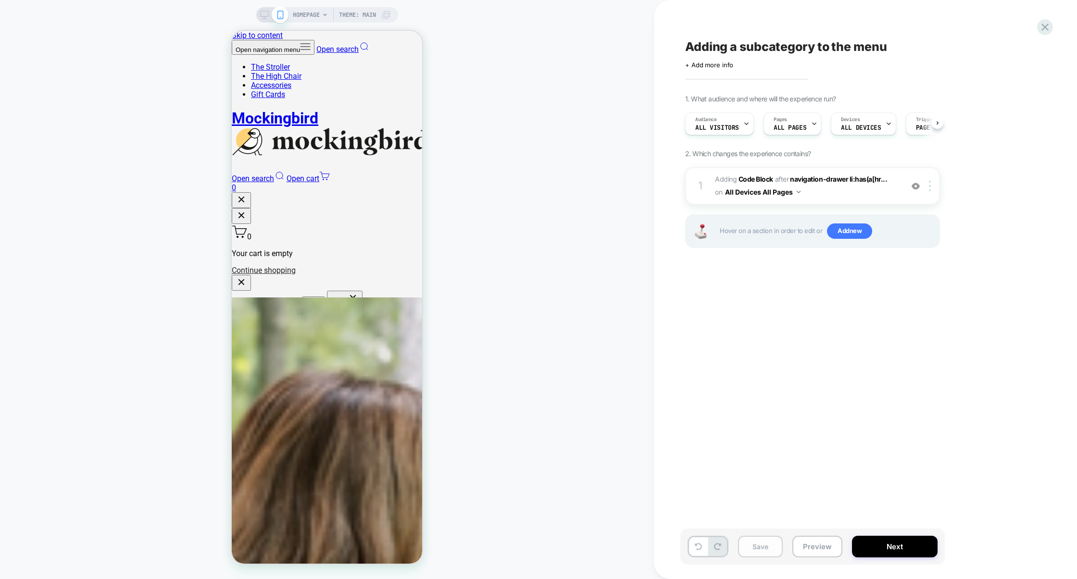
scroll to position [0, 0]
click at [750, 540] on button "Save" at bounding box center [760, 547] width 45 height 22
click at [792, 540] on div "Save Preview Next" at bounding box center [812, 547] width 264 height 36
click at [805, 540] on button "Preview" at bounding box center [817, 547] width 50 height 22
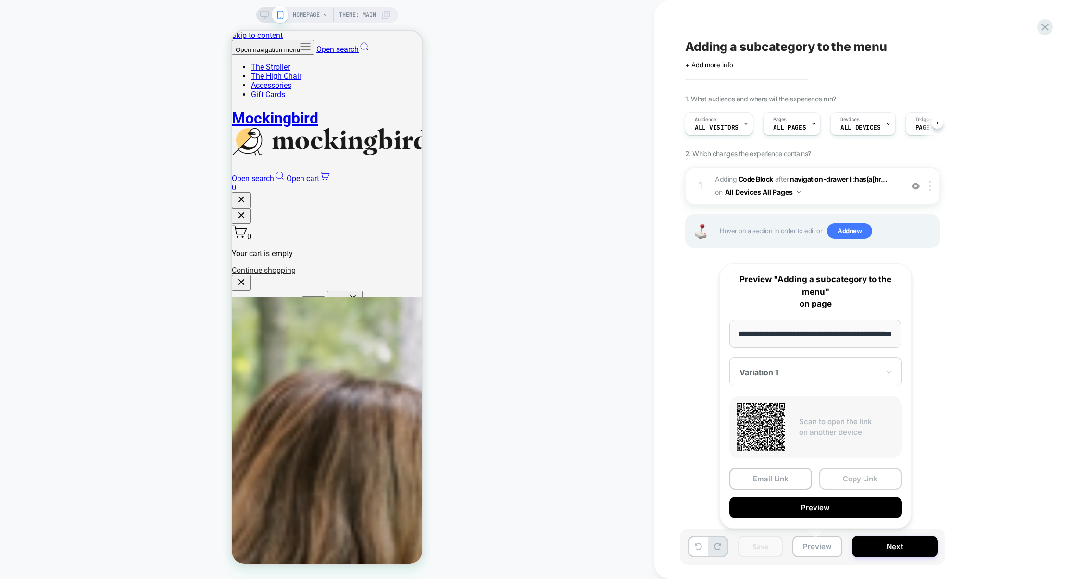
scroll to position [0, 0]
click at [851, 475] on button "Copy Link" at bounding box center [860, 479] width 83 height 22
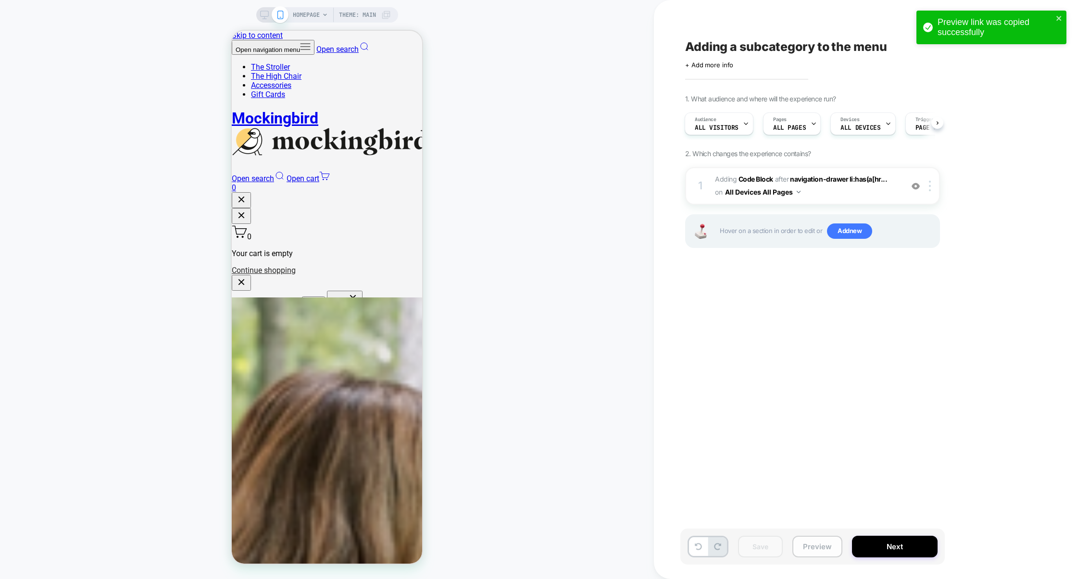
click at [812, 541] on button "Preview" at bounding box center [817, 547] width 50 height 22
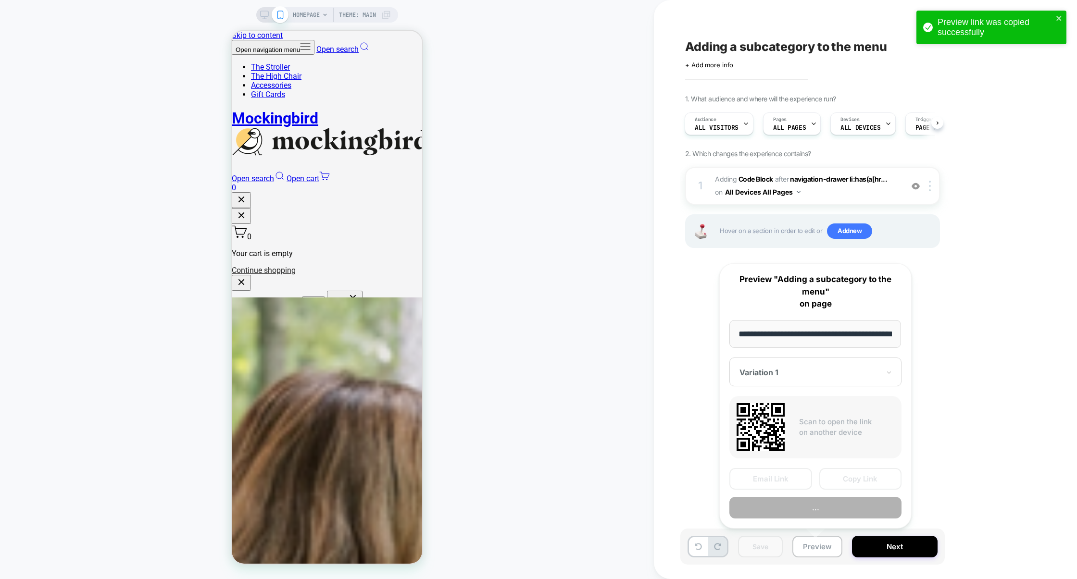
click at [817, 503] on button "..." at bounding box center [816, 508] width 172 height 22
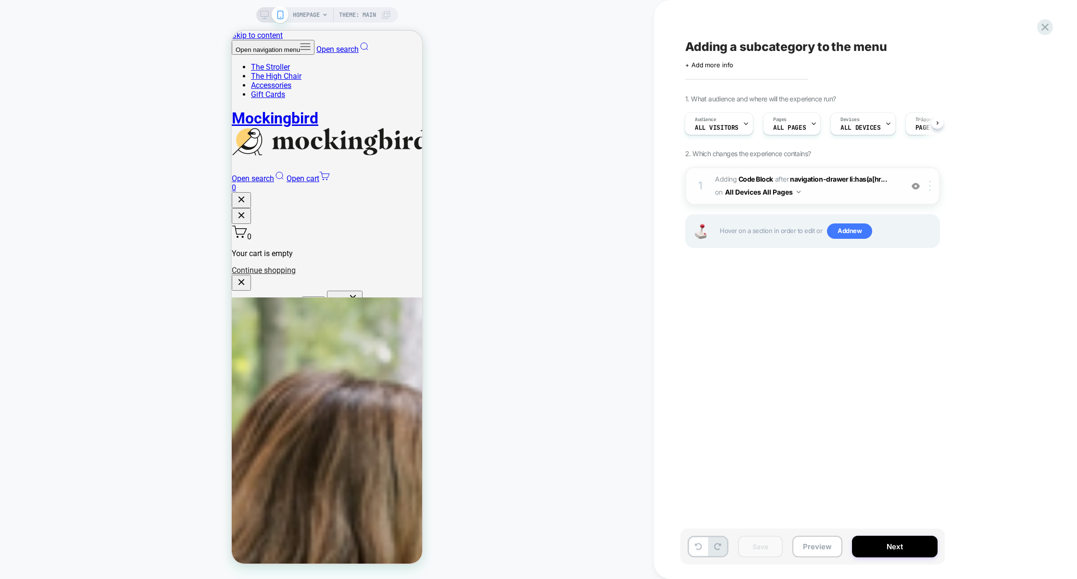
click at [931, 190] on img at bounding box center [930, 186] width 2 height 11
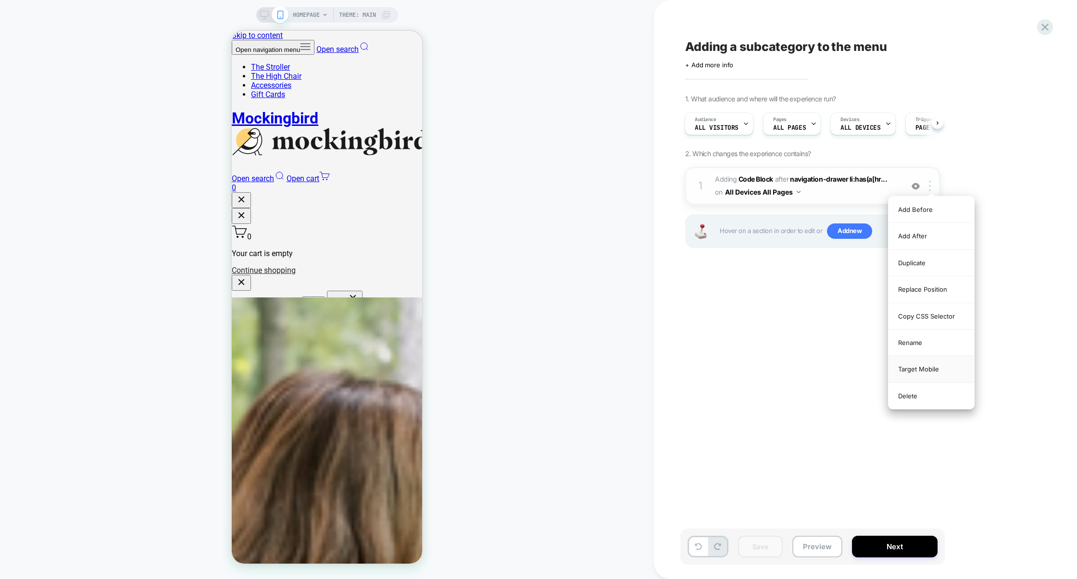
click at [930, 367] on div "Target Mobile" at bounding box center [932, 369] width 86 height 26
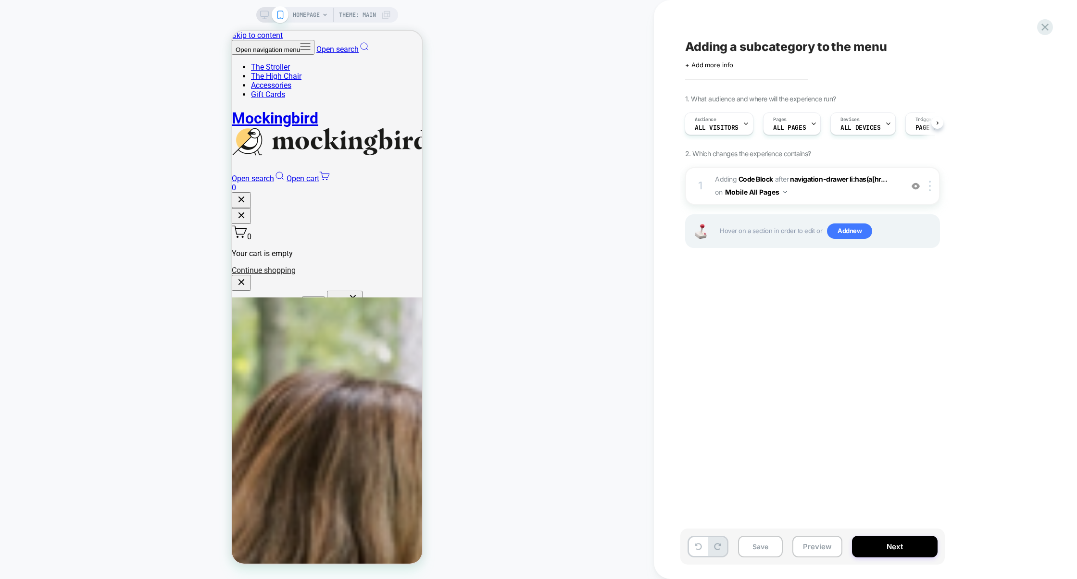
click at [263, 15] on icon at bounding box center [264, 15] width 9 height 9
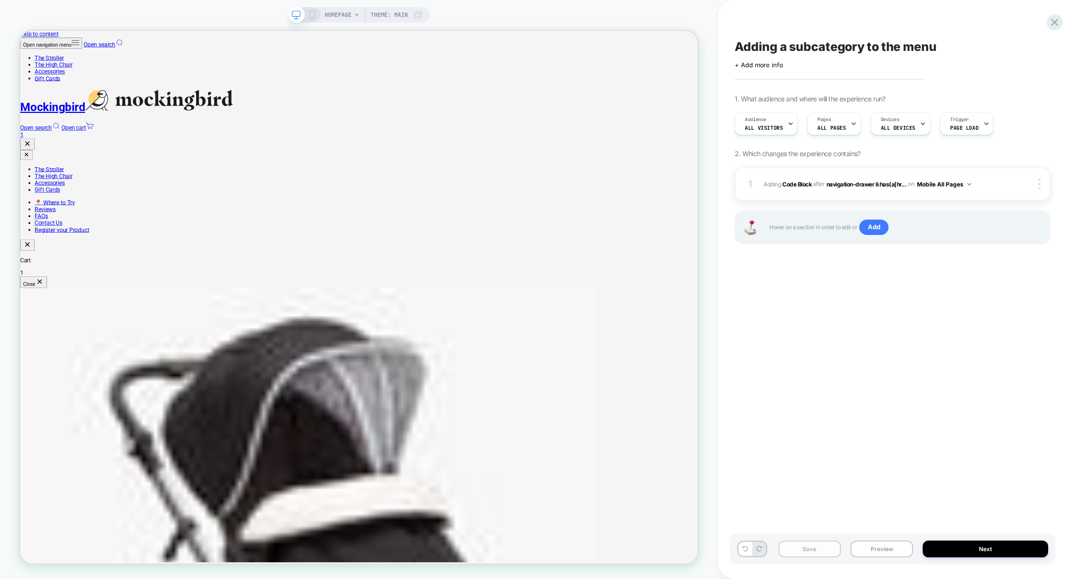
click at [814, 545] on button "Save" at bounding box center [810, 549] width 63 height 17
click at [873, 550] on button "Preview" at bounding box center [882, 549] width 63 height 17
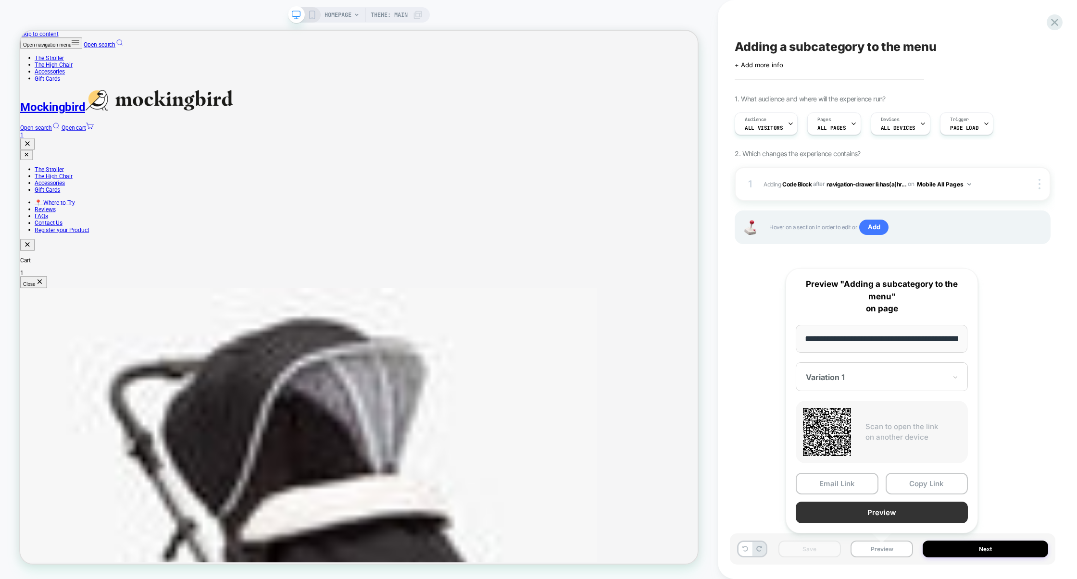
click at [890, 516] on button "Preview" at bounding box center [882, 513] width 172 height 22
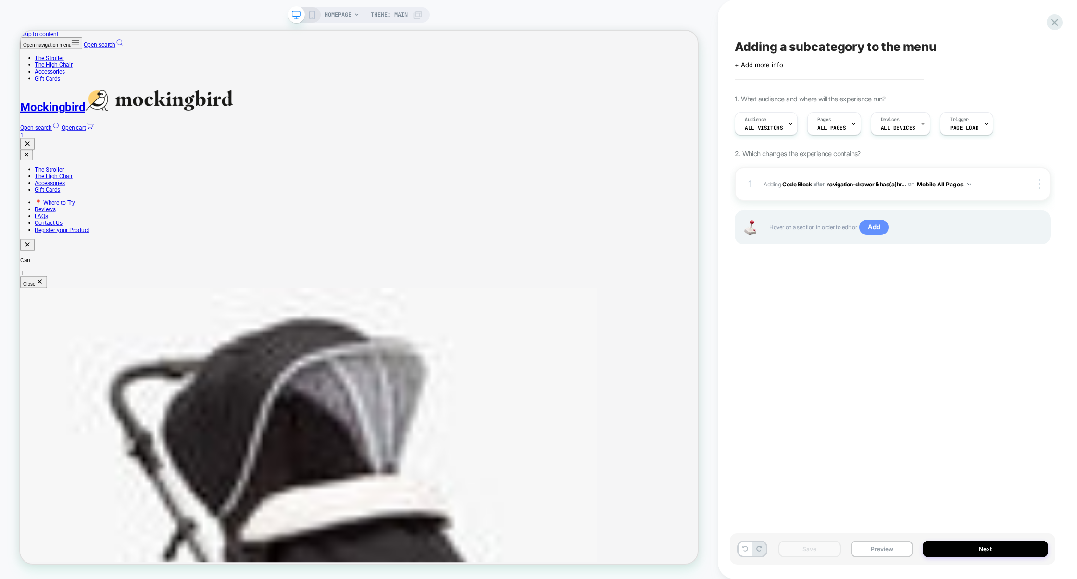
click at [878, 231] on span "Add" at bounding box center [873, 227] width 29 height 15
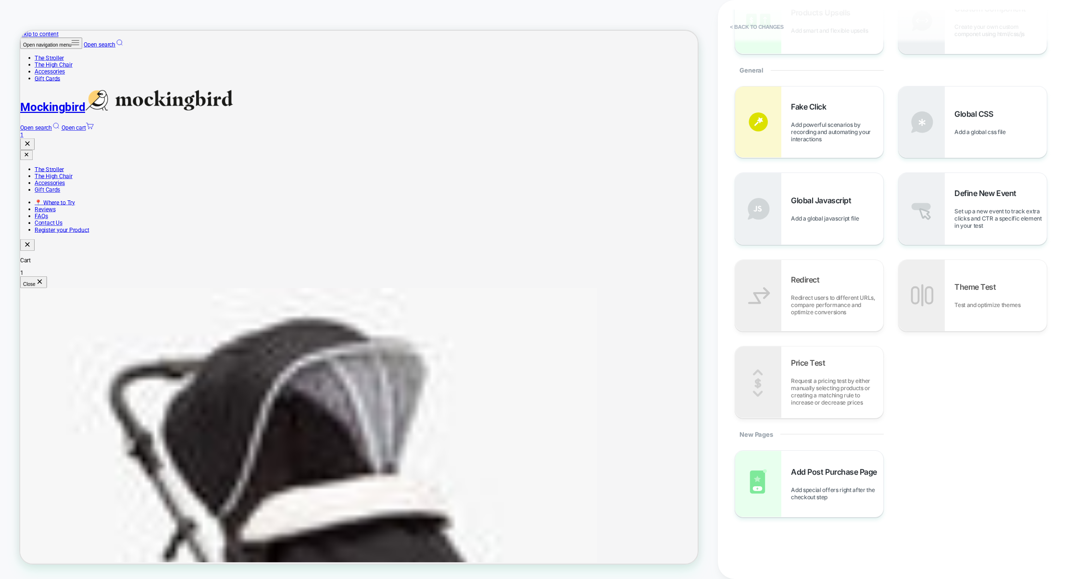
scroll to position [199, 0]
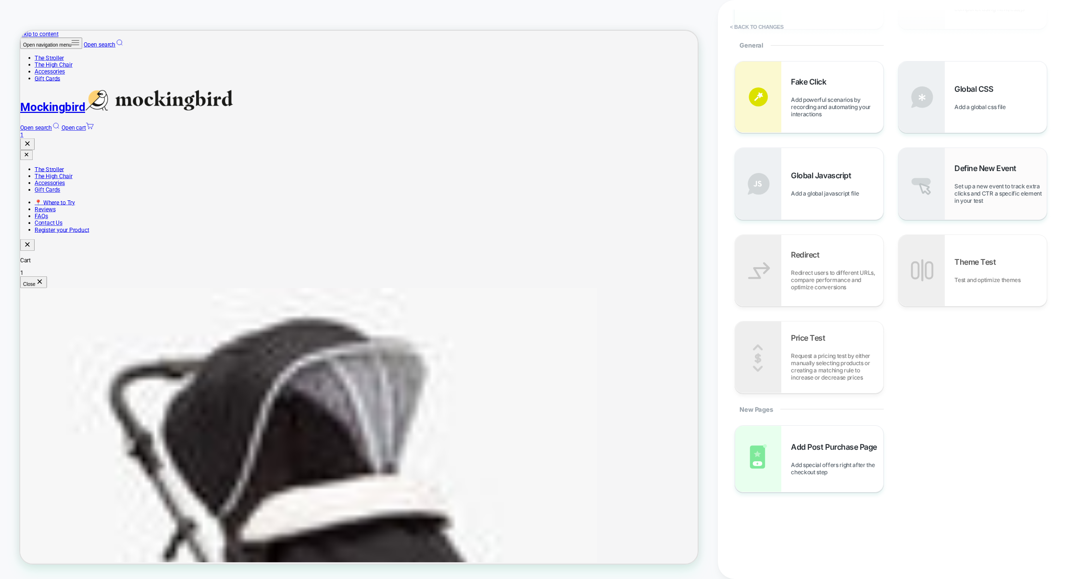
click at [969, 191] on span "Set up a new event to track extra clicks and CTR a specific element in your test" at bounding box center [1001, 194] width 92 height 22
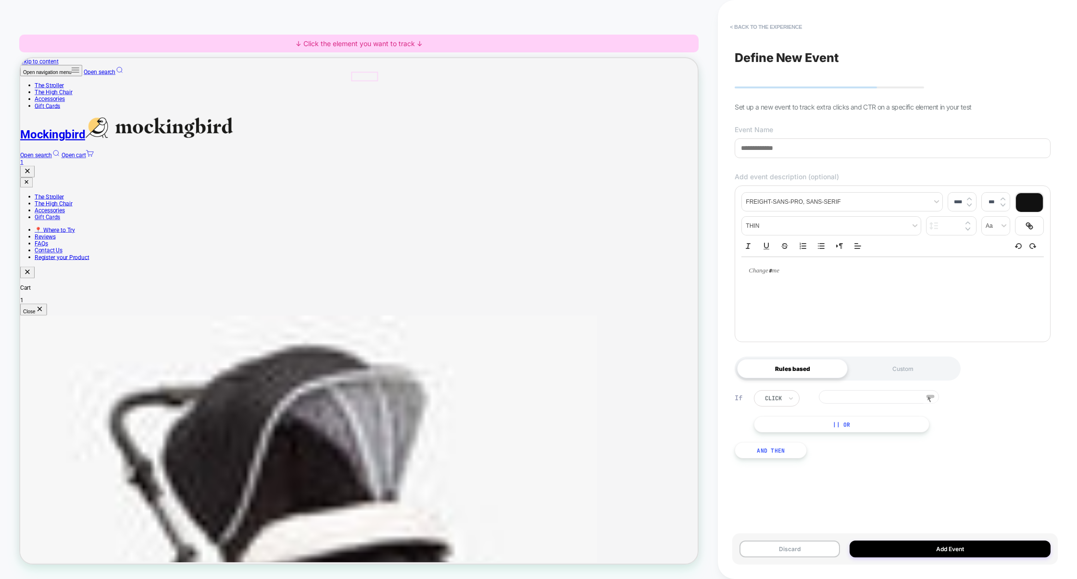
click at [74, 117] on span "Gift Cards" at bounding box center [56, 121] width 34 height 9
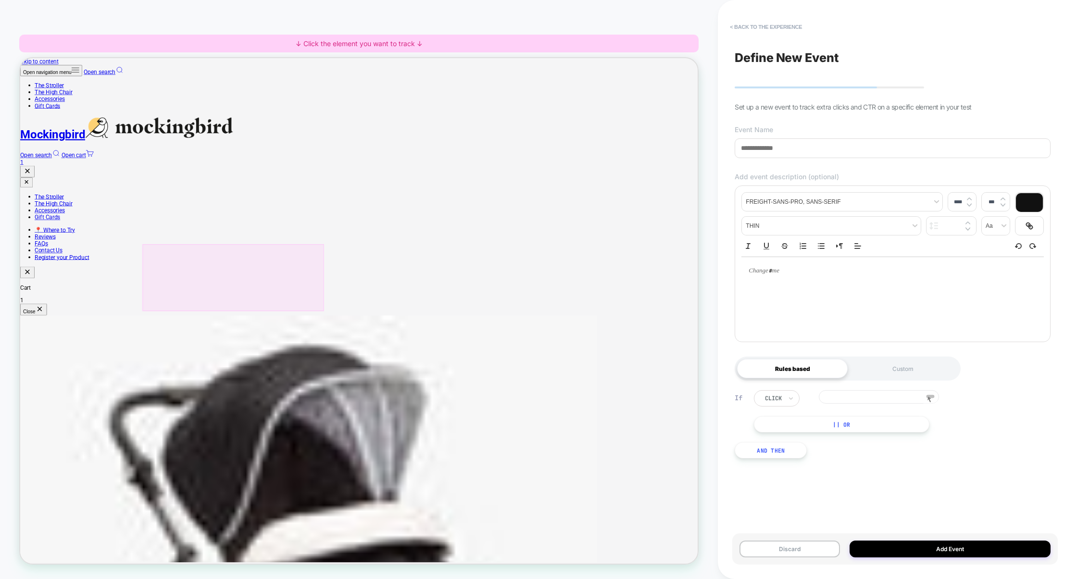
click at [212, 368] on div at bounding box center [304, 350] width 242 height 89
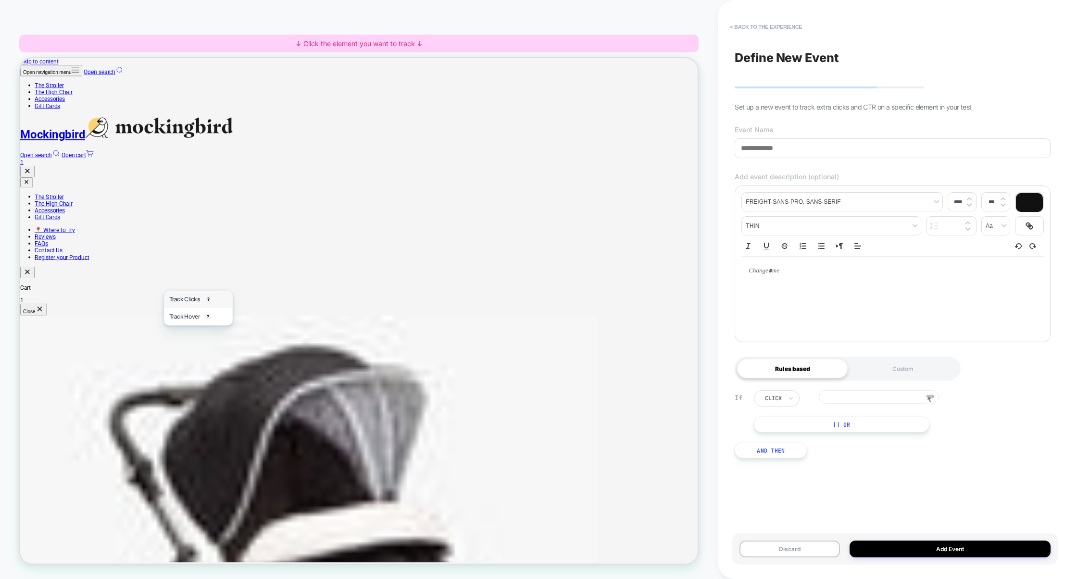
click at [229, 382] on span "Track Clicks" at bounding box center [239, 380] width 41 height 10
click at [791, 24] on button "< back to the experience" at bounding box center [766, 26] width 82 height 15
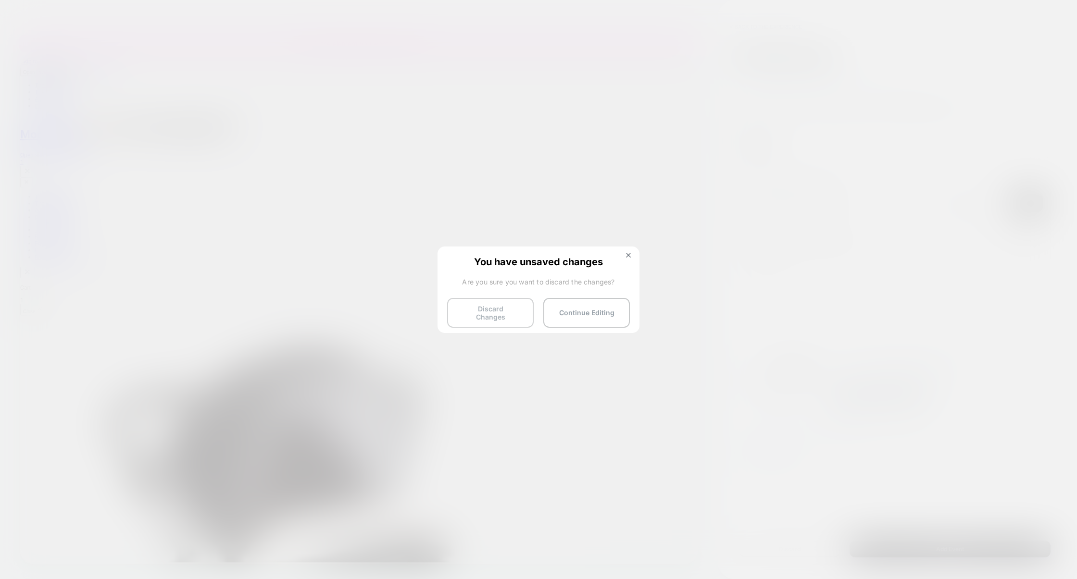
click at [497, 312] on button "Discard Changes" at bounding box center [490, 313] width 87 height 30
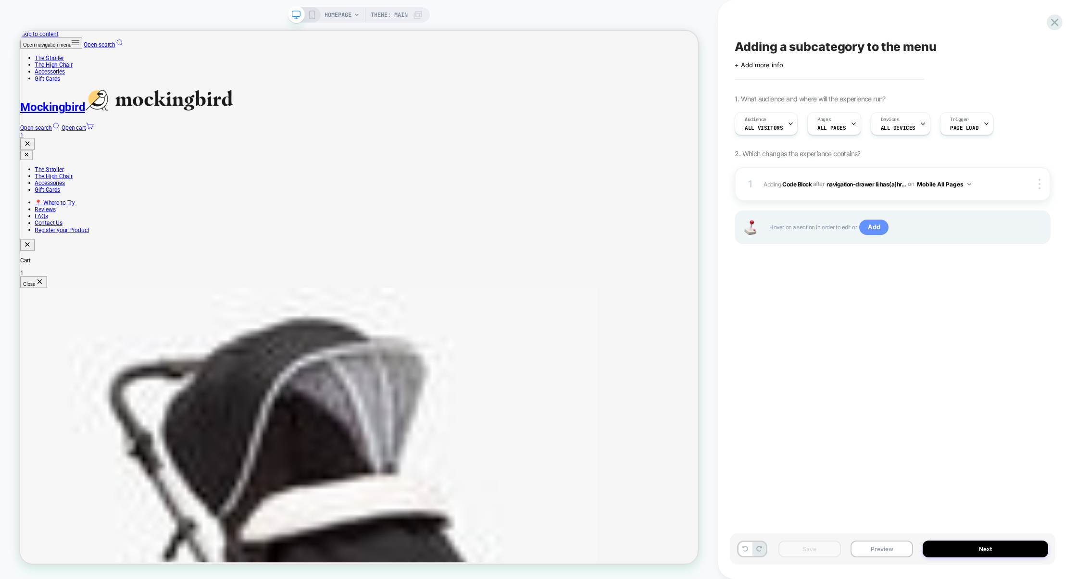
click at [881, 227] on span "Add" at bounding box center [873, 227] width 29 height 15
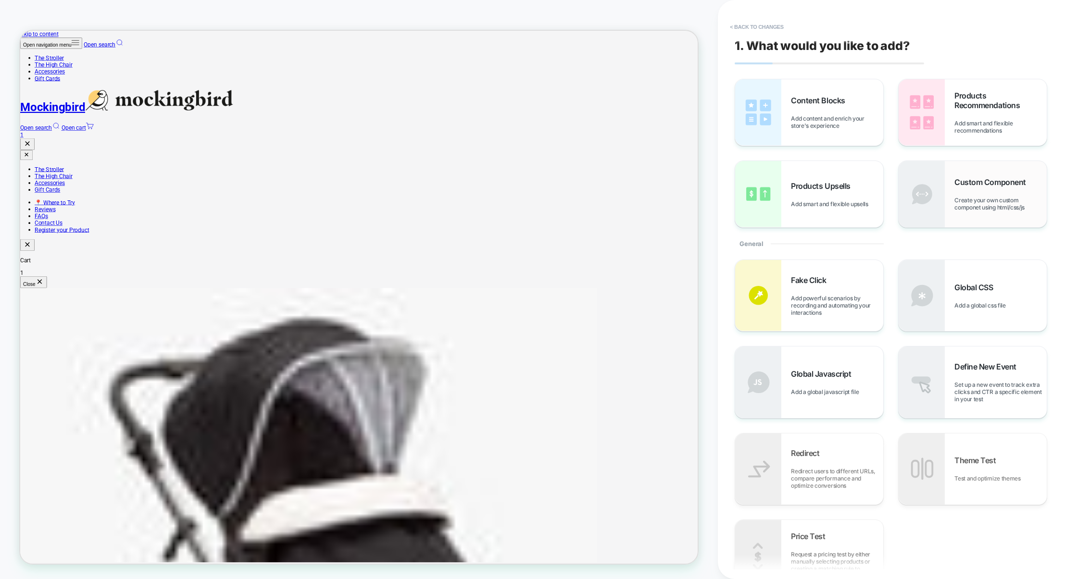
click at [937, 217] on img at bounding box center [922, 194] width 46 height 66
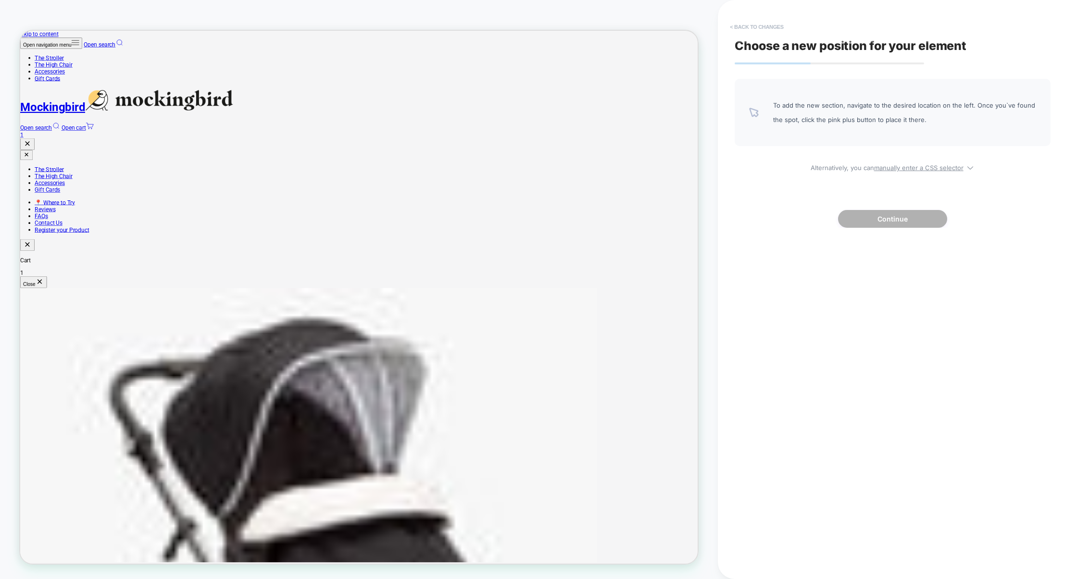
click at [761, 24] on button "< Back to changes" at bounding box center [756, 26] width 63 height 15
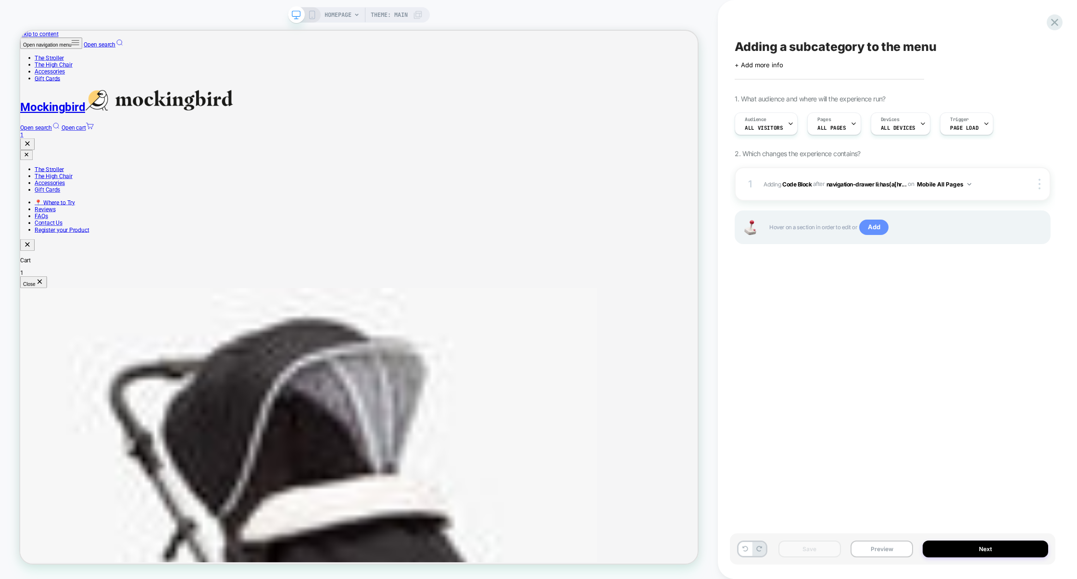
click at [876, 226] on span "Add" at bounding box center [873, 227] width 29 height 15
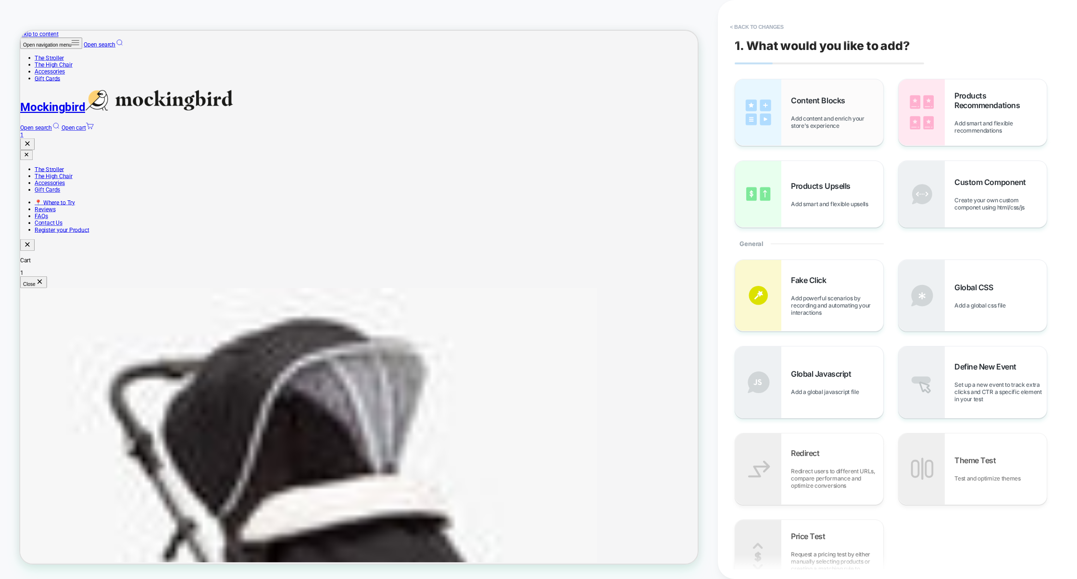
click at [823, 108] on div "Content Blocks Add content and enrich your store's experience" at bounding box center [837, 113] width 92 height 34
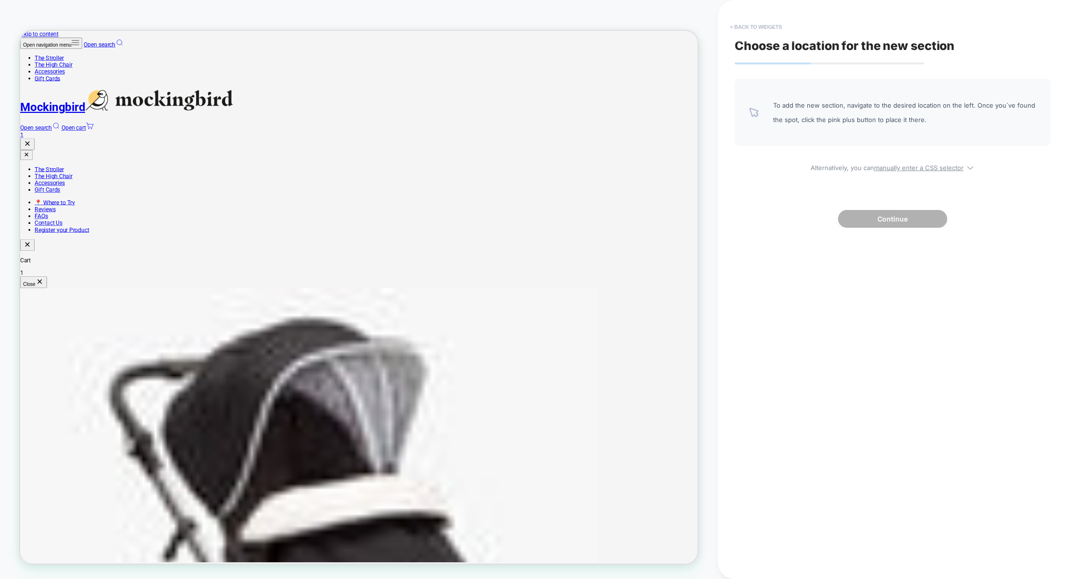
click at [743, 20] on button "< Back to widgets" at bounding box center [756, 26] width 62 height 15
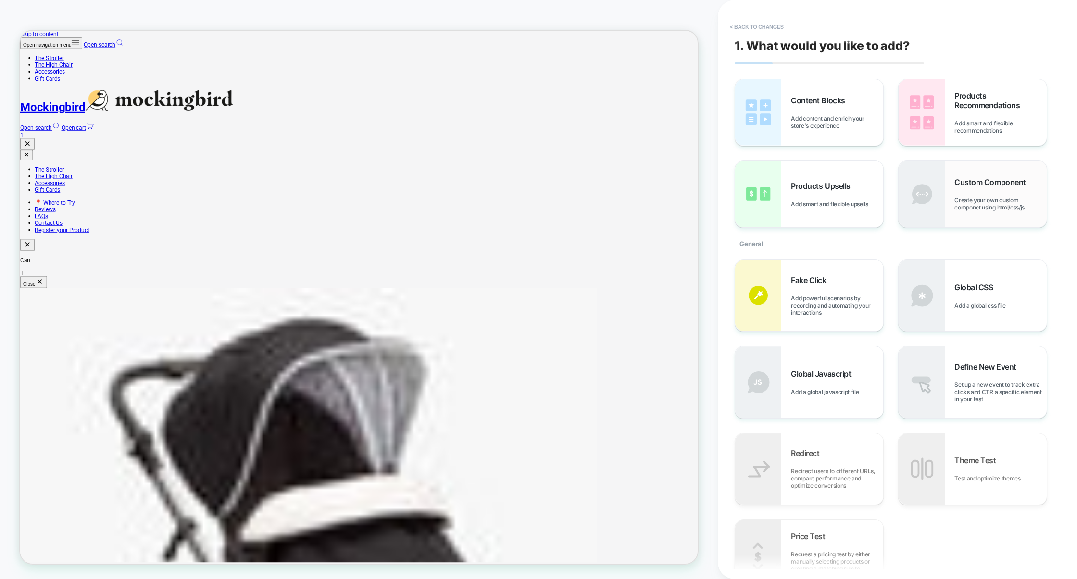
click at [960, 211] on span "Create your own custom componet using html/css/js" at bounding box center [1001, 204] width 92 height 14
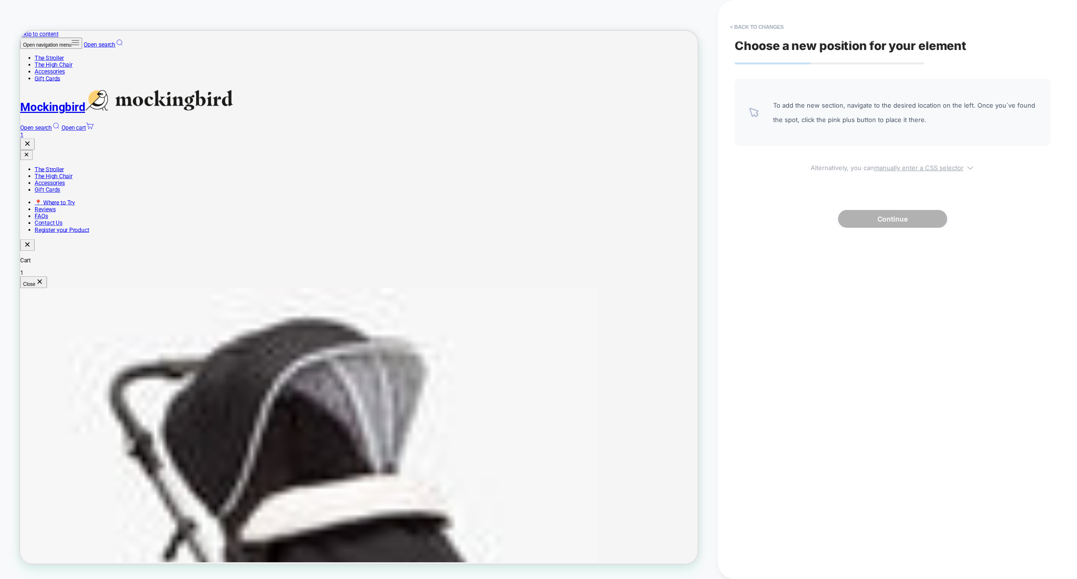
click at [923, 169] on u "manually enter a CSS selector" at bounding box center [918, 168] width 89 height 8
select select "*******"
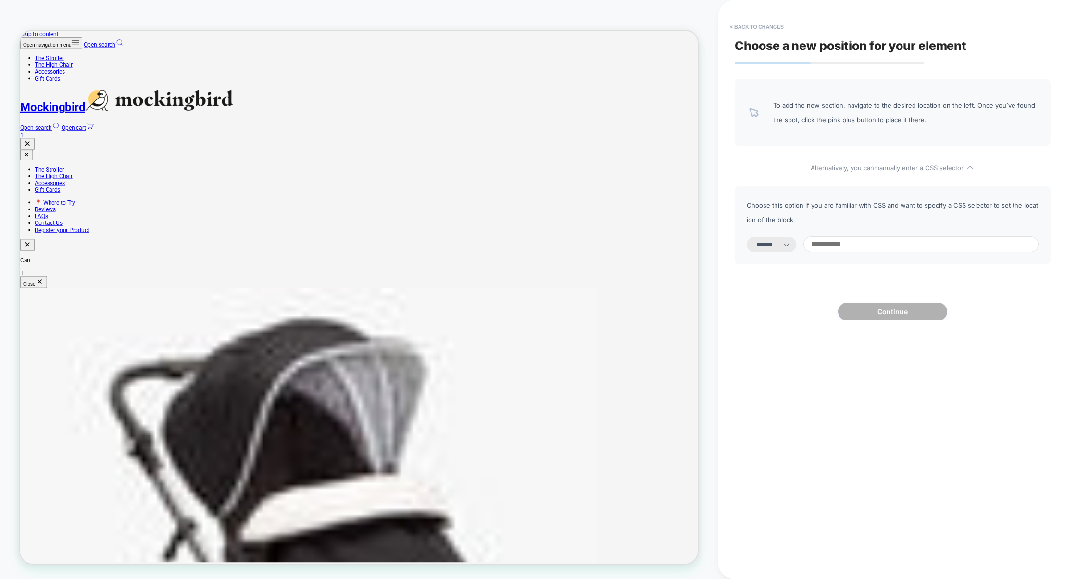
click at [868, 248] on input at bounding box center [921, 245] width 235 height 16
paste input "**********"
type input "**********"
select select "*********"
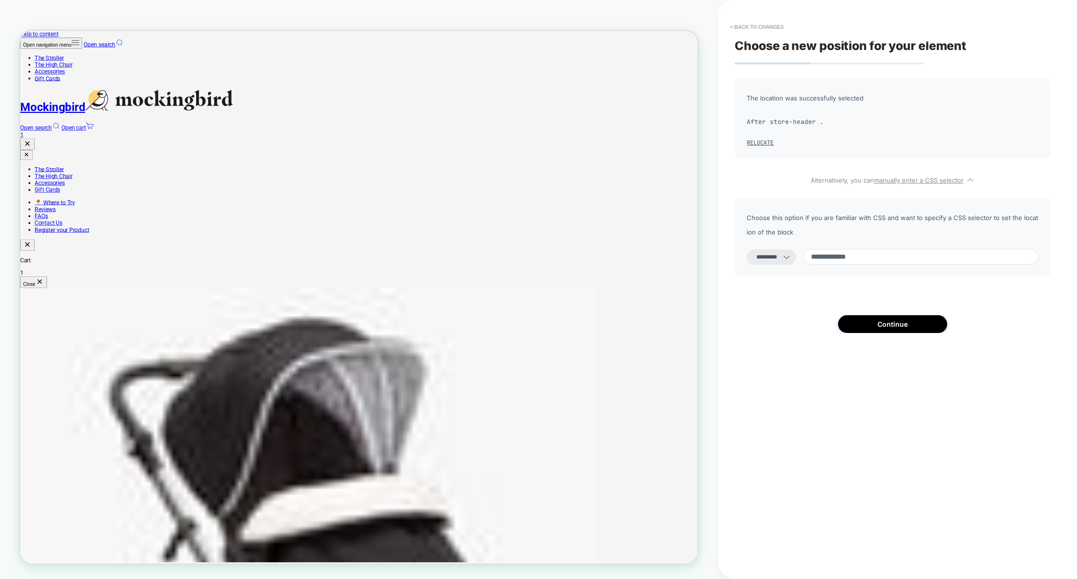
paste input "**********"
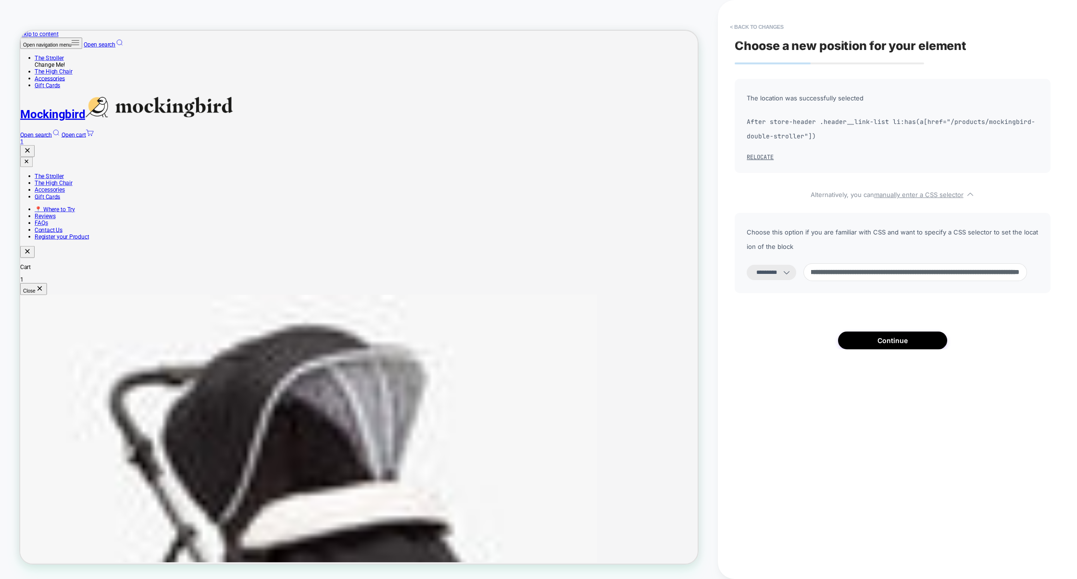
scroll to position [0, 0]
drag, startPoint x: 891, startPoint y: 271, endPoint x: 805, endPoint y: 270, distance: 86.6
click at [805, 271] on div "**********" at bounding box center [893, 273] width 292 height 18
type input "**********"
click at [895, 336] on button "Continue" at bounding box center [892, 341] width 109 height 18
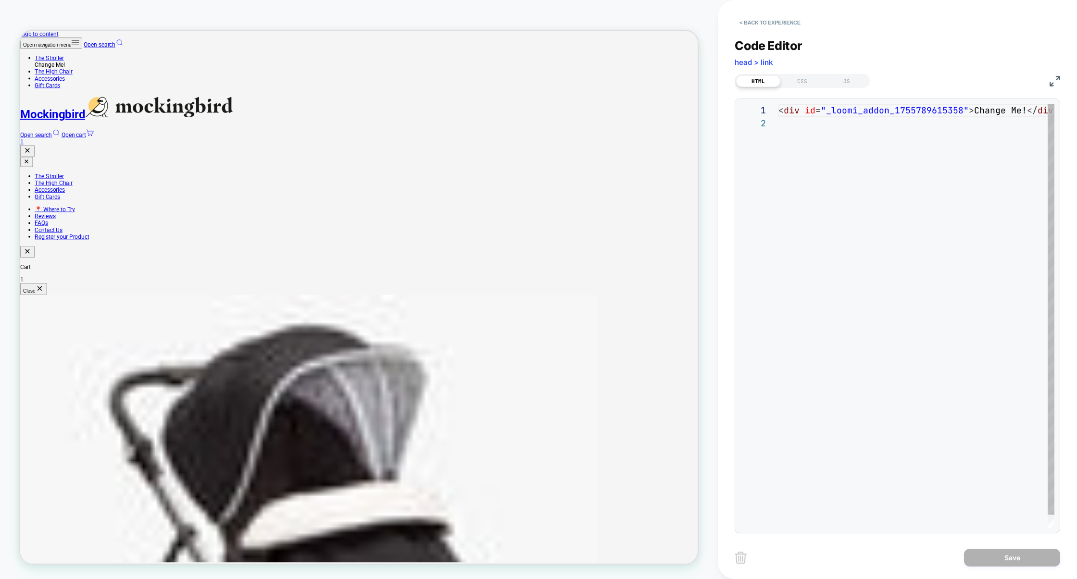
scroll to position [13, 0]
click at [1059, 81] on img at bounding box center [1055, 81] width 11 height 11
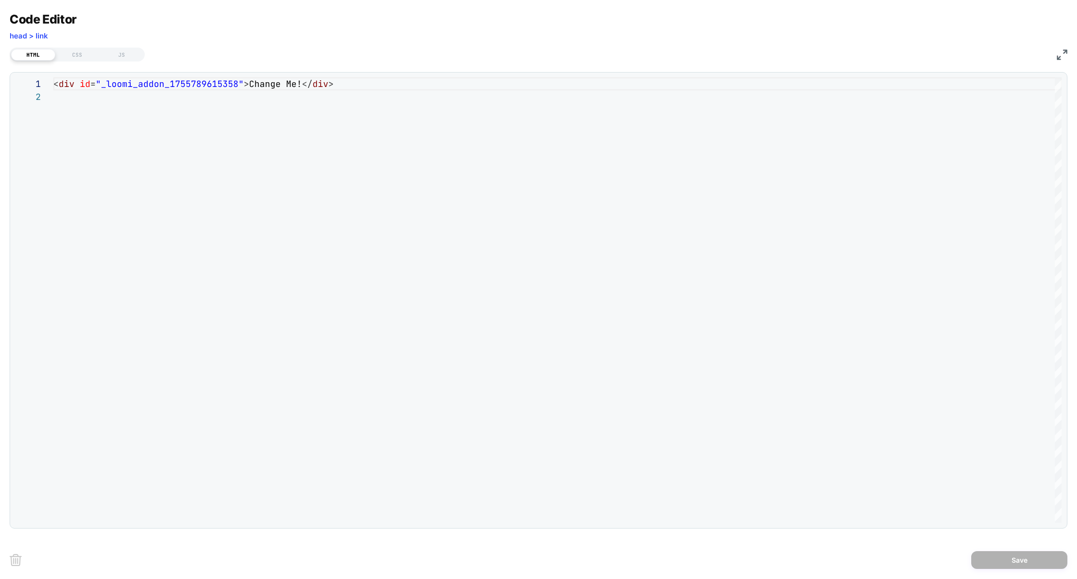
click at [1061, 59] on img at bounding box center [1062, 55] width 11 height 11
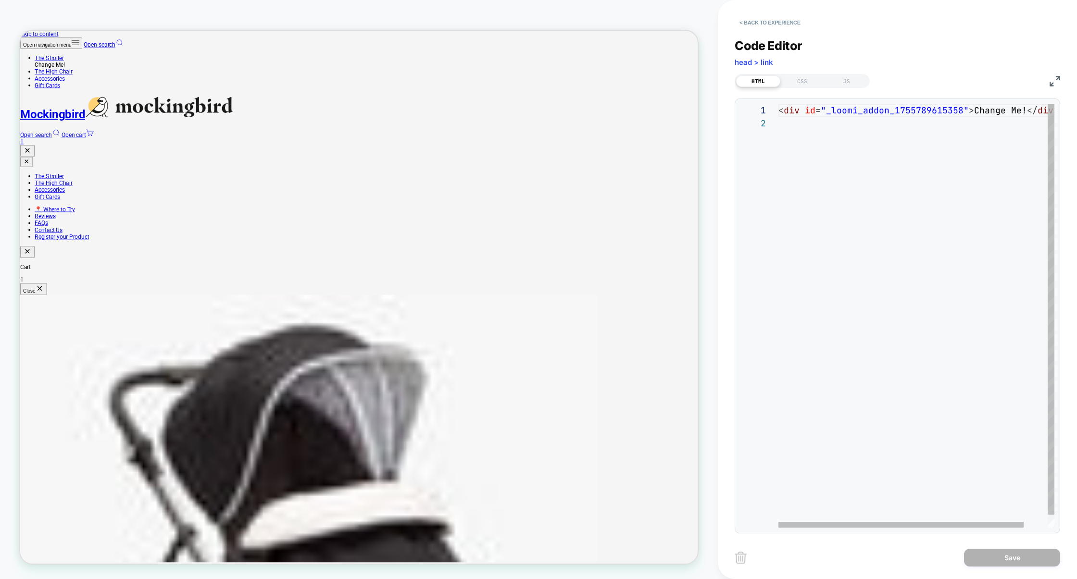
click at [999, 115] on div "< div id = "_loomi_addon_1755789615358" > Change Me! </ div >" at bounding box center [930, 322] width 303 height 437
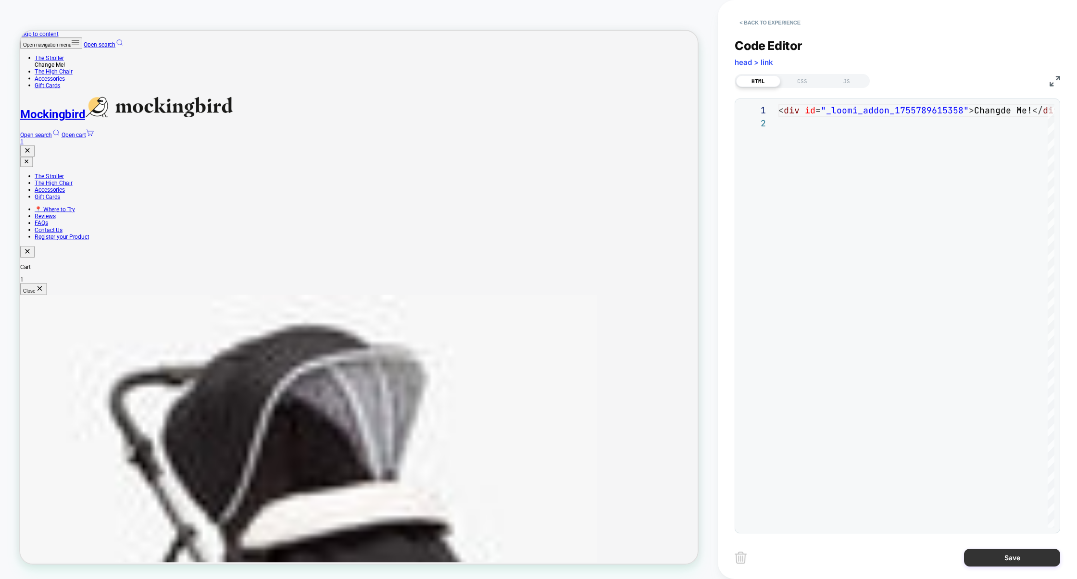
type textarea "**********"
click at [994, 563] on button "Save" at bounding box center [1012, 558] width 96 height 18
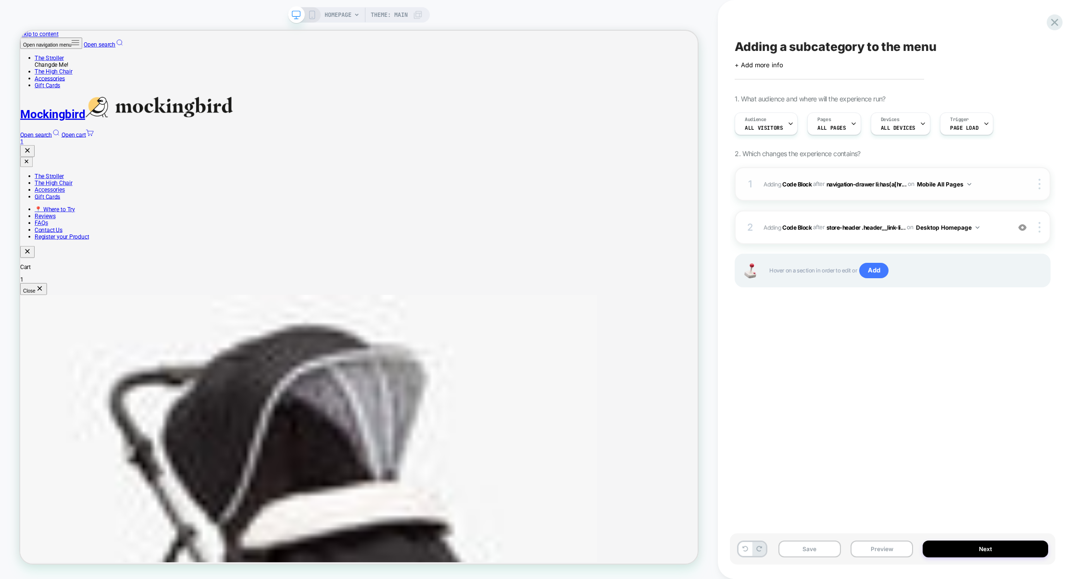
click at [851, 194] on div "1 Adding Code Block AFTER navigation-drawer li:has(a[hr... navigation-drawer li…" at bounding box center [893, 184] width 316 height 34
drag, startPoint x: 997, startPoint y: 184, endPoint x: 516, endPoint y: 30, distance: 504.9
click at [997, 184] on span "Adding Code Block AFTER navigation-drawer li:has(a[hr... navigation-drawer li:h…" at bounding box center [884, 184] width 241 height 12
click at [1043, 180] on div at bounding box center [1041, 184] width 18 height 11
click at [990, 211] on div "Target All Devices" at bounding box center [983, 210] width 86 height 26
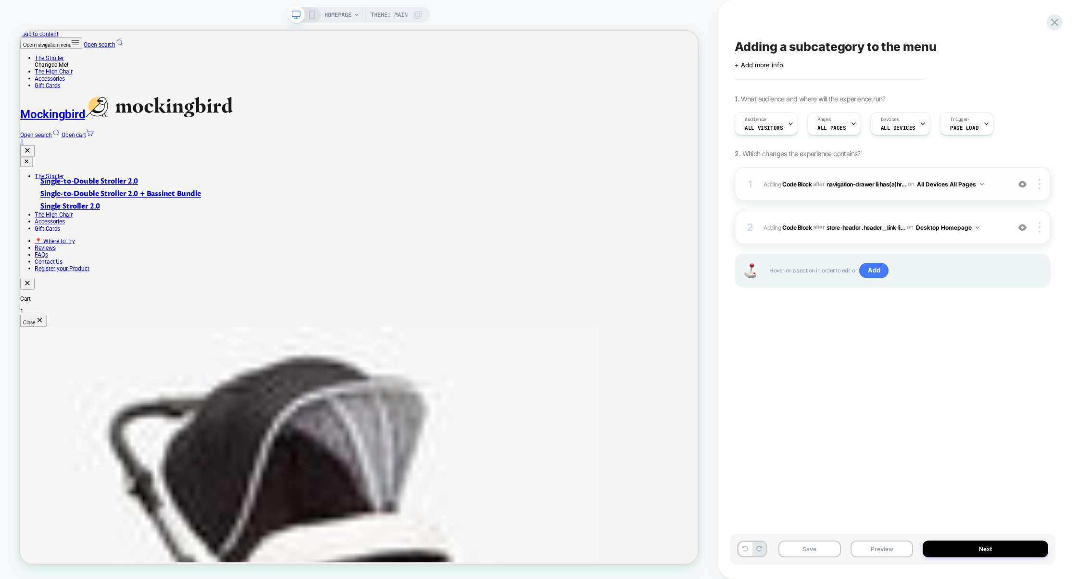
click at [914, 195] on div "1 Adding Code Block AFTER navigation-drawer li:has(a[hr... navigation-drawer li…" at bounding box center [893, 184] width 316 height 34
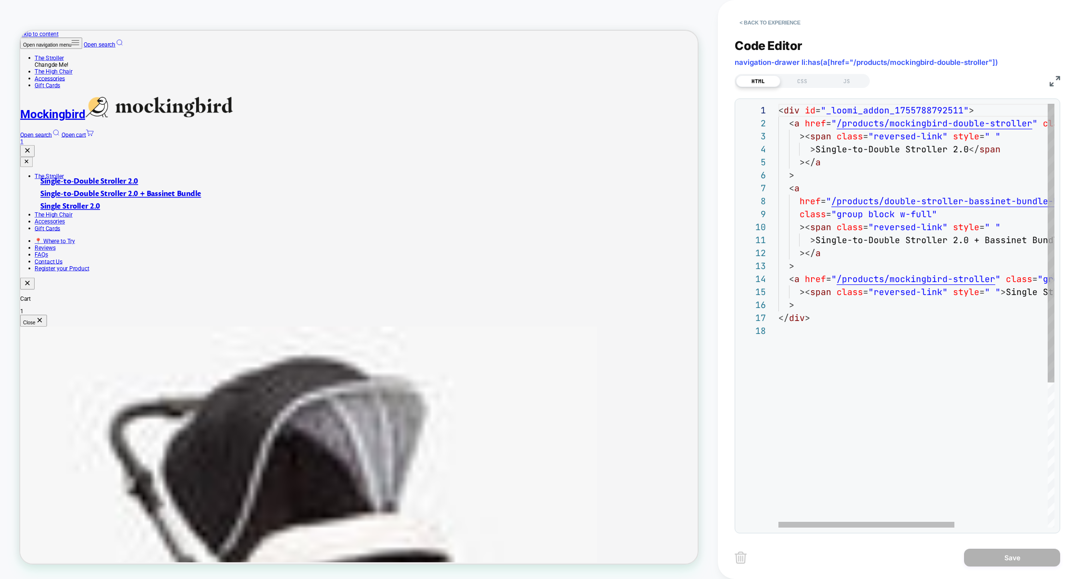
scroll to position [64, 15]
click at [803, 304] on div "< div id = "_loomi_addon_1755788792511" > < a href = " /products/mockingbird-do…" at bounding box center [990, 426] width 422 height 645
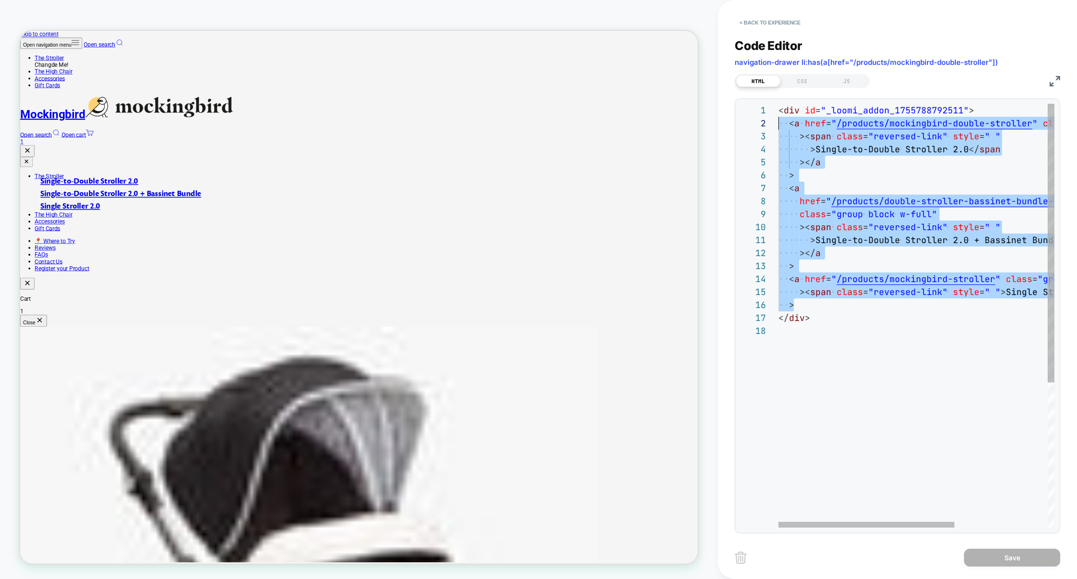
scroll to position [13, 0]
type textarea "**********"
drag, startPoint x: 815, startPoint y: 304, endPoint x: 755, endPoint y: 124, distance: 189.9
click at [755, 124] on div "1 2 3 4 5 6 7 8 9 10 11 12 13 14 15 16 17 18 < div id = "_loomi_addon_175578879…" at bounding box center [897, 316] width 314 height 424
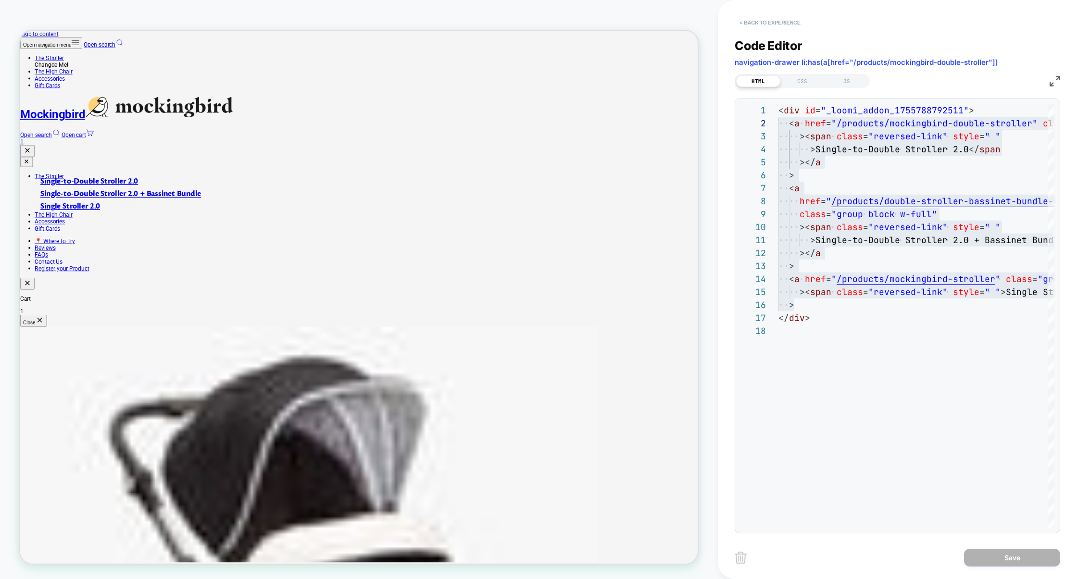
click at [779, 19] on button "< Back to experience" at bounding box center [770, 22] width 70 height 15
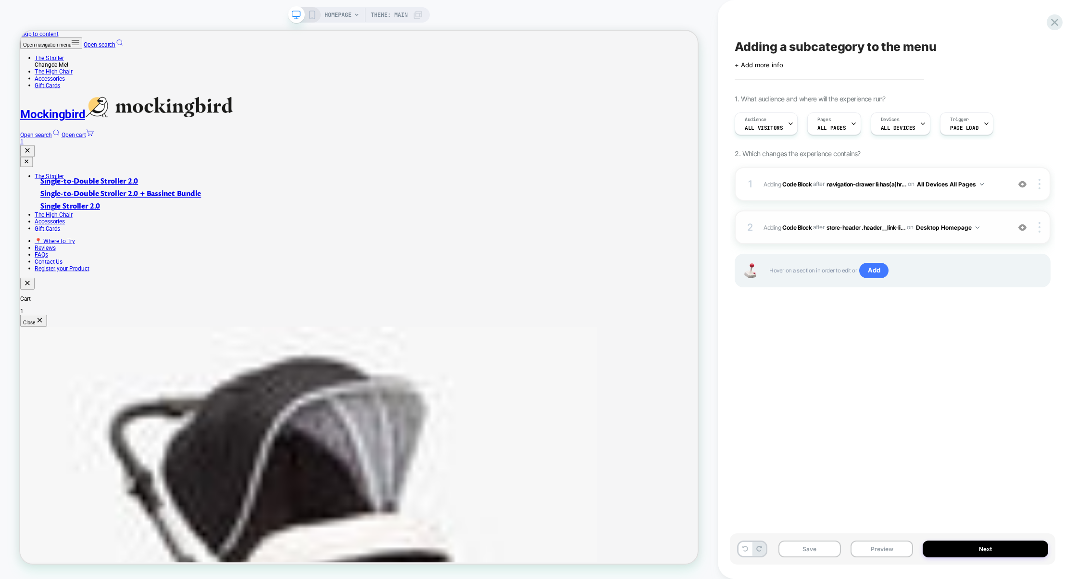
click at [843, 219] on div "2 Adding Code Block AFTER store-header .header__link-li... store-header .header…" at bounding box center [893, 228] width 316 height 34
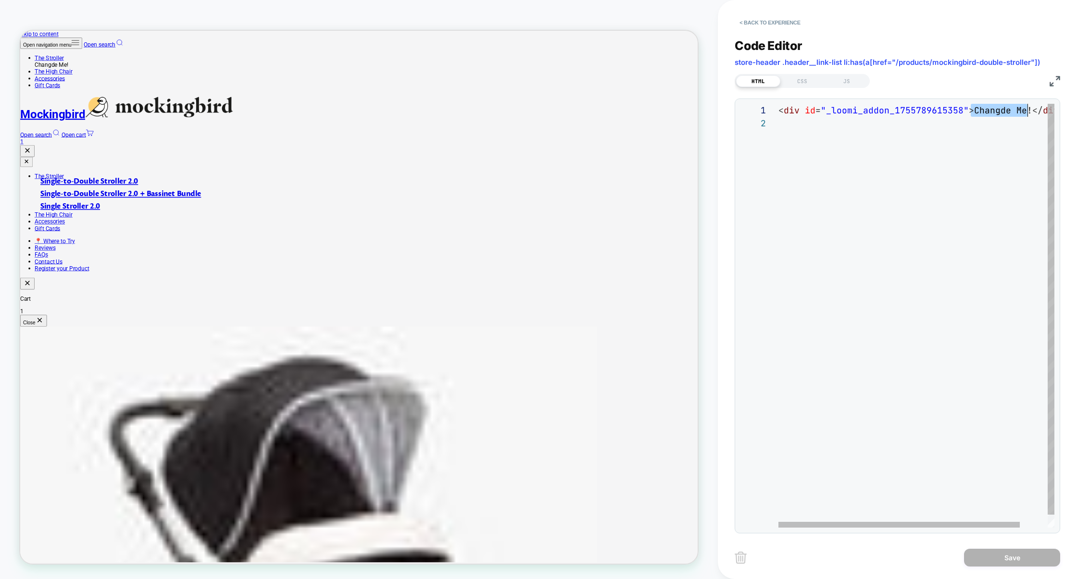
drag, startPoint x: 971, startPoint y: 112, endPoint x: 1029, endPoint y: 115, distance: 57.3
click at [1029, 115] on div "< div id = "_loomi_addon_1755789615358" > Changde Me! </ div >" at bounding box center [933, 322] width 308 height 437
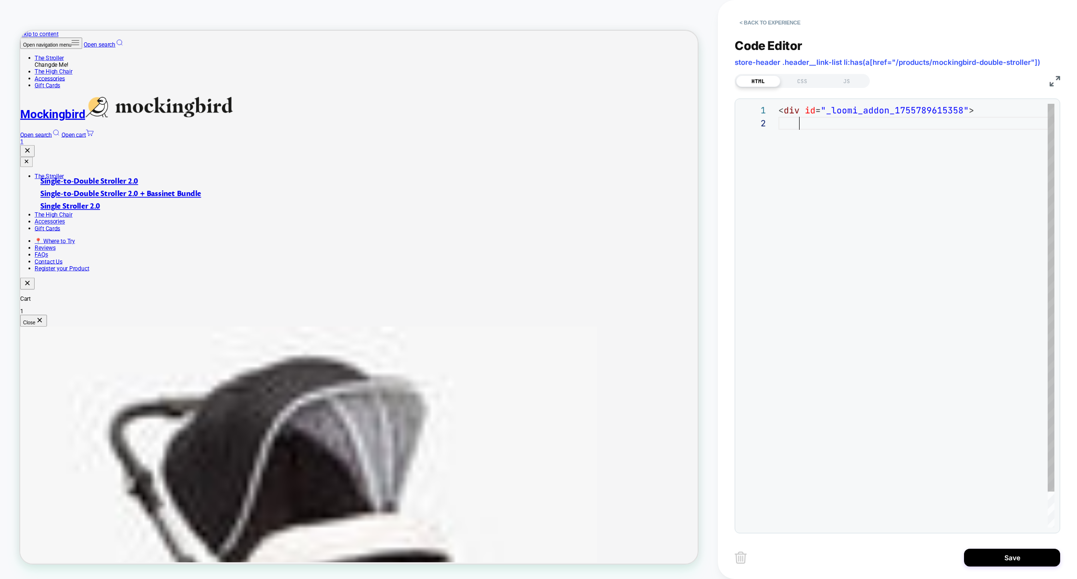
scroll to position [64, 15]
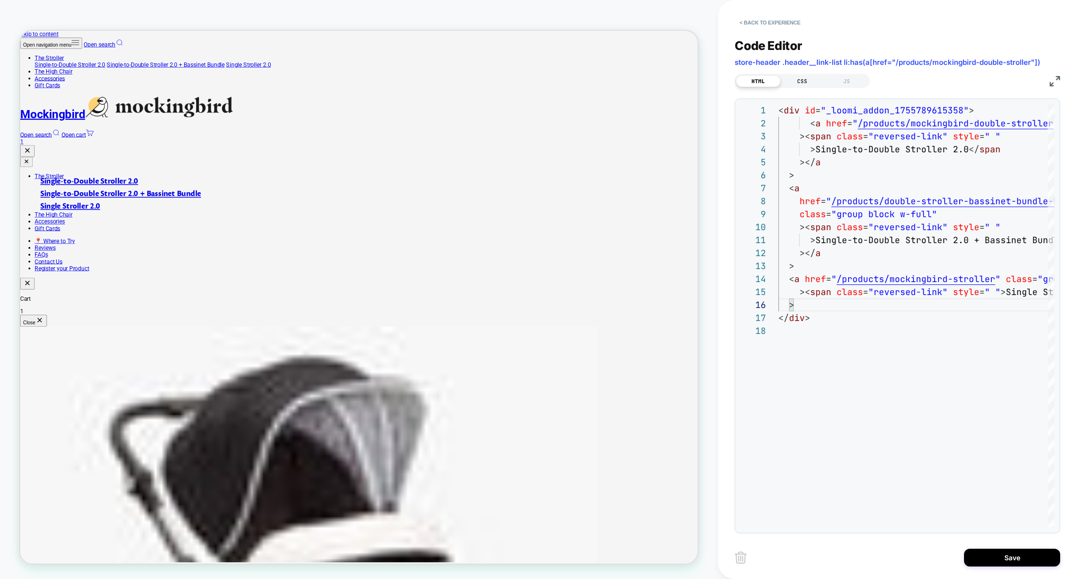
type textarea "**********"
click at [808, 79] on div "CSS" at bounding box center [802, 81] width 44 height 12
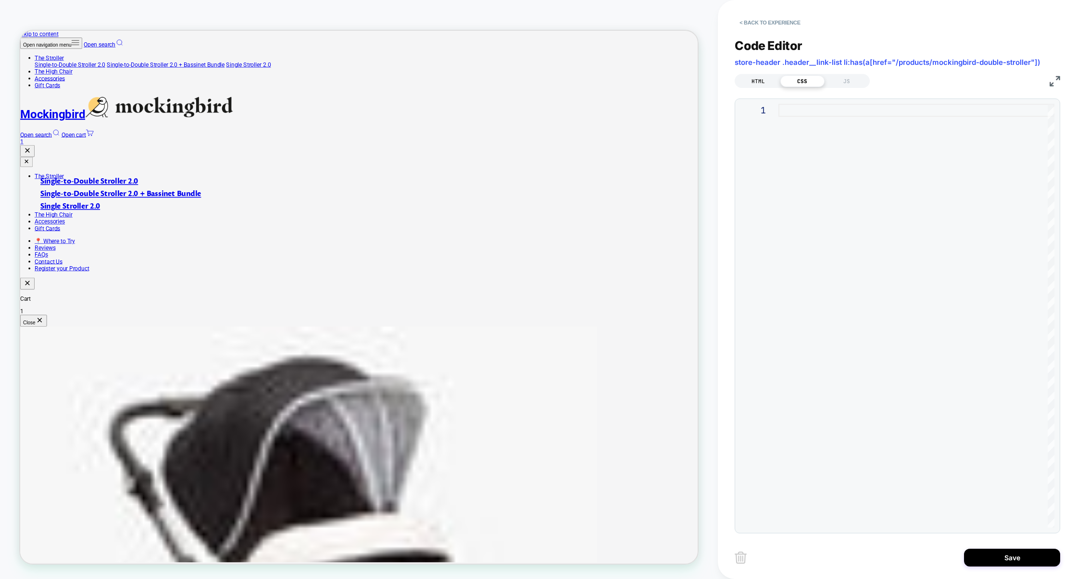
click at [775, 82] on div "HTML" at bounding box center [758, 81] width 44 height 12
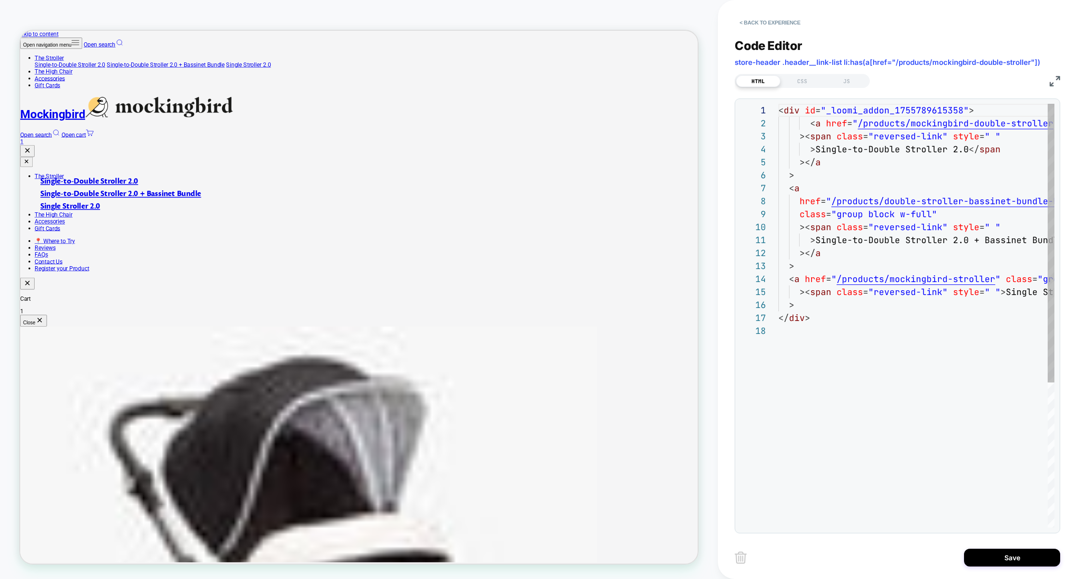
scroll to position [130, 0]
click at [990, 548] on div "Save" at bounding box center [898, 558] width 326 height 24
click at [996, 554] on button "Save" at bounding box center [1012, 558] width 96 height 18
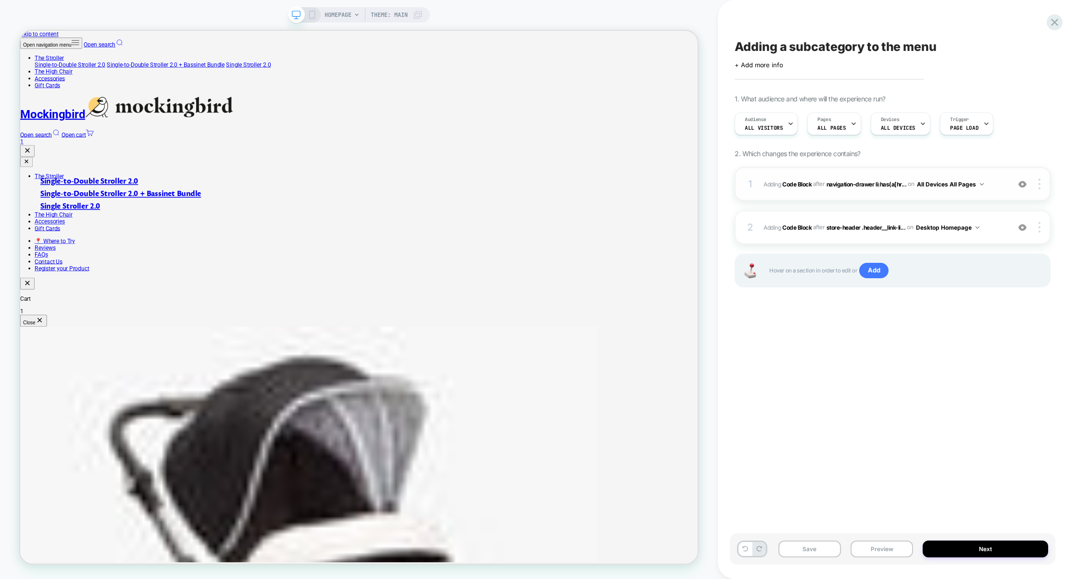
click at [822, 199] on div "1 Adding Code Block AFTER navigation-drawer li:has(a[hr... navigation-drawer li…" at bounding box center [893, 184] width 316 height 34
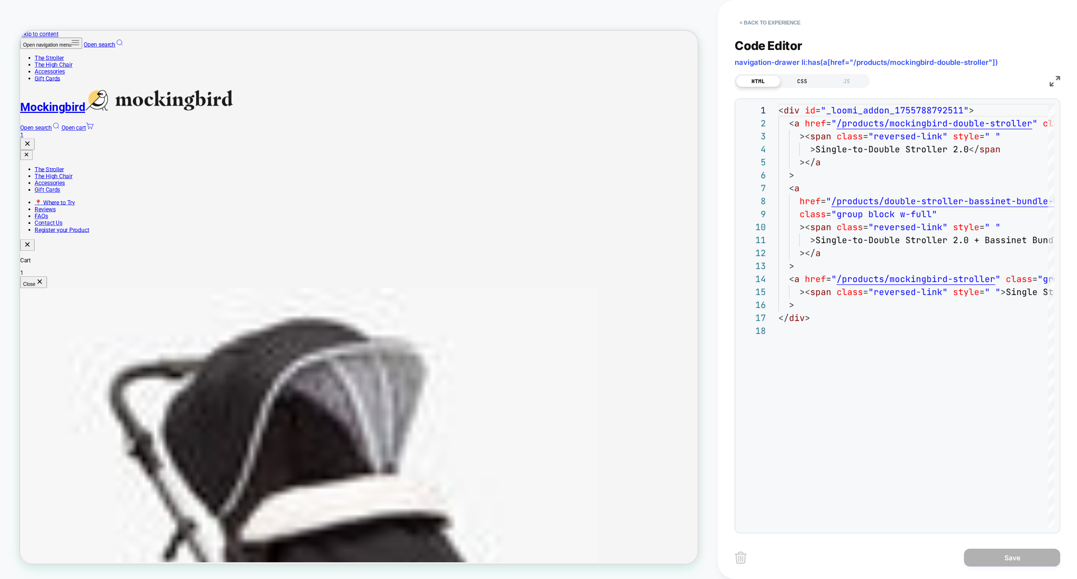
click at [809, 86] on div "CSS" at bounding box center [802, 81] width 44 height 12
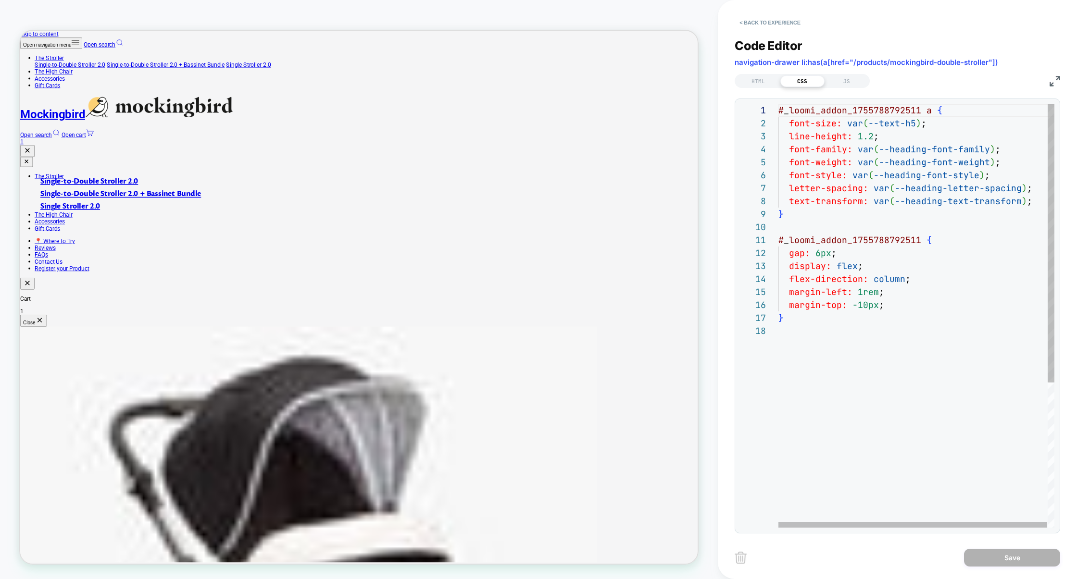
click at [842, 226] on div "# _ loomi_addon_1755788792511 a { font-size: var ( --text-h5 ) ; line-height: 1…" at bounding box center [917, 426] width 277 height 645
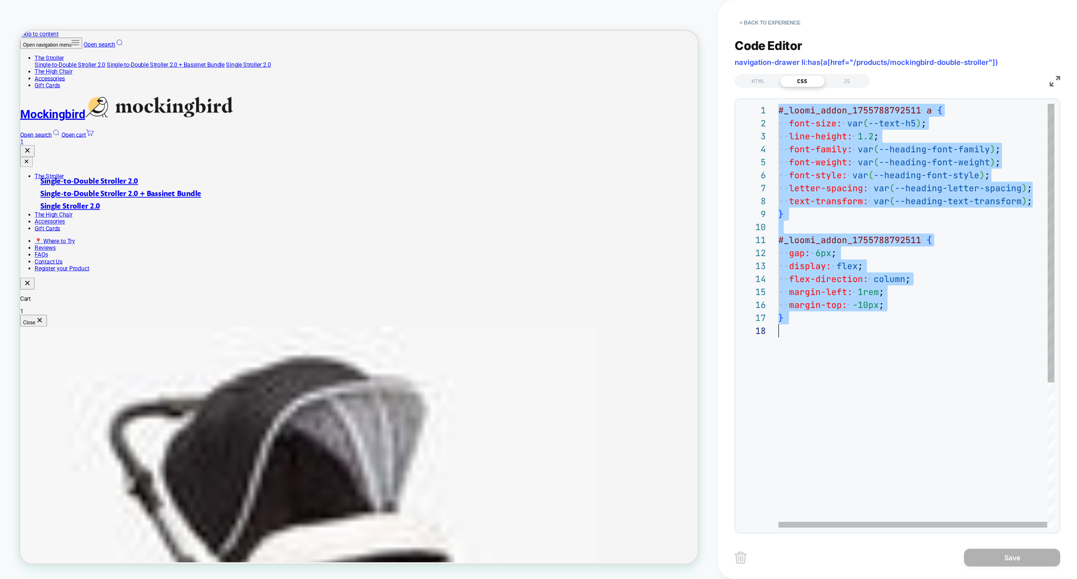
scroll to position [0, 0]
type textarea "**********"
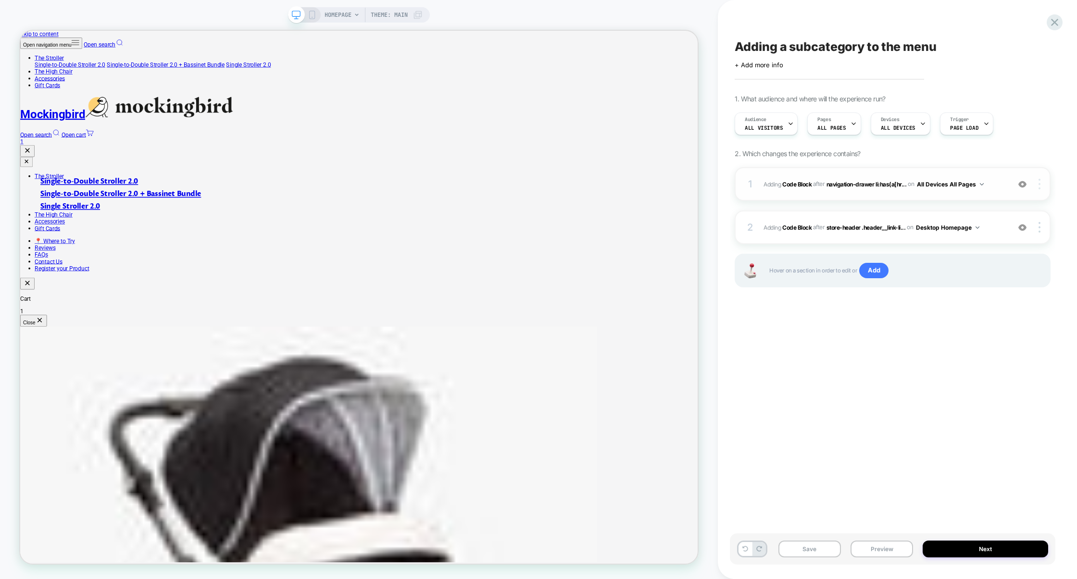
click at [1039, 186] on img at bounding box center [1040, 184] width 2 height 11
click at [842, 240] on div "2 Adding Code Block AFTER store-header .header__link-li... store-header .header…" at bounding box center [893, 228] width 316 height 34
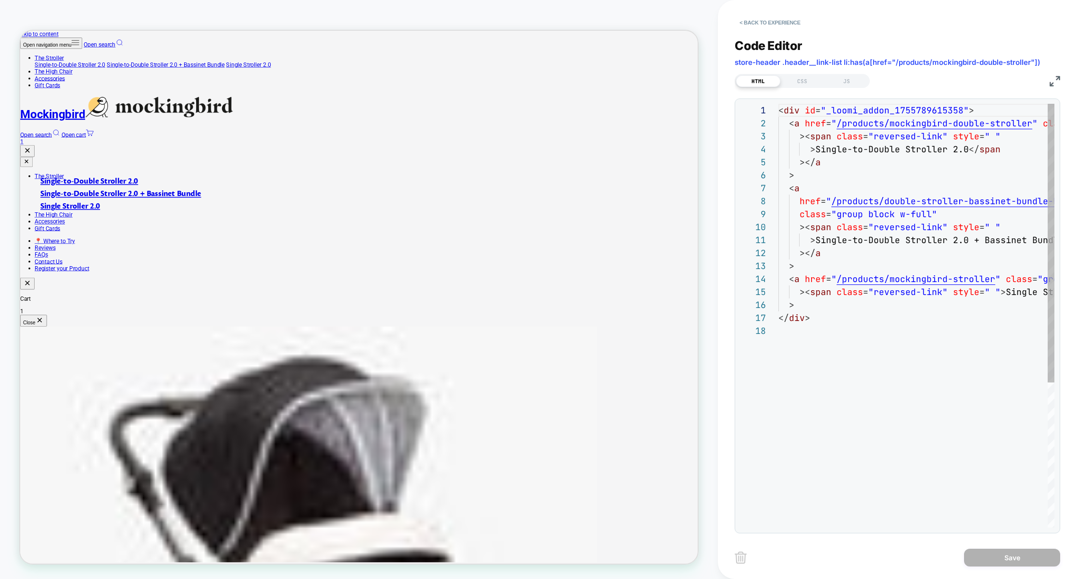
scroll to position [130, 0]
click at [806, 80] on div "CSS" at bounding box center [802, 81] width 44 height 12
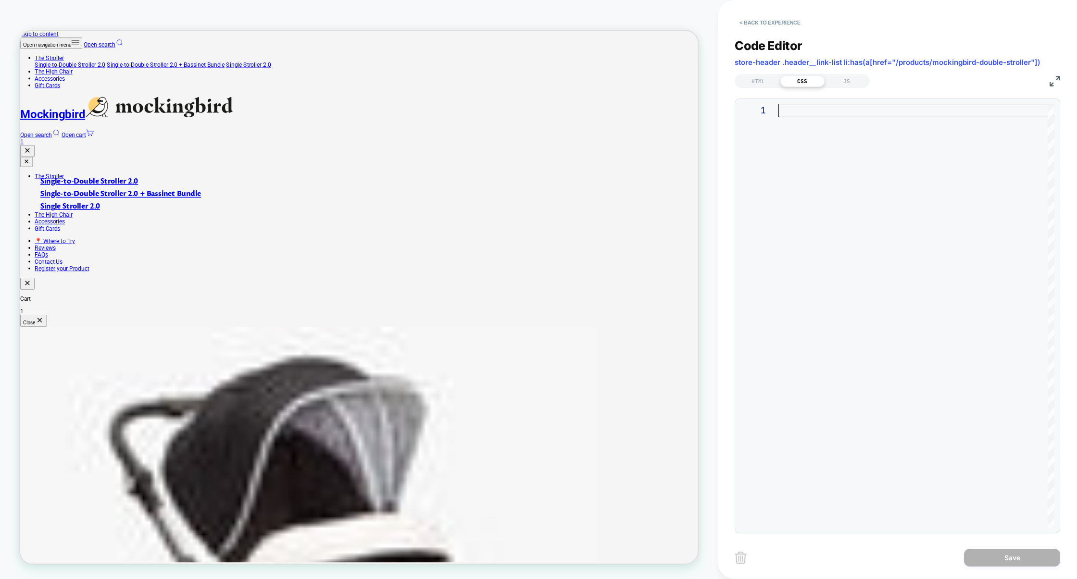
click at [806, 135] on div at bounding box center [917, 316] width 276 height 424
type textarea "**********"
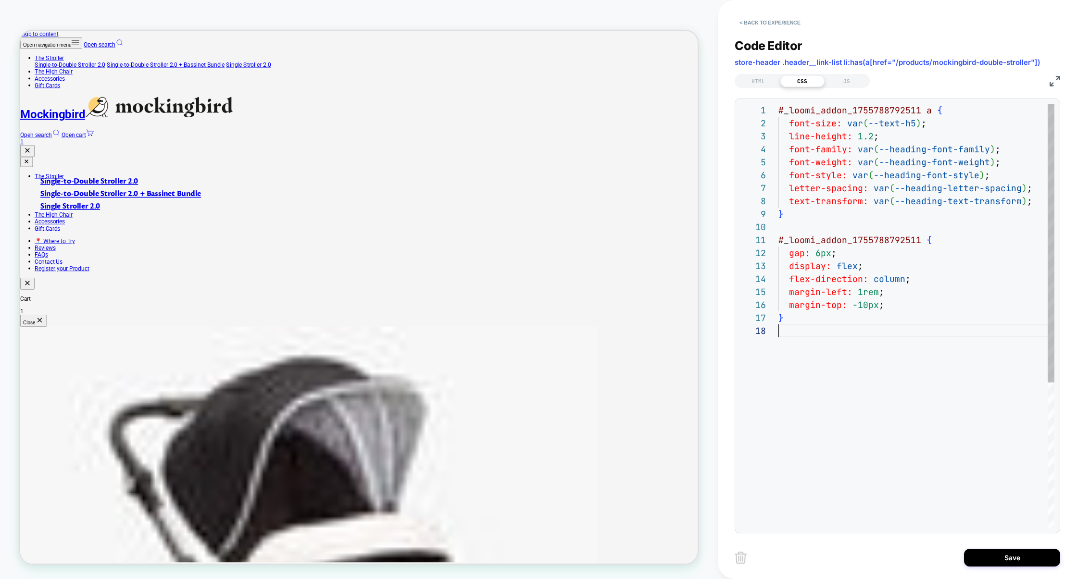
scroll to position [91, 0]
click at [768, 79] on div "HTML" at bounding box center [758, 81] width 44 height 12
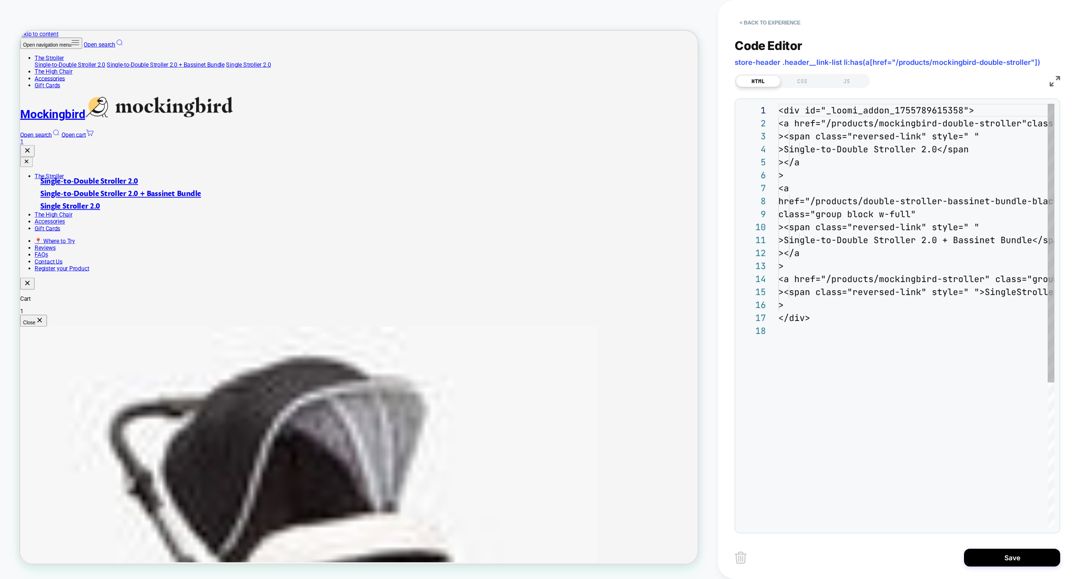
scroll to position [130, 0]
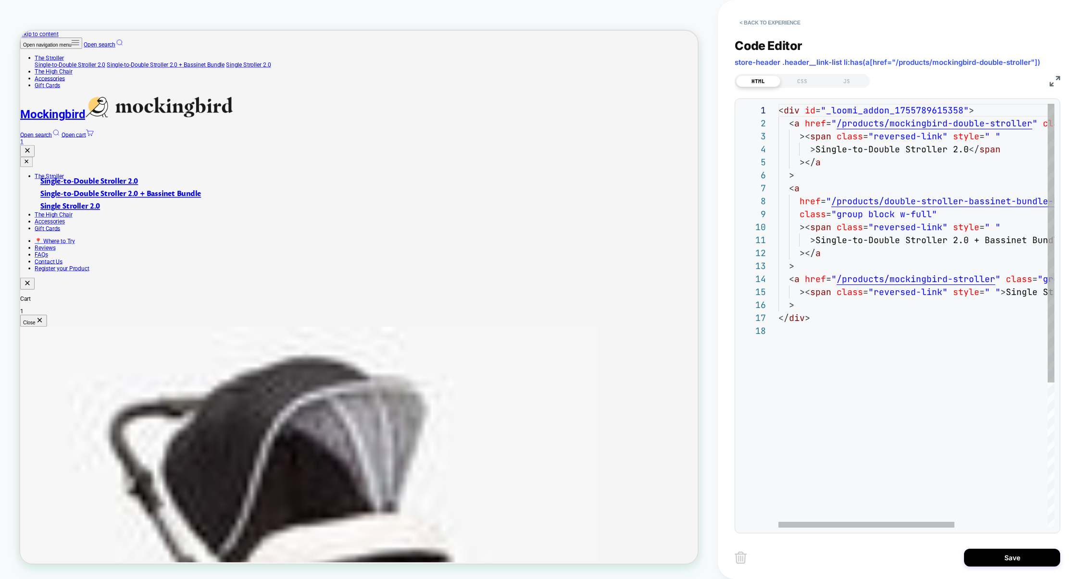
click at [848, 104] on div "< div id = "_loomi_addon_1755789615358" > < a href = " /products/mockingbird-do…" at bounding box center [990, 426] width 422 height 645
click at [848, 105] on div "< div id = "_loomi_addon_1755789615358" > < a href = " /products/mockingbird-do…" at bounding box center [990, 426] width 422 height 645
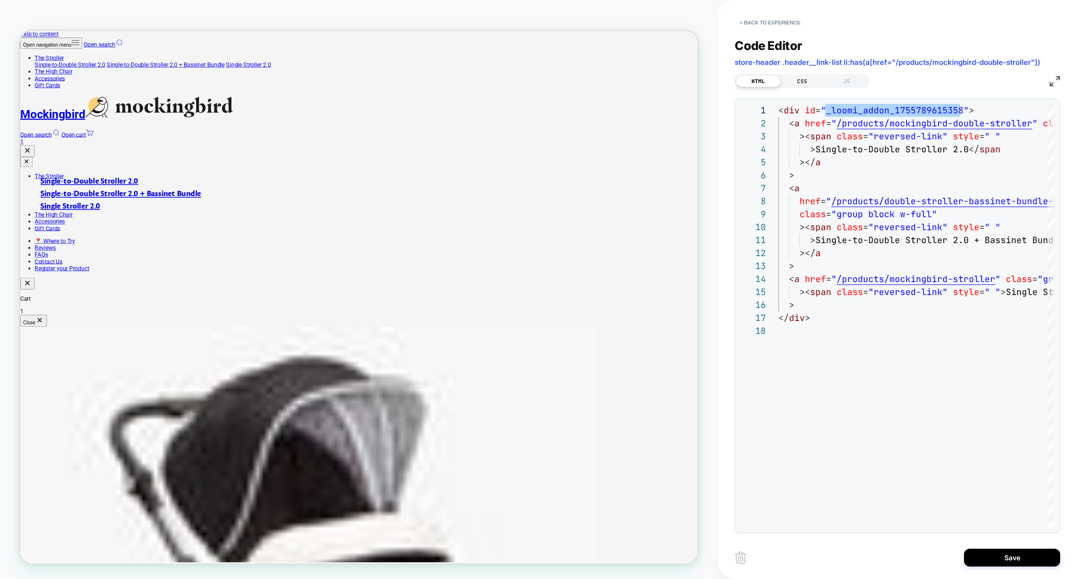
click at [805, 80] on div "CSS" at bounding box center [802, 81] width 44 height 12
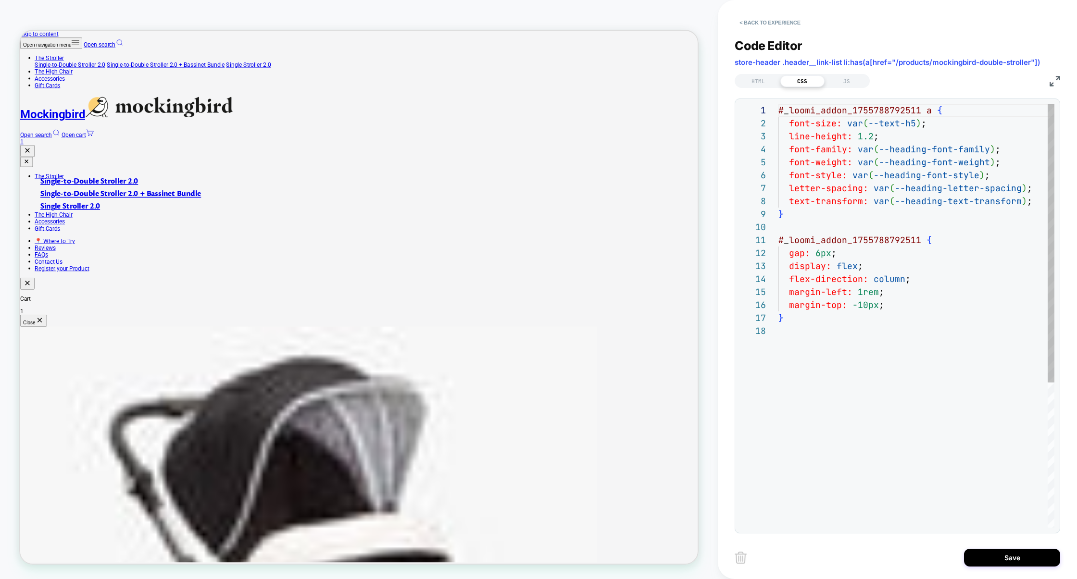
scroll to position [130, 0]
click at [862, 108] on div "# _ loomi_addon_1755788792511 a { font-size: var ( --text-h5 ) ; line-height: 1…" at bounding box center [917, 426] width 277 height 645
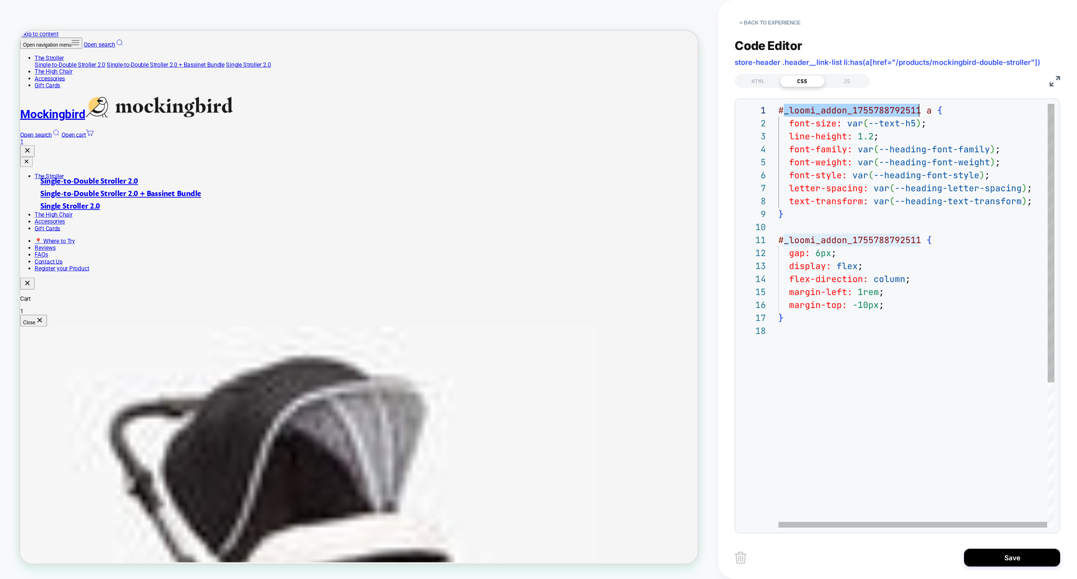
click at [862, 108] on div "# _ loomi_addon_1755788792511 a { font-size: var ( --text-h5 ) ; line-height: 1…" at bounding box center [917, 426] width 277 height 645
click at [849, 239] on div "# _ loomi_addon_1755789615358 a { font-size: var ( --text-h5 ) ; line-height: 1…" at bounding box center [917, 426] width 277 height 645
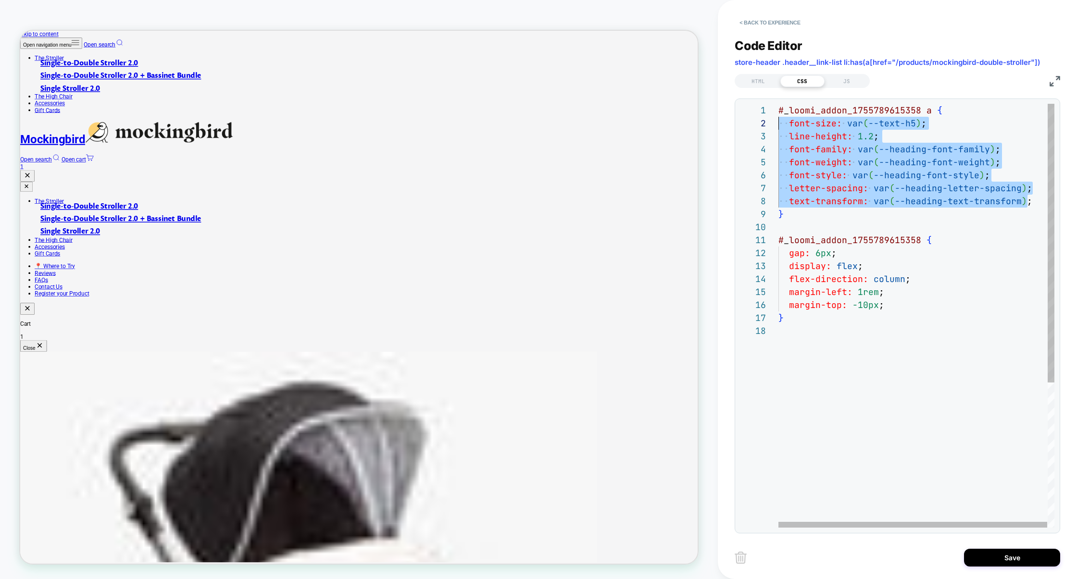
scroll to position [13, 0]
drag, startPoint x: 1054, startPoint y: 233, endPoint x: 709, endPoint y: 153, distance: 354.3
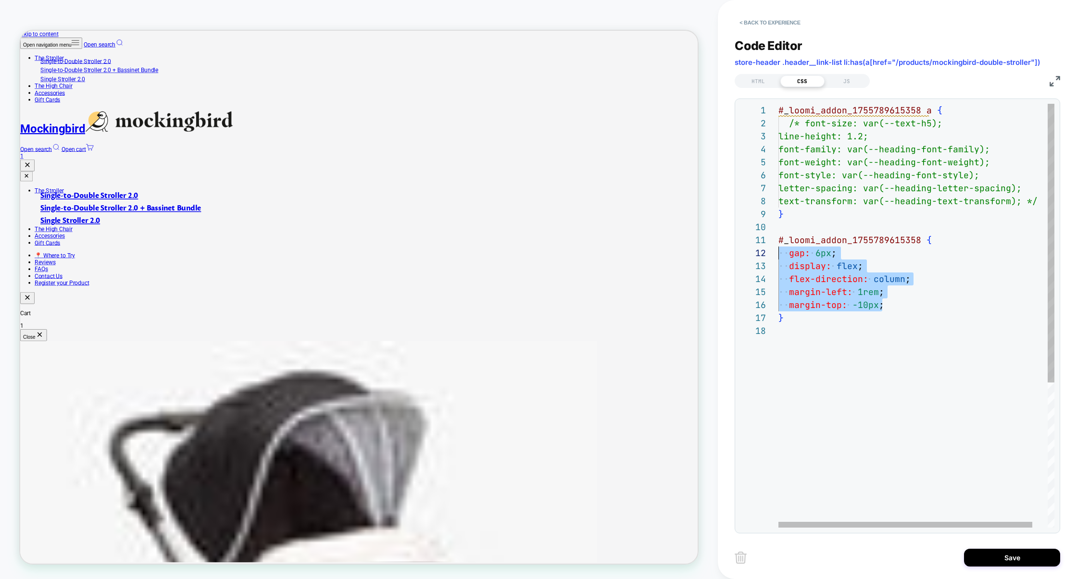
drag, startPoint x: 897, startPoint y: 306, endPoint x: 773, endPoint y: 258, distance: 133.1
click at [779, 258] on div "# _ loomi_addon_1755789615358 a { /* font-size: var(--text-h5); line-height: 1.…" at bounding box center [925, 426] width 292 height 645
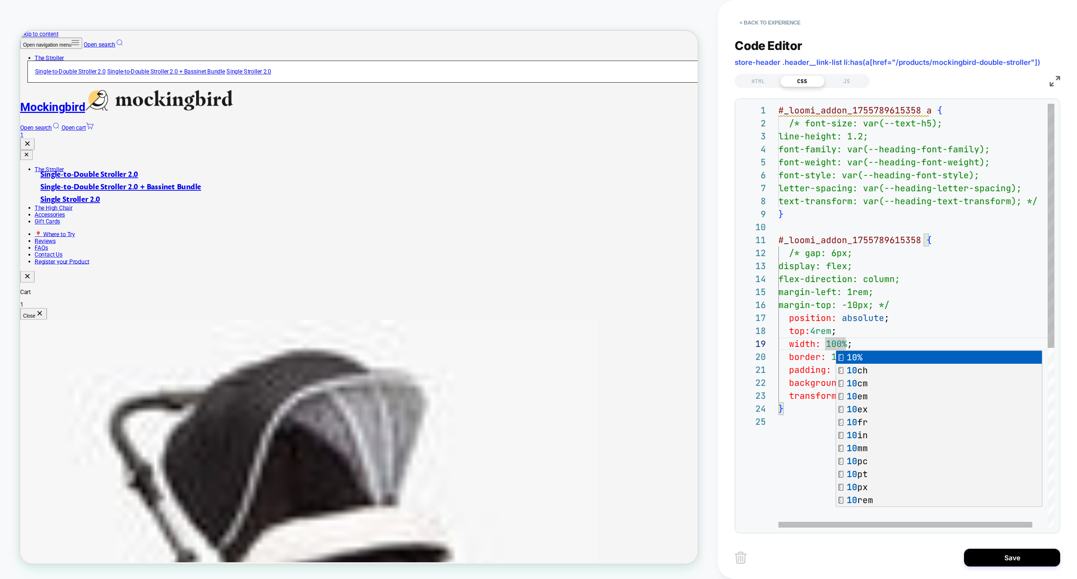
scroll to position [104, 63]
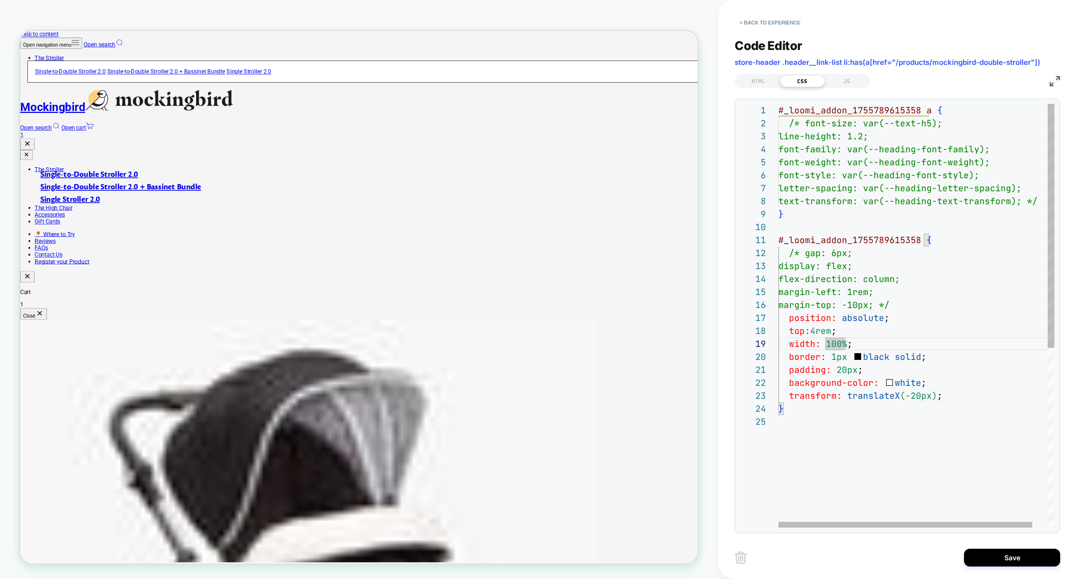
click at [833, 341] on div "# _ loomi_addon_1755789615358 a { /* font-size: var(--text-h5); line-height: 1.…" at bounding box center [925, 472] width 292 height 736
click at [833, 342] on div "# _ loomi_addon_1755789615358 a { /* font-size: var(--text-h5); line-height: 1.…" at bounding box center [925, 472] width 292 height 736
click at [805, 212] on div "# _ loomi_addon_1755789615358 a { /* font-size: var(--text-h5); line-height: 1.…" at bounding box center [925, 472] width 292 height 736
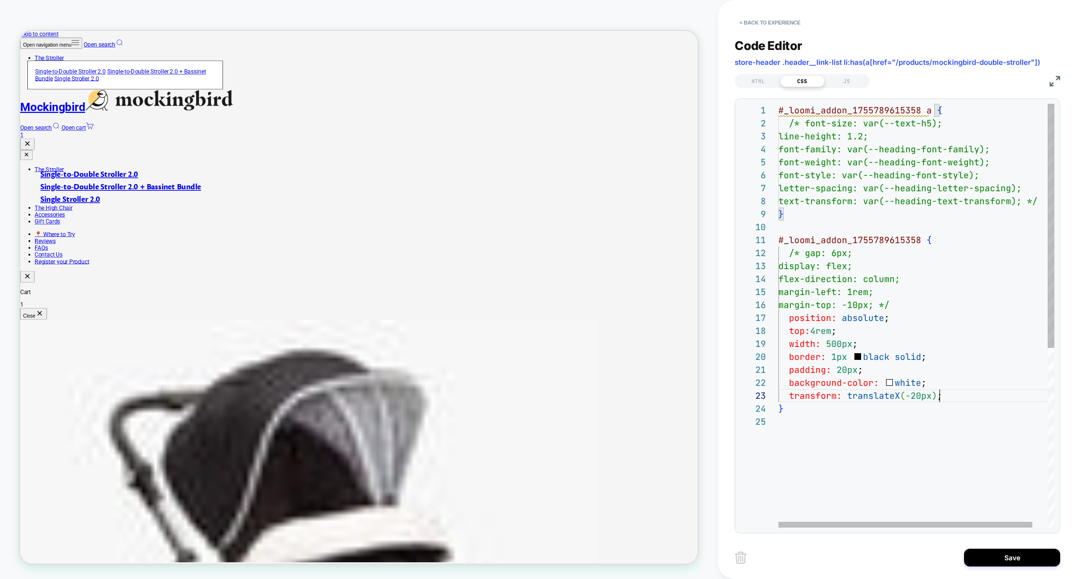
click at [947, 397] on div "# _ loomi_addon_1755789615358 a { /* font-size: var(--text-h5); line-height: 1.…" at bounding box center [925, 472] width 292 height 736
drag, startPoint x: 806, startPoint y: 254, endPoint x: 912, endPoint y: 282, distance: 109.3
click at [912, 282] on div "# _ loomi_addon_1755789615358 a { /* font-size: var(--text-h5); line-height: 1.…" at bounding box center [925, 472] width 292 height 736
click at [948, 392] on div "# _ loomi_addon_1755789615358 a { /* font-size: var(--text-h5); line-height: 1.…" at bounding box center [925, 472] width 292 height 736
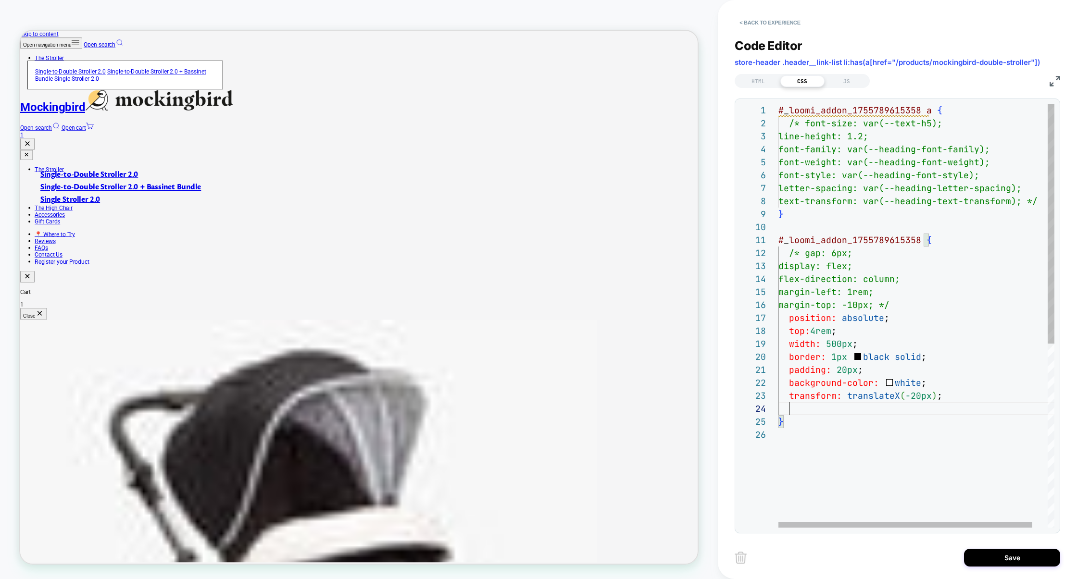
scroll to position [64, 130]
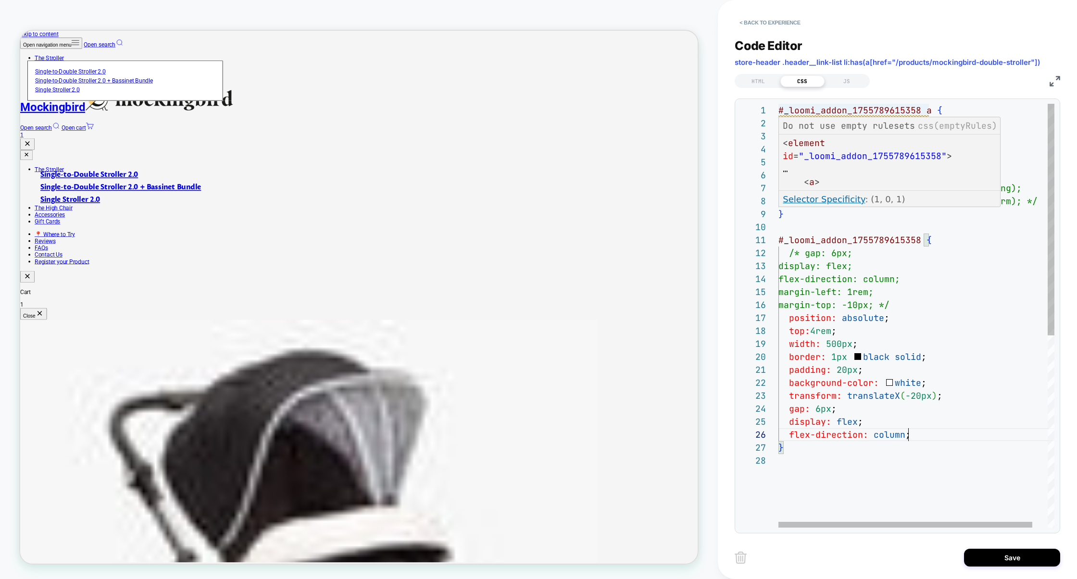
click at [931, 113] on div "# _ loomi_addon_1755789615358 a { /* font-size: var(--text-h5); line-height: 1.…" at bounding box center [925, 491] width 292 height 775
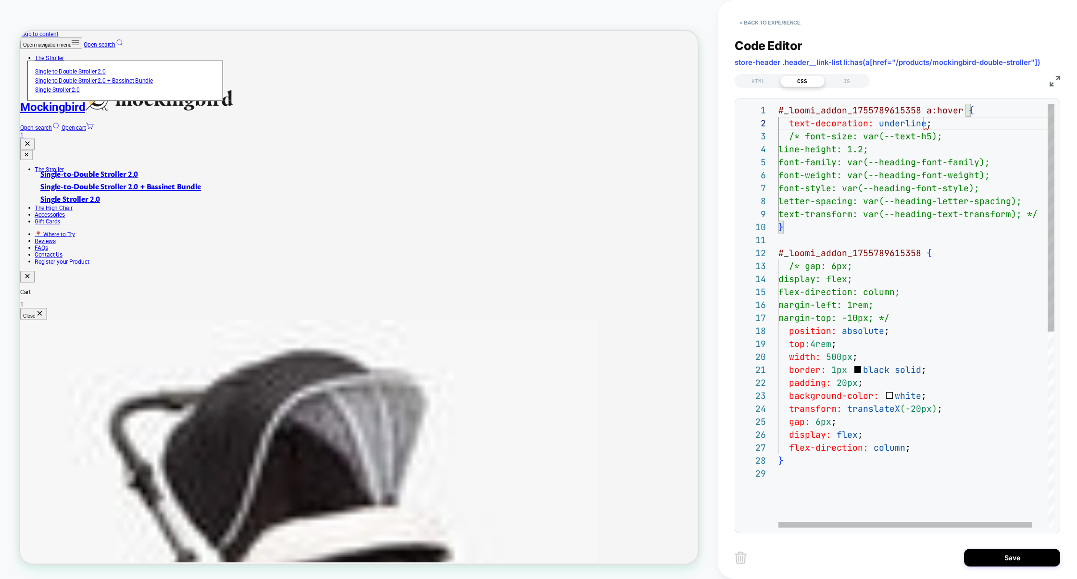
scroll to position [13, 145]
click at [834, 123] on div "# _ loomi_addon_1755789615358 a:hover { /* font-size: var(--text-h5); line-heig…" at bounding box center [925, 498] width 292 height 788
click at [959, 125] on div "# _ loomi_addon_1755789615358 a:hover { /* font-size: var(--text-h5); line-heig…" at bounding box center [925, 498] width 292 height 788
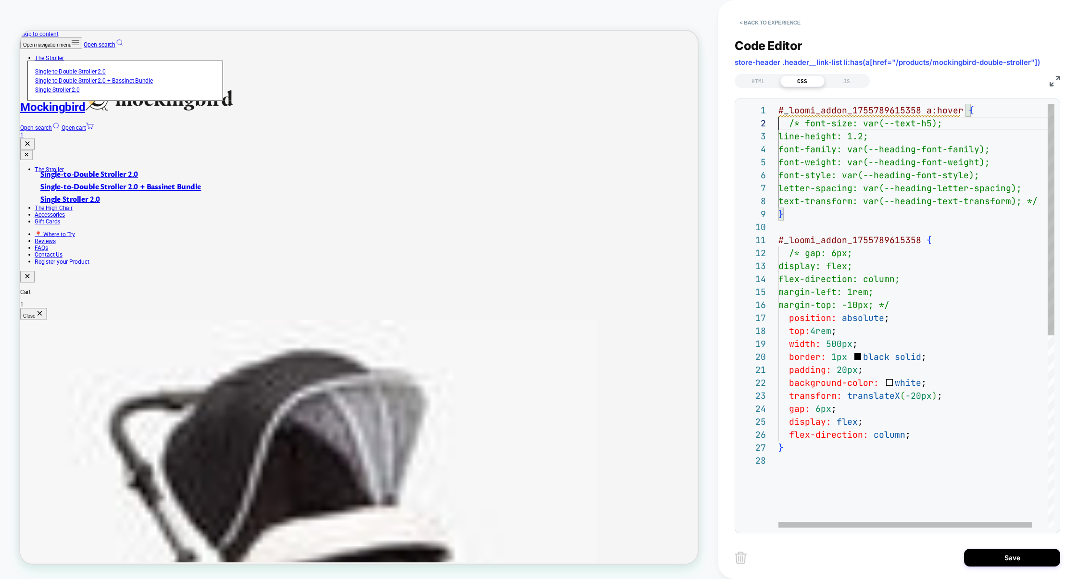
scroll to position [13, 0]
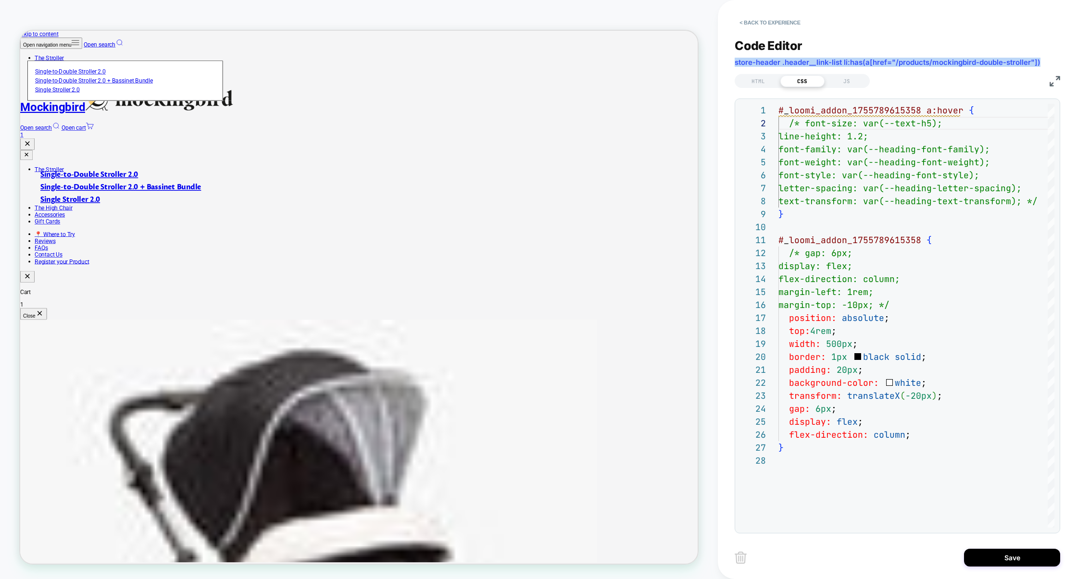
drag, startPoint x: 1046, startPoint y: 63, endPoint x: 723, endPoint y: 65, distance: 323.2
click at [723, 65] on div "< Back to experience Code Editor store-header .header__link-list li:has(a[href=…" at bounding box center [897, 289] width 359 height 579
copy span "store-header .header__link-list li:has(a[href="/products/mockingbird-double-str…"
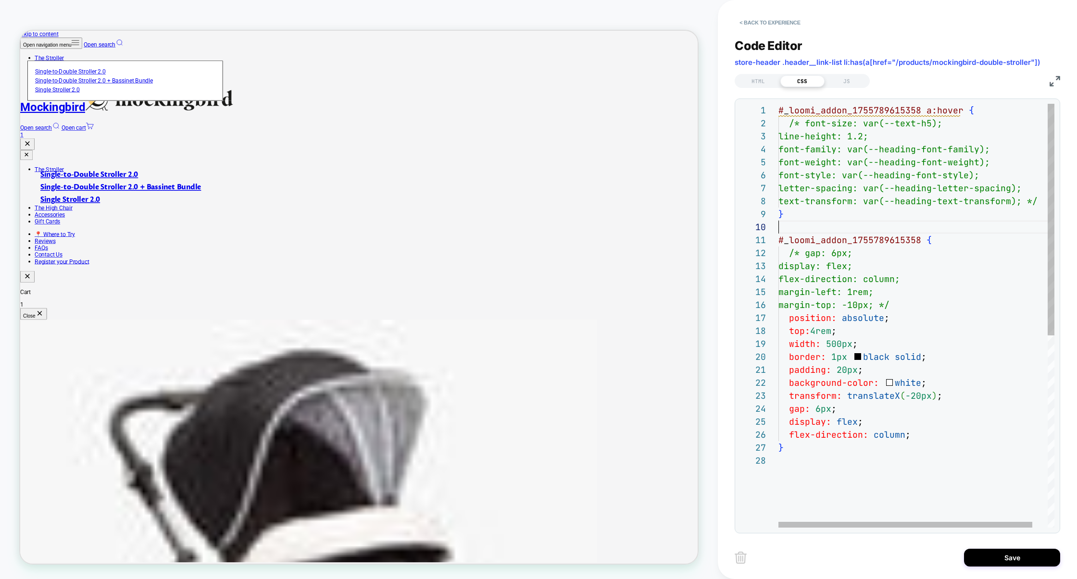
click at [794, 225] on div "# _ loomi_addon_1755789615358 a:hover { line-height: 1.2; font-family: var(--he…" at bounding box center [925, 491] width 292 height 775
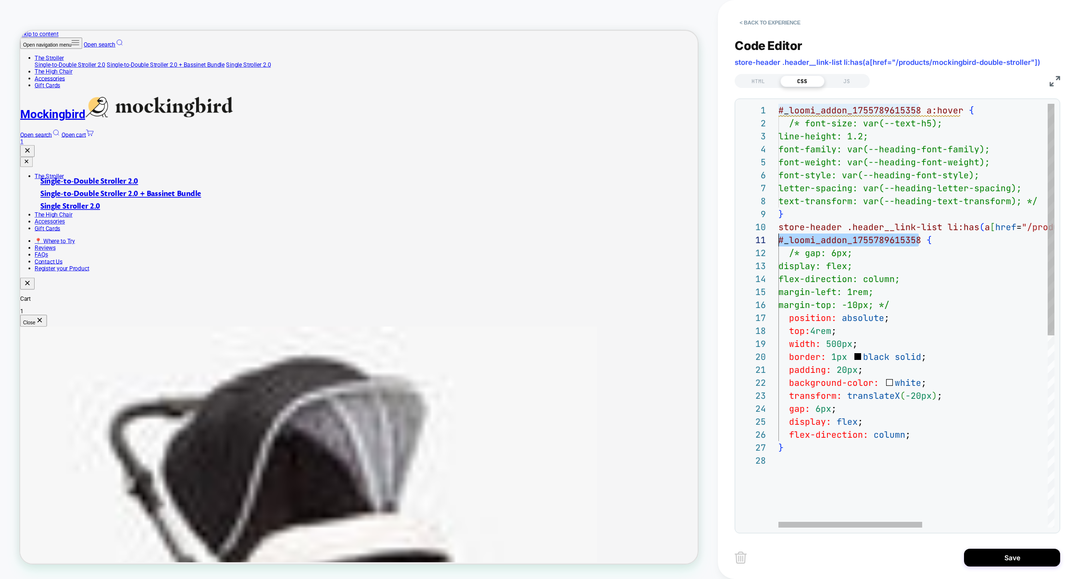
scroll to position [0, 0]
drag, startPoint x: 921, startPoint y: 240, endPoint x: 777, endPoint y: 239, distance: 144.3
click at [776, 239] on div "1 3 4 5 6 7 8 9 10 11 12 13 14 15 16 17 18 21 22 23 20 19 24 25 26 27 2 28 # _ …" at bounding box center [897, 316] width 314 height 424
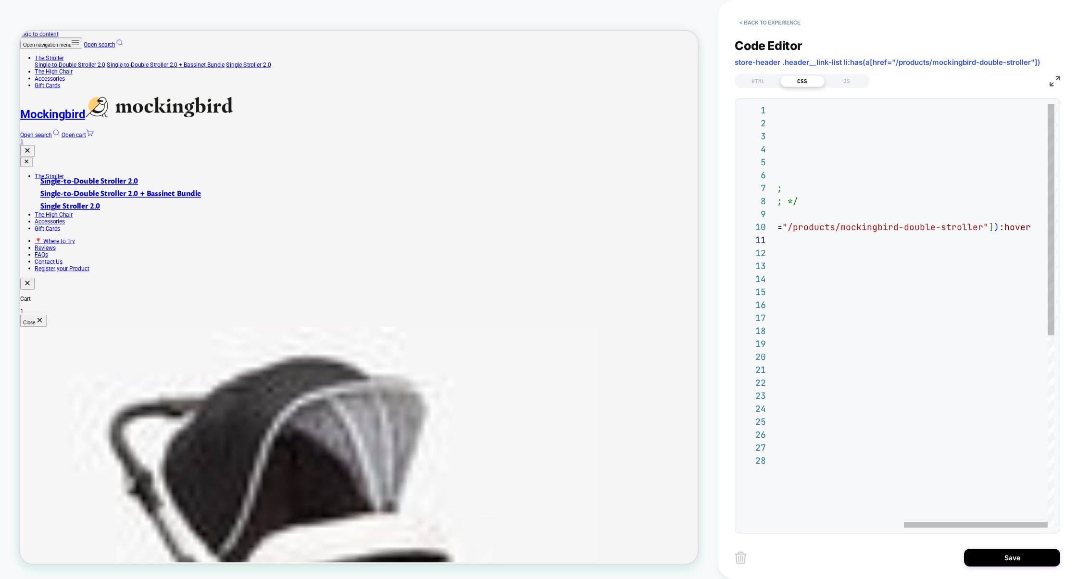
click at [1037, 229] on div "# _ loomi_addon_1755789615358 a:hover { line-height: 1.2; font-family: var(--he…" at bounding box center [797, 491] width 516 height 775
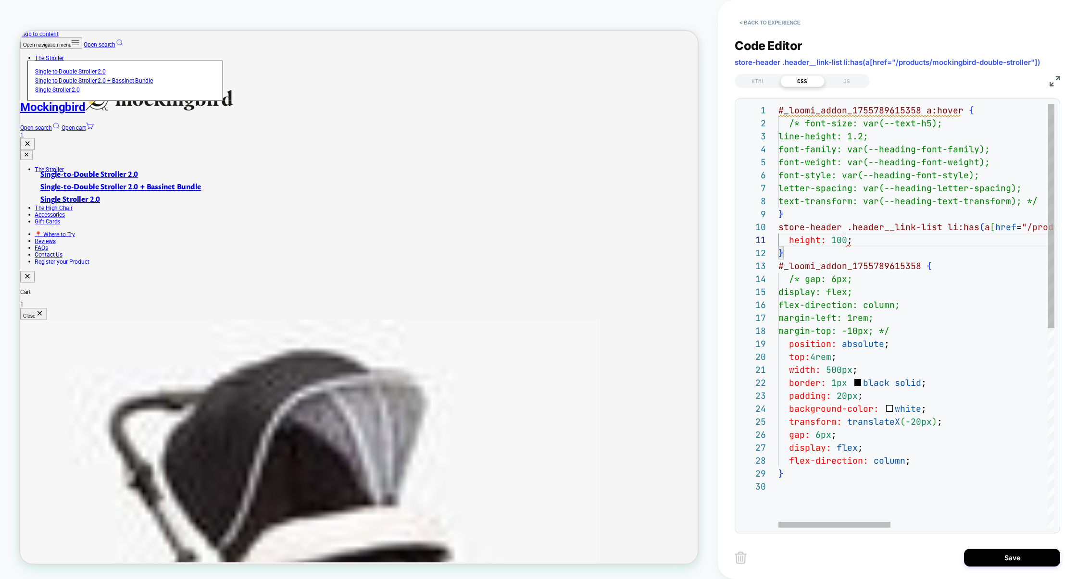
scroll to position [0, 72]
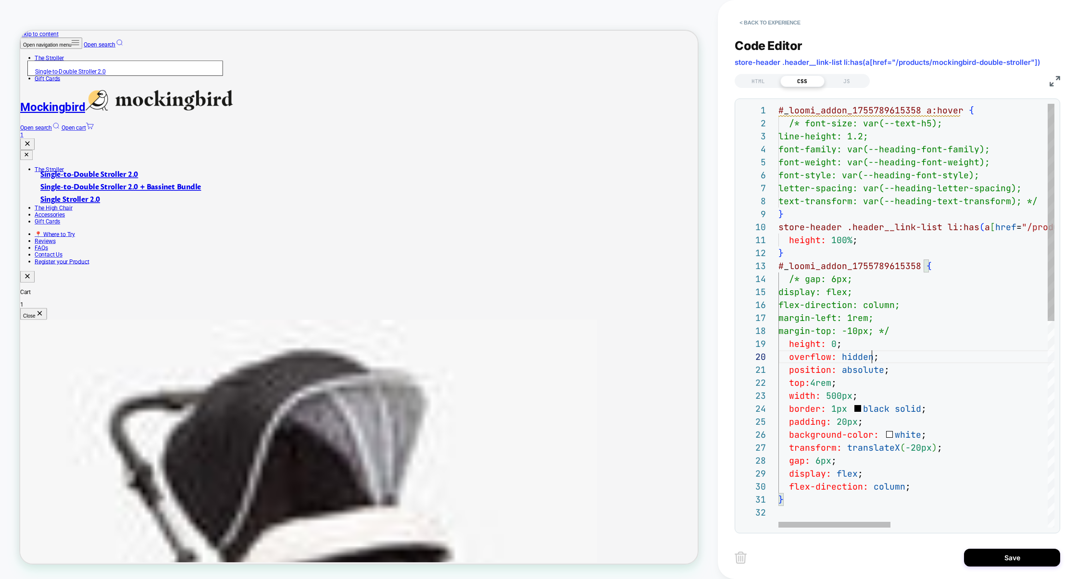
scroll to position [116, 99]
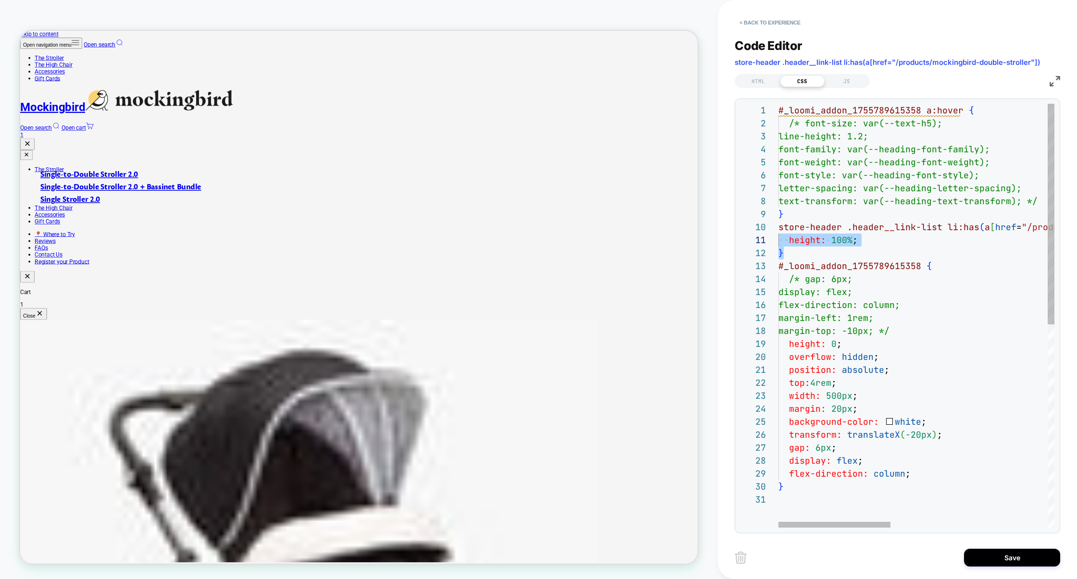
scroll to position [116, 0]
drag, startPoint x: 799, startPoint y: 255, endPoint x: 774, endPoint y: 233, distance: 33.4
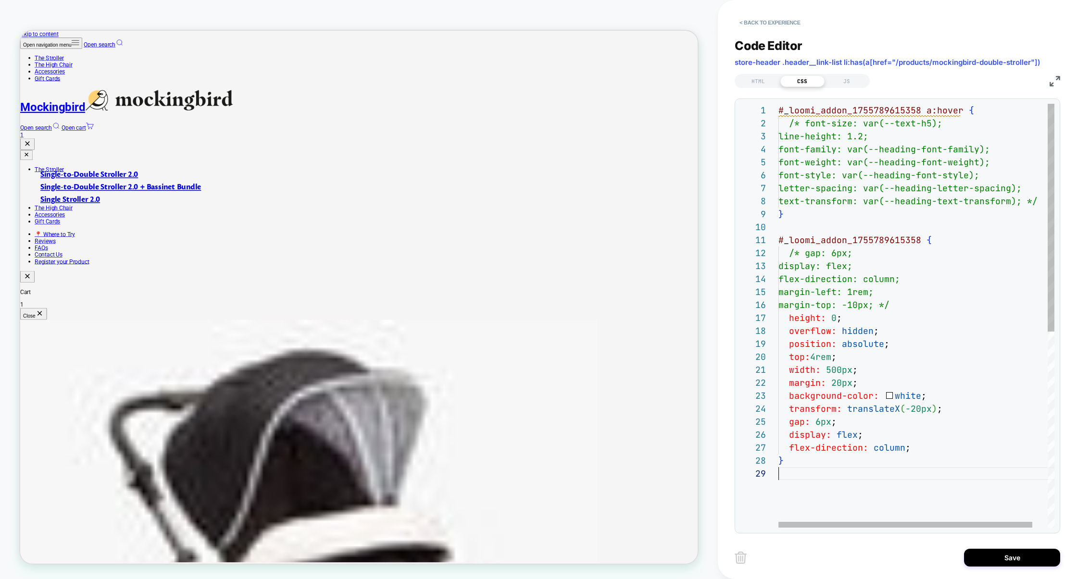
scroll to position [104, 0]
click at [816, 487] on div "# _ loomi_addon_1755789615358 a:hover { line-height: 1.2; font-family: var(--he…" at bounding box center [925, 498] width 292 height 788
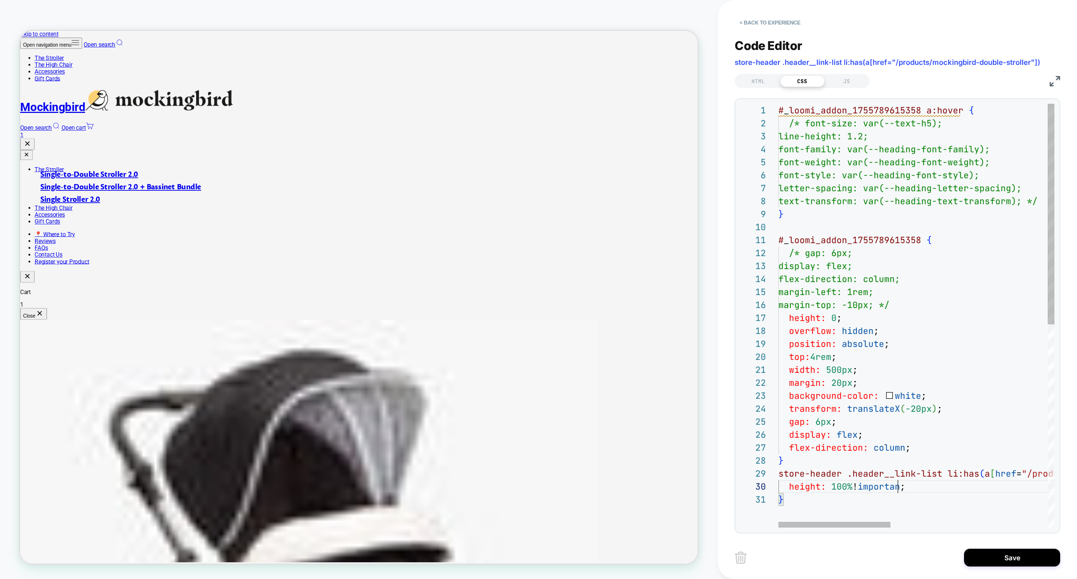
scroll to position [116, 124]
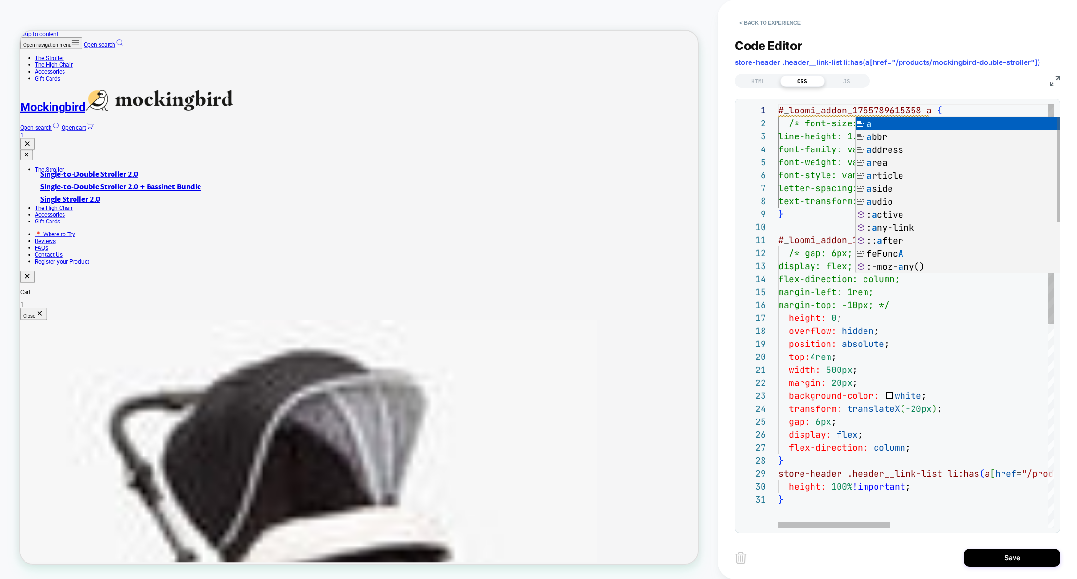
scroll to position [0, 151]
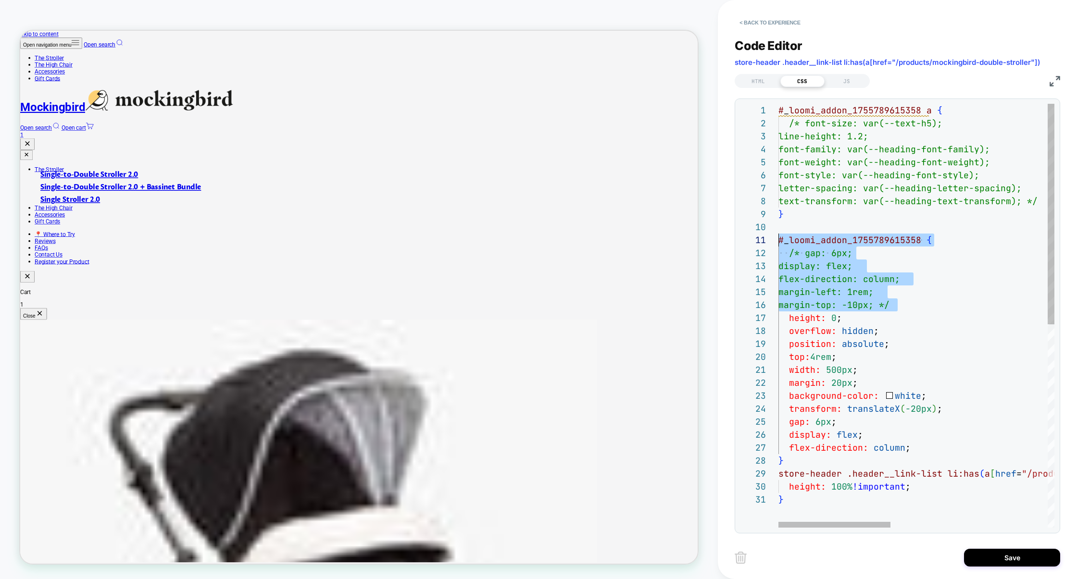
scroll to position [13, 0]
drag, startPoint x: 906, startPoint y: 306, endPoint x: 731, endPoint y: 249, distance: 184.2
click at [731, 249] on div "< Back to experience Code Editor store-header .header__link-list li:has(a[href=…" at bounding box center [897, 289] width 359 height 579
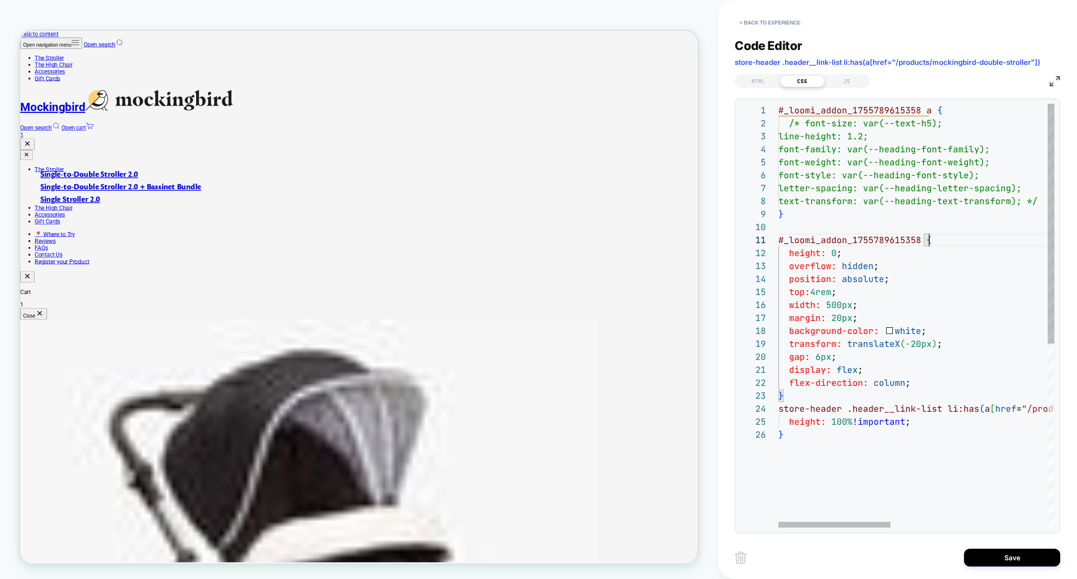
scroll to position [0, 151]
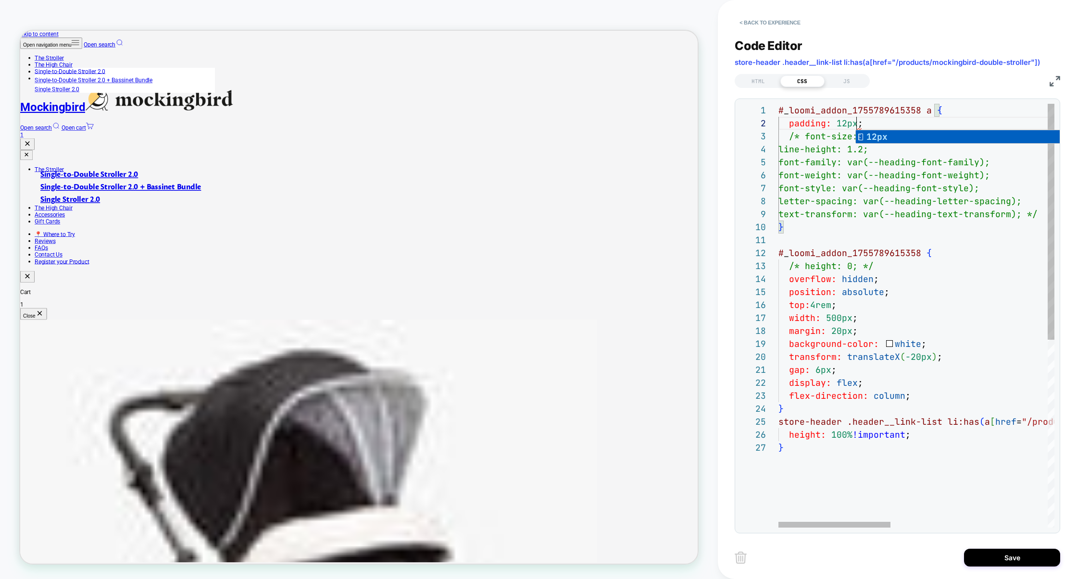
scroll to position [13, 78]
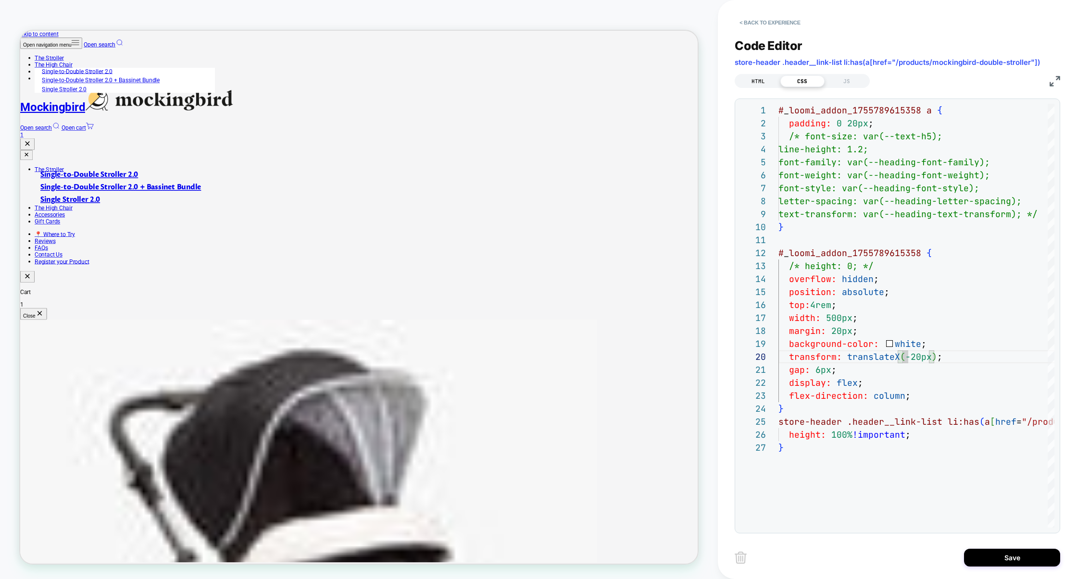
type textarea "**********"
click at [770, 82] on div "HTML" at bounding box center [758, 81] width 44 height 12
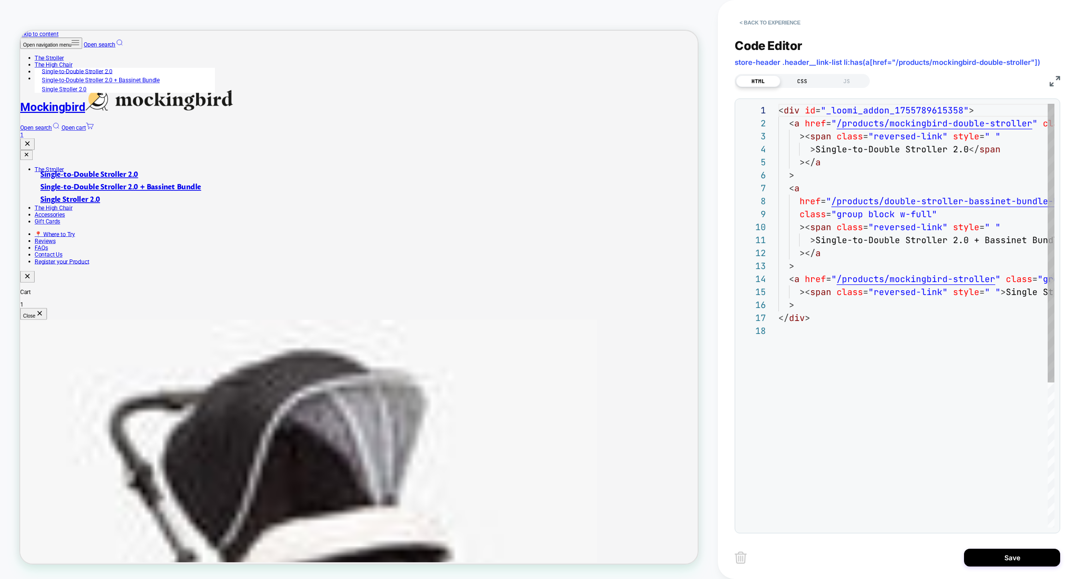
scroll to position [130, 0]
click at [795, 83] on div "CSS" at bounding box center [802, 81] width 44 height 12
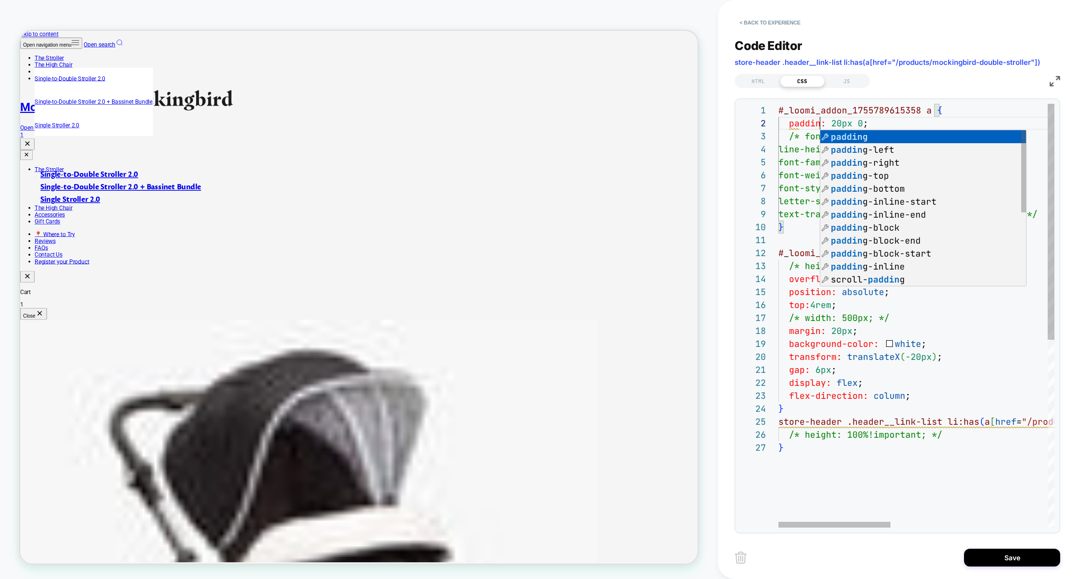
scroll to position [13, 47]
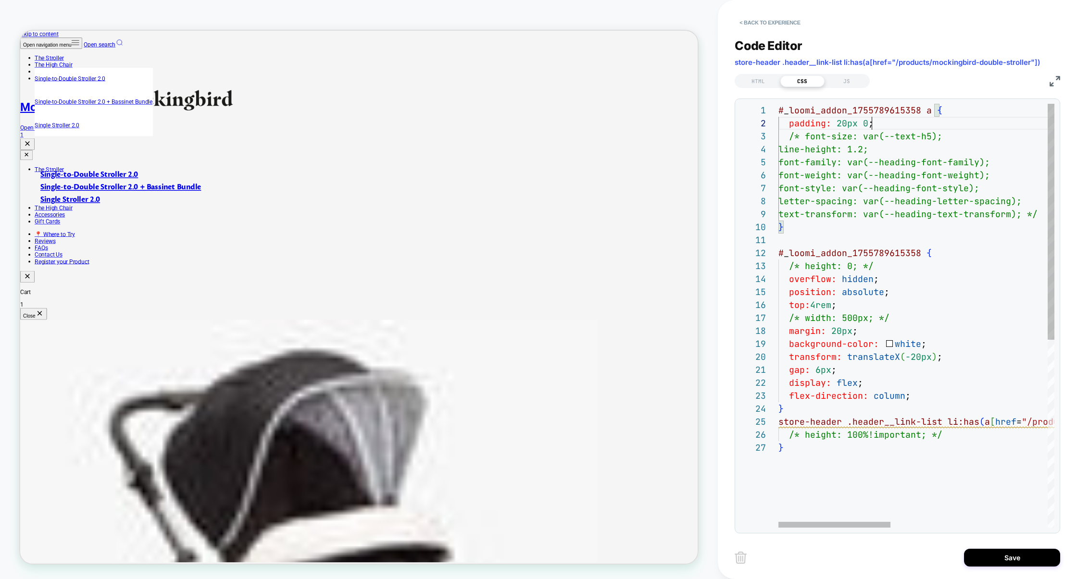
scroll to position [13, 93]
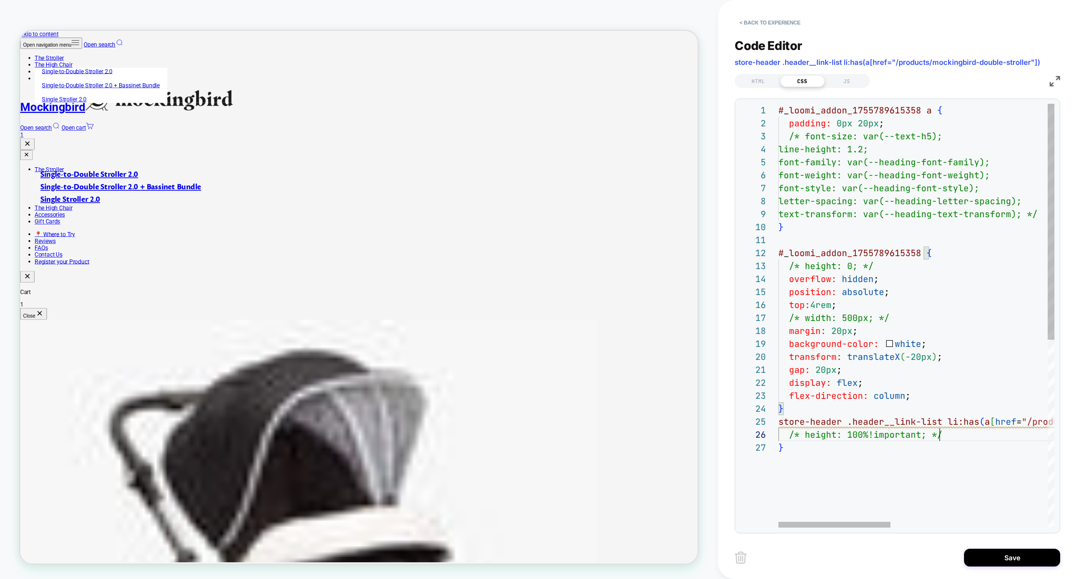
scroll to position [64, 161]
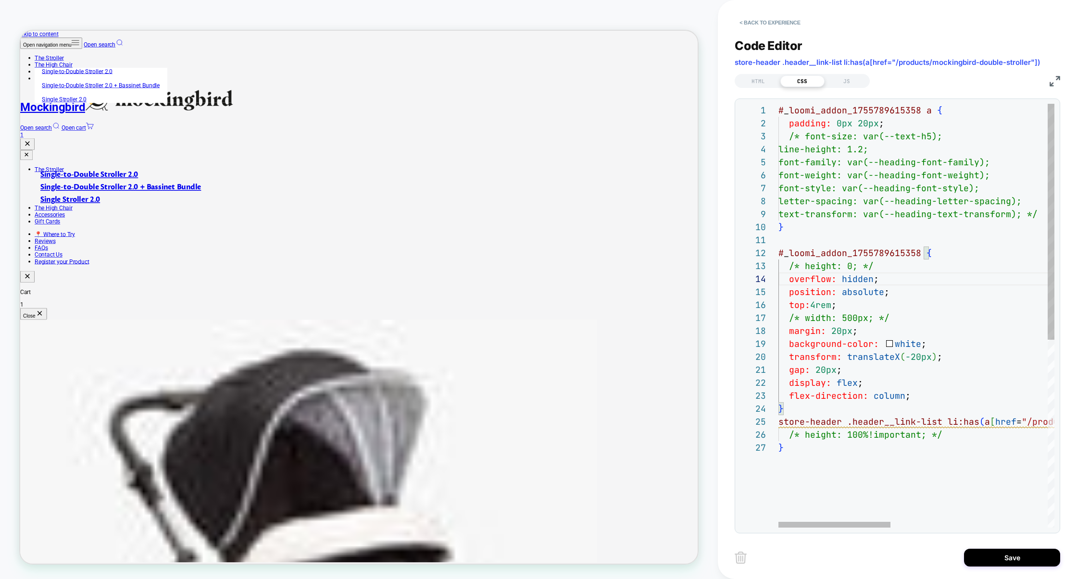
scroll to position [64, 161]
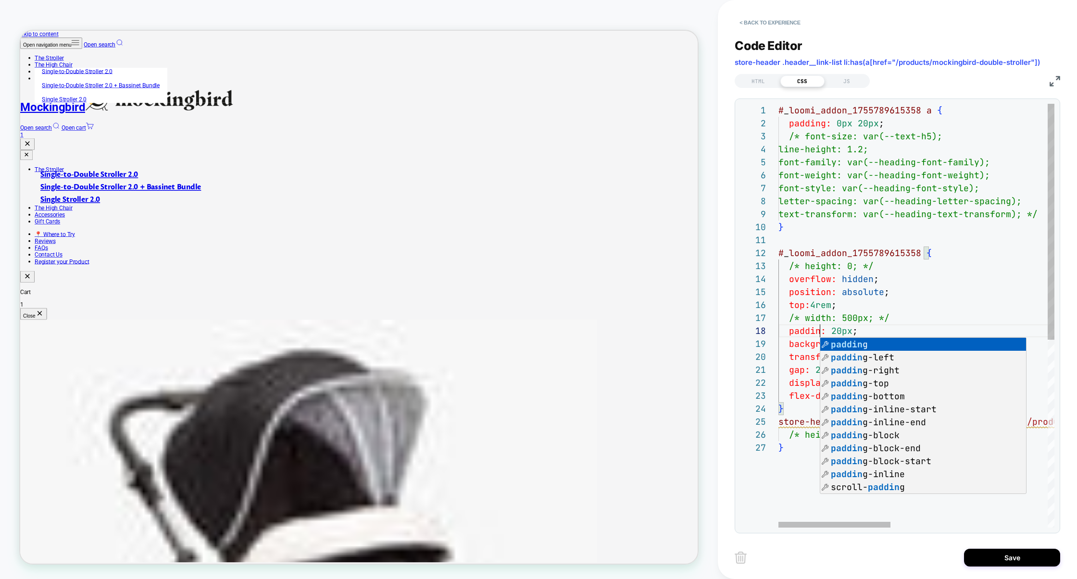
scroll to position [91, 47]
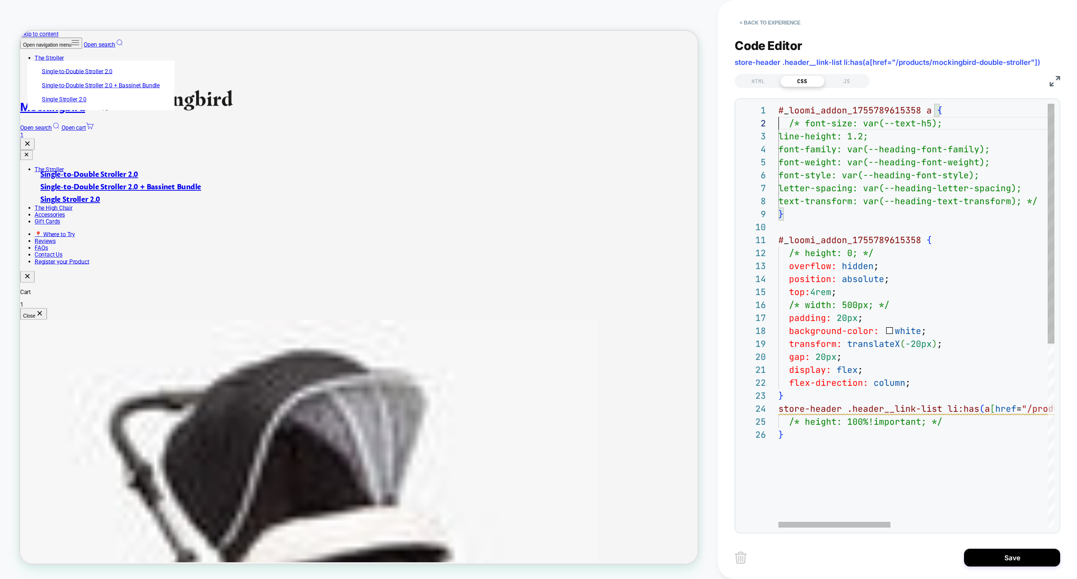
scroll to position [13, 0]
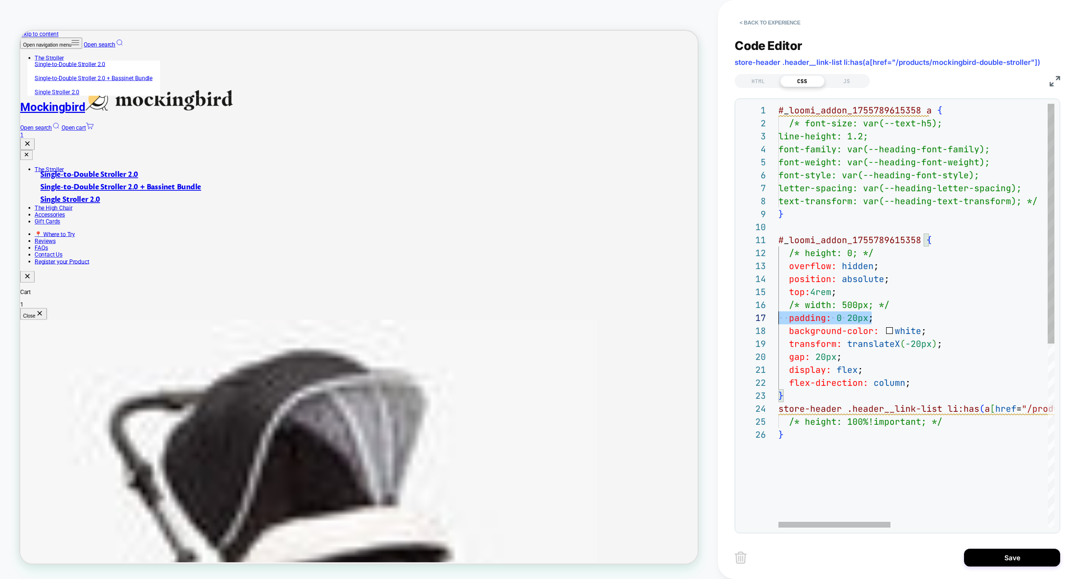
scroll to position [78, 0]
drag, startPoint x: 881, startPoint y: 319, endPoint x: 733, endPoint y: 316, distance: 148.1
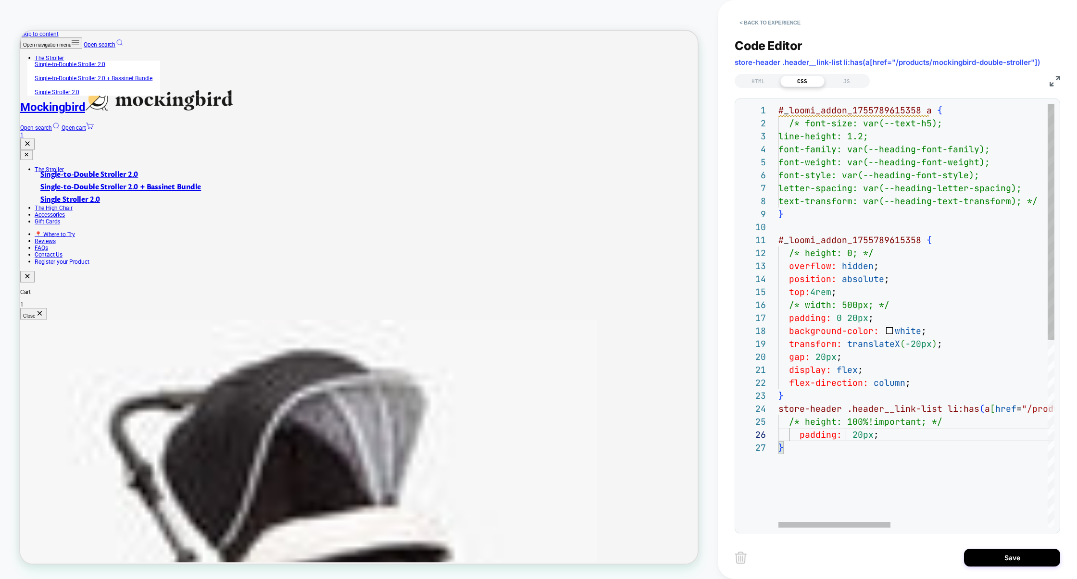
scroll to position [64, 67]
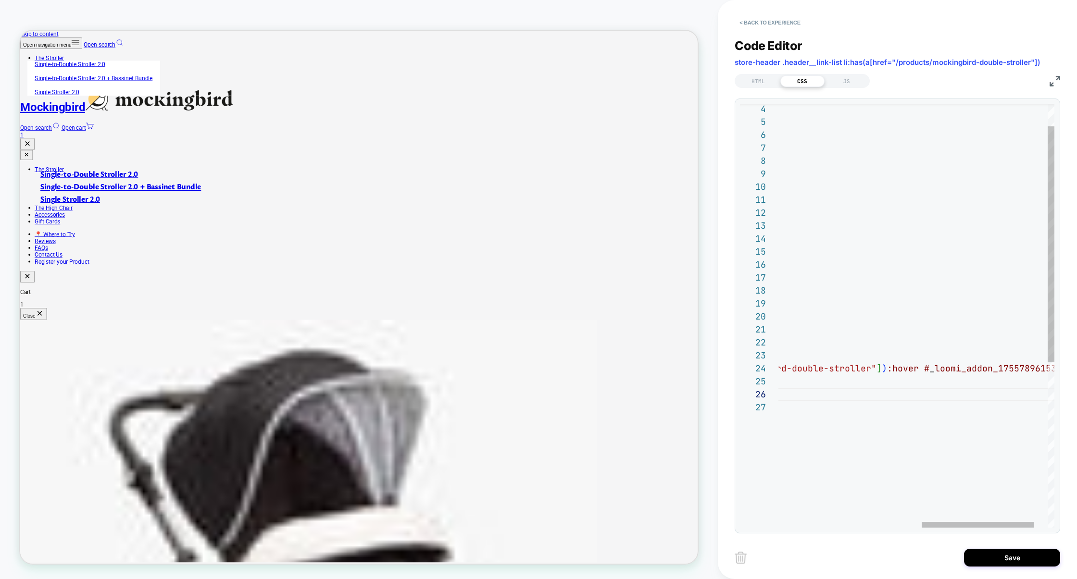
click at [918, 368] on div "font-family: var(--heading-font-family); font-weight: var(--heading-font-weight…" at bounding box center [757, 444] width 661 height 762
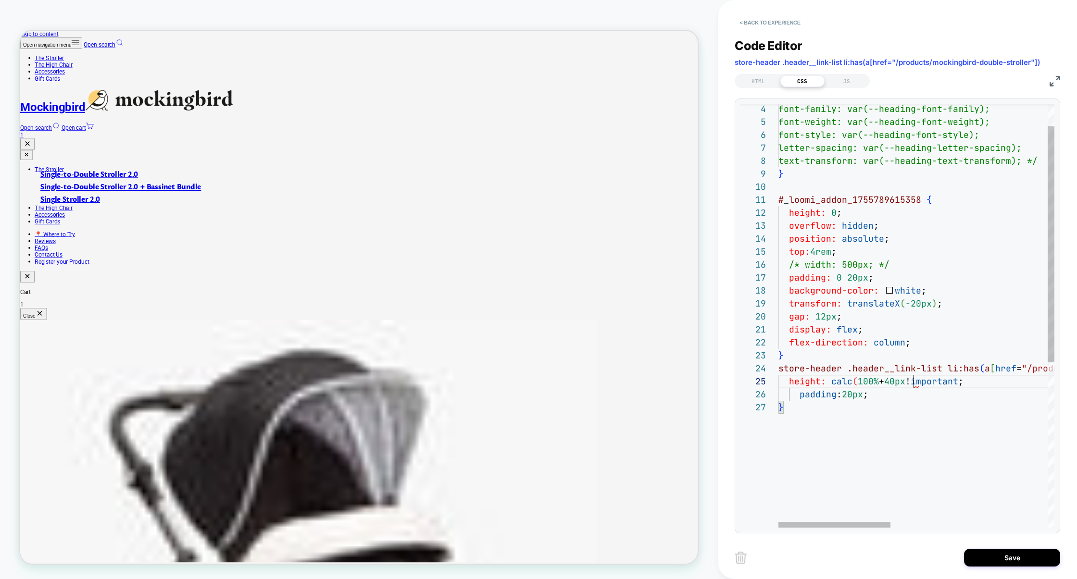
scroll to position [52, 140]
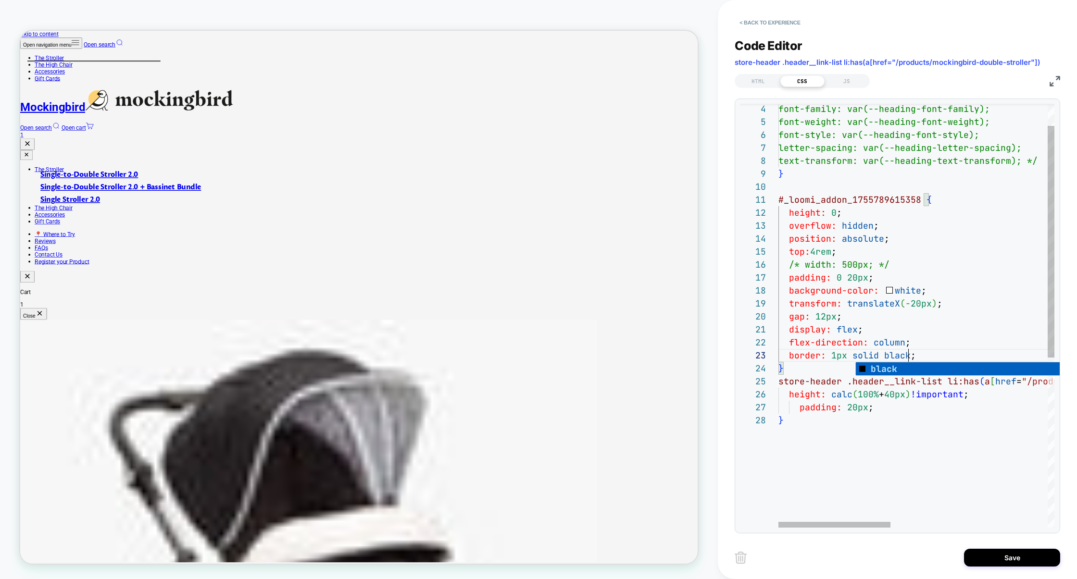
scroll to position [26, 140]
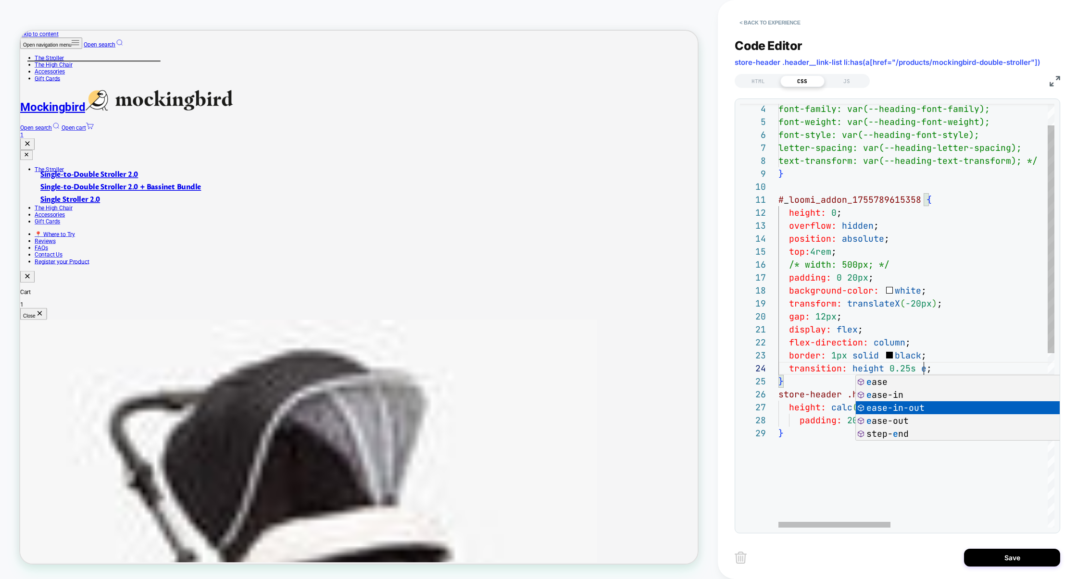
scroll to position [39, 197]
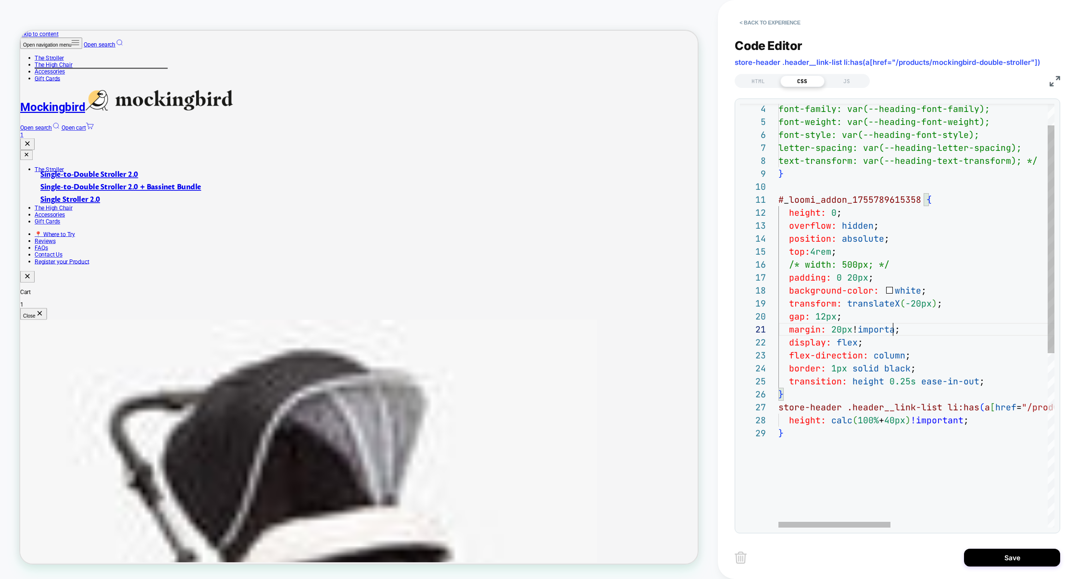
scroll to position [0, 124]
drag, startPoint x: 886, startPoint y: 421, endPoint x: 892, endPoint y: 421, distance: 5.8
click at [884, 421] on span "+" at bounding box center [881, 420] width 5 height 11
drag, startPoint x: 858, startPoint y: 424, endPoint x: 876, endPoint y: 425, distance: 17.8
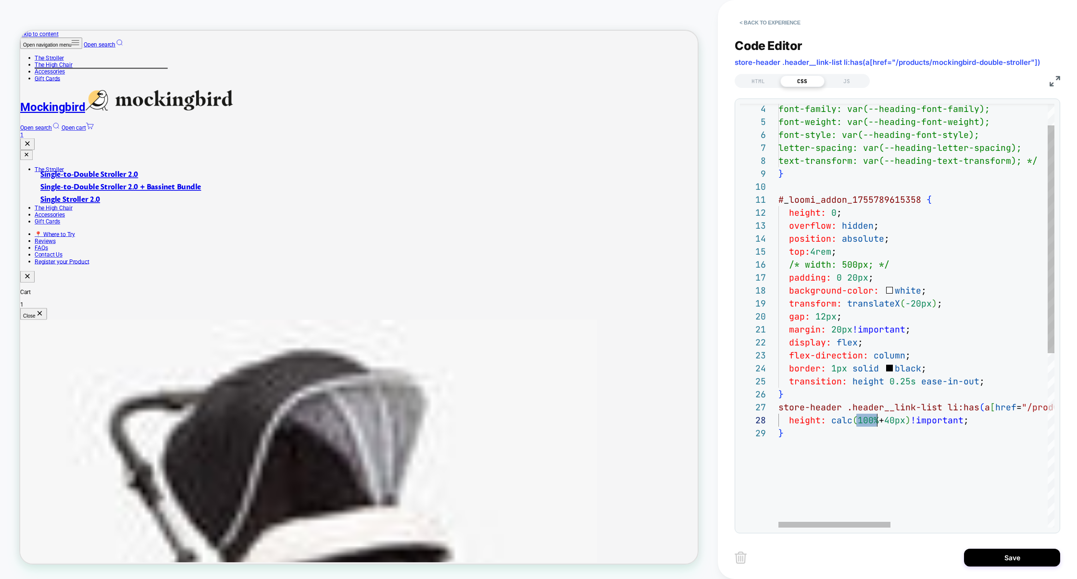
drag, startPoint x: 919, startPoint y: 424, endPoint x: 830, endPoint y: 425, distance: 89.4
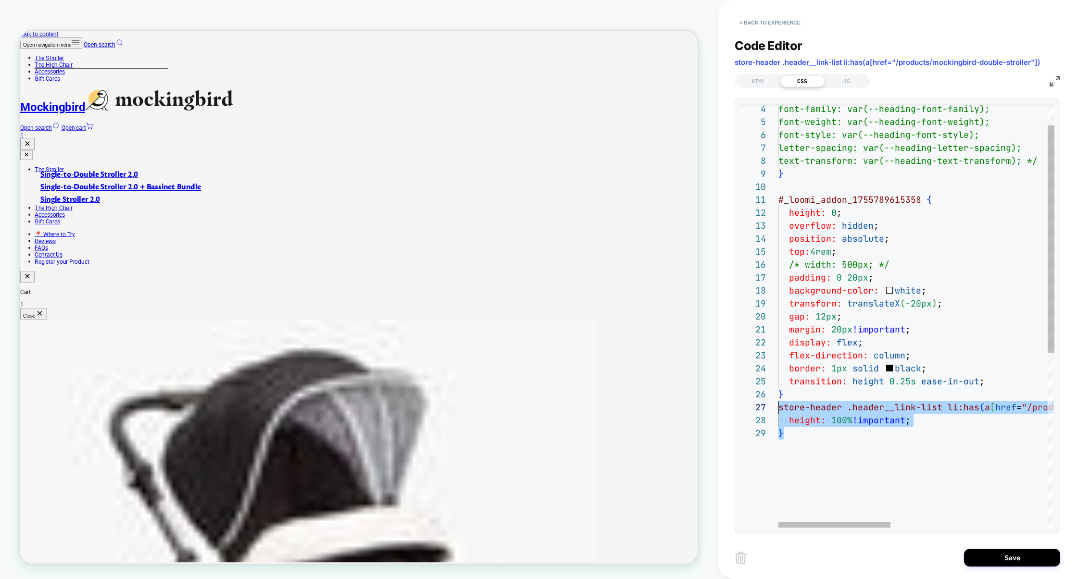
scroll to position [78, 0]
drag, startPoint x: 814, startPoint y: 433, endPoint x: 773, endPoint y: 411, distance: 46.1
click at [773, 412] on div "4 5 6 7 8 9 10 11 12 13 14 15 16 17 19 20 22 23 26 27 28 18 24 25 21 29 font-fa…" at bounding box center [897, 316] width 314 height 424
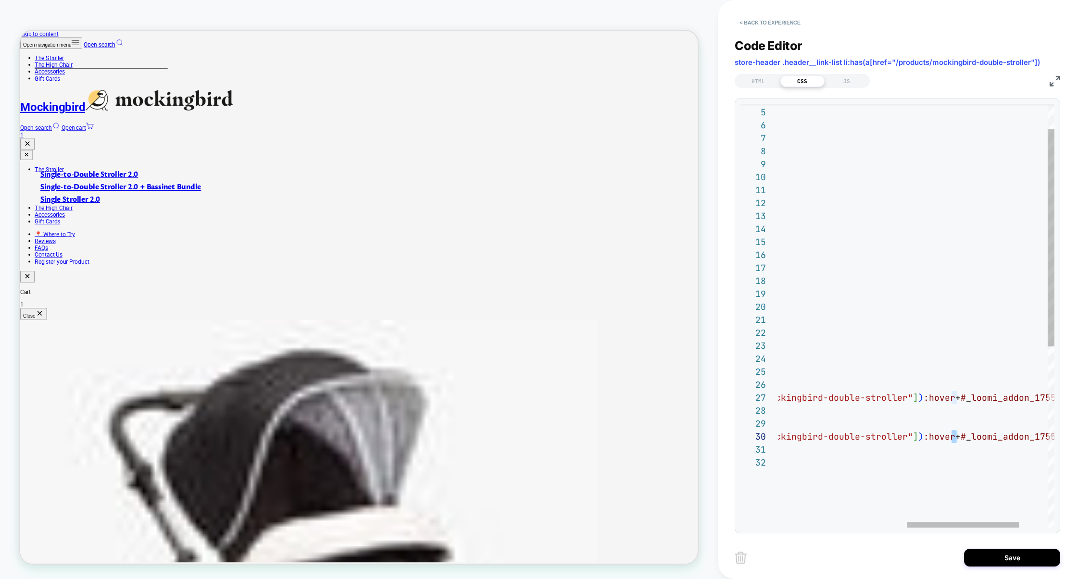
scroll to position [116, 530]
drag, startPoint x: 952, startPoint y: 439, endPoint x: 994, endPoint y: 439, distance: 41.8
click at [1023, 434] on div "font-weight: var(--heading-font-weight); font-style: var(--heading-font-style);…" at bounding box center [723, 465] width 661 height 827
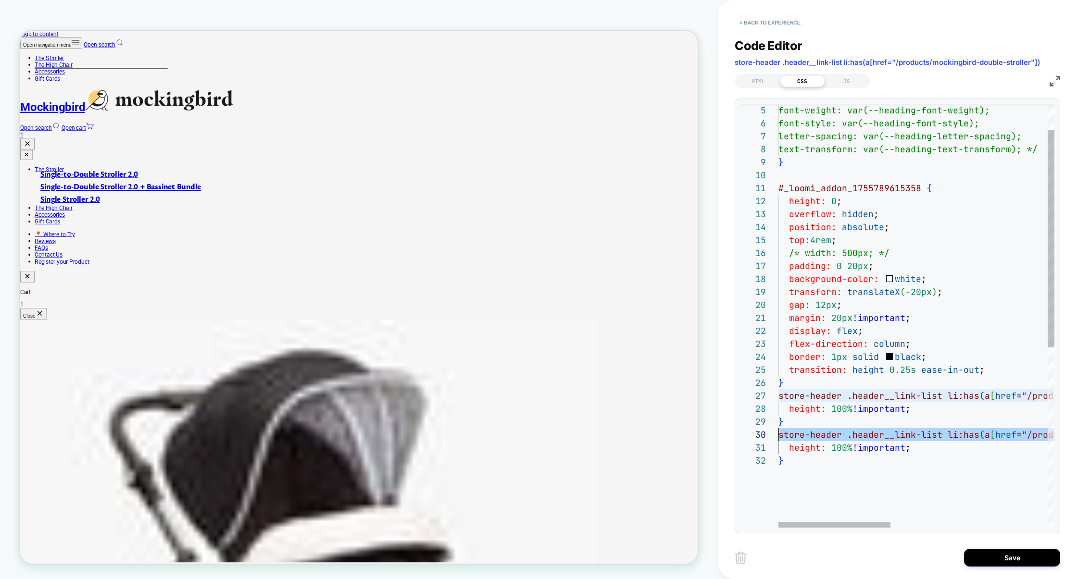
drag, startPoint x: 886, startPoint y: 466, endPoint x: 692, endPoint y: 465, distance: 194.3
drag, startPoint x: 952, startPoint y: 437, endPoint x: 970, endPoint y: 437, distance: 18.3
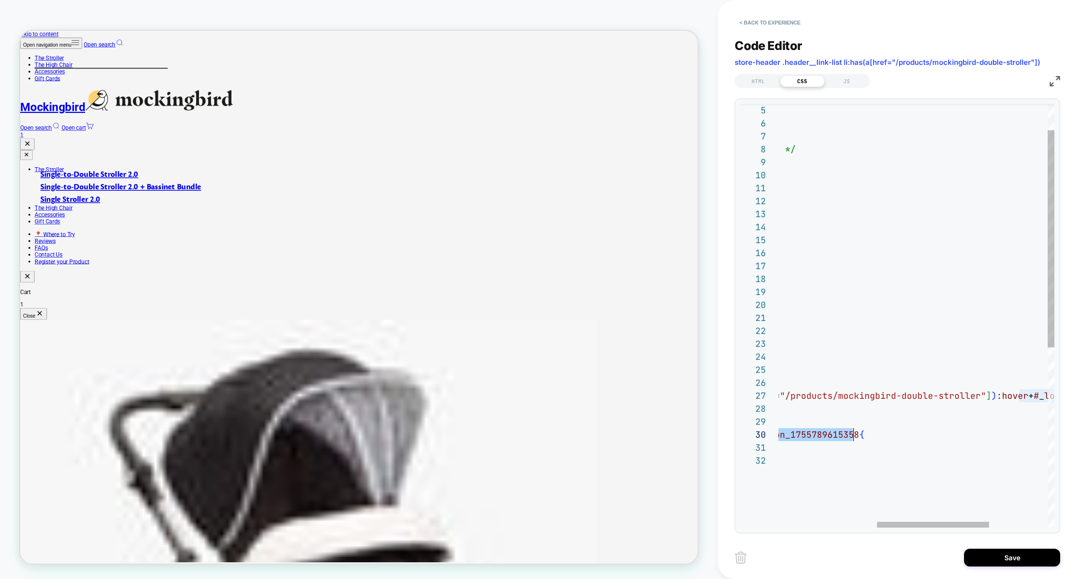
click at [855, 436] on div "font-weight: var(--heading-font-weight); font-style: var(--heading-font-style);…" at bounding box center [867, 465] width 661 height 827
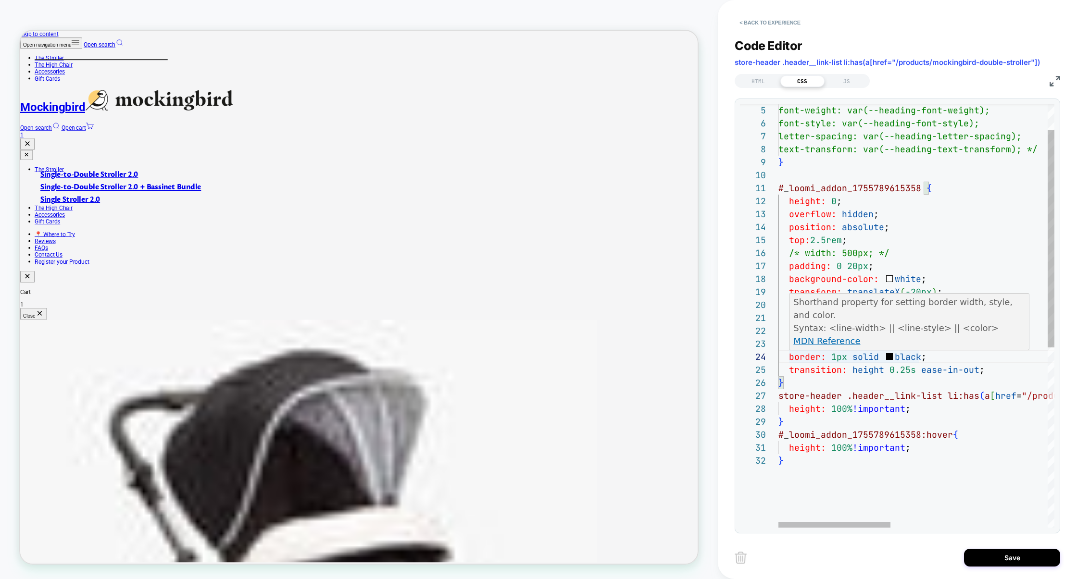
scroll to position [39, 0]
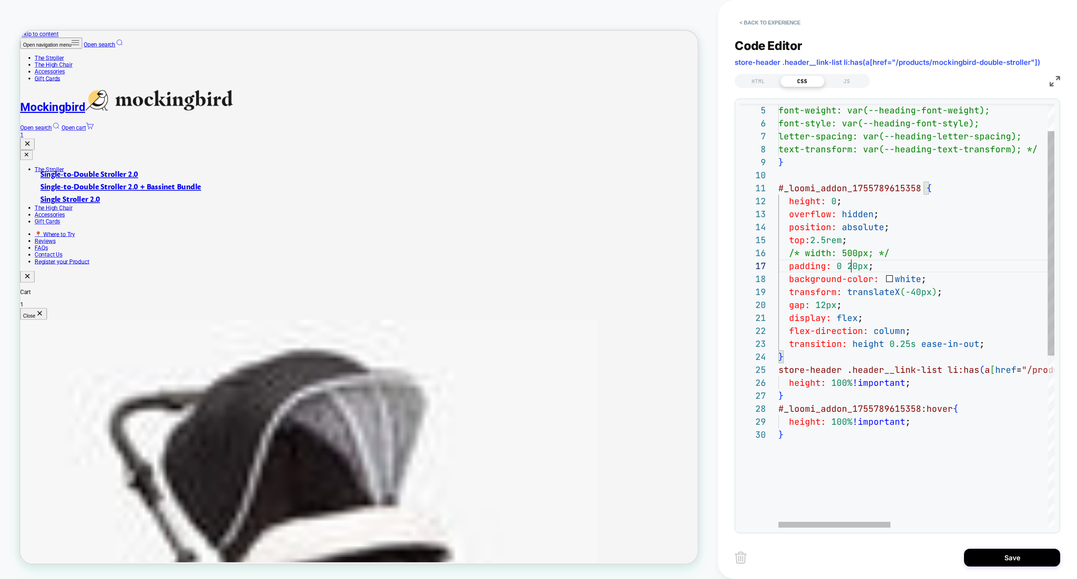
scroll to position [78, 72]
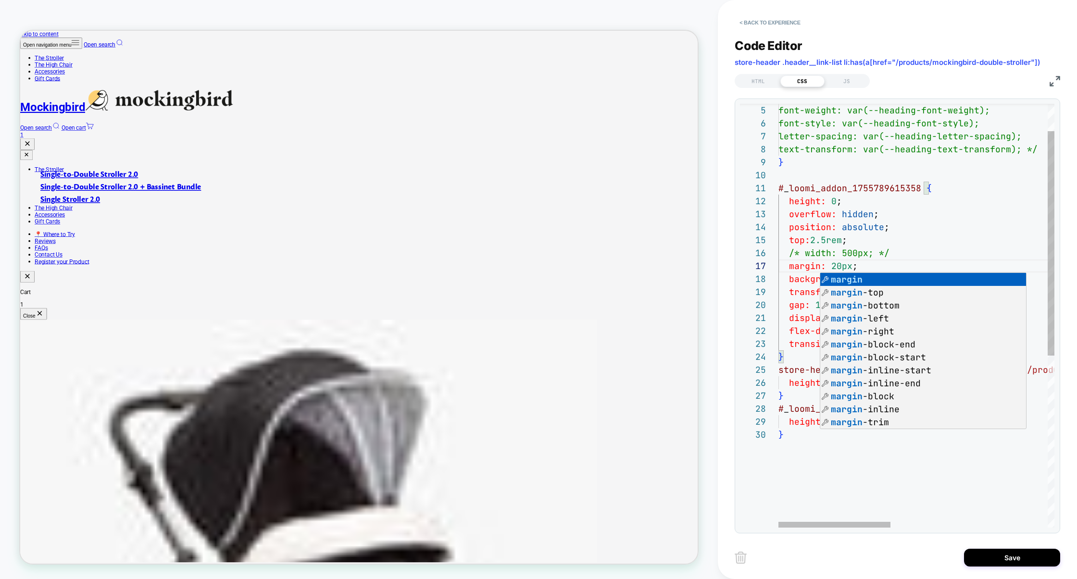
scroll to position [64, 109]
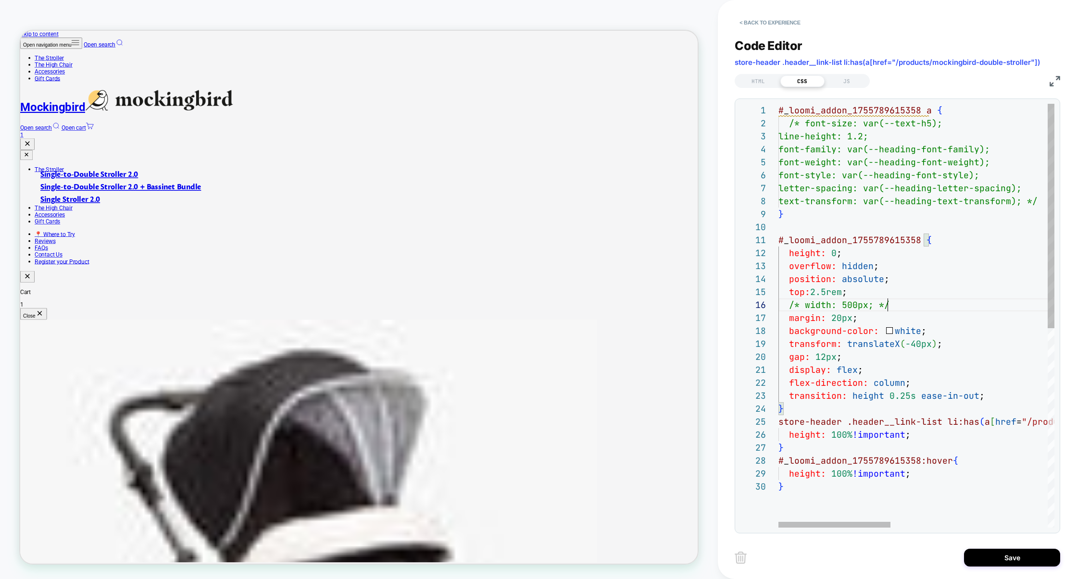
scroll to position [0, 161]
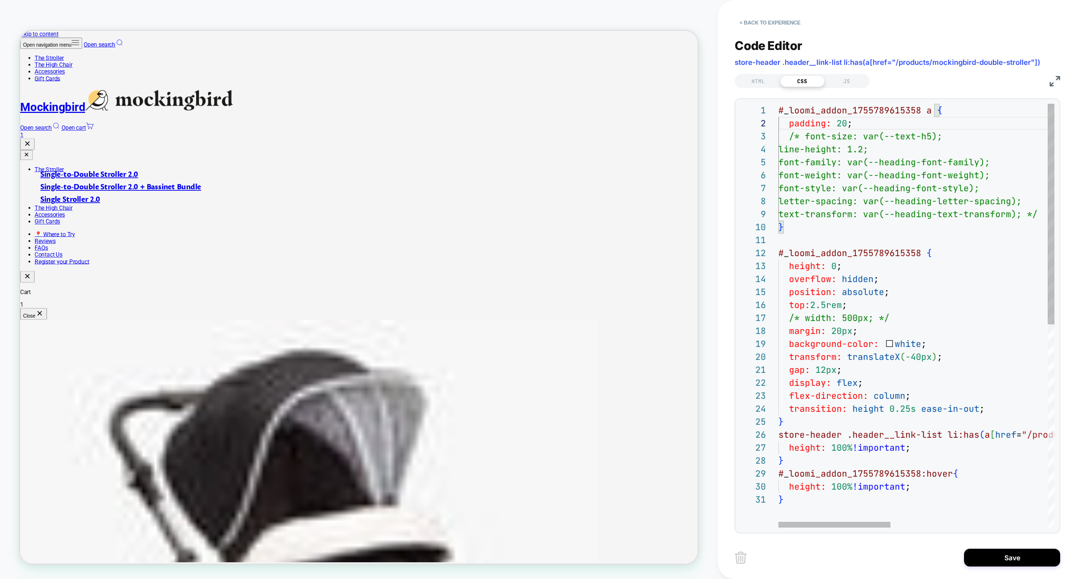
scroll to position [13, 78]
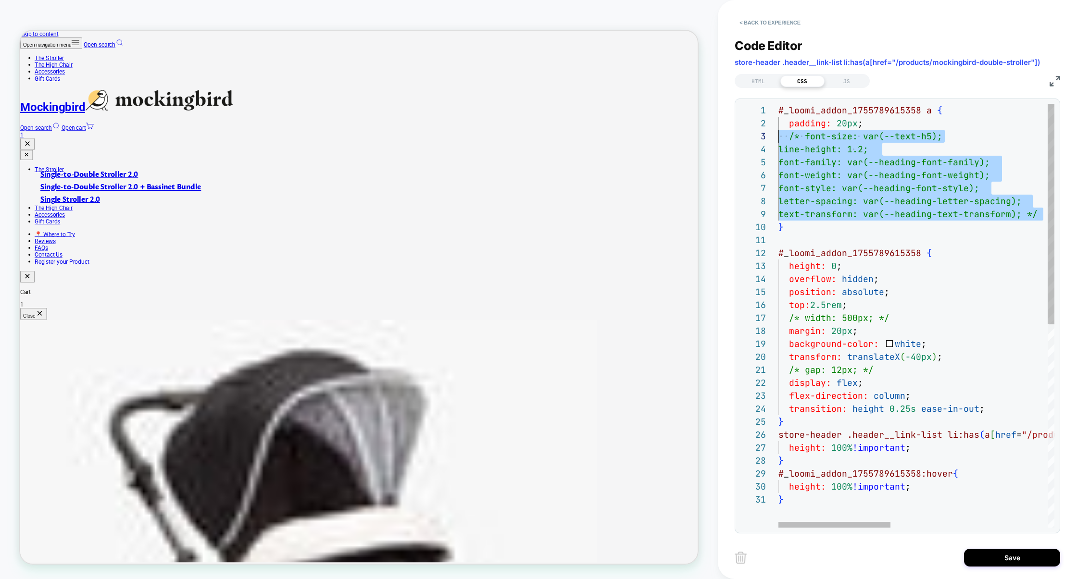
scroll to position [26, 0]
drag, startPoint x: 1019, startPoint y: 213, endPoint x: 720, endPoint y: 130, distance: 309.7
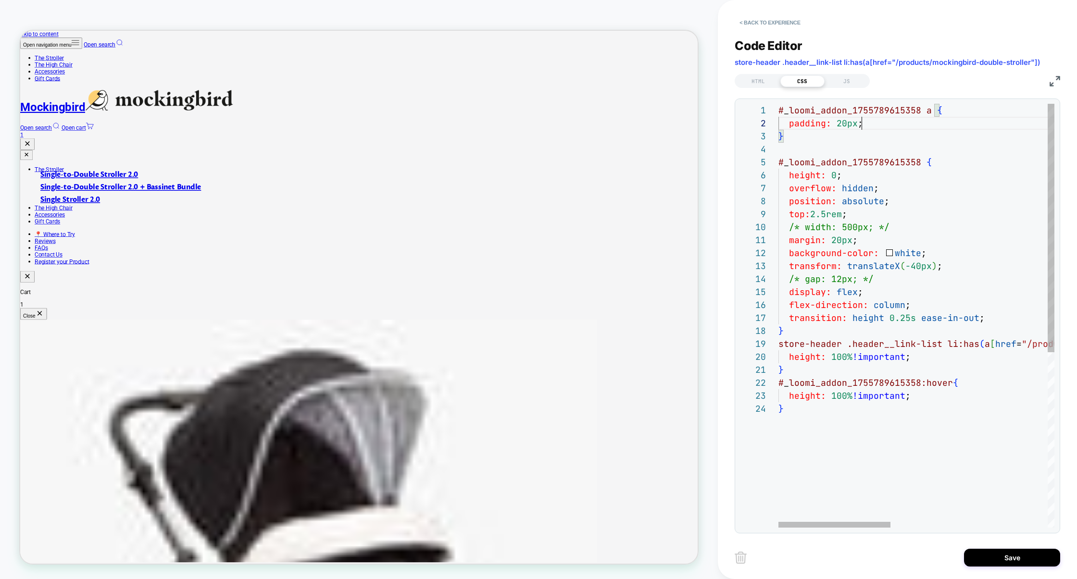
scroll to position [13, 83]
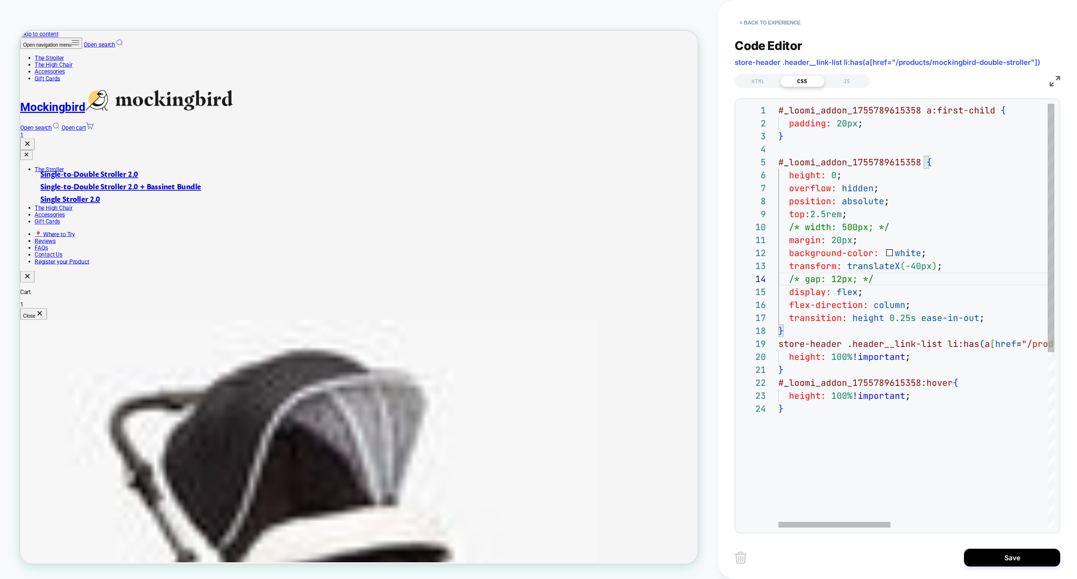
drag, startPoint x: 795, startPoint y: 139, endPoint x: 769, endPoint y: 113, distance: 36.7
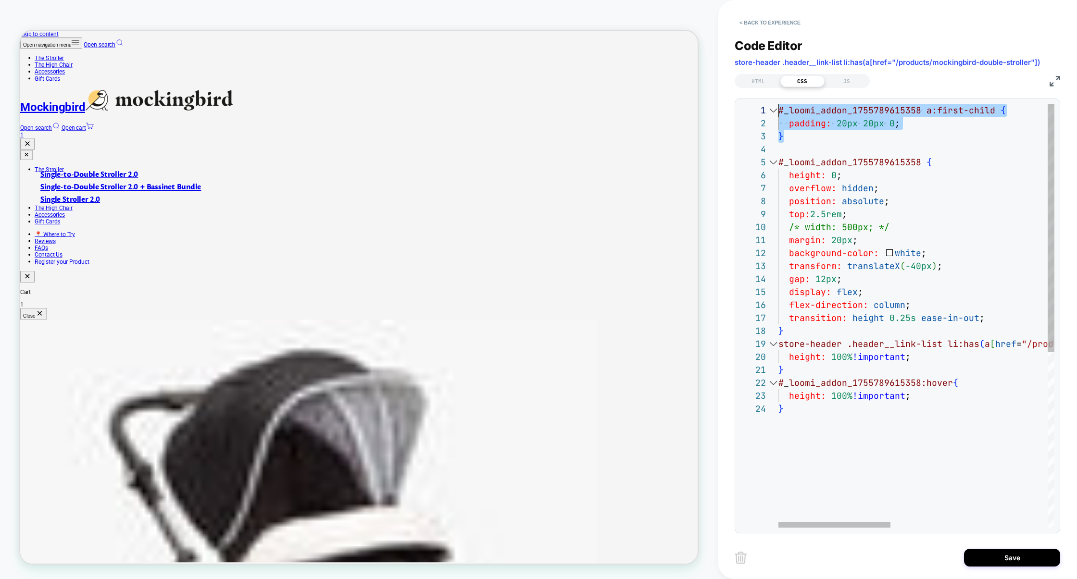
click at [768, 113] on div "**********" at bounding box center [897, 316] width 314 height 424
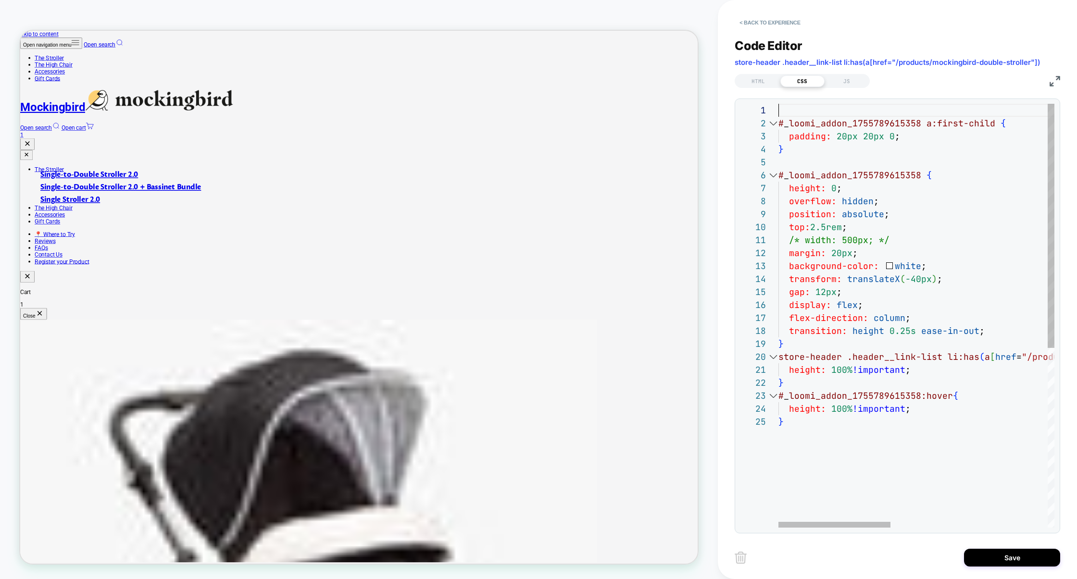
scroll to position [26, 5]
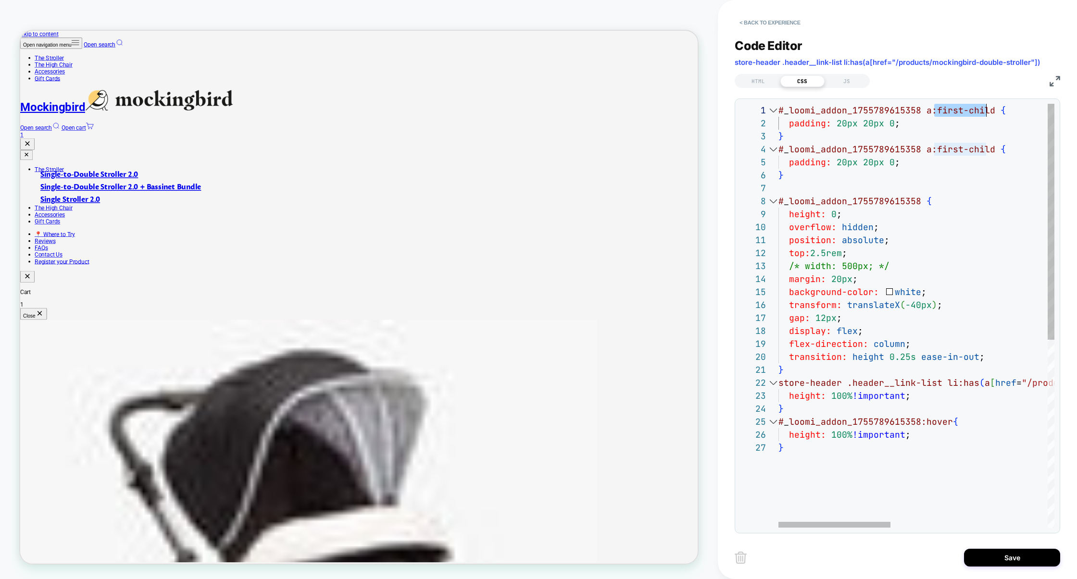
drag, startPoint x: 932, startPoint y: 112, endPoint x: 990, endPoint y: 113, distance: 57.2
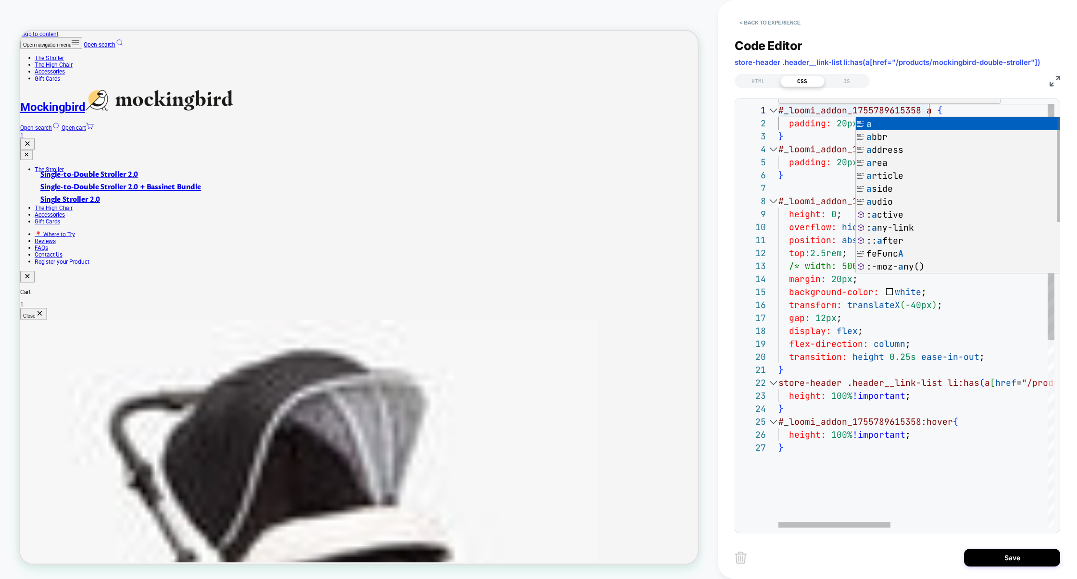
scroll to position [13, 47]
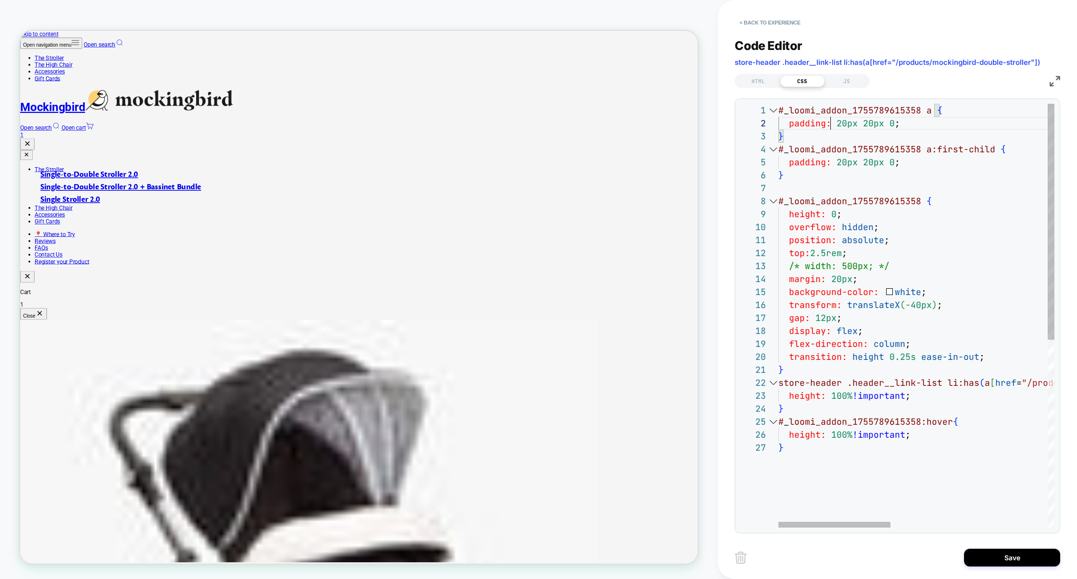
drag, startPoint x: 883, startPoint y: 124, endPoint x: 929, endPoint y: 124, distance: 46.2
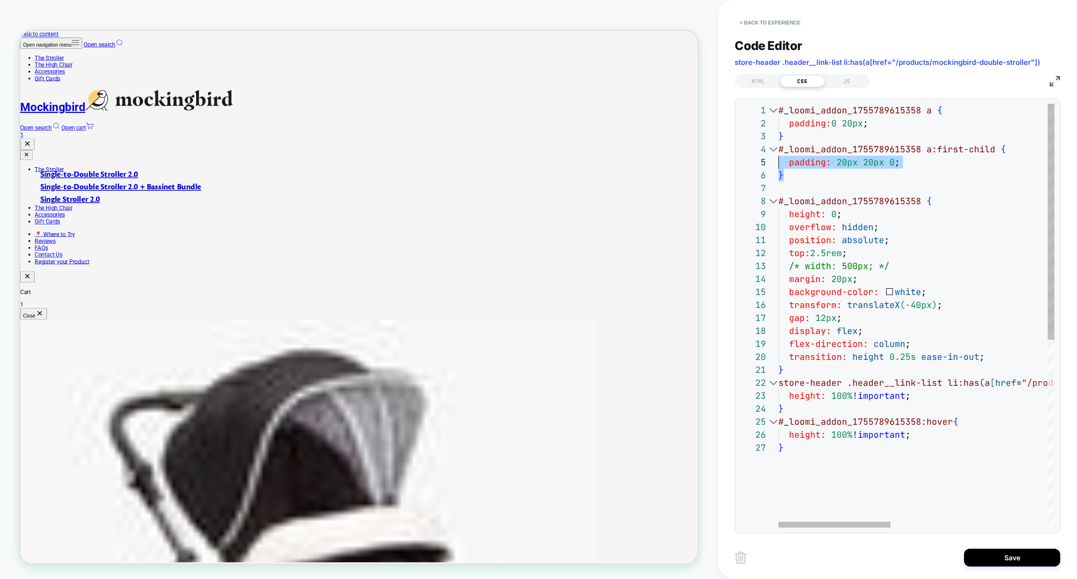
scroll to position [39, 0]
drag, startPoint x: 791, startPoint y: 179, endPoint x: 767, endPoint y: 154, distance: 35.0
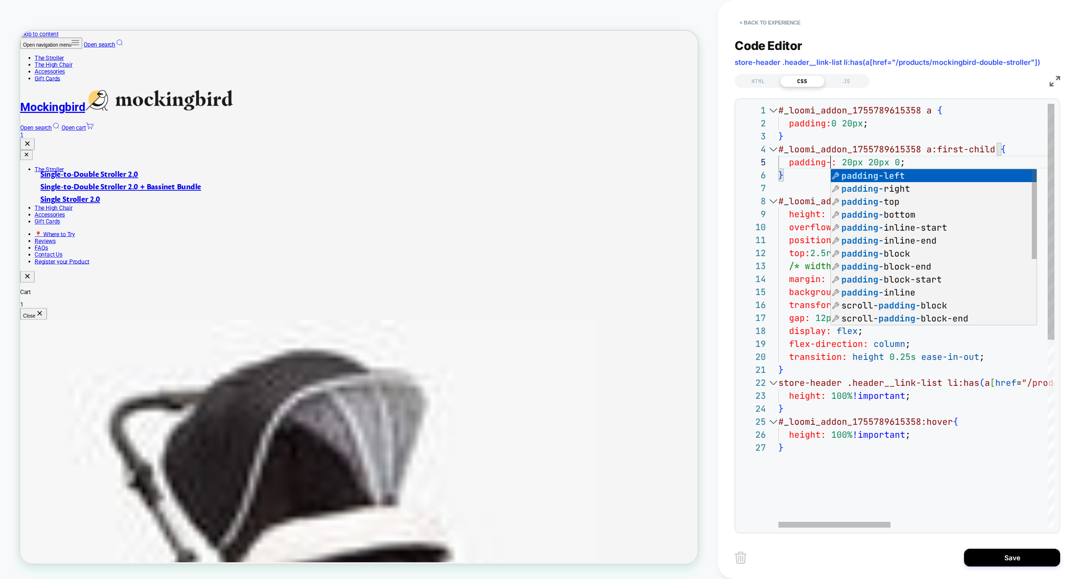
scroll to position [52, 67]
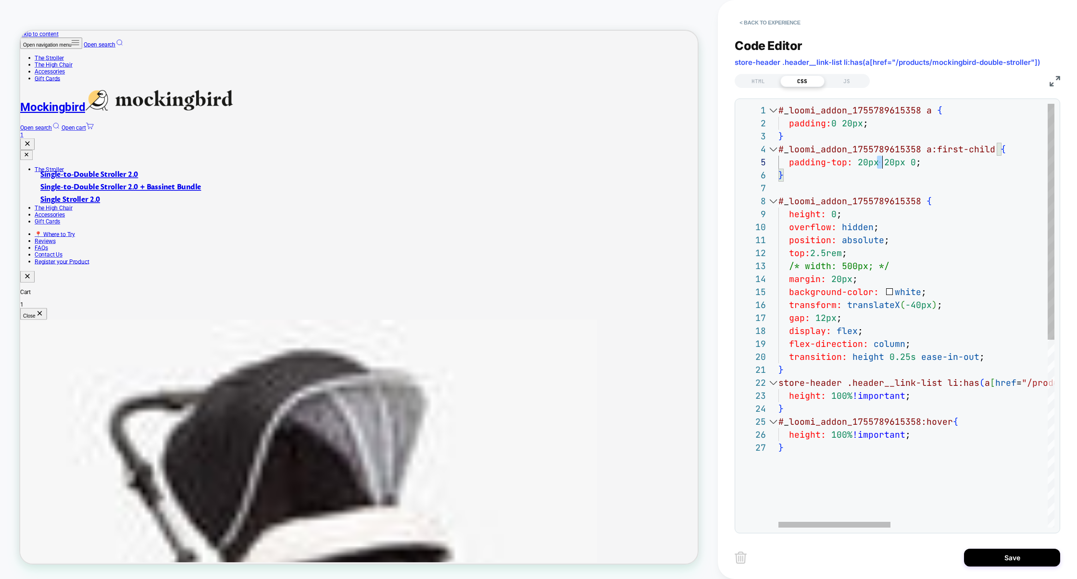
drag, startPoint x: 879, startPoint y: 164, endPoint x: 945, endPoint y: 164, distance: 66.4
drag, startPoint x: 807, startPoint y: 178, endPoint x: 770, endPoint y: 152, distance: 45.2
click at [770, 152] on div "6 7 8 9 10 11 12 13 14 16 17 19 21 22 23 15 20 18 24 25 1 5 4 2 3 26 27 } # _ l…" at bounding box center [897, 316] width 314 height 424
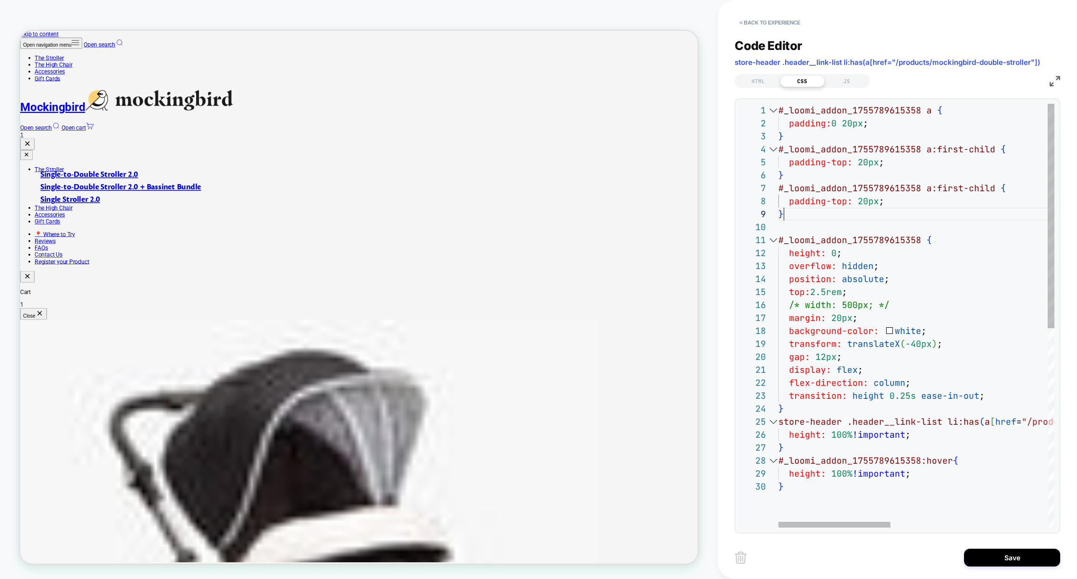
scroll to position [104, 5]
drag, startPoint x: 937, startPoint y: 191, endPoint x: 992, endPoint y: 189, distance: 55.3
click at [991, 189] on span "a:first-child" at bounding box center [961, 188] width 69 height 11
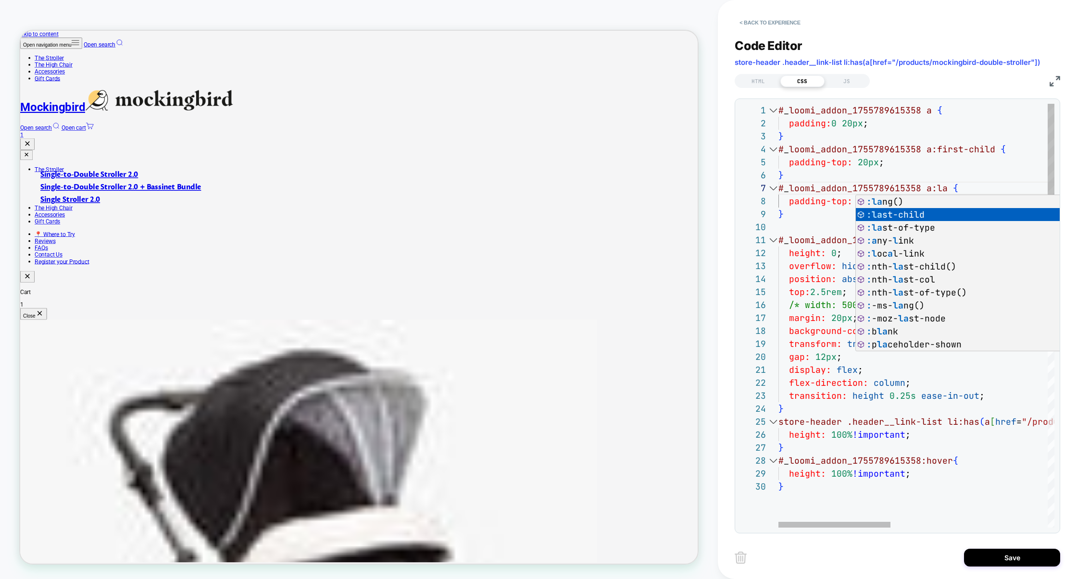
scroll to position [78, 208]
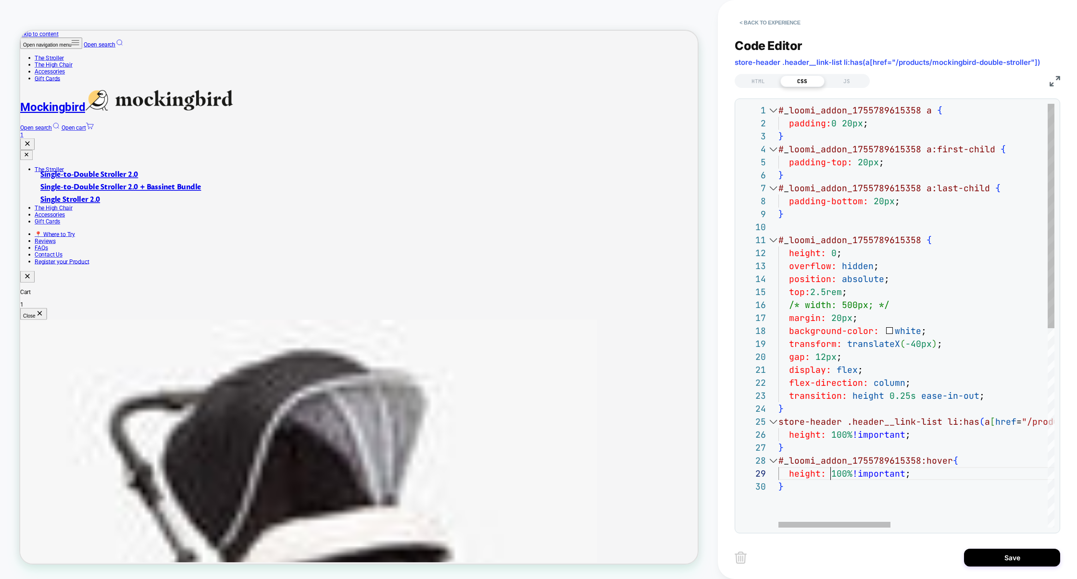
scroll to position [104, 52]
drag, startPoint x: 909, startPoint y: 438, endPoint x: 742, endPoint y: 437, distance: 166.9
click at [742, 437] on div "6 10 11 12 13 14 15 16 17 19 20 22 24 25 26 18 23 21 27 28 1 5 4 2 3 7 8 9 29 3…" at bounding box center [897, 316] width 314 height 424
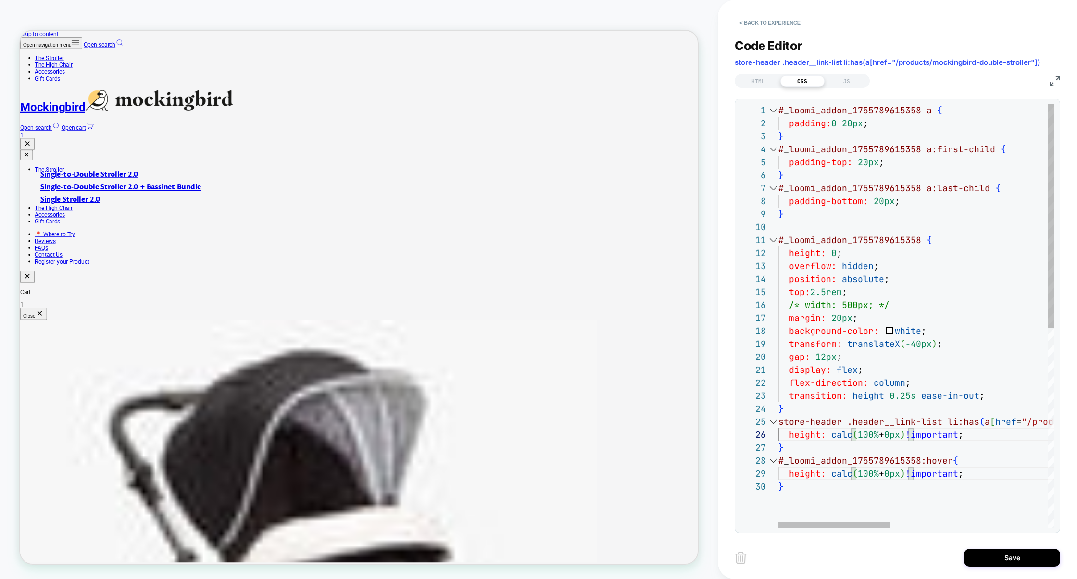
scroll to position [64, 119]
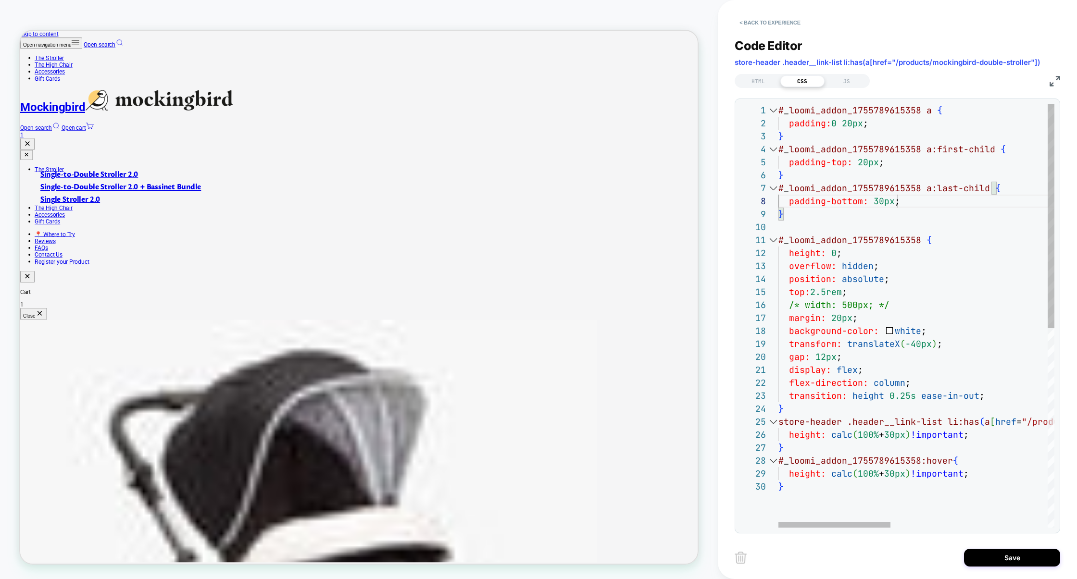
scroll to position [64, 67]
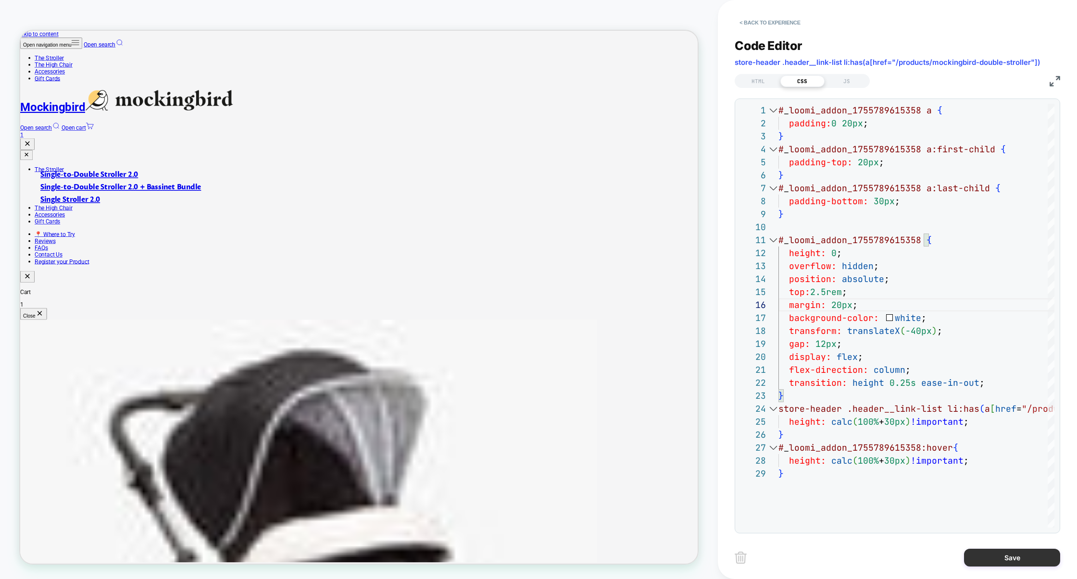
type textarea "**********"
click at [1003, 557] on button "Save" at bounding box center [1012, 558] width 96 height 18
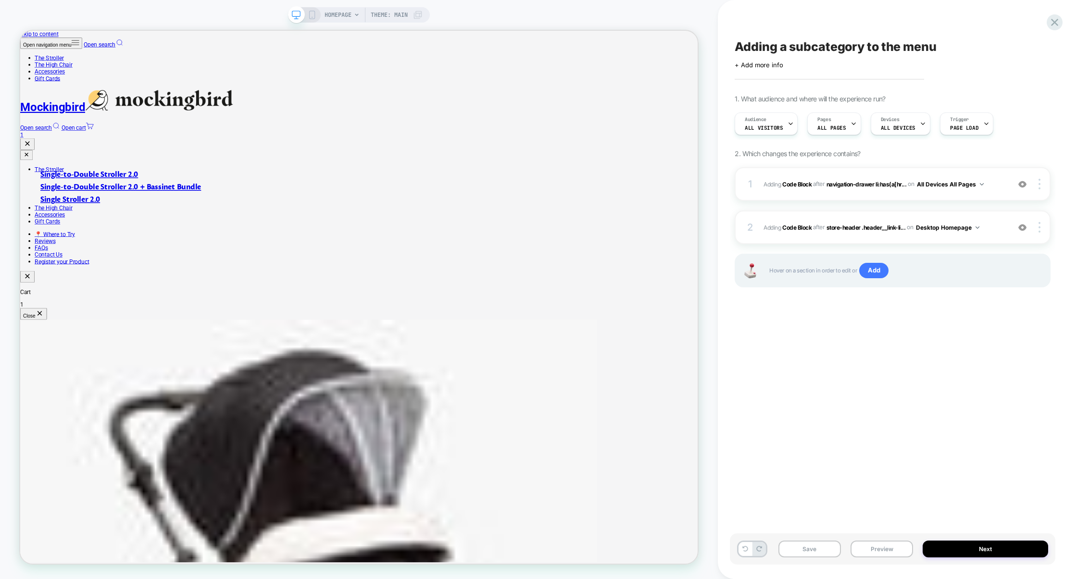
click at [312, 16] on icon at bounding box center [312, 15] width 9 height 9
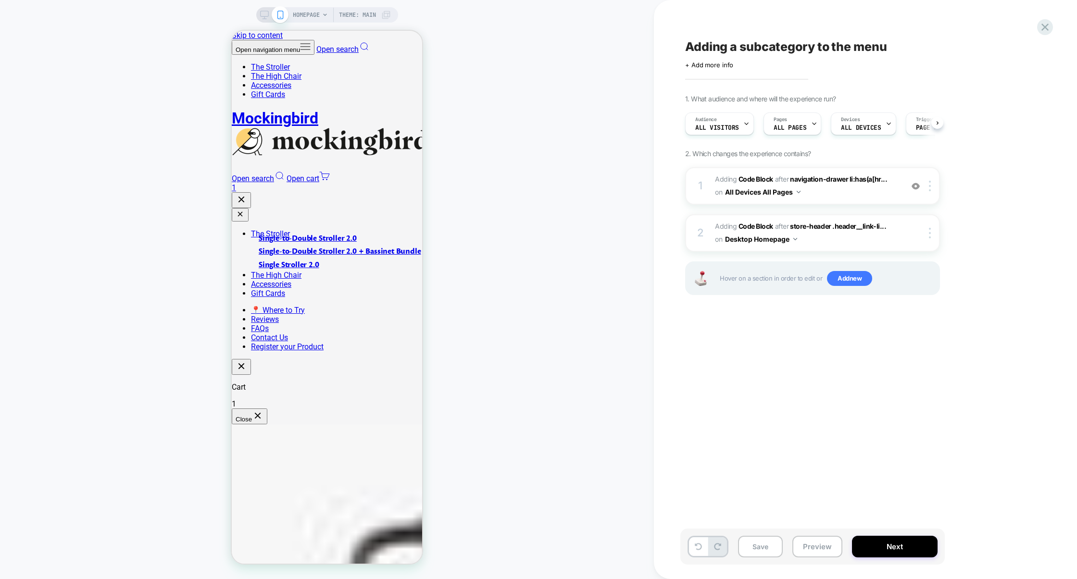
scroll to position [0, 0]
click at [932, 191] on div "1 Adding Code Block AFTER navigation-drawer li:has(a[hr... navigation-drawer li…" at bounding box center [812, 186] width 255 height 38
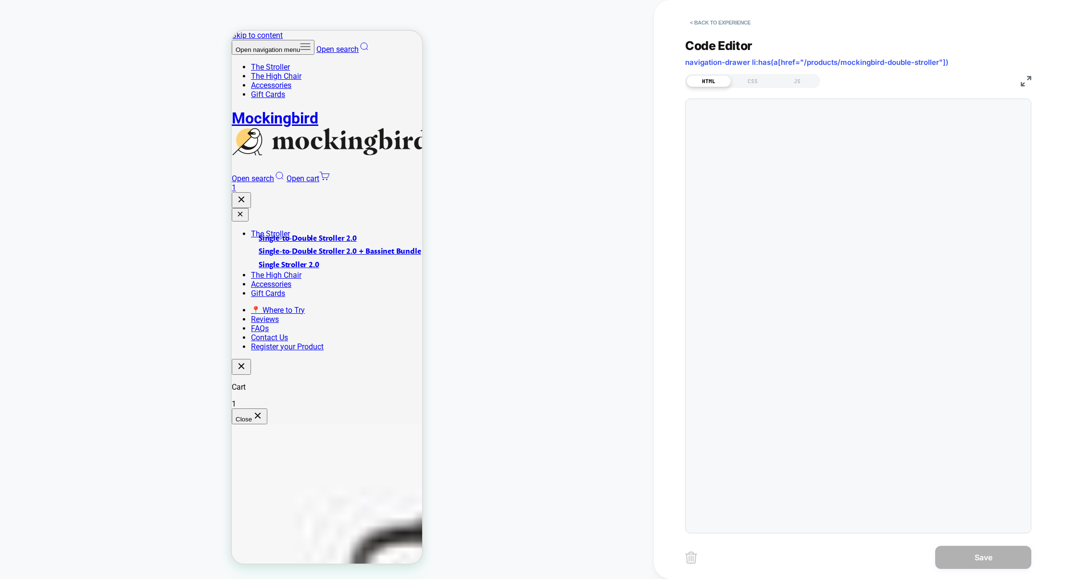
scroll to position [130, 0]
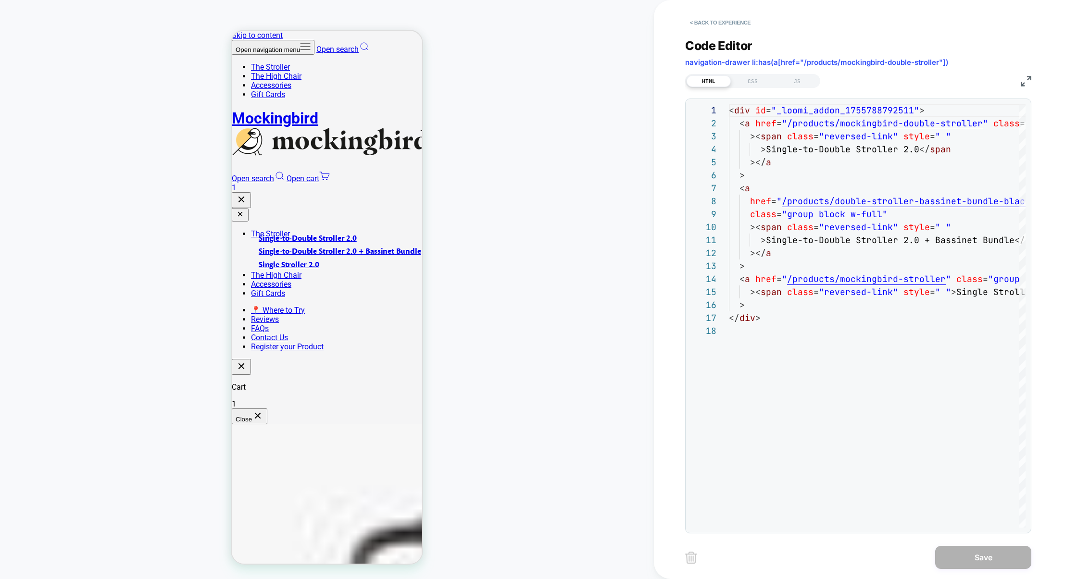
click at [719, 32] on div "Code Editor navigation-drawer li:has(a[href="/products/mockingbird-double-strol…" at bounding box center [858, 279] width 346 height 507
click at [724, 29] on button "< Back to experience" at bounding box center [720, 22] width 70 height 15
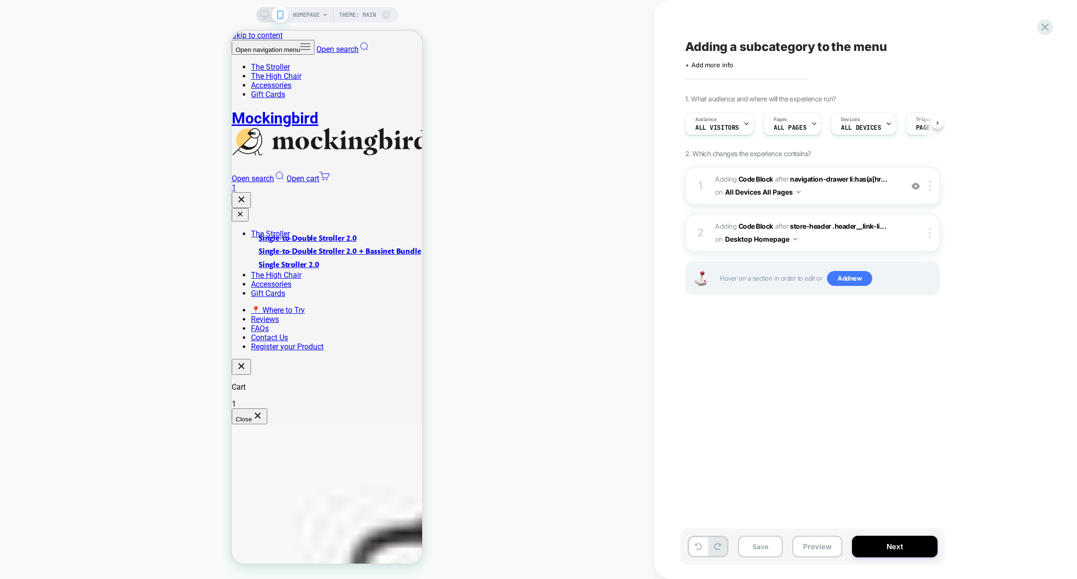
scroll to position [0, 0]
click at [934, 189] on div at bounding box center [932, 186] width 16 height 11
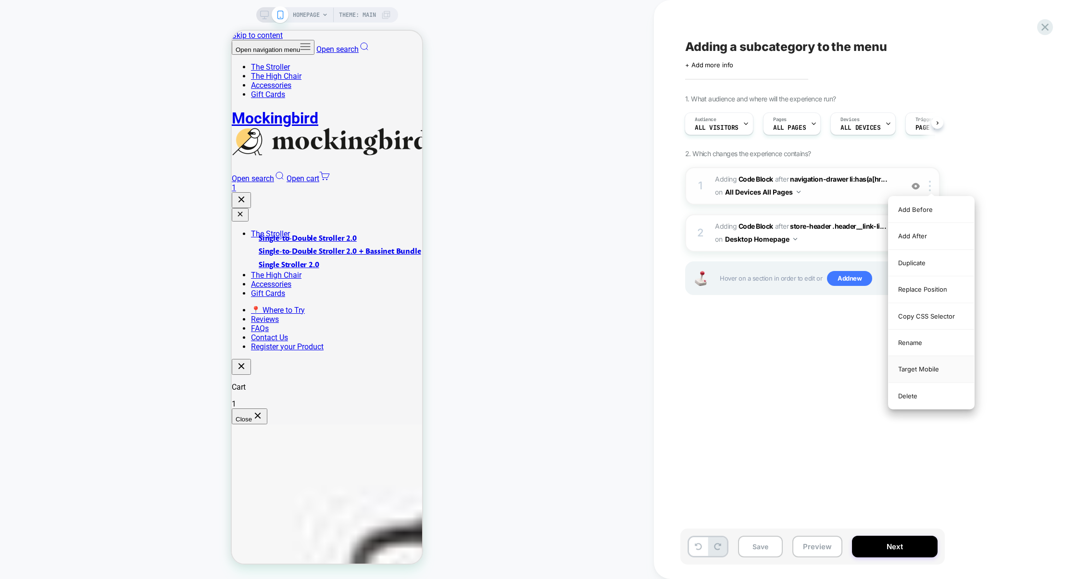
click at [909, 375] on div "Target Mobile" at bounding box center [932, 369] width 86 height 26
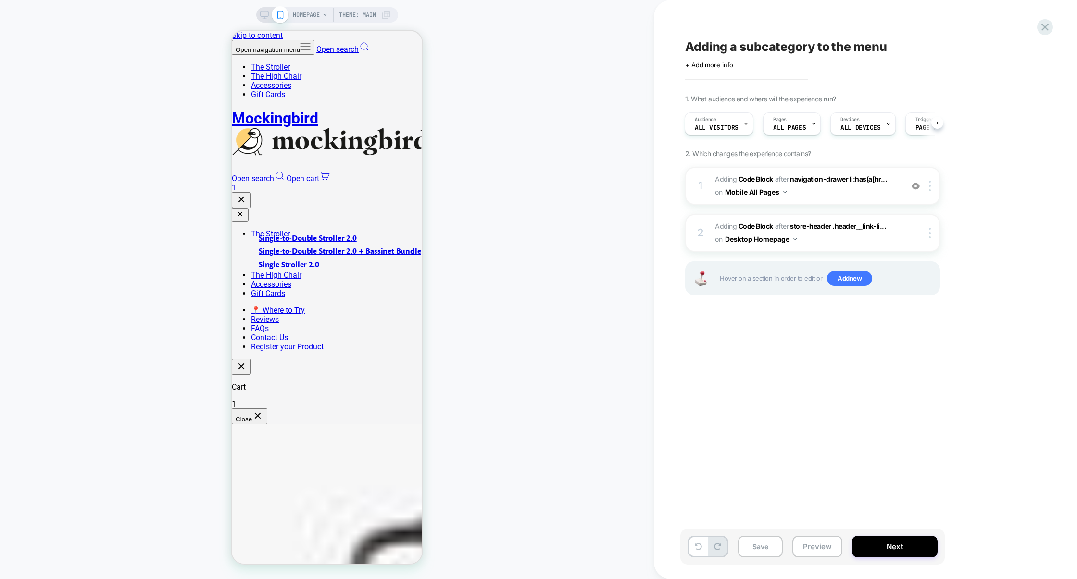
click at [260, 18] on icon at bounding box center [264, 15] width 9 height 9
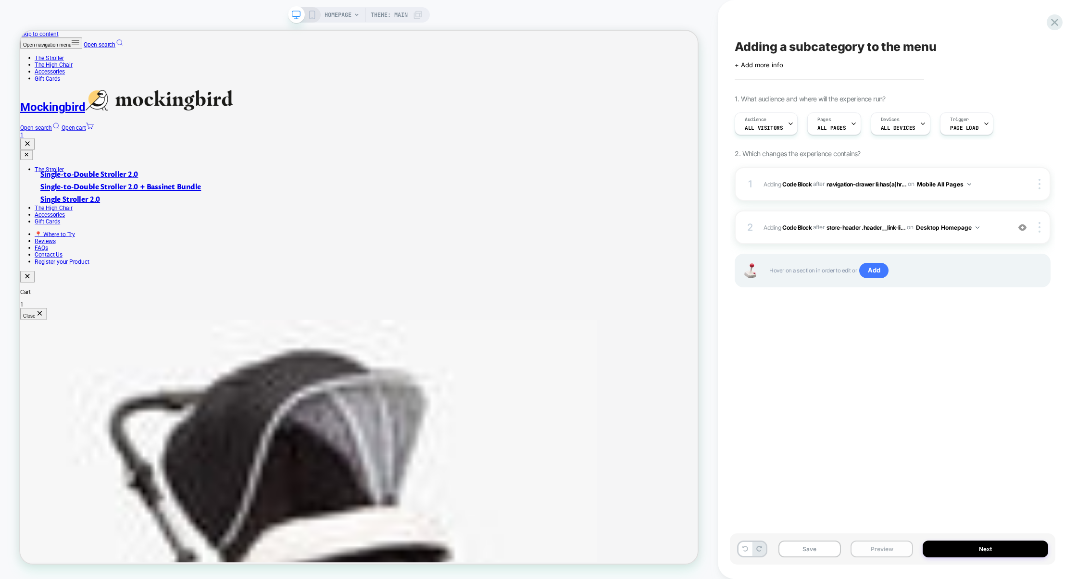
click at [865, 552] on button "Preview" at bounding box center [882, 549] width 63 height 17
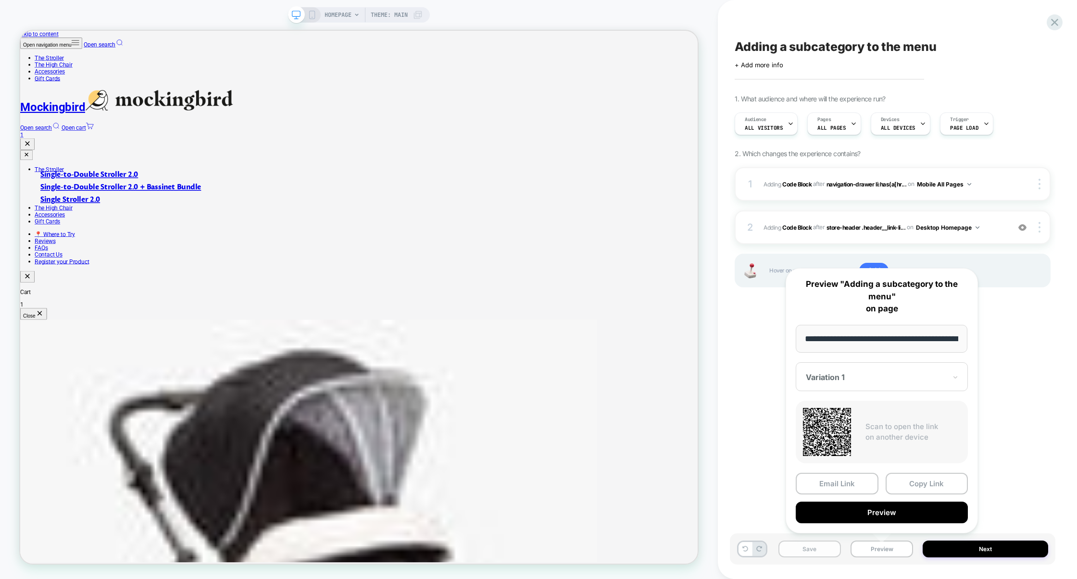
click at [830, 550] on button "Save" at bounding box center [810, 549] width 63 height 17
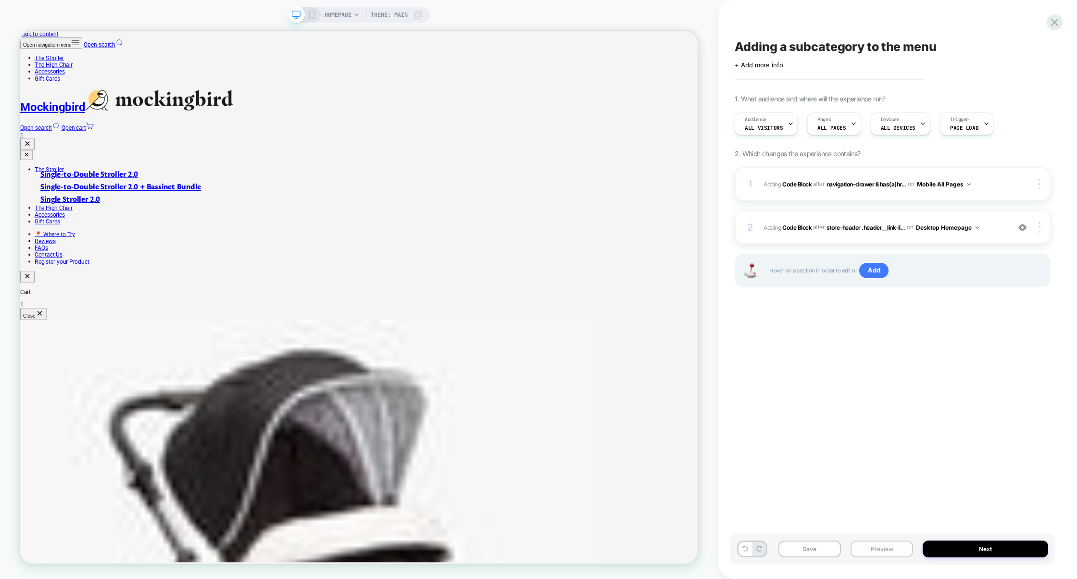
click at [878, 551] on button "Preview" at bounding box center [882, 549] width 63 height 17
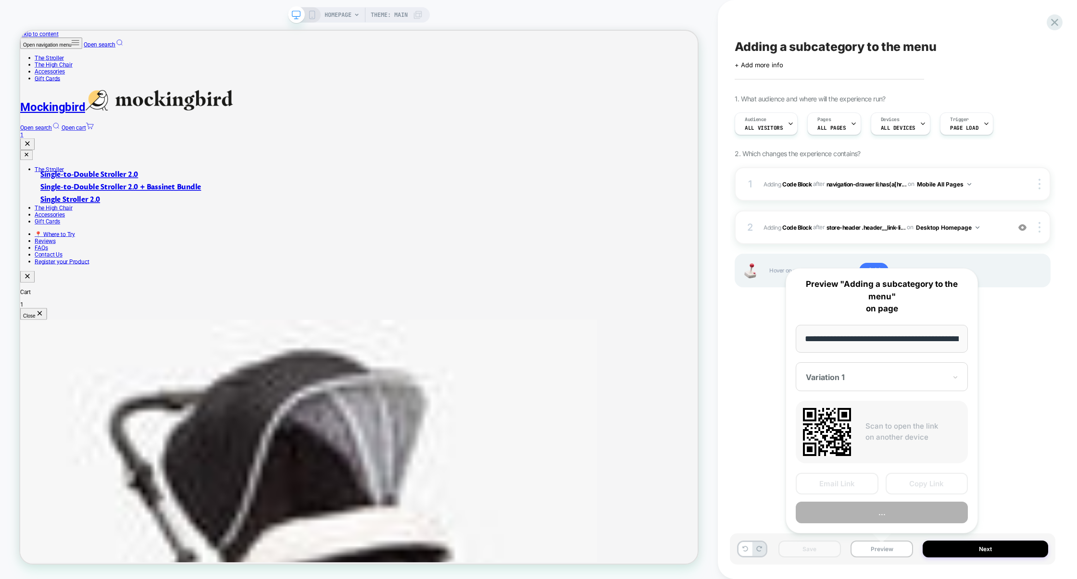
scroll to position [0, 39]
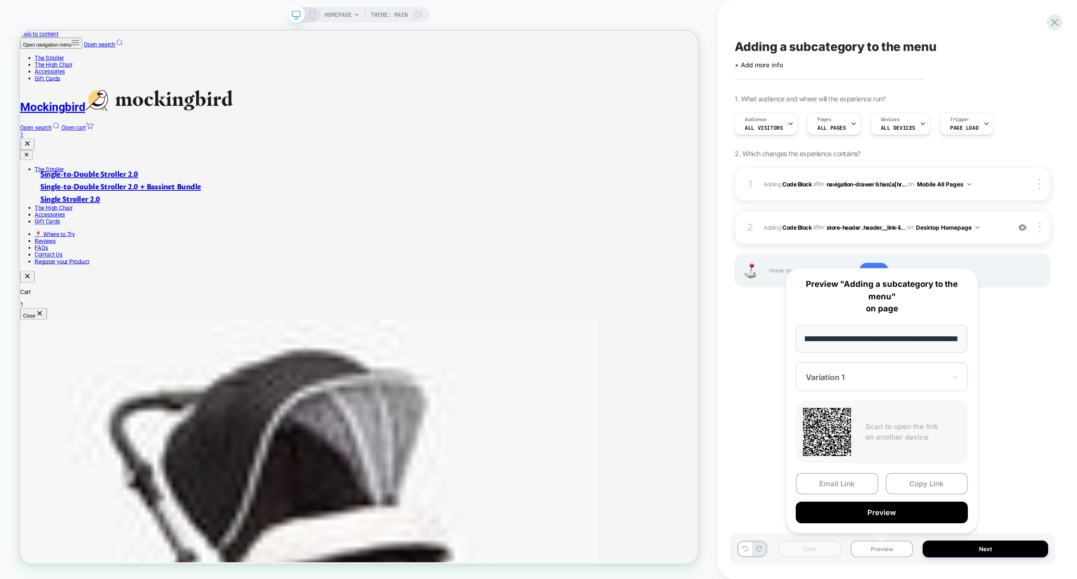
click at [886, 517] on button "Preview" at bounding box center [882, 513] width 172 height 22
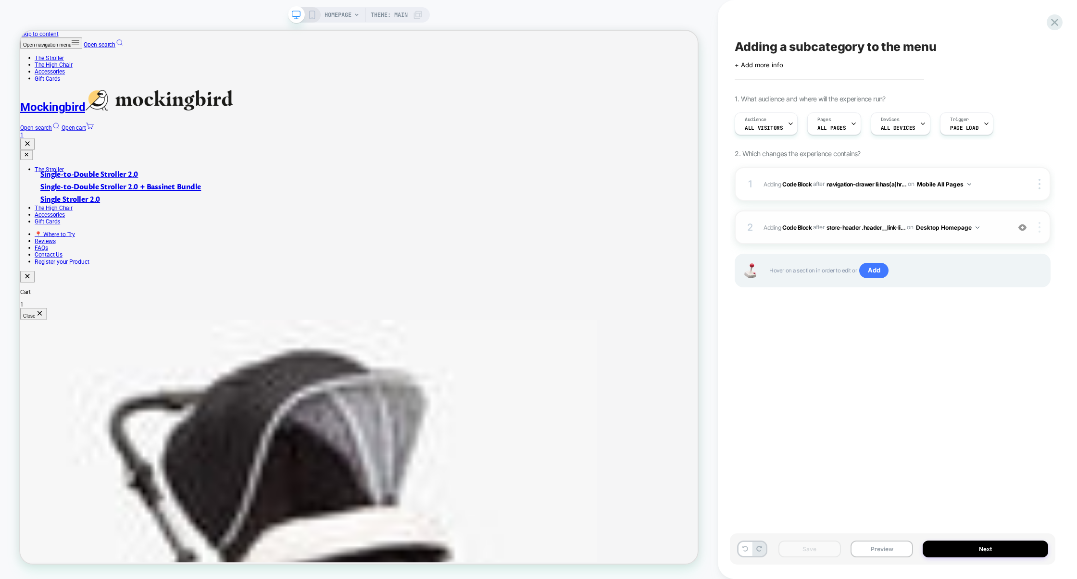
click at [1043, 228] on div at bounding box center [1041, 227] width 18 height 11
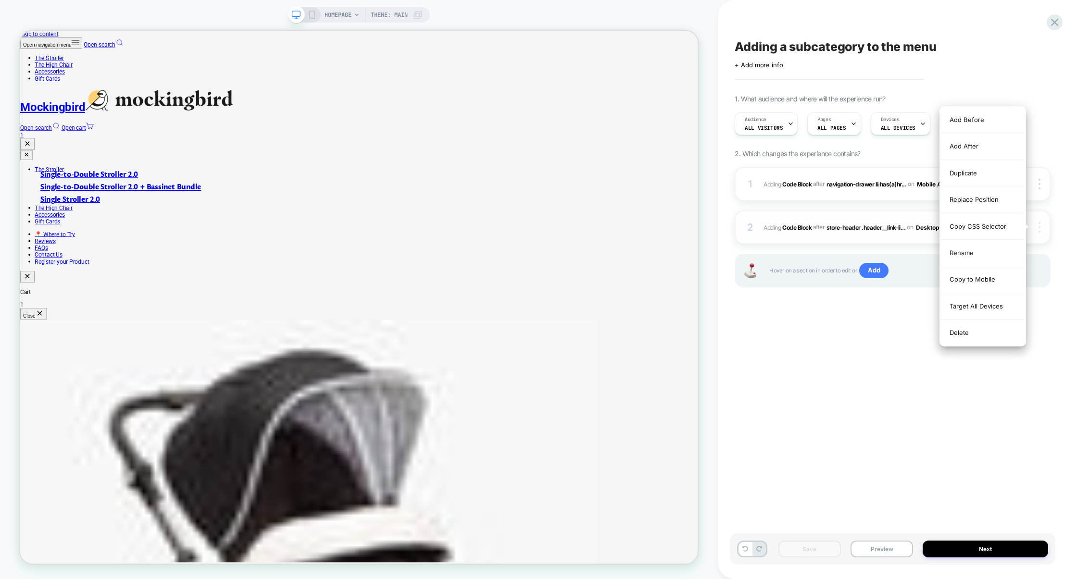
click at [1043, 228] on div at bounding box center [1041, 227] width 18 height 11
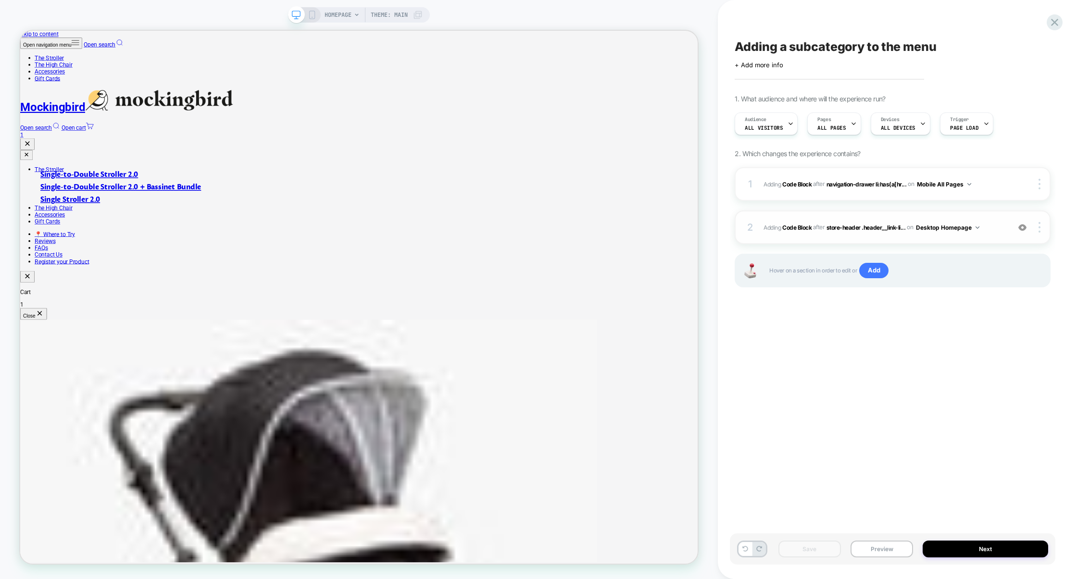
click at [932, 227] on button "Desktop Homepage" at bounding box center [947, 228] width 63 height 12
click at [943, 366] on div "Desktop All Pages" at bounding box center [949, 373] width 121 height 21
click at [897, 553] on button "Preview" at bounding box center [882, 549] width 63 height 17
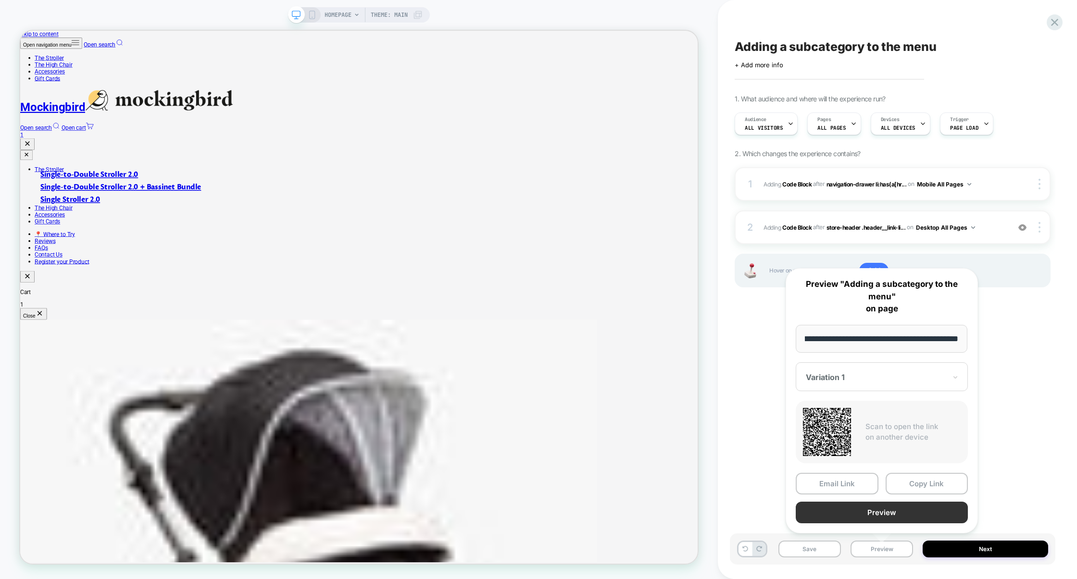
scroll to position [0, 0]
click at [830, 513] on button "Preview" at bounding box center [882, 513] width 172 height 22
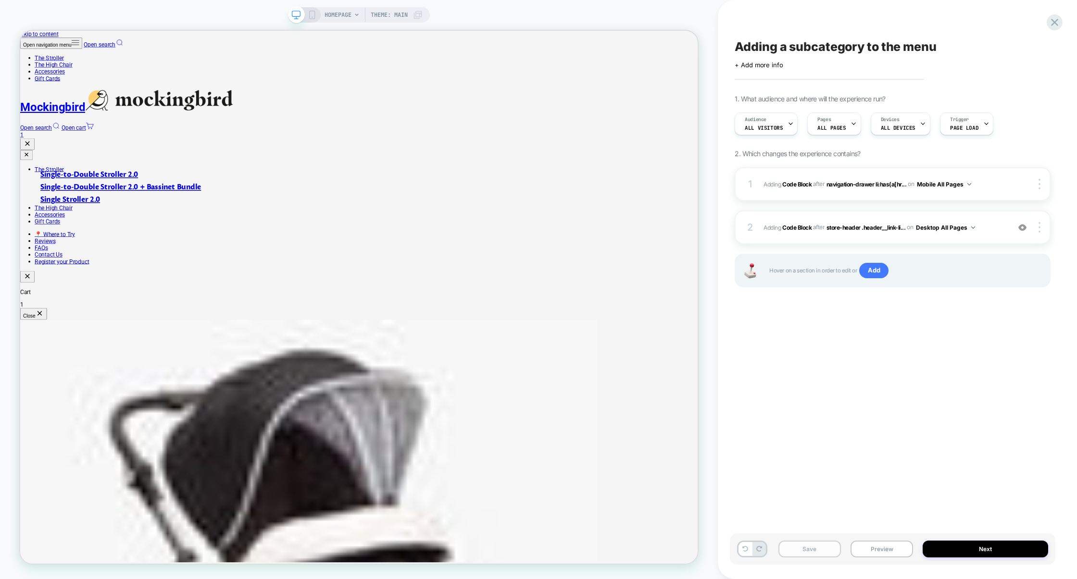
click at [814, 549] on button "Save" at bounding box center [810, 549] width 63 height 17
click at [868, 548] on button "Preview" at bounding box center [882, 549] width 63 height 17
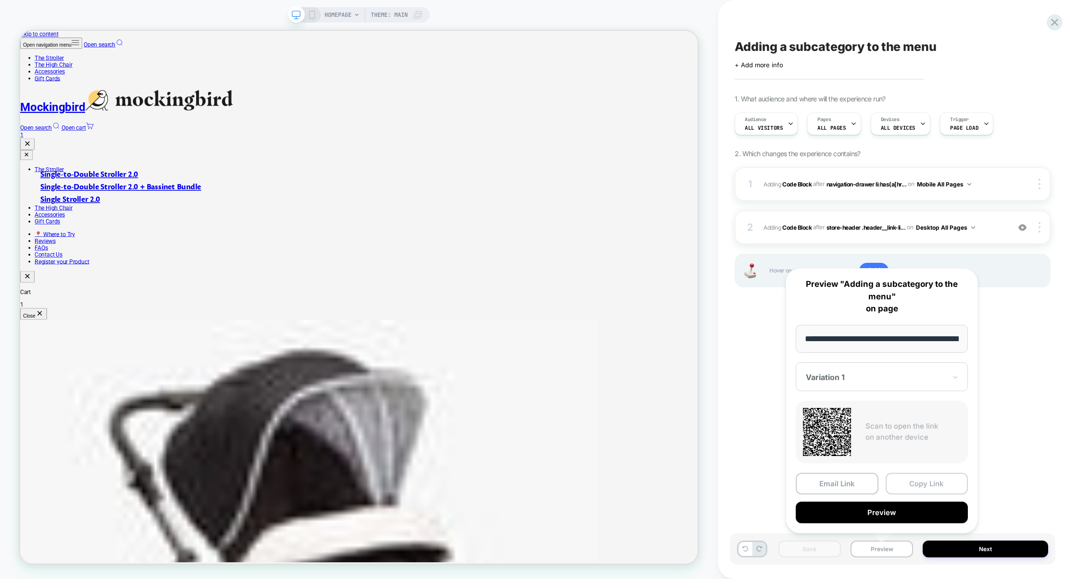
scroll to position [0, 39]
click at [920, 488] on button "Copy Link" at bounding box center [927, 484] width 83 height 22
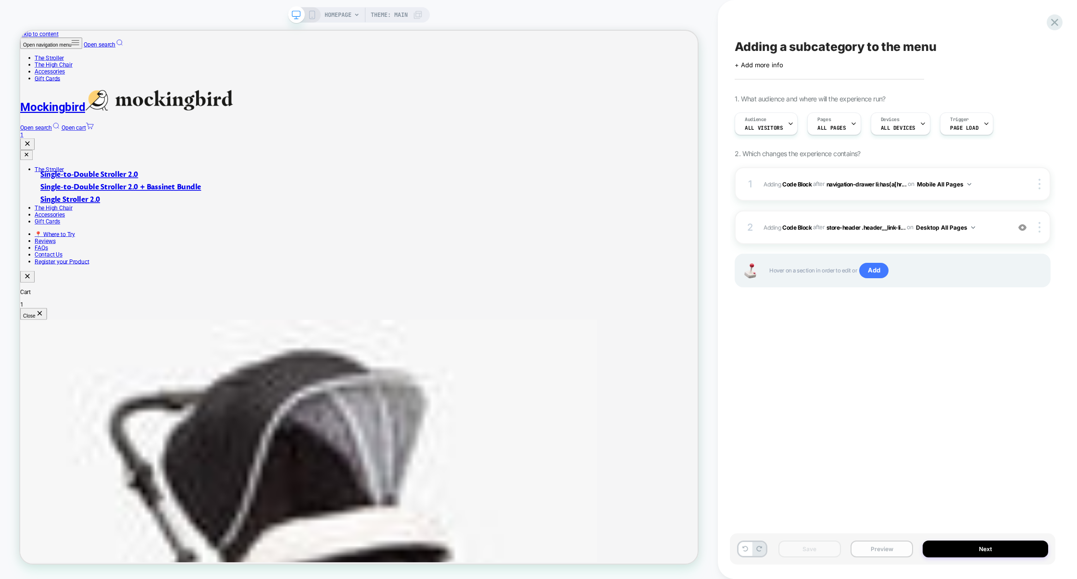
click at [893, 545] on button "Preview" at bounding box center [882, 549] width 63 height 17
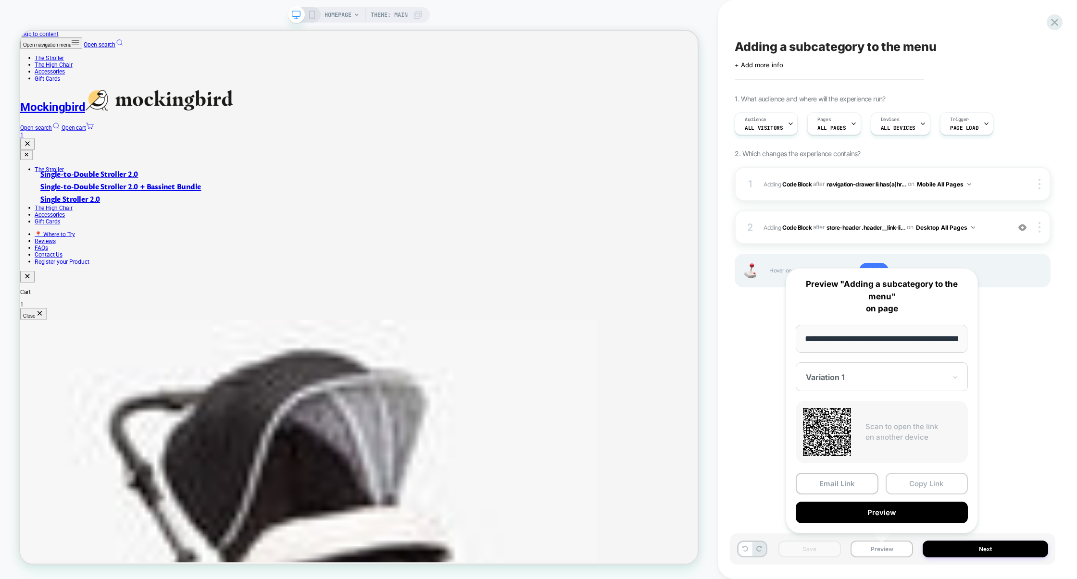
click at [910, 493] on button "Copy Link" at bounding box center [927, 484] width 83 height 22
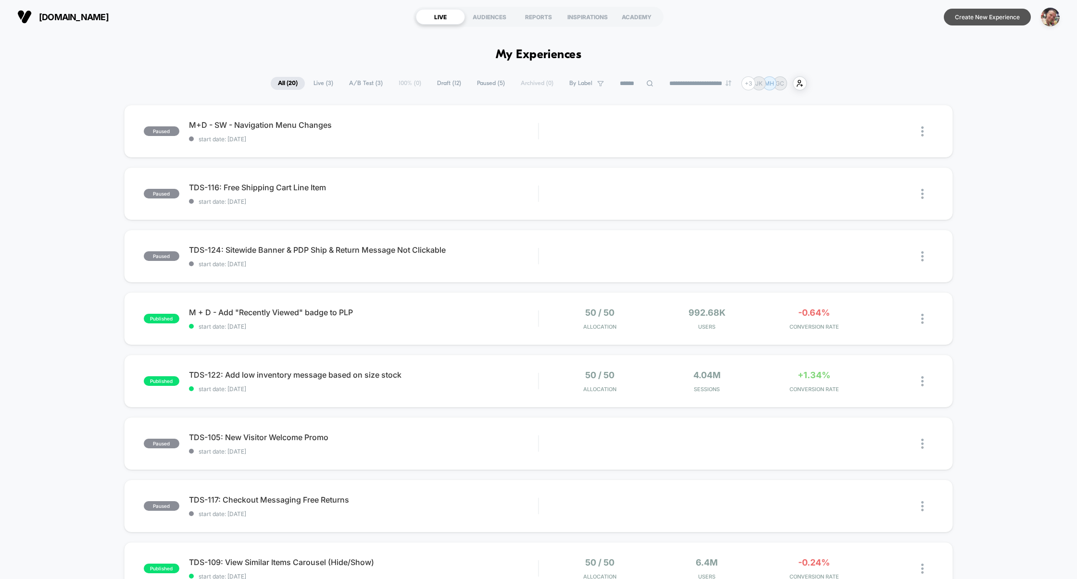
click at [969, 21] on button "Create New Experience" at bounding box center [987, 17] width 87 height 17
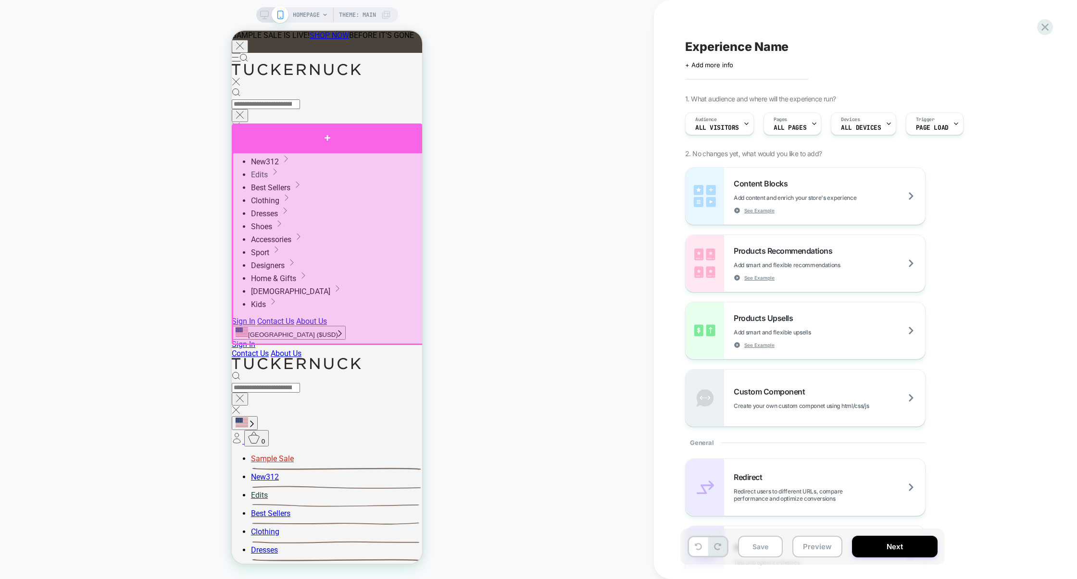
click at [382, 148] on div at bounding box center [327, 138] width 191 height 29
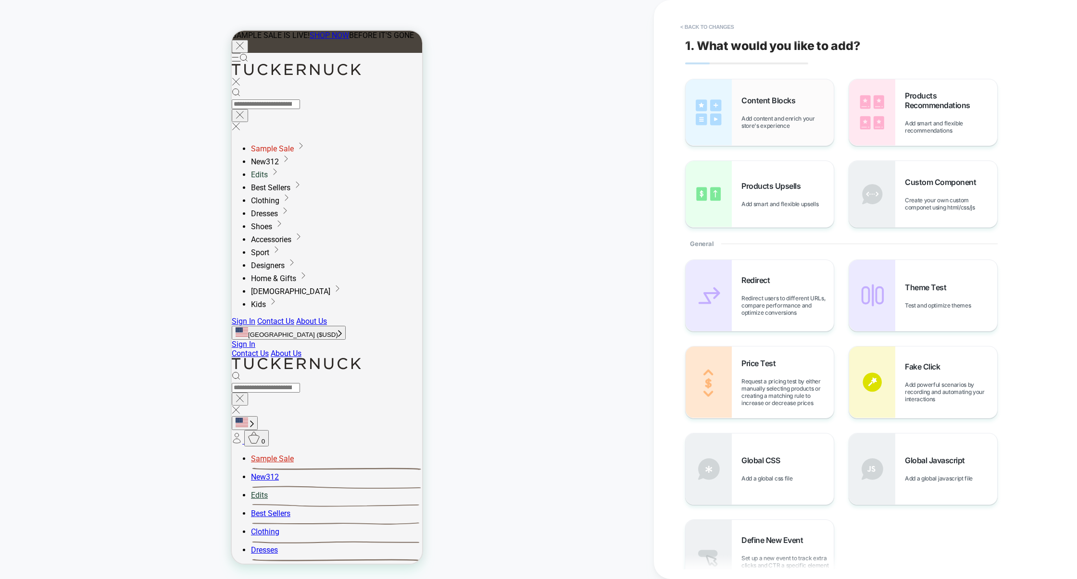
click at [774, 133] on div "Content Blocks Add content and enrich your store's experience" at bounding box center [760, 112] width 148 height 66
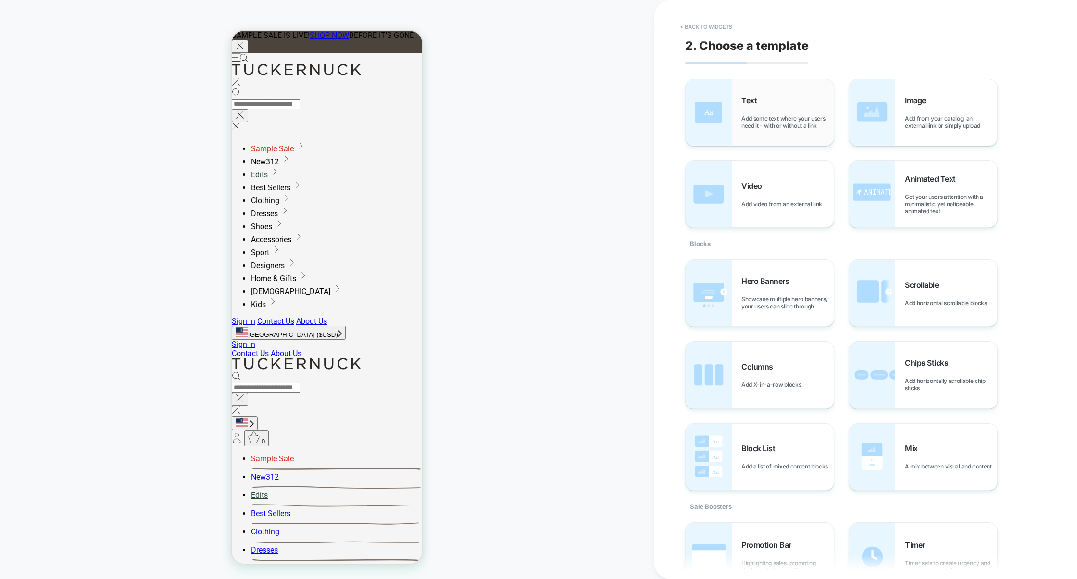
click at [777, 104] on div "Text Add some text where your users need it - with or without a link" at bounding box center [788, 113] width 92 height 34
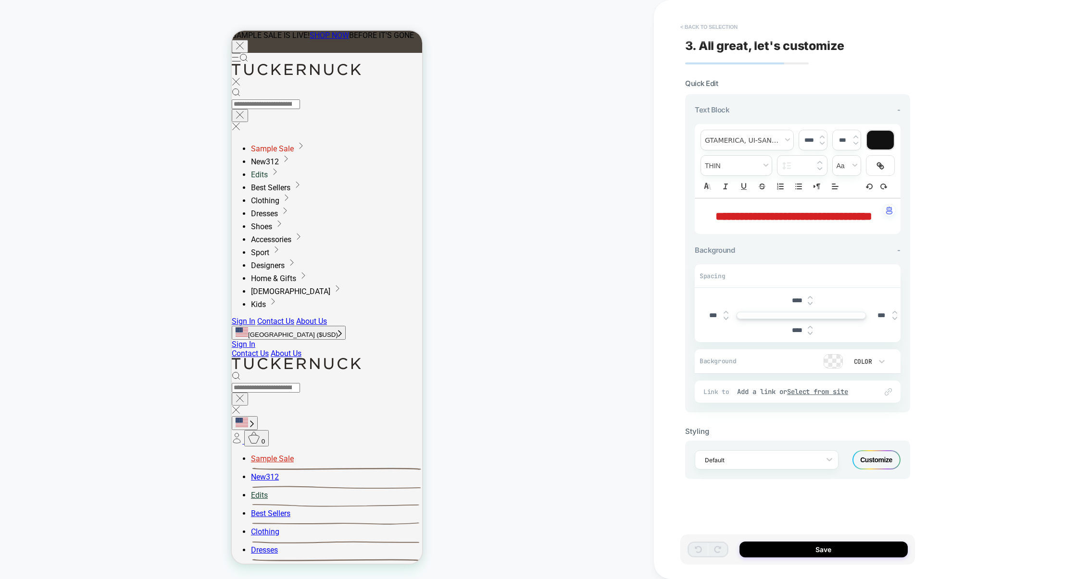
click at [719, 33] on button "< Back to selection" at bounding box center [709, 26] width 67 height 15
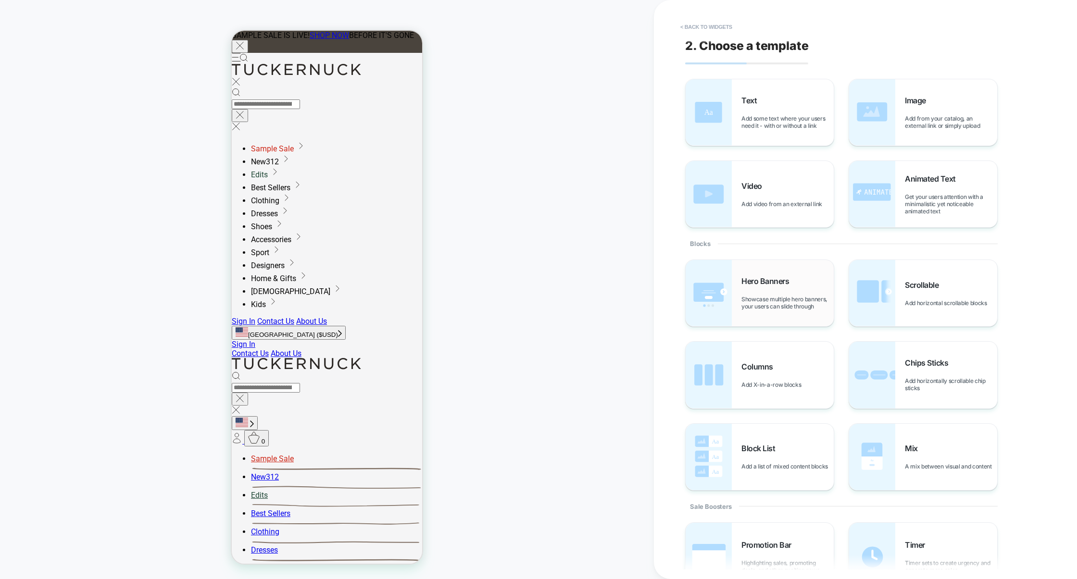
click at [750, 313] on div "Hero Banners Showcase multiple hero banners, your users can slide through" at bounding box center [760, 293] width 148 height 66
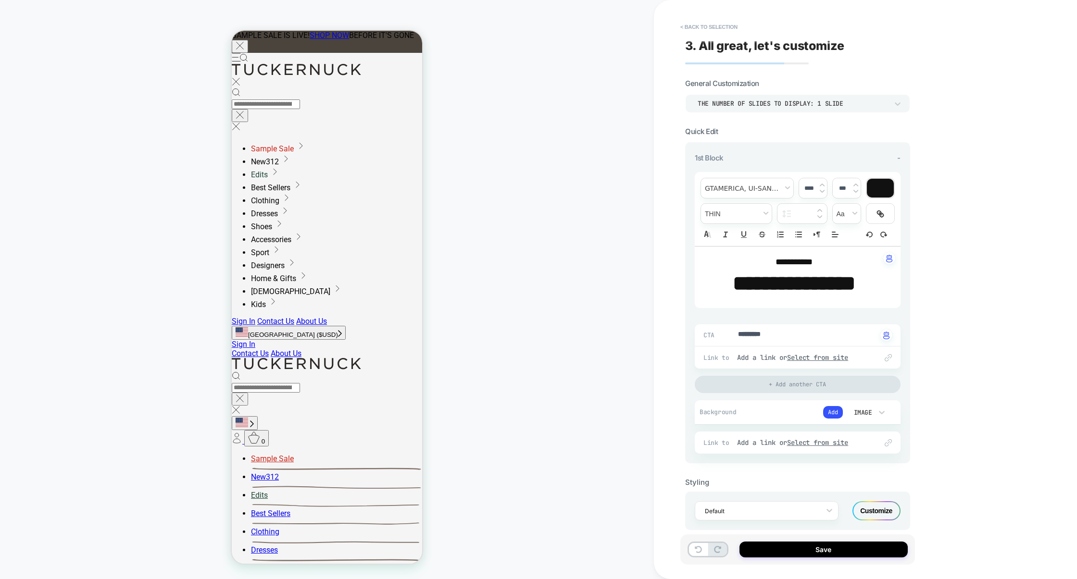
scroll to position [14, 0]
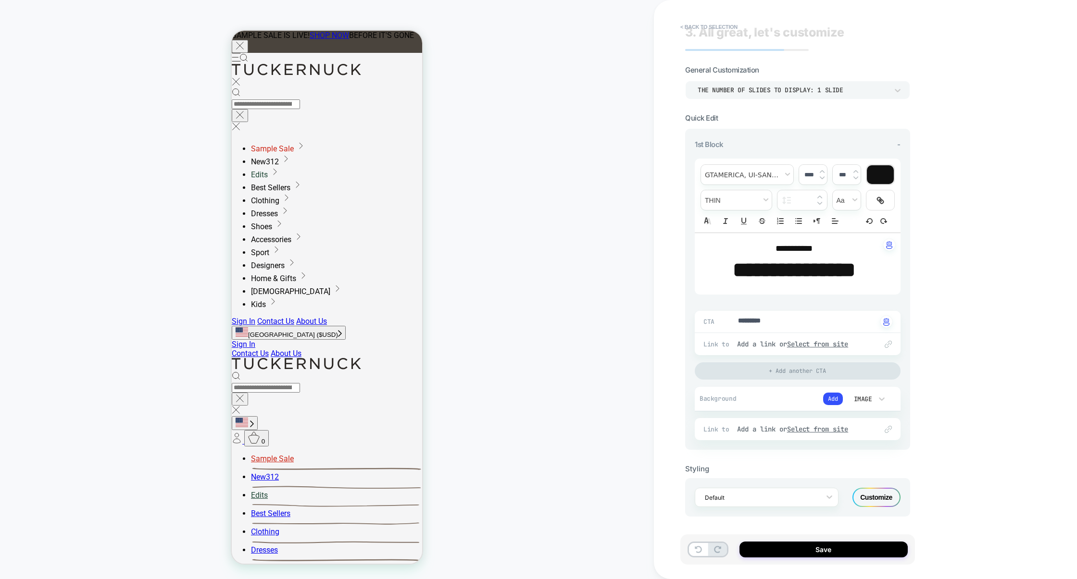
click at [875, 495] on div "Customize" at bounding box center [877, 497] width 48 height 19
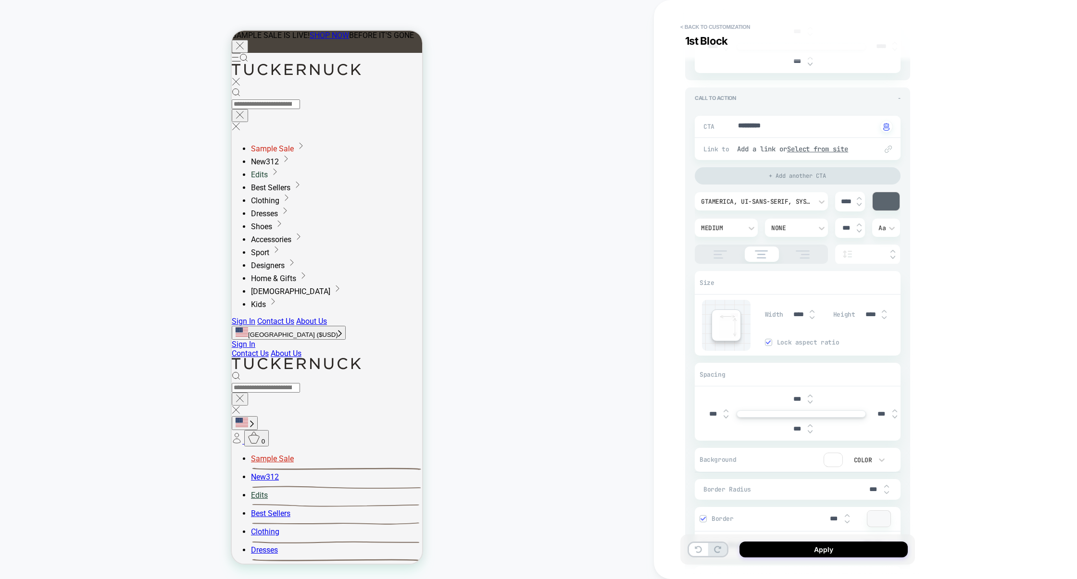
scroll to position [319, 0]
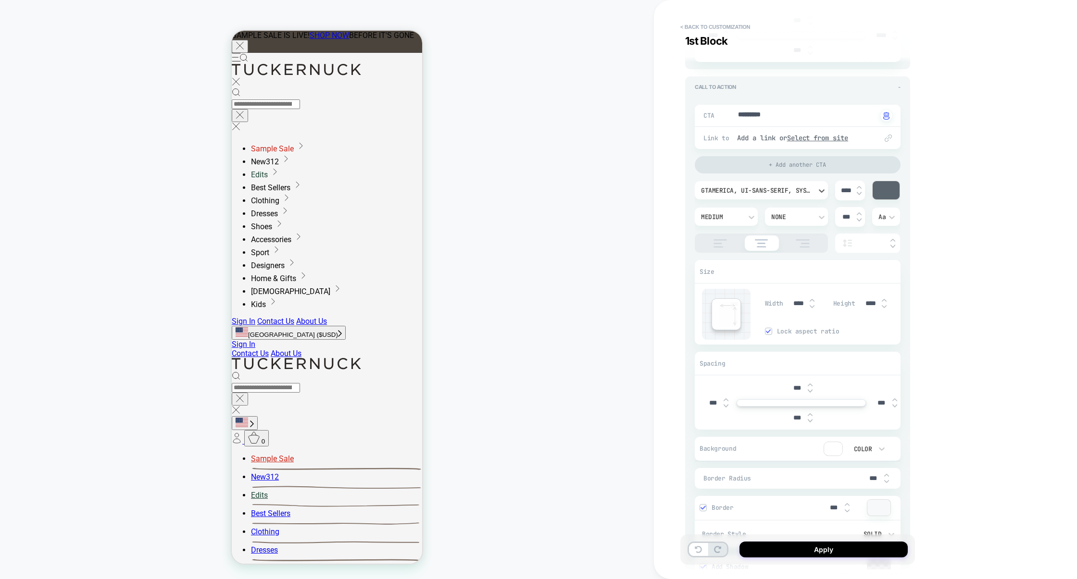
click at [748, 194] on div "GTAmerica, ui-sans-serif, system-ui, -apple-system, 'Segoe UI', Roboto, Ubuntu,…" at bounding box center [756, 191] width 111 height 8
click at [733, 262] on div "Smooch Sans" at bounding box center [762, 258] width 126 height 20
click at [743, 219] on div "Medium" at bounding box center [721, 217] width 50 height 10
click at [713, 366] on div "Bold" at bounding box center [726, 364] width 55 height 20
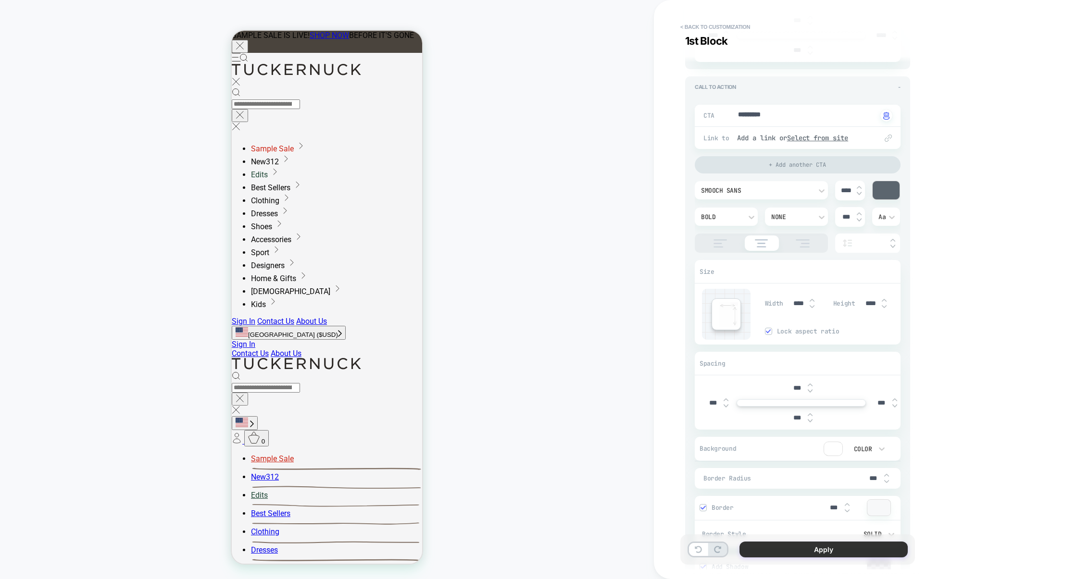
click at [820, 553] on button "Apply" at bounding box center [824, 550] width 168 height 16
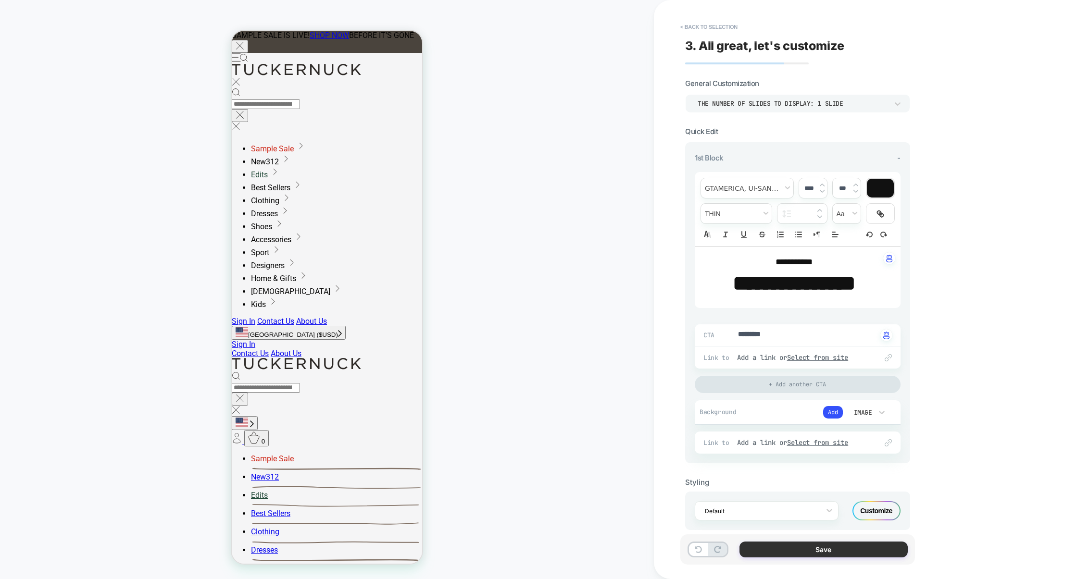
click at [817, 545] on button "Save" at bounding box center [824, 550] width 168 height 16
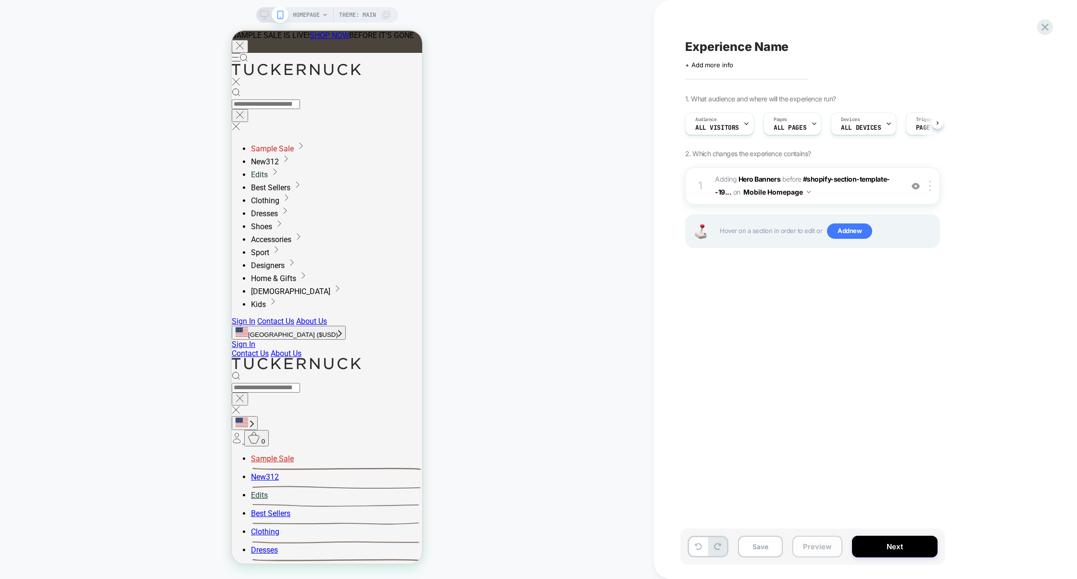
scroll to position [0, 0]
click at [813, 546] on button "Preview" at bounding box center [817, 547] width 50 height 22
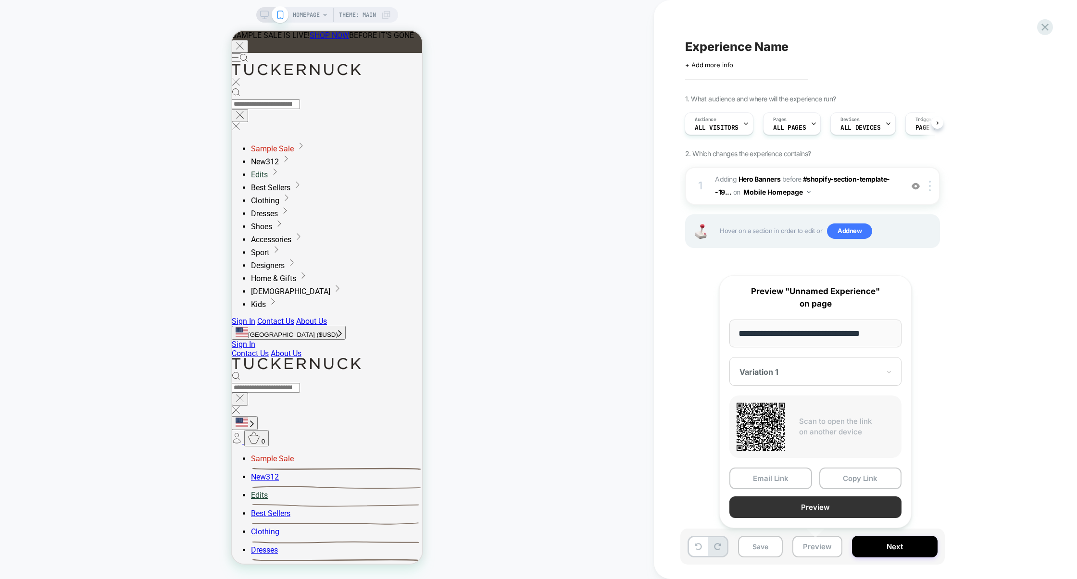
click at [832, 510] on button "Preview" at bounding box center [816, 508] width 172 height 22
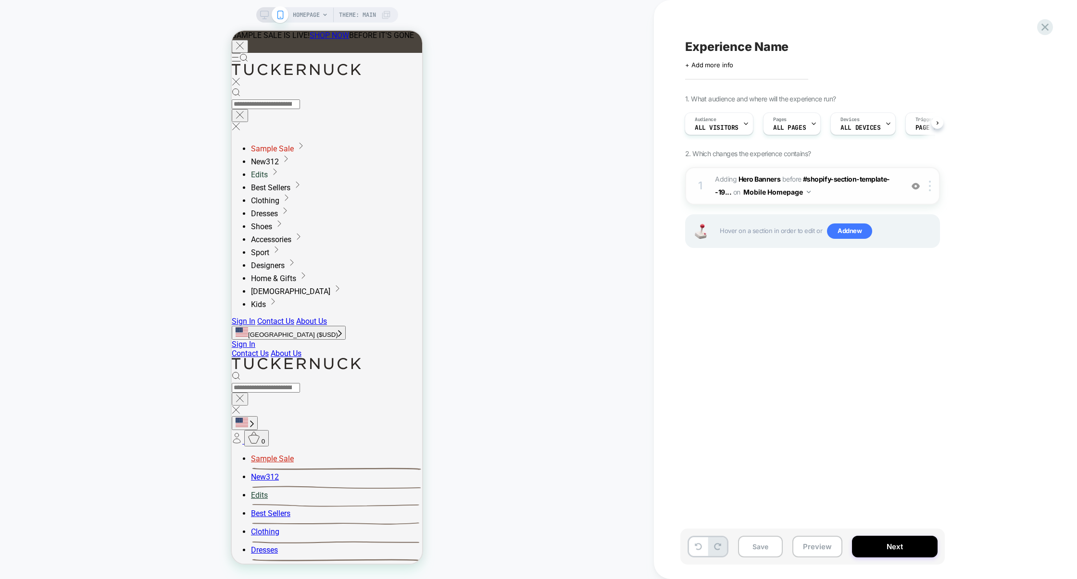
click at [829, 194] on span "#_loomi_addon_1755792544759 Adding Hero Banners BEFORE #shopify-section-templat…" at bounding box center [806, 186] width 183 height 26
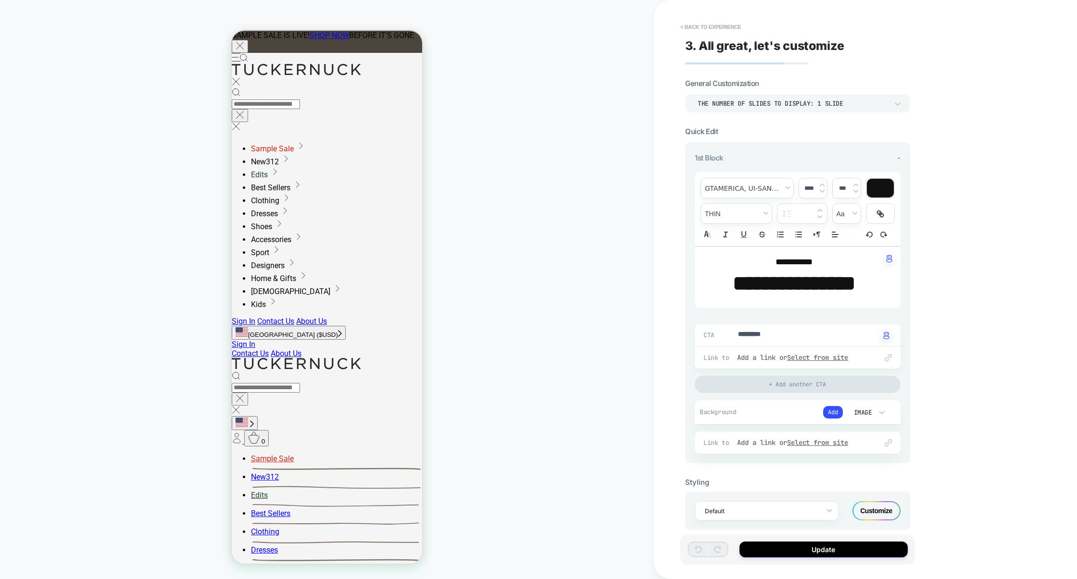
scroll to position [14, 0]
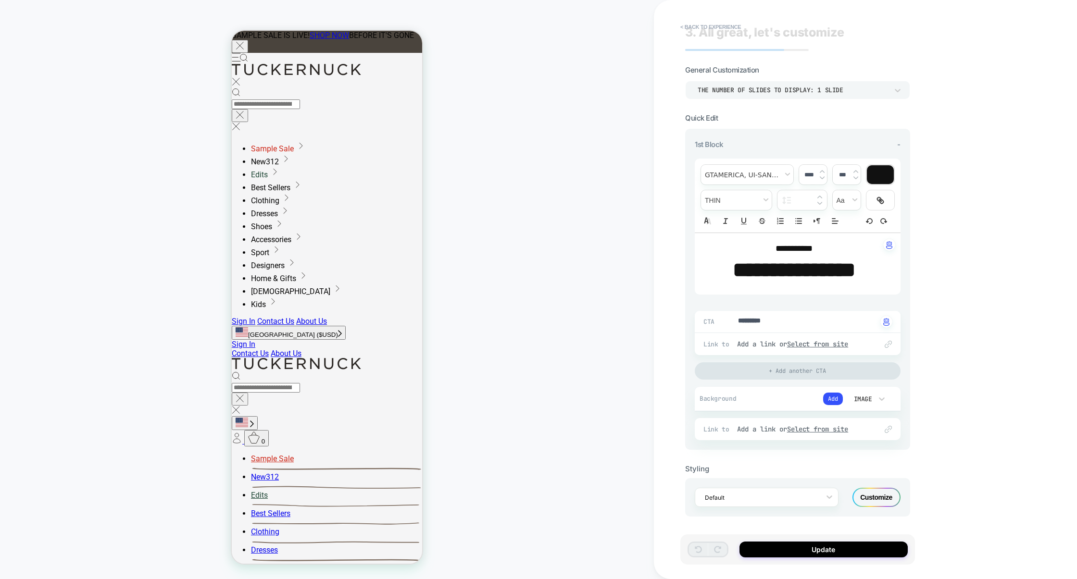
click at [876, 494] on div "Customize" at bounding box center [877, 497] width 48 height 19
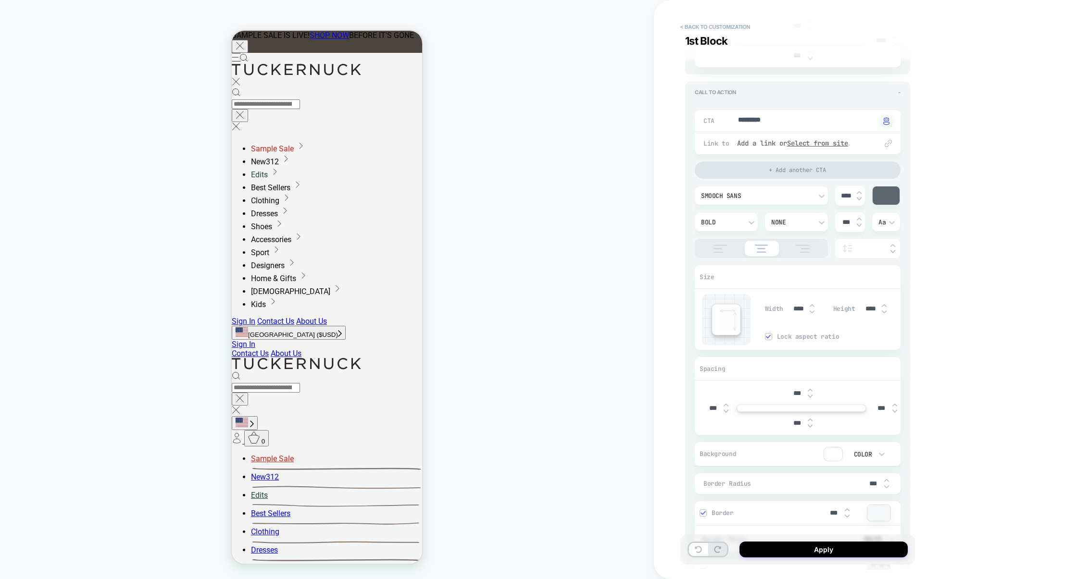
scroll to position [315, 0]
click at [821, 551] on button "Apply" at bounding box center [824, 550] width 168 height 16
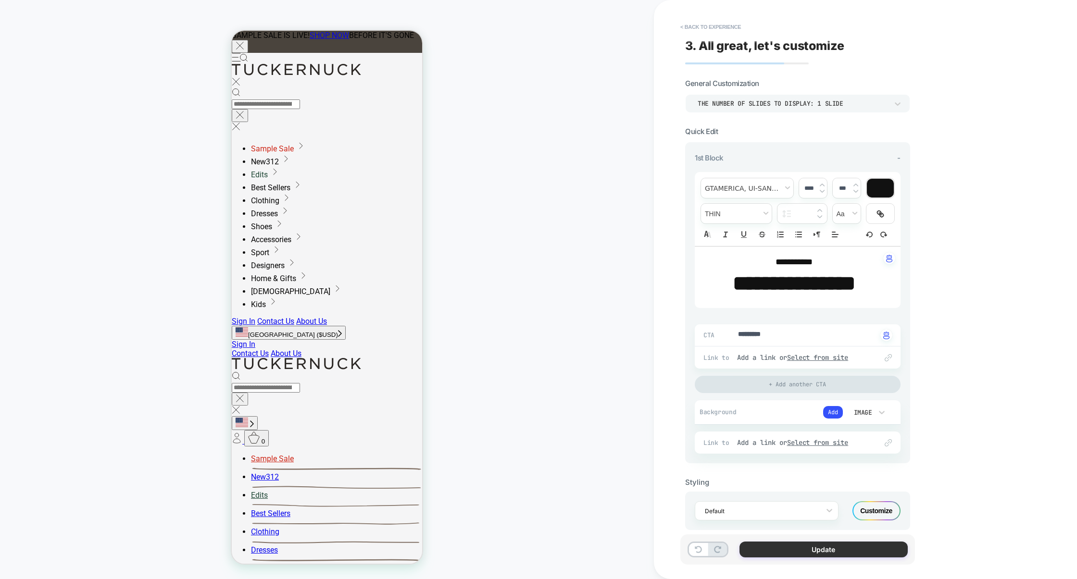
click at [820, 551] on button "Update" at bounding box center [824, 550] width 168 height 16
type textarea "*"
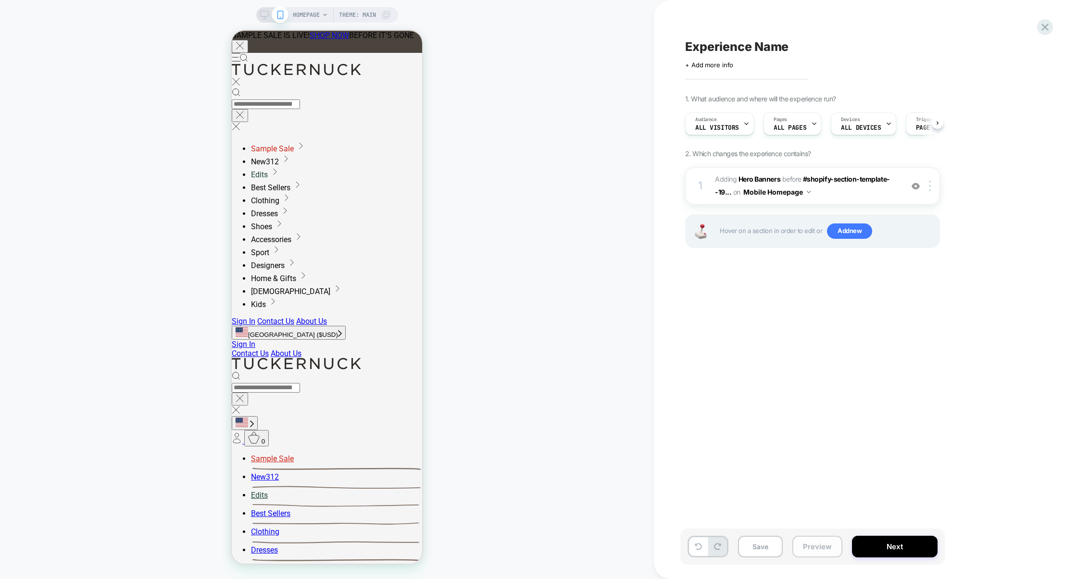
scroll to position [0, 0]
click at [819, 551] on button "Preview" at bounding box center [817, 547] width 50 height 22
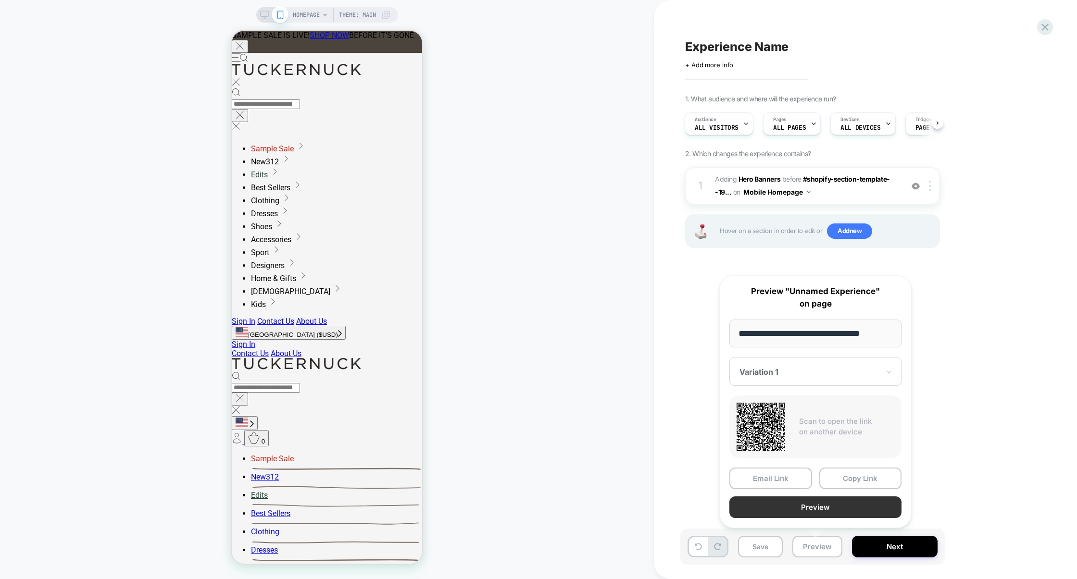
click at [814, 503] on button "Preview" at bounding box center [816, 508] width 172 height 22
